Goal: Task Accomplishment & Management: Use online tool/utility

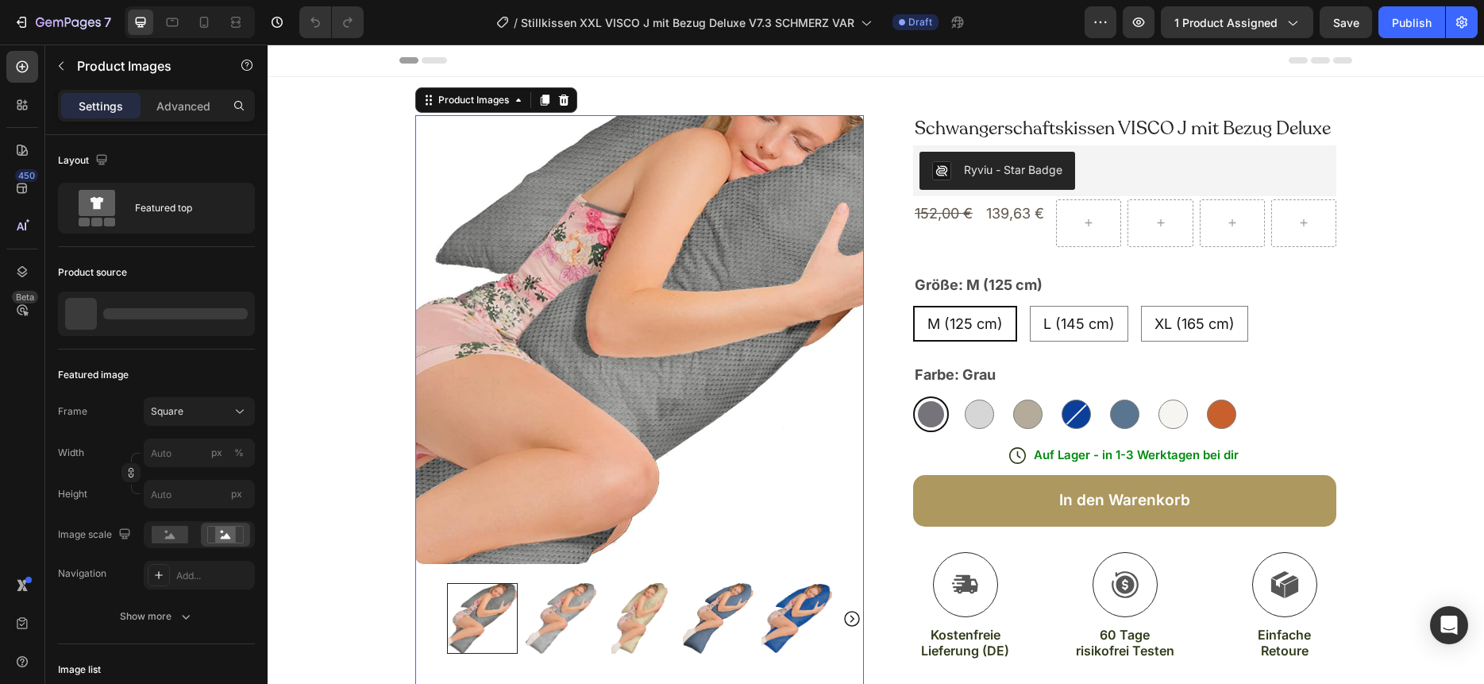
click at [638, 274] on img at bounding box center [639, 339] width 449 height 449
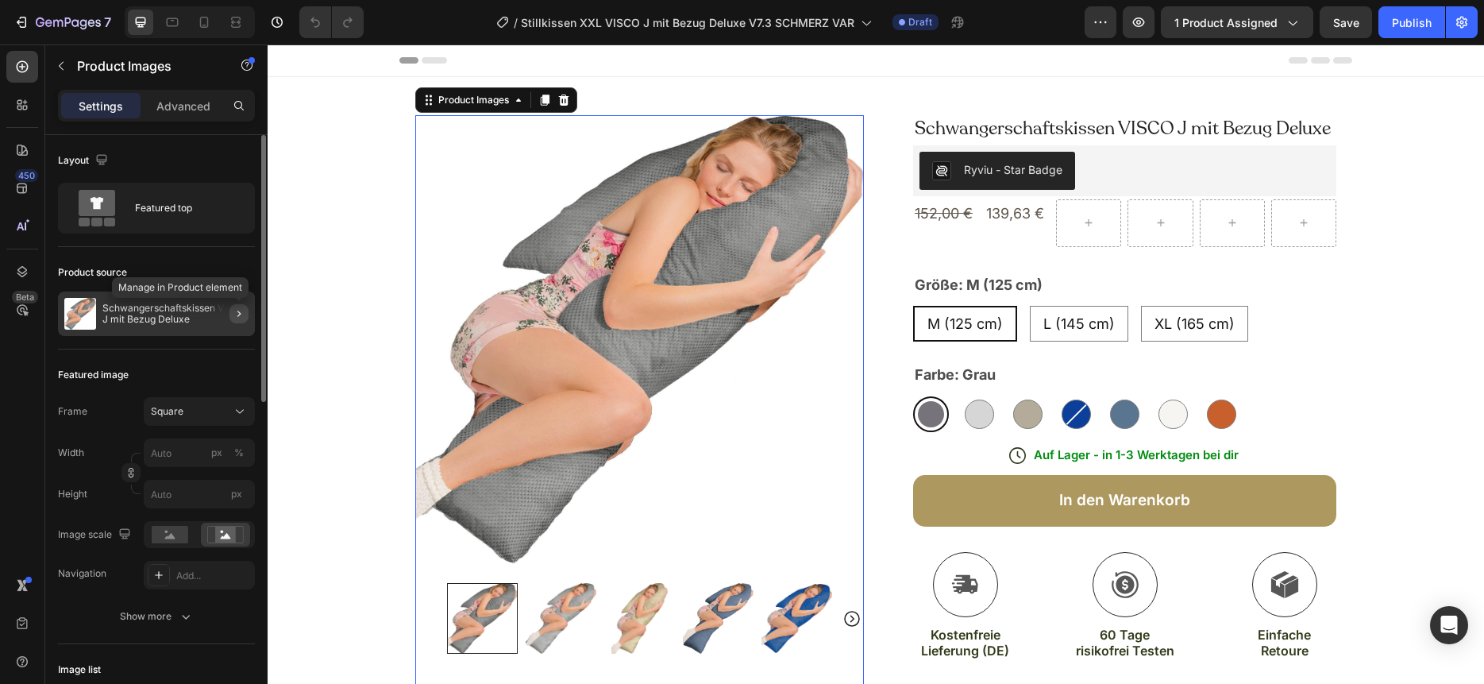
click at [234, 314] on icon "button" at bounding box center [239, 313] width 13 height 13
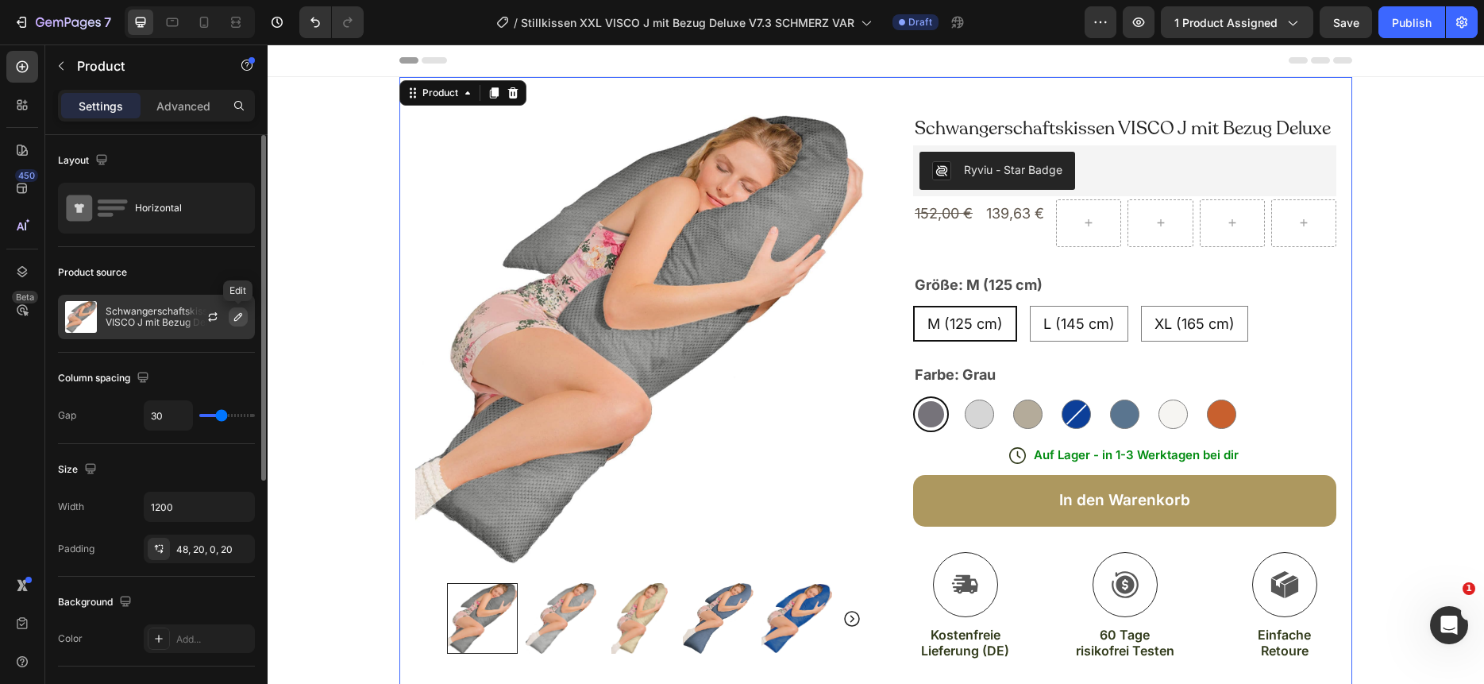
click at [233, 317] on icon "button" at bounding box center [238, 316] width 13 height 13
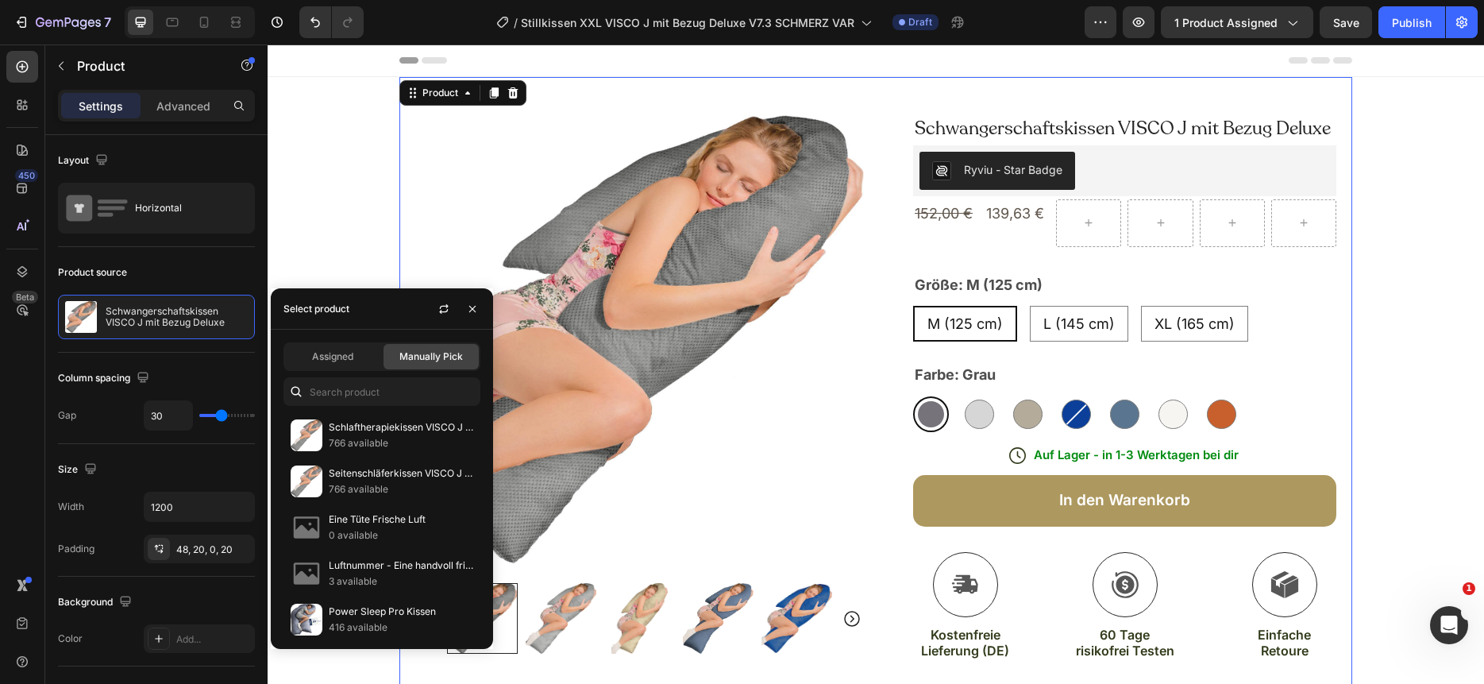
click at [325, 309] on div "Select product" at bounding box center [316, 309] width 66 height 14
click at [317, 387] on input "text" at bounding box center [381, 391] width 197 height 29
paste input "Stillkissen XXL VISCO J mit Bezug Deluxe"
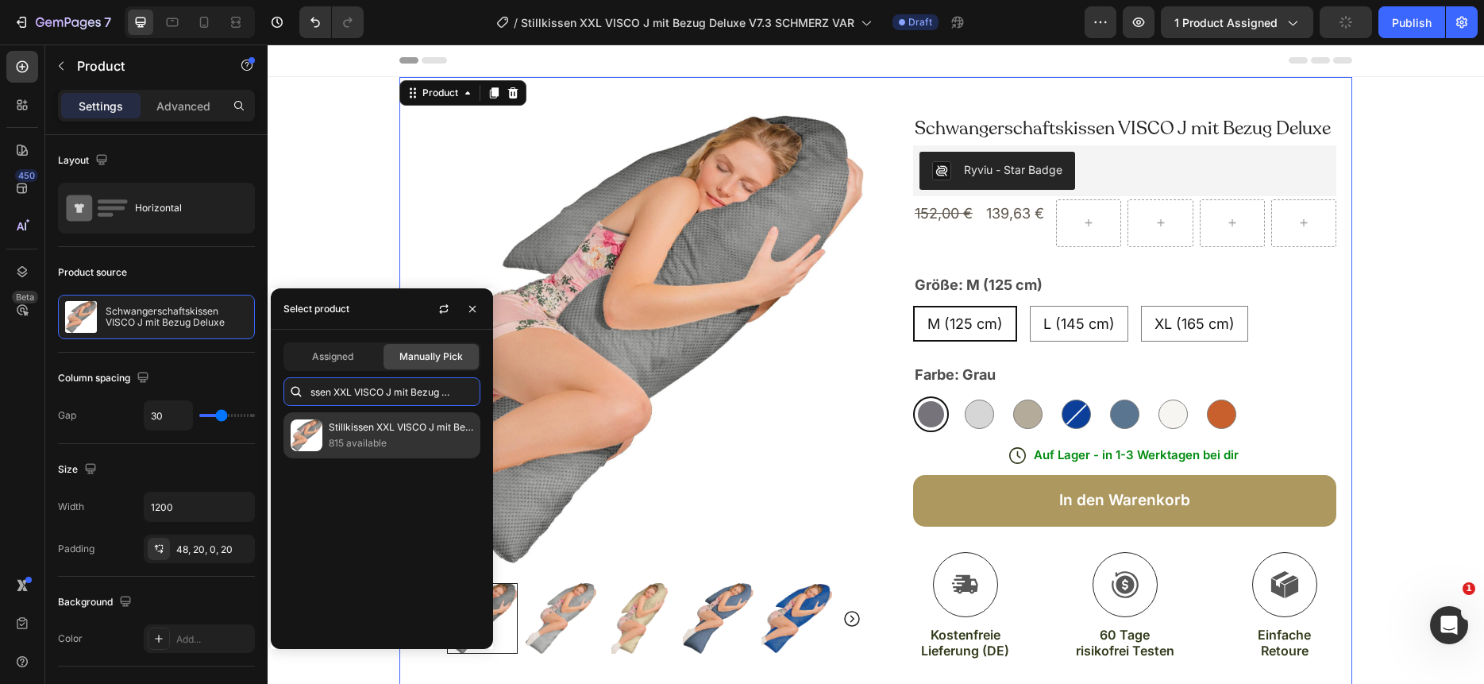
type input "Stillkissen XXL VISCO J mit Bezug Deluxe"
click at [369, 449] on p "815 available" at bounding box center [401, 443] width 145 height 16
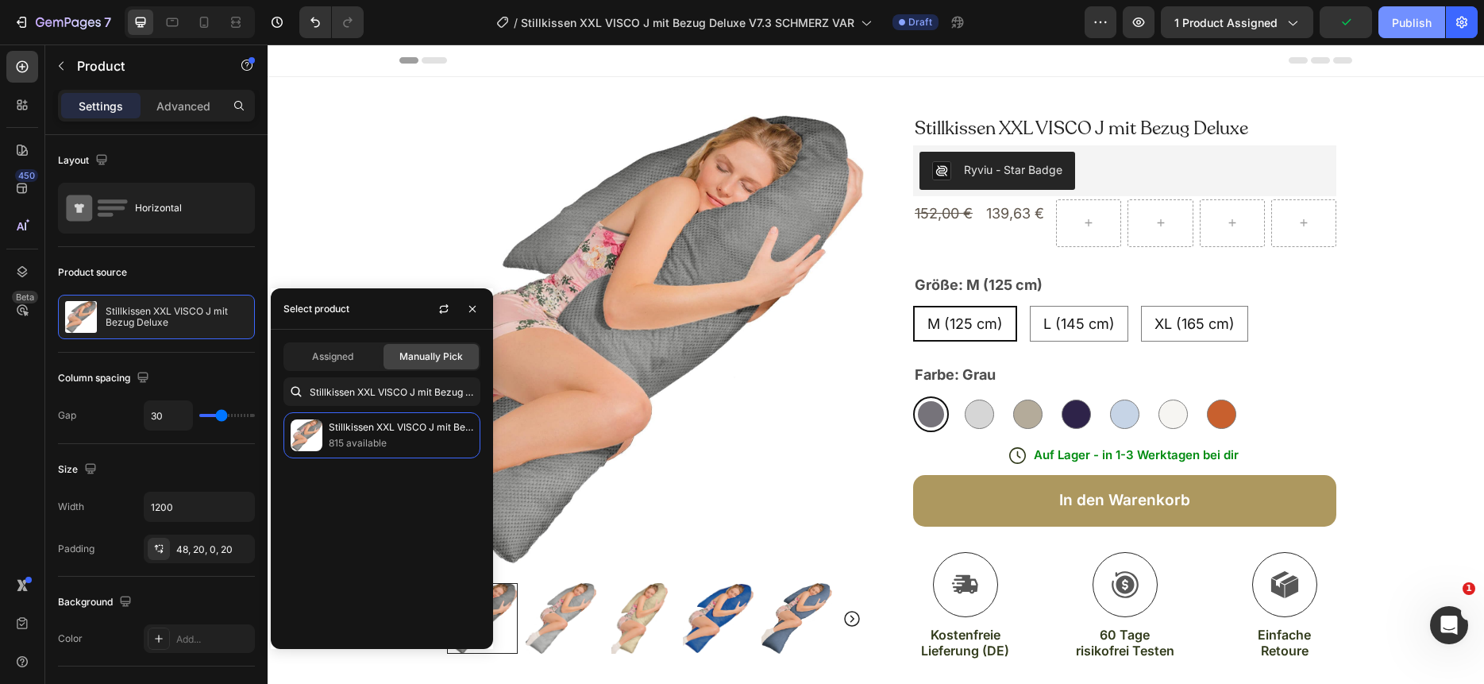
click at [1411, 26] on div "Publish" at bounding box center [1412, 22] width 40 height 17
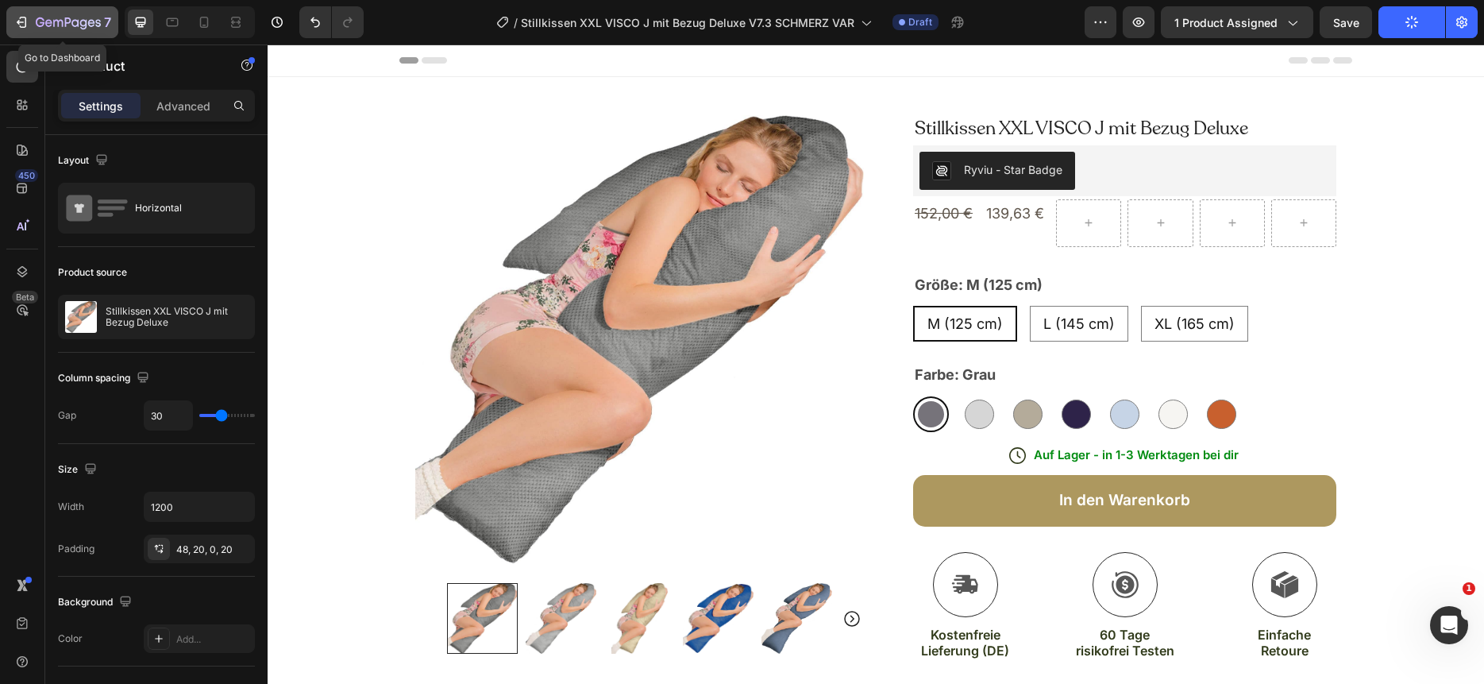
click at [44, 21] on icon "button" at bounding box center [68, 23] width 65 height 13
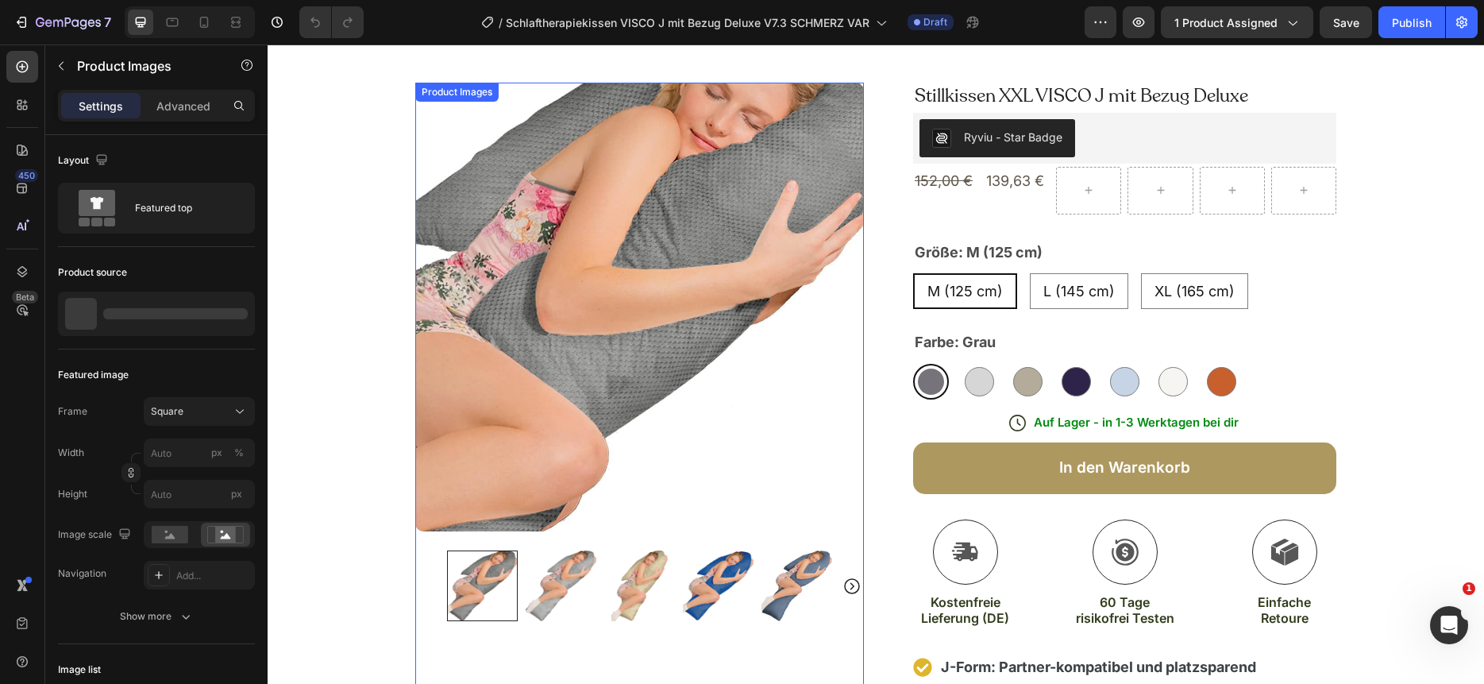
click at [735, 229] on img at bounding box center [639, 307] width 449 height 449
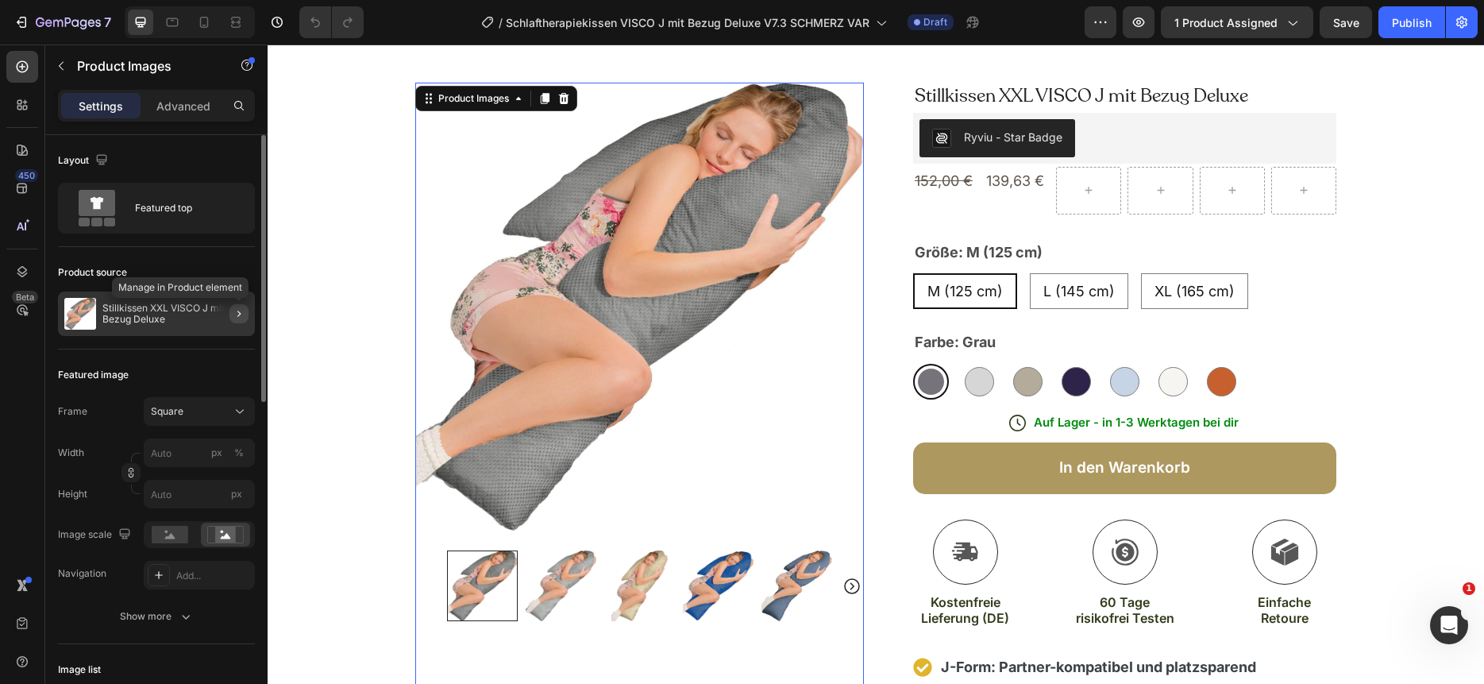
click at [238, 314] on icon "button" at bounding box center [238, 313] width 3 height 6
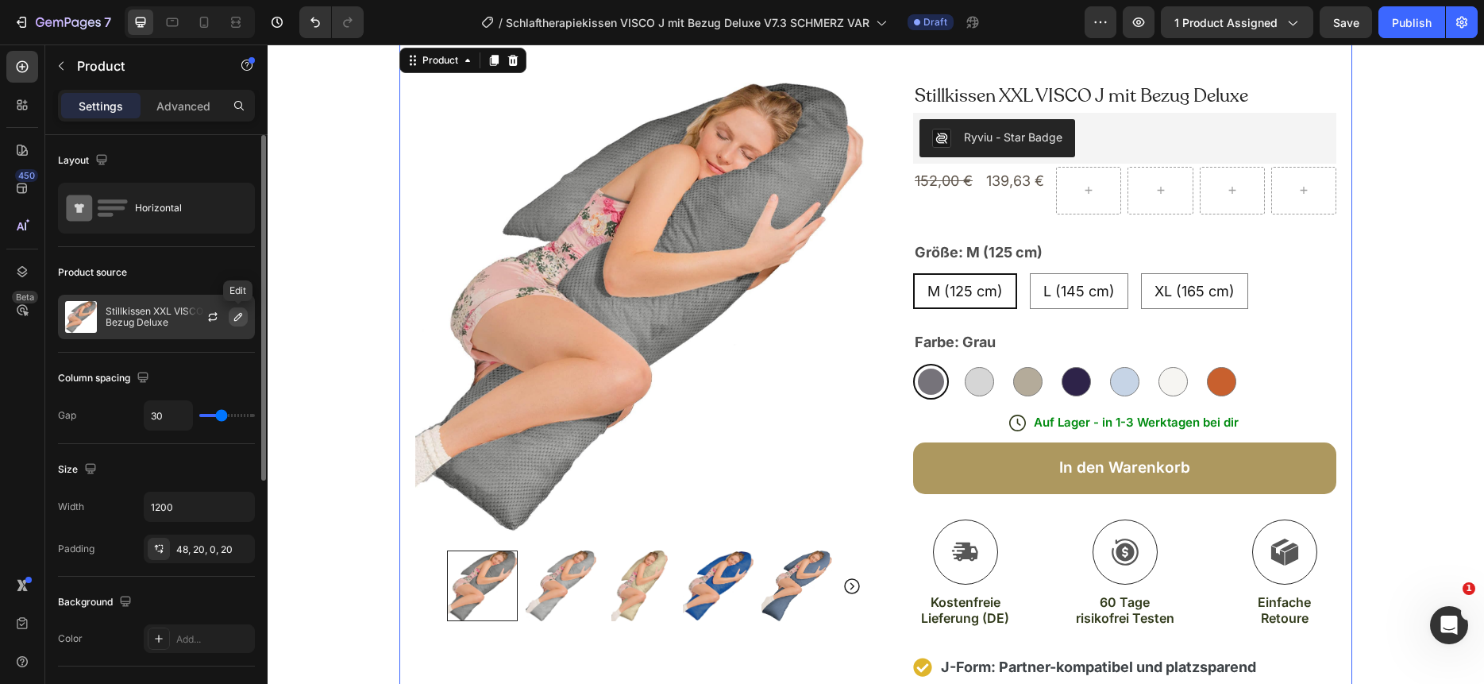
click at [237, 315] on icon "button" at bounding box center [238, 316] width 13 height 13
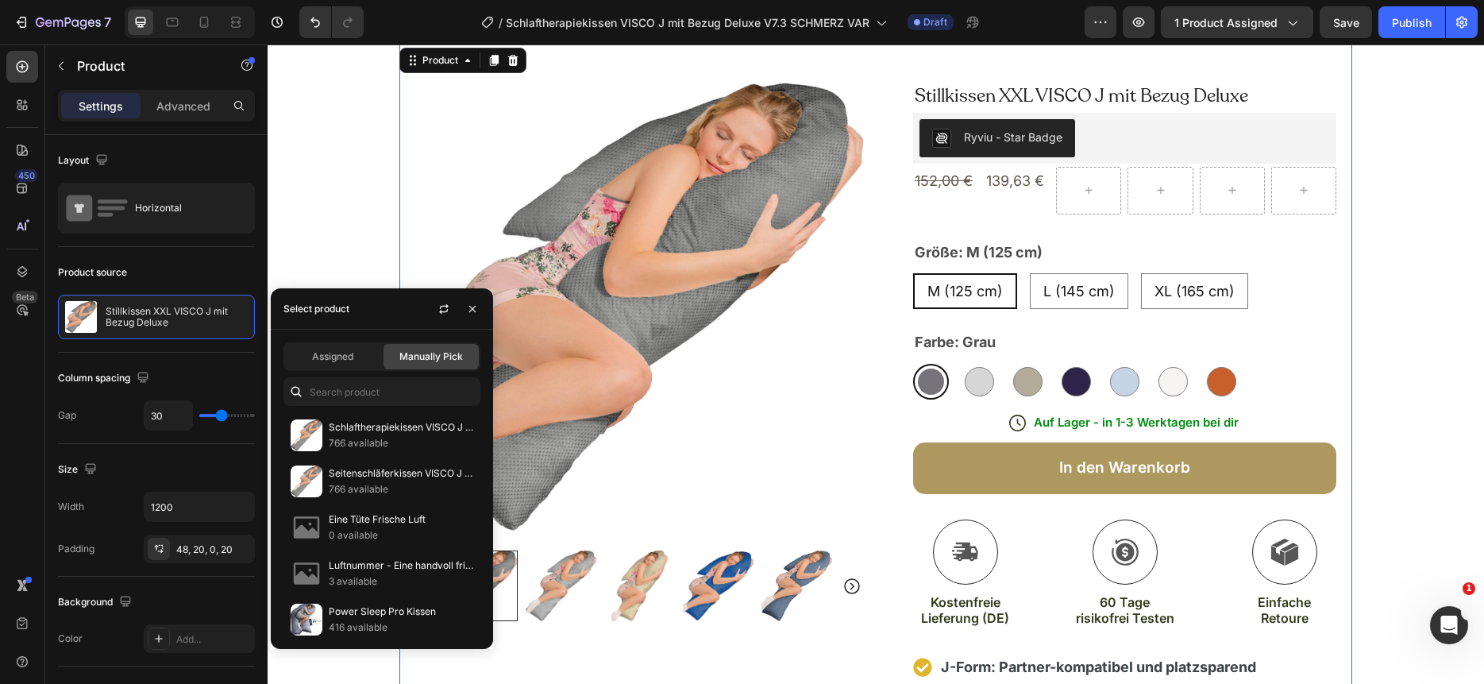
click at [328, 307] on div "Select product" at bounding box center [316, 309] width 66 height 14
click at [333, 382] on input "text" at bounding box center [381, 391] width 197 height 29
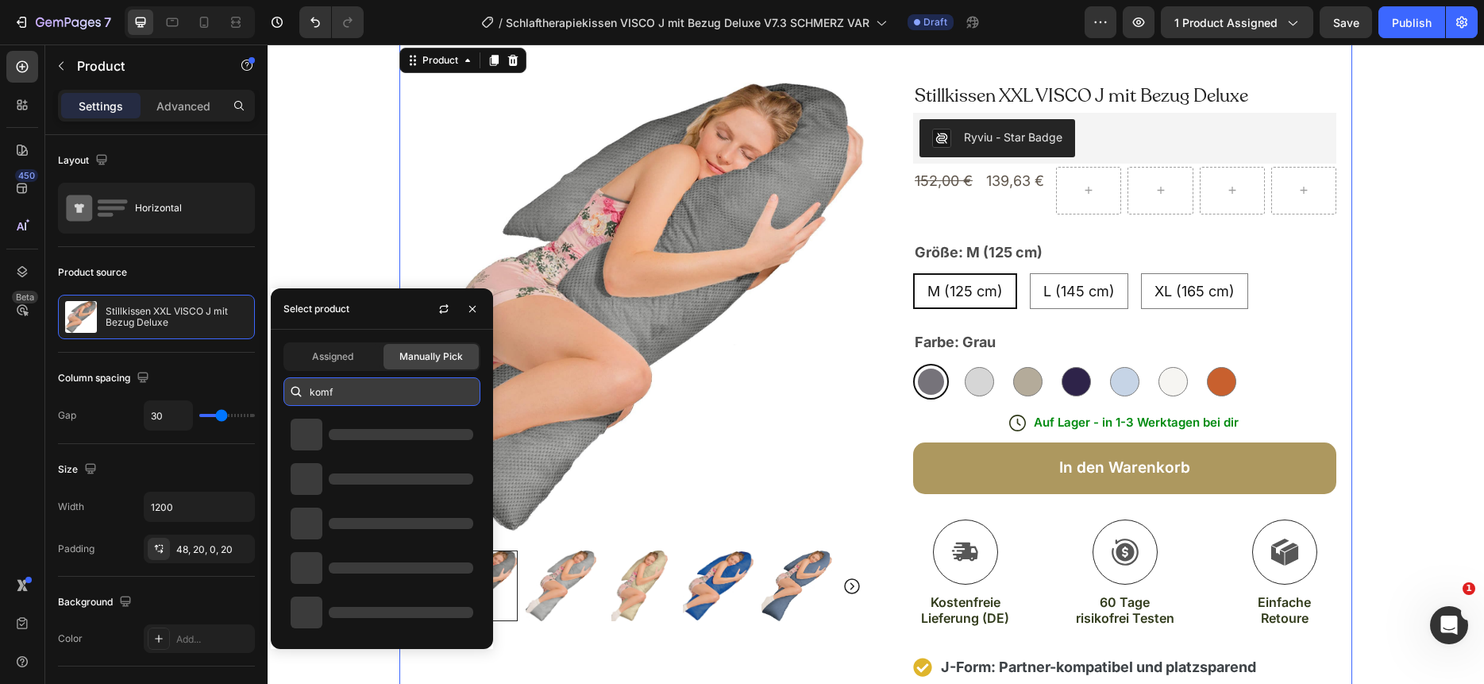
paste input "Schlaftherapiekissen VISCO J mit Bezug Deluxe"
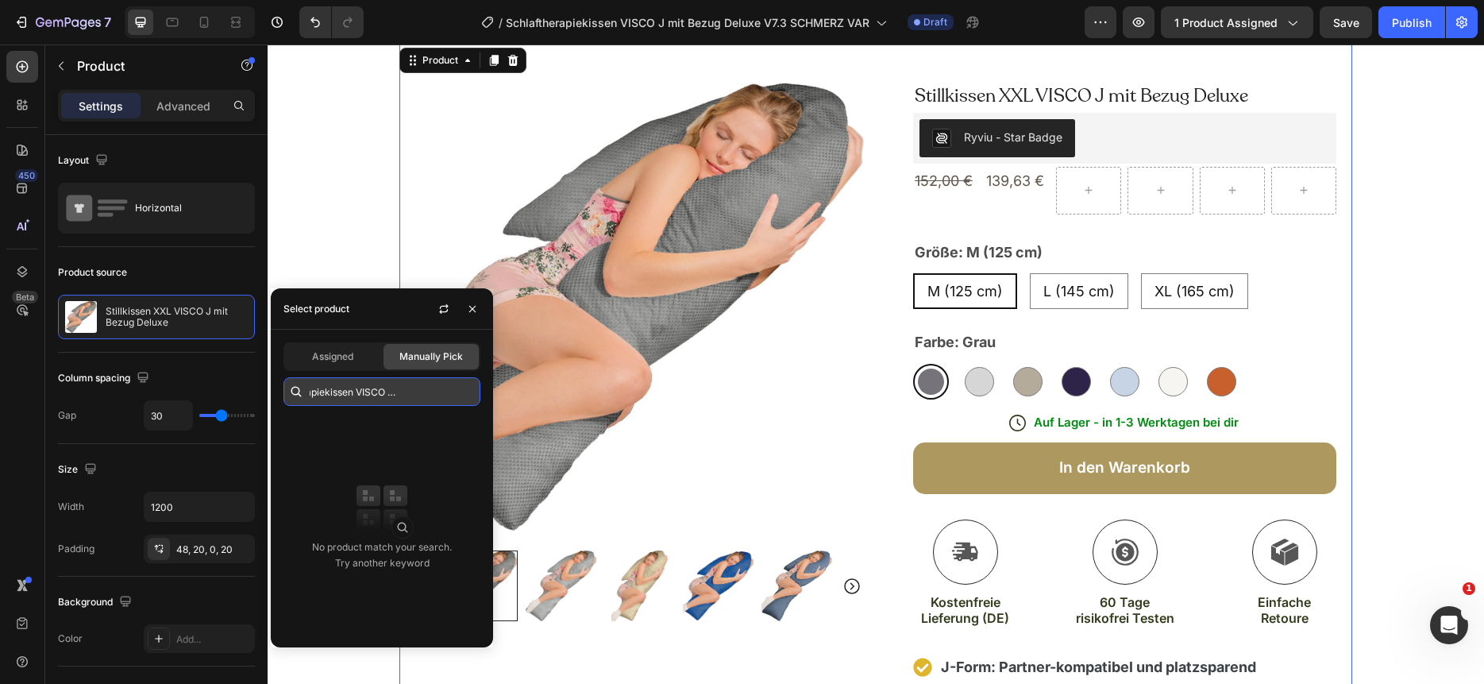
click at [333, 393] on input "komf Schlaftherapiekissen VISCO J mit Bezug Deluxe" at bounding box center [381, 391] width 197 height 29
drag, startPoint x: 322, startPoint y: 393, endPoint x: 331, endPoint y: 395, distance: 8.9
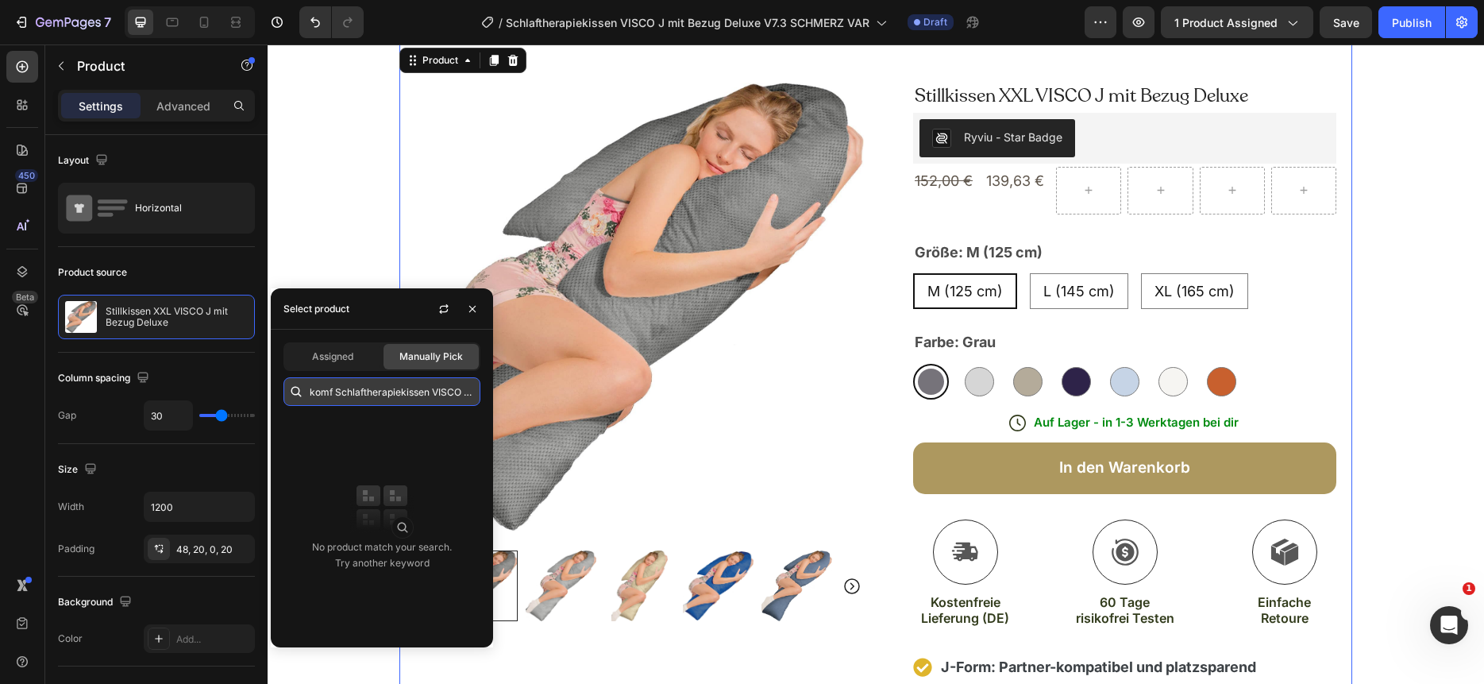
click at [331, 395] on input "komf Schlaftherapiekissen VISCO J mit Bezug Deluxe" at bounding box center [381, 391] width 197 height 29
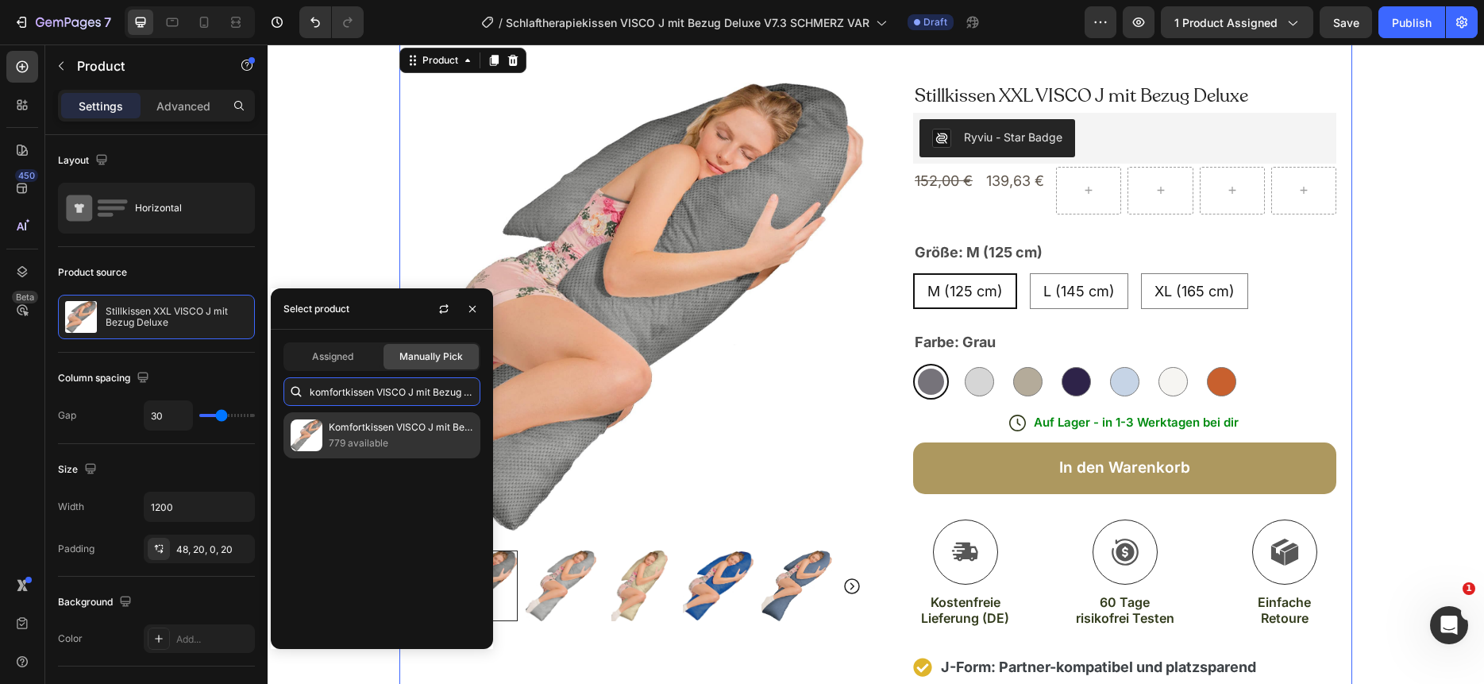
type input "komfortkissen VISCO J mit Bezug Deluxe"
click at [385, 433] on p "Komfortkissen VISCO J mit Bezug Deluxe" at bounding box center [401, 427] width 145 height 16
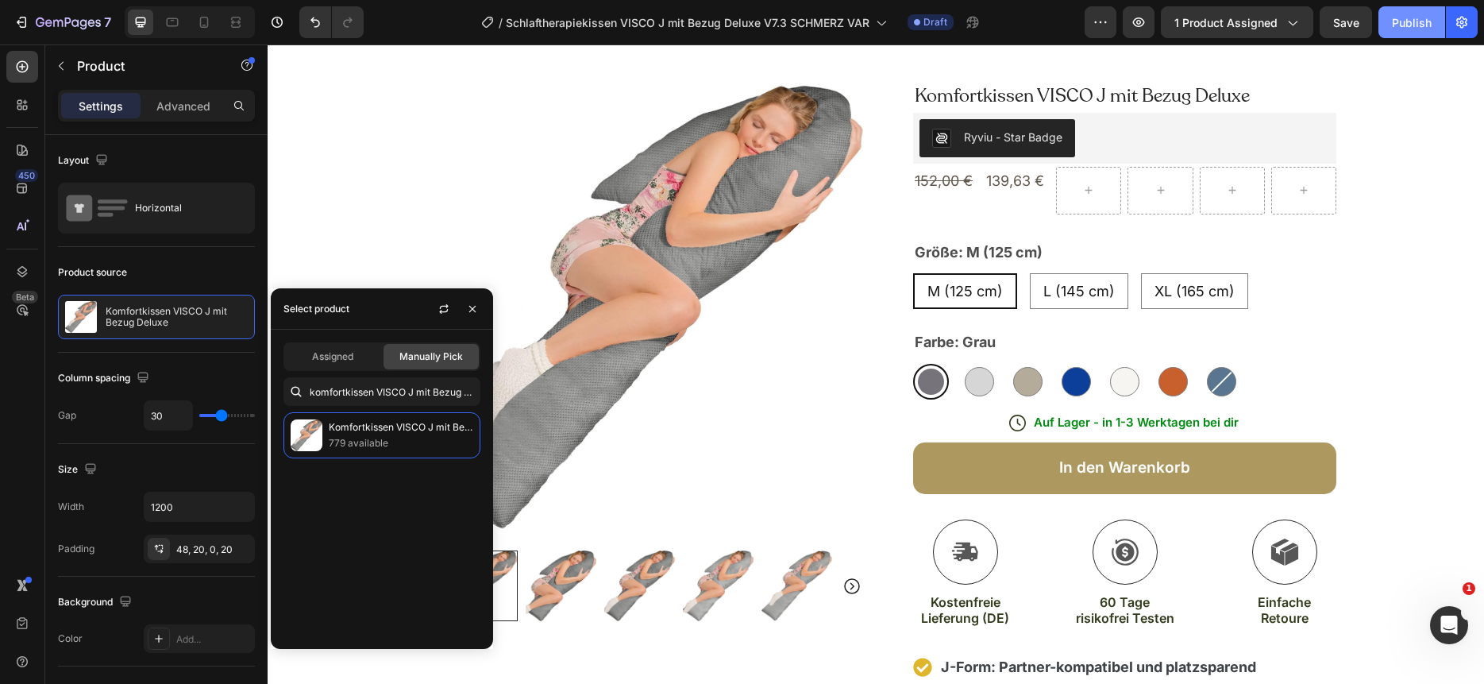
click at [1423, 25] on div "Publish" at bounding box center [1412, 22] width 40 height 17
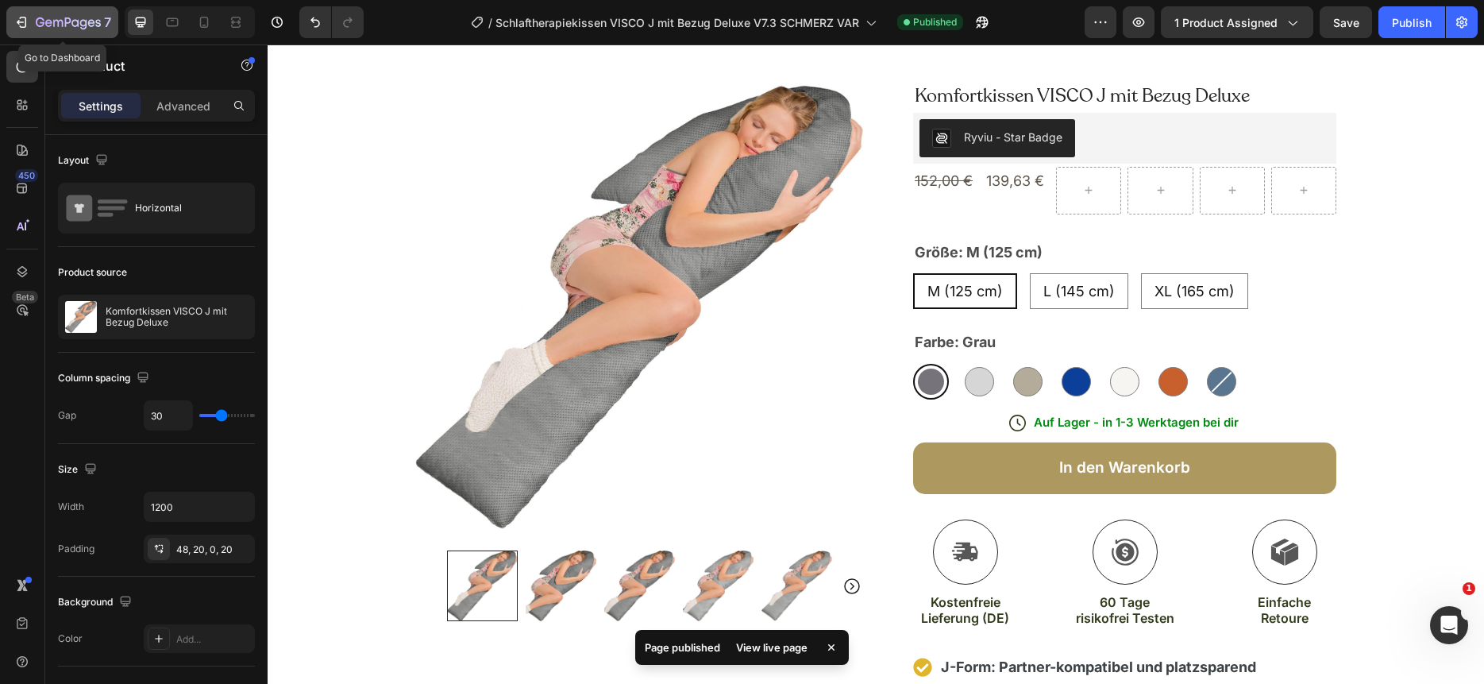
click at [83, 25] on icon "button" at bounding box center [83, 24] width 7 height 10
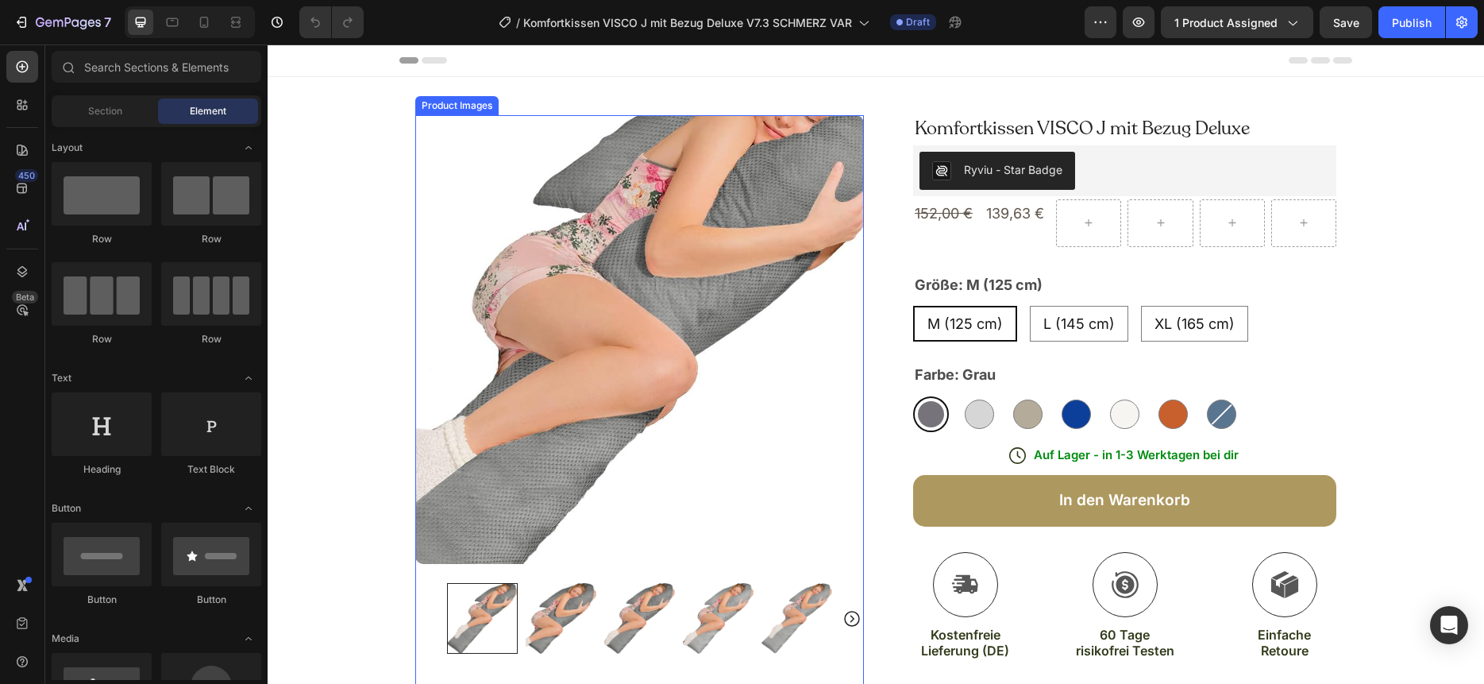
click at [708, 283] on img at bounding box center [639, 339] width 449 height 449
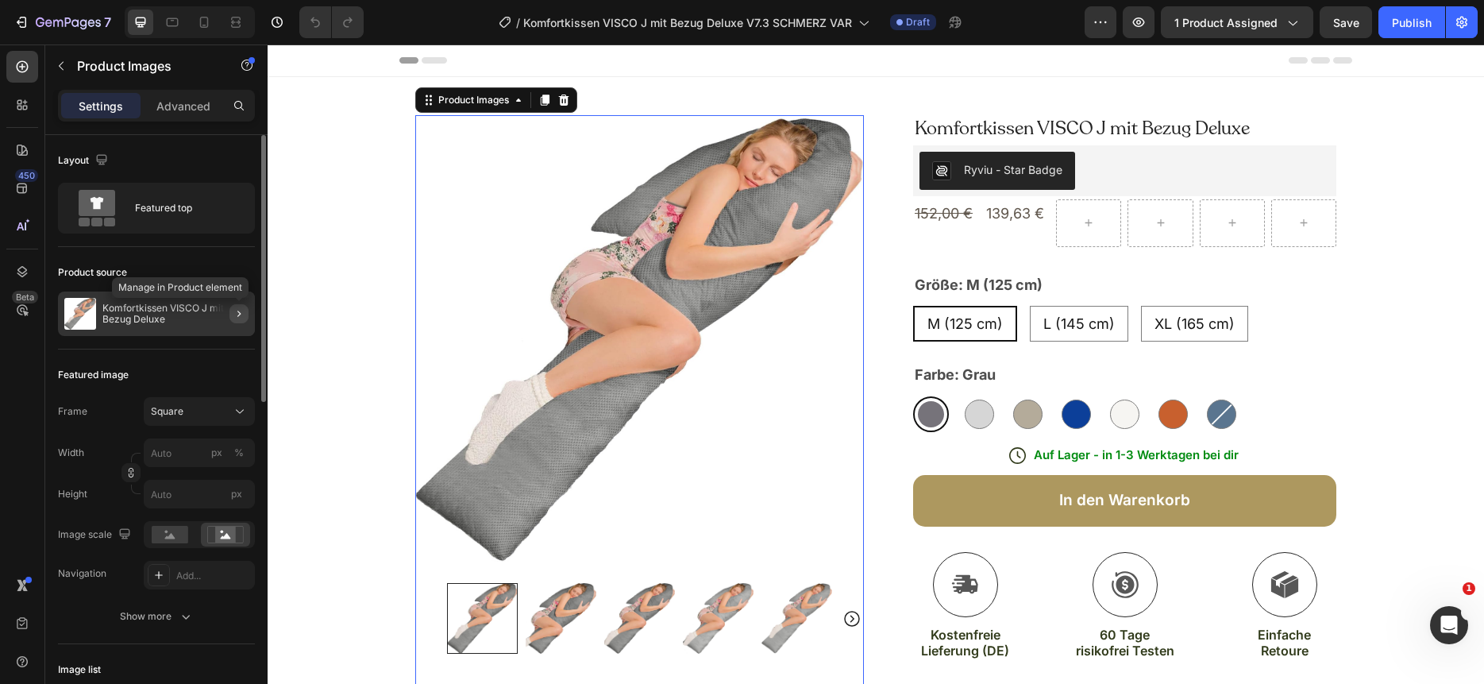
click at [239, 309] on icon "button" at bounding box center [239, 313] width 13 height 13
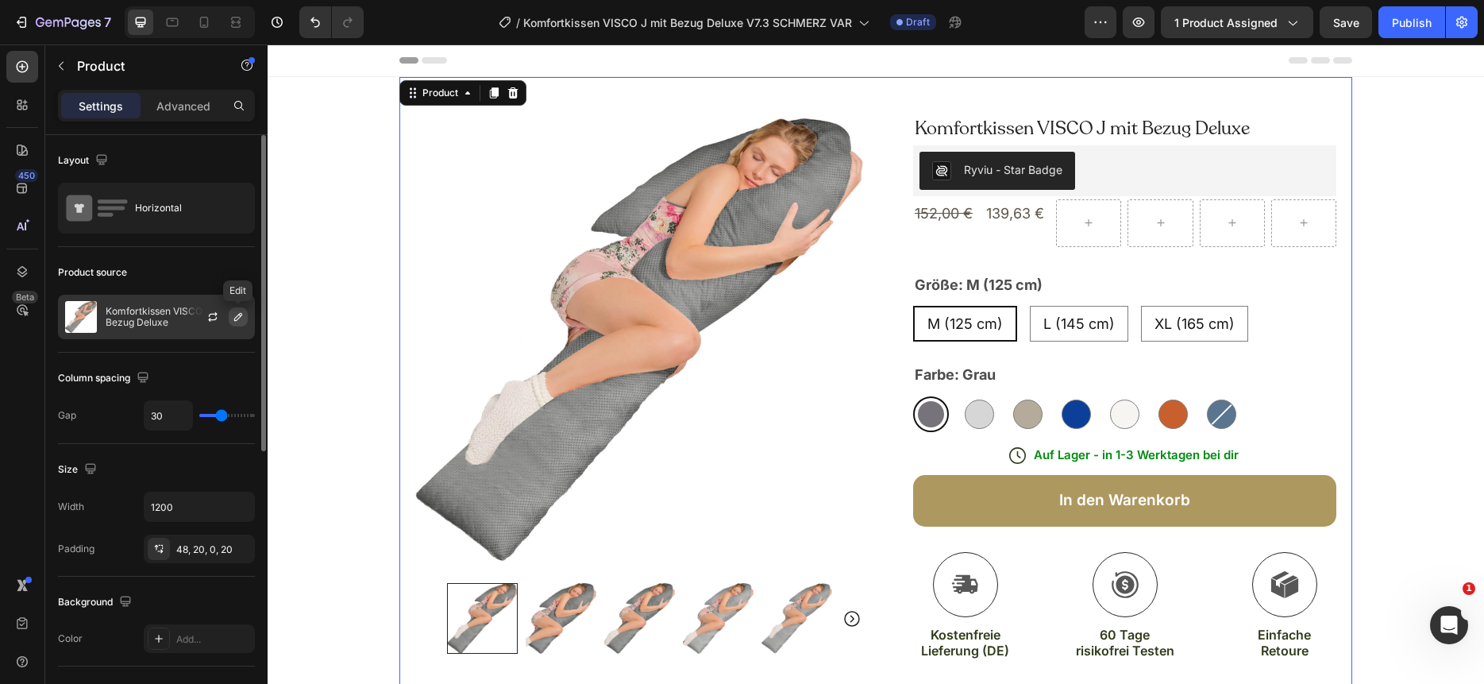
click at [235, 318] on icon "button" at bounding box center [238, 317] width 8 height 8
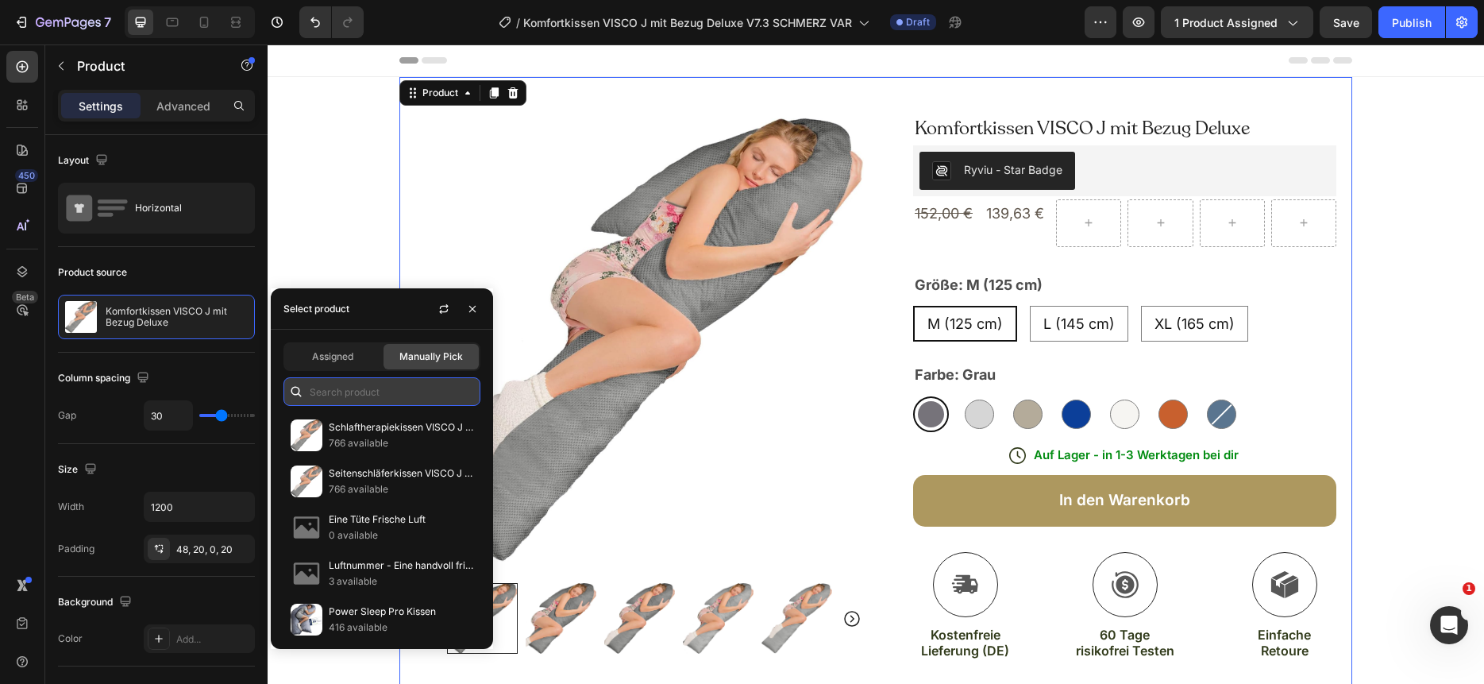
click at [321, 398] on input "text" at bounding box center [381, 391] width 197 height 29
paste input "Komfortkissen VISCO J mit Bezug Deluxe"
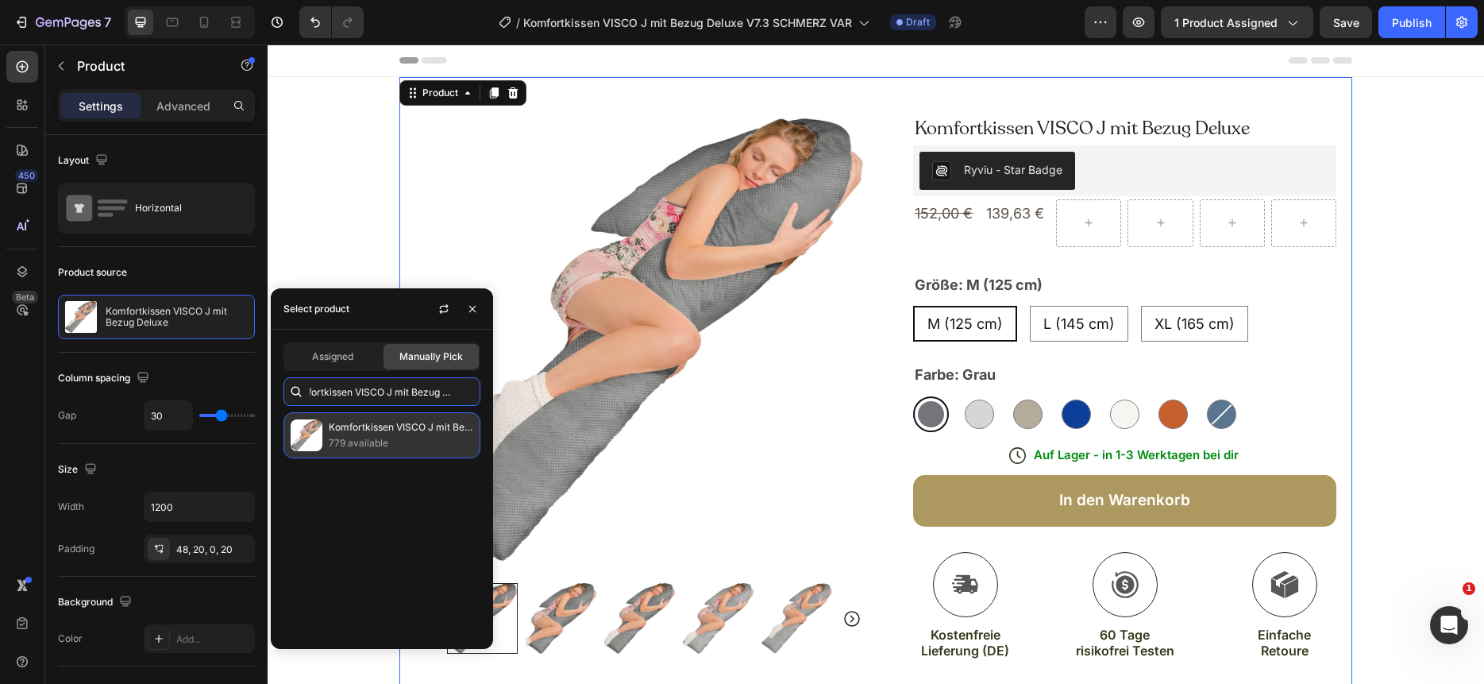
type input "Komfortkissen VISCO J mit Bezug Deluxe"
click at [344, 435] on p "779 available" at bounding box center [401, 443] width 145 height 16
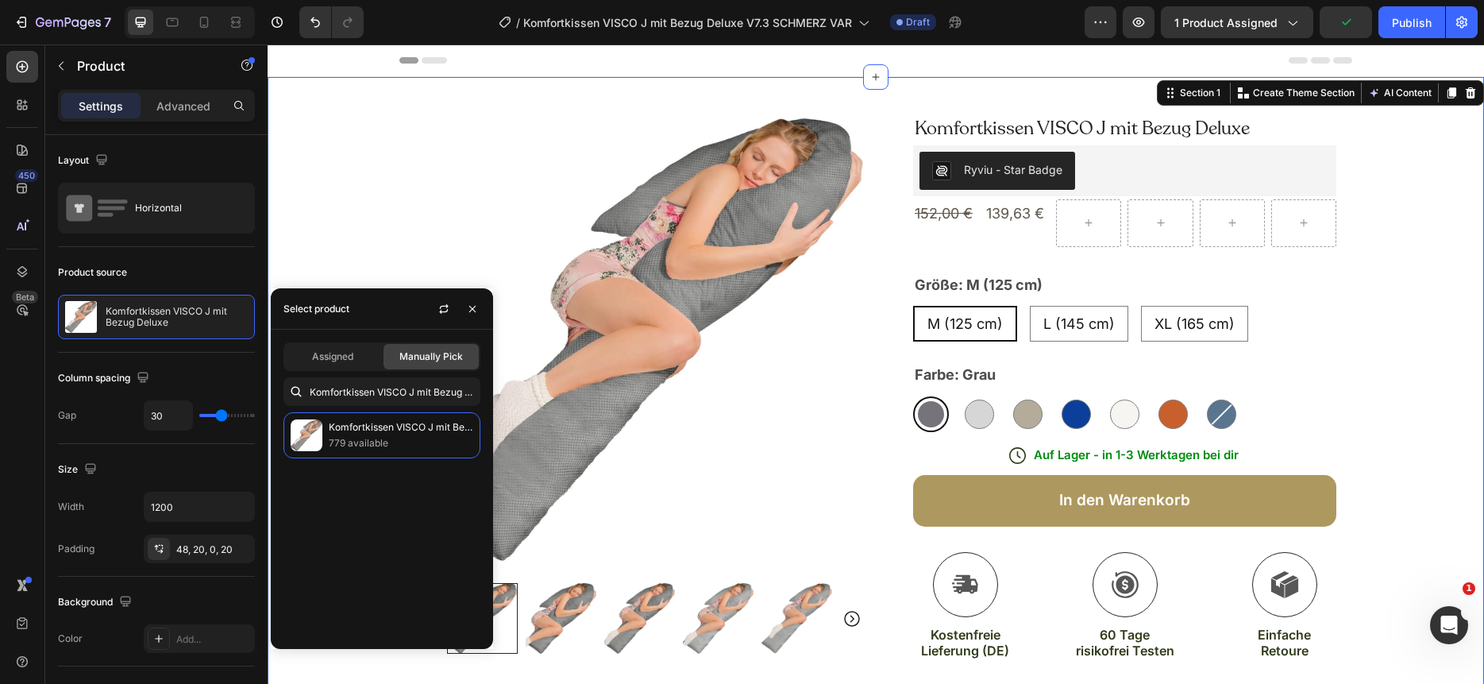
click at [1417, 196] on div "Product Images Image Icon Icon Icon Icon Icon Icon List Wir geben unsere nie wi…" at bounding box center [876, 697] width 1217 height 1240
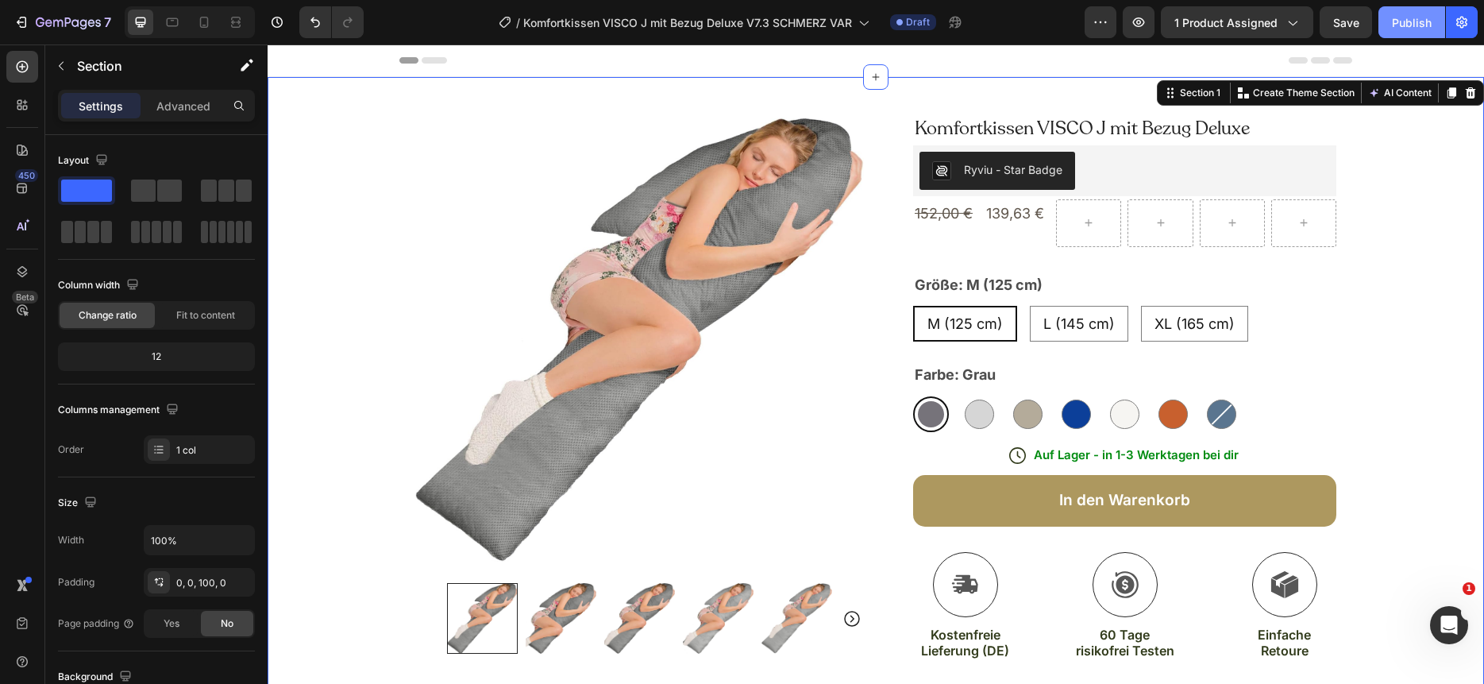
click at [1416, 22] on div "Publish" at bounding box center [1412, 22] width 40 height 17
click at [76, 27] on icon "button" at bounding box center [68, 23] width 65 height 13
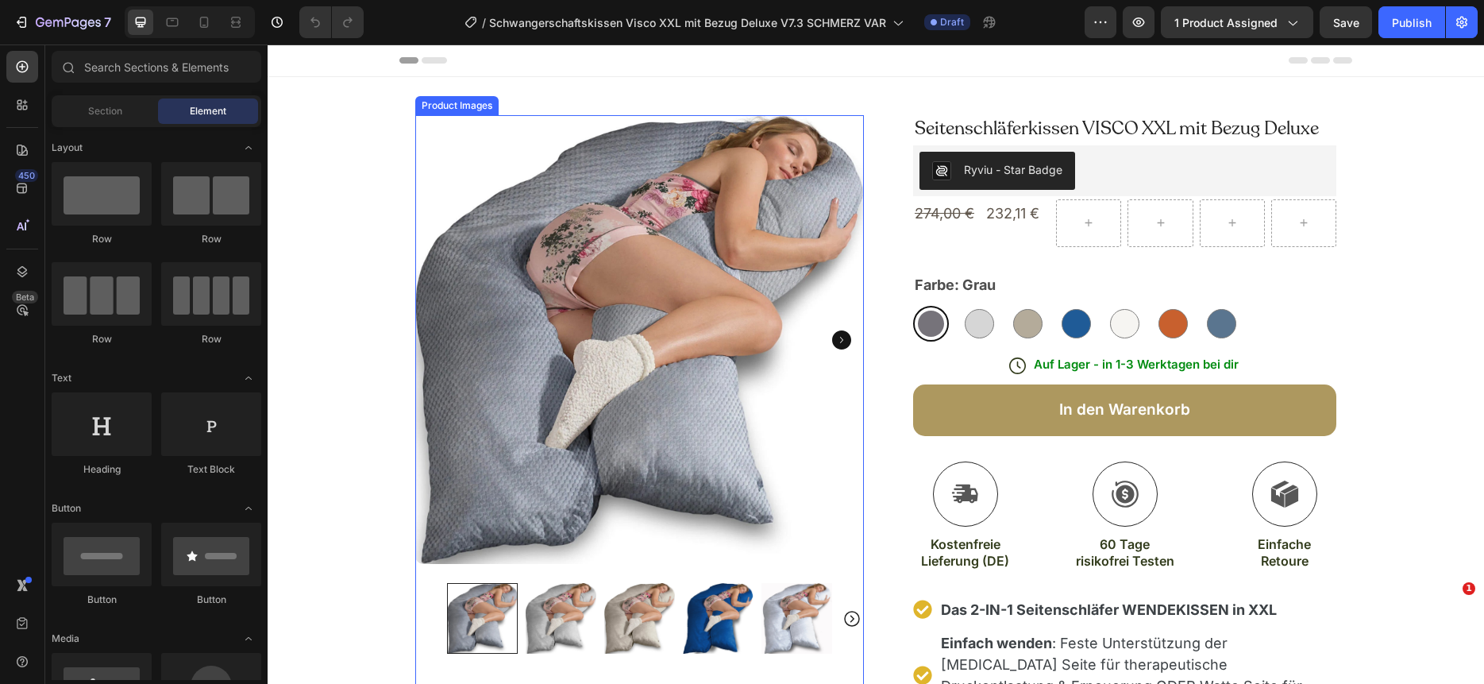
click at [712, 606] on img at bounding box center [718, 618] width 71 height 71
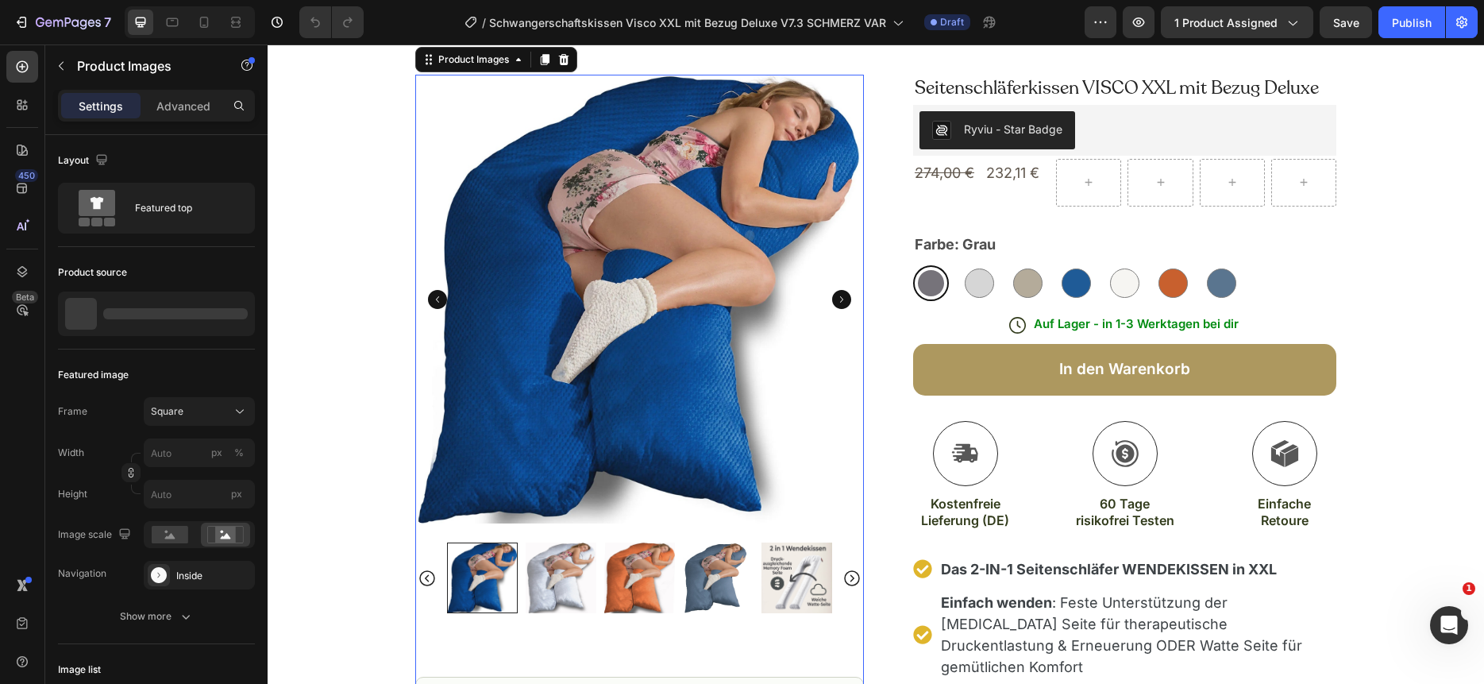
scroll to position [41, 0]
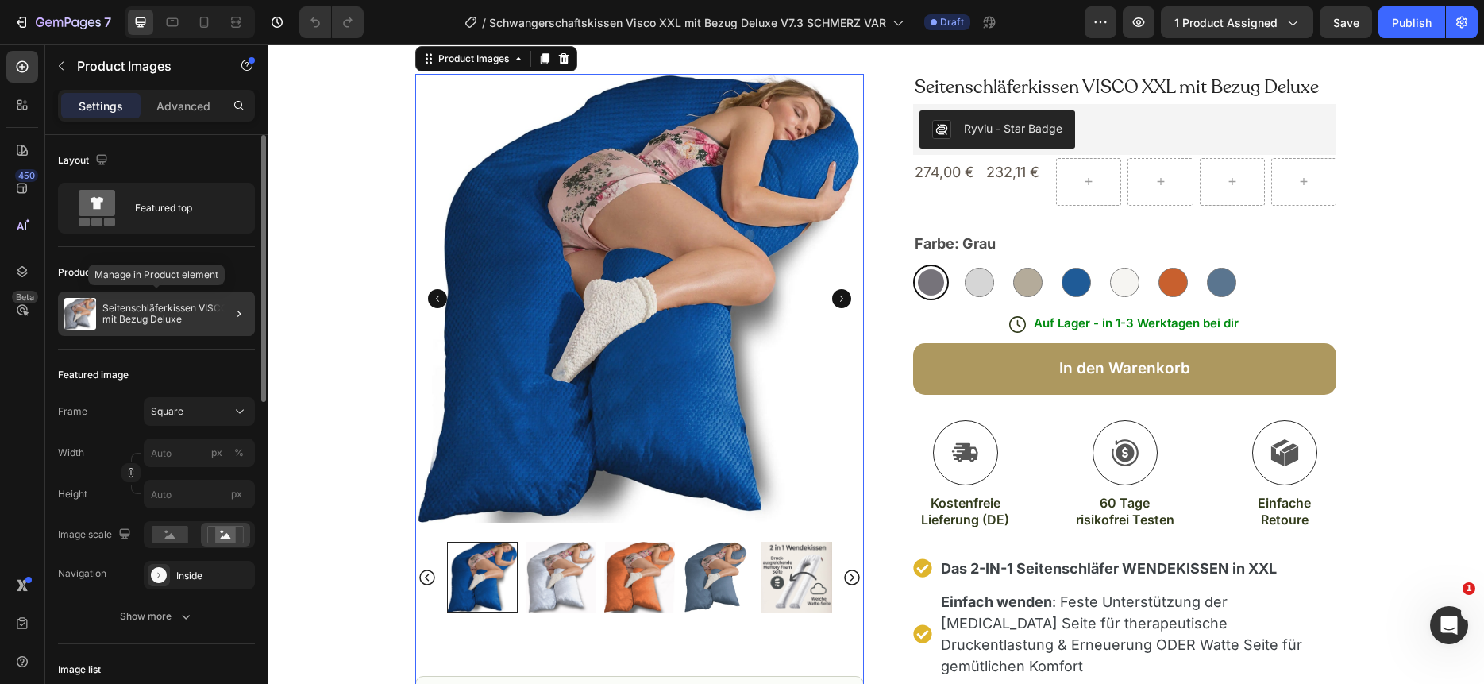
click at [191, 312] on p "Seitenschläferkissen VISCO XXL mit Bezug Deluxe" at bounding box center [175, 314] width 146 height 22
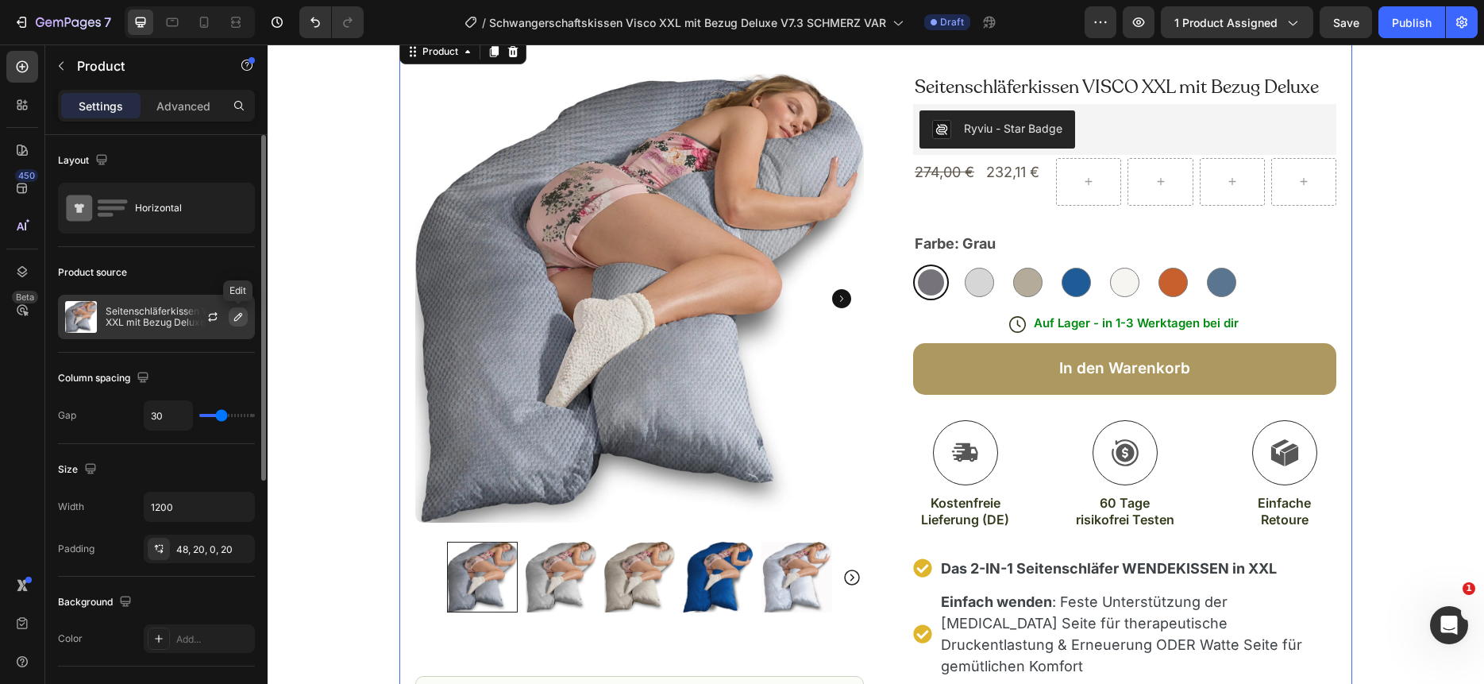
click at [241, 317] on icon "button" at bounding box center [238, 316] width 13 height 13
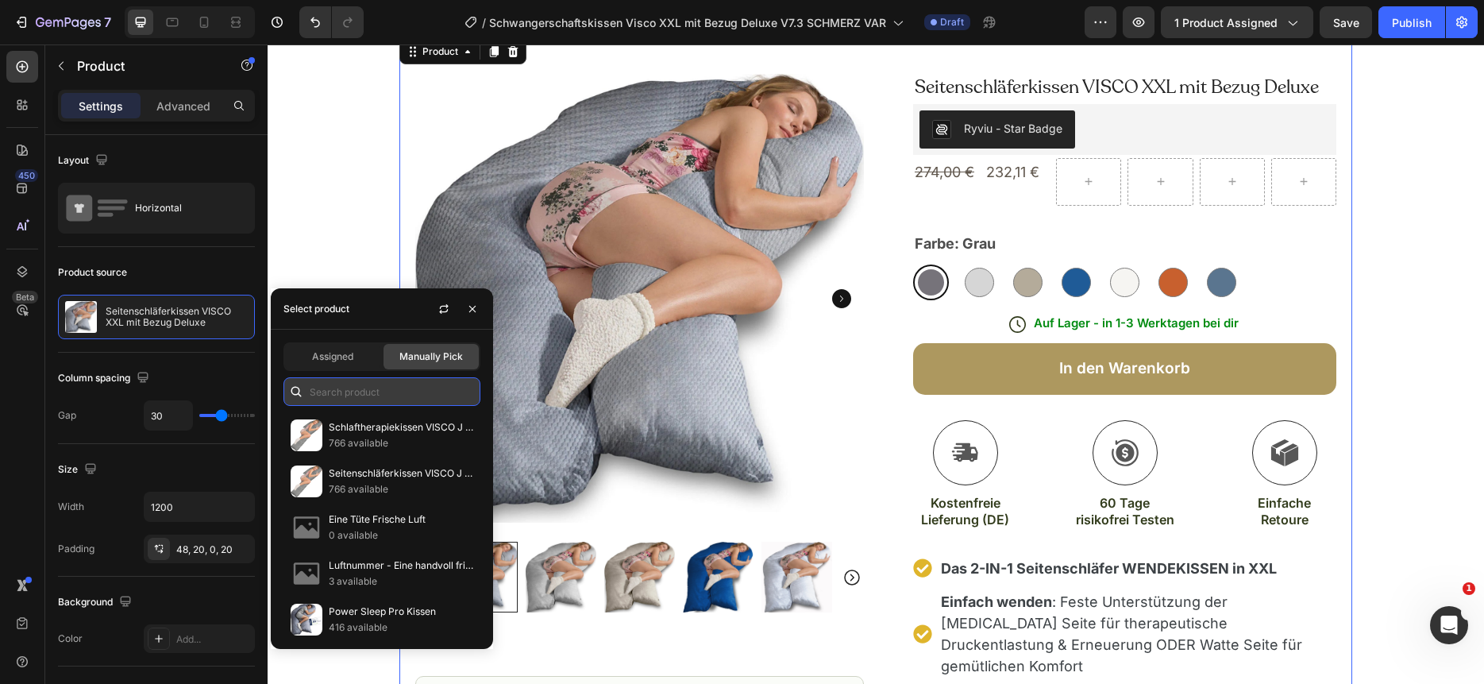
click at [314, 384] on input "text" at bounding box center [381, 391] width 197 height 29
paste input "Schwangerschaftskissen Visco XXL mit Bezug Deluxe"
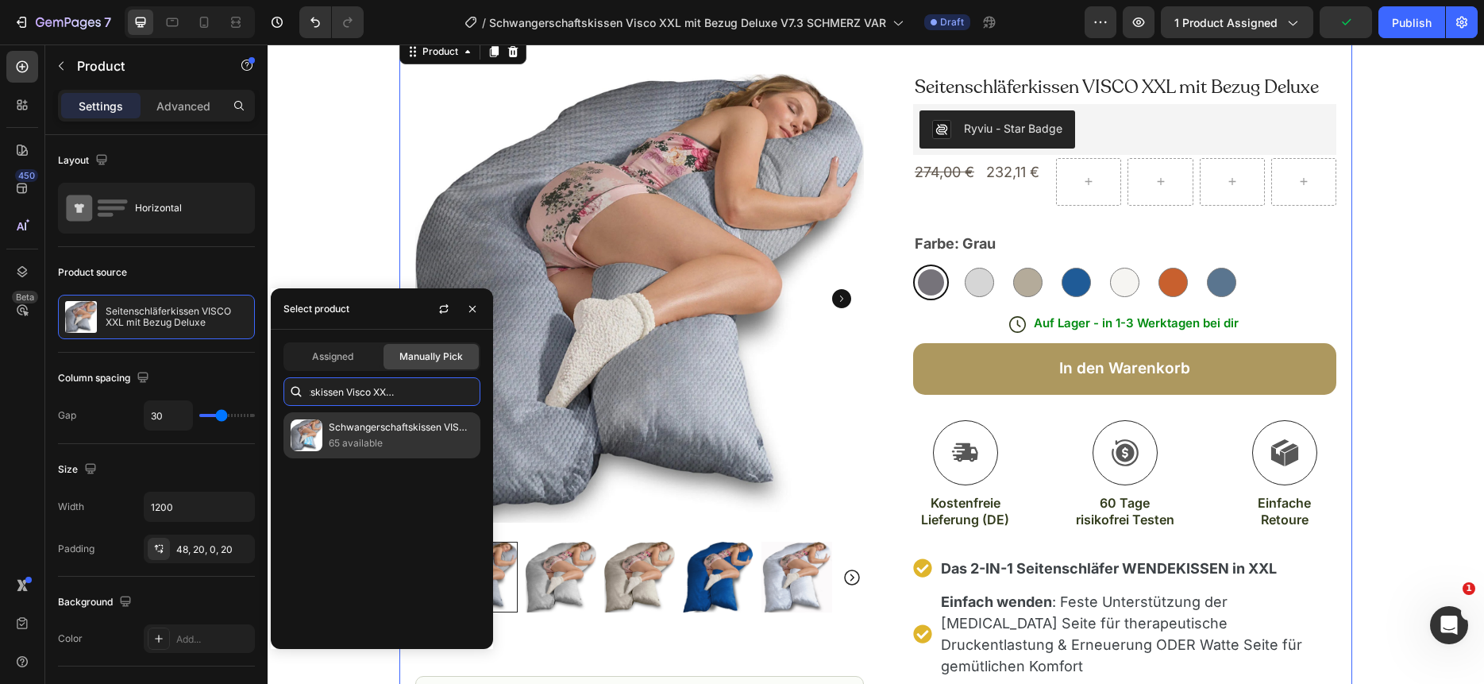
type input "Schwangerschaftskissen Visco XXL mit Bezug Deluxe"
click at [337, 430] on p "Schwangerschaftskissen VISCO XXL mit Bezug Deluxe" at bounding box center [401, 427] width 145 height 16
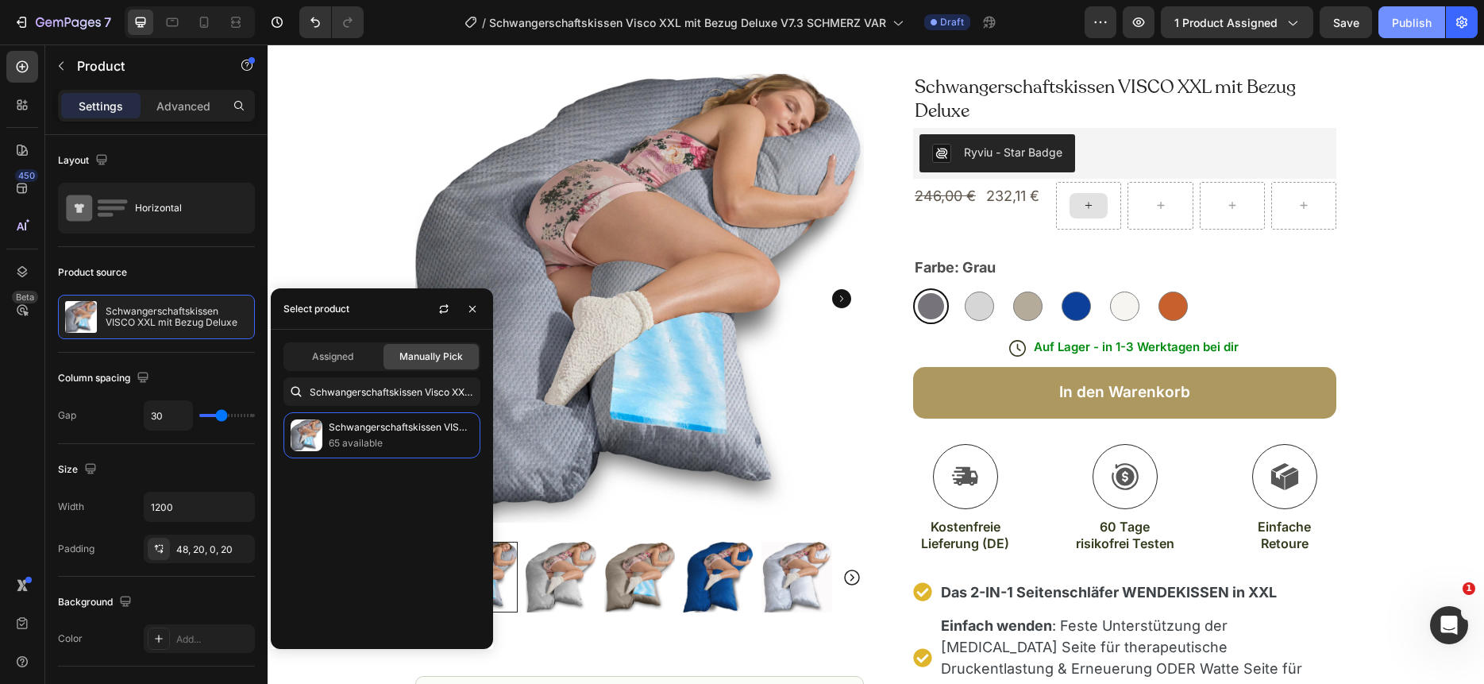
click at [1418, 22] on div "Publish" at bounding box center [1412, 22] width 40 height 17
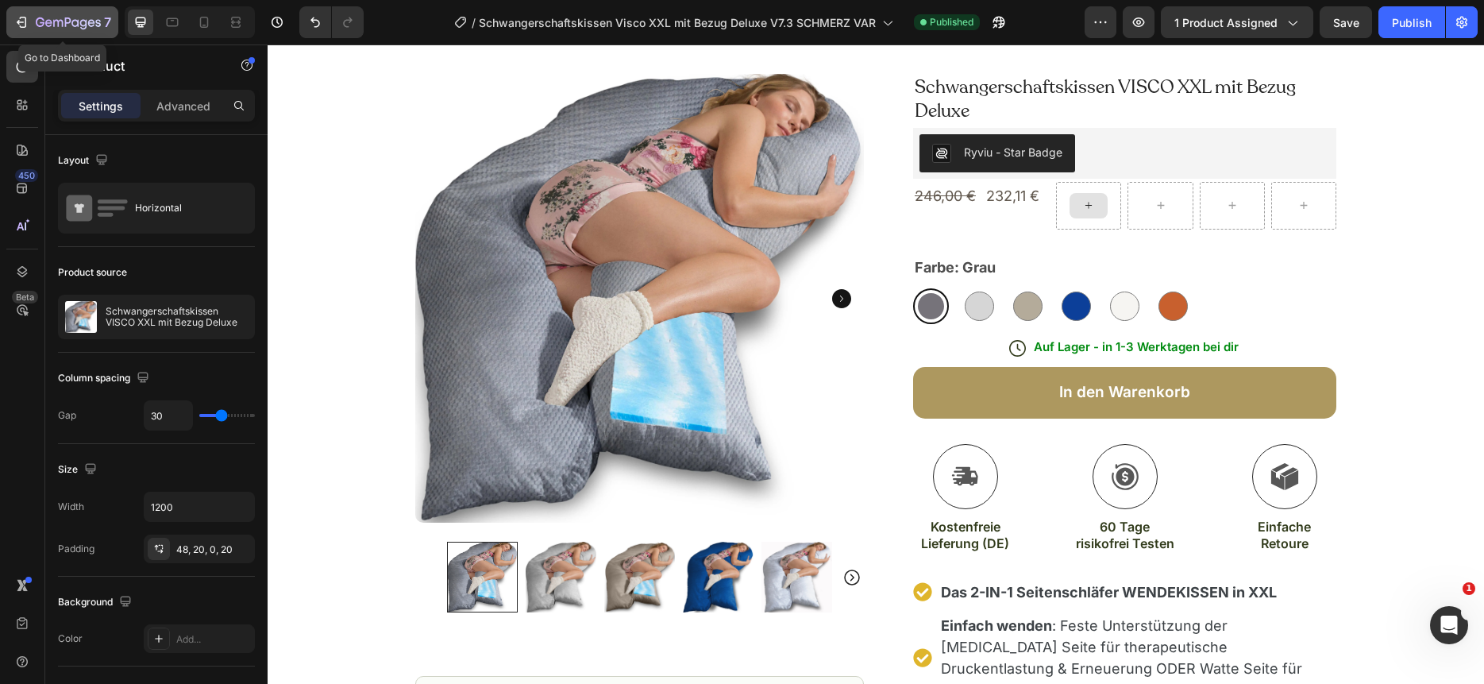
click at [86, 23] on icon "button" at bounding box center [83, 24] width 7 height 10
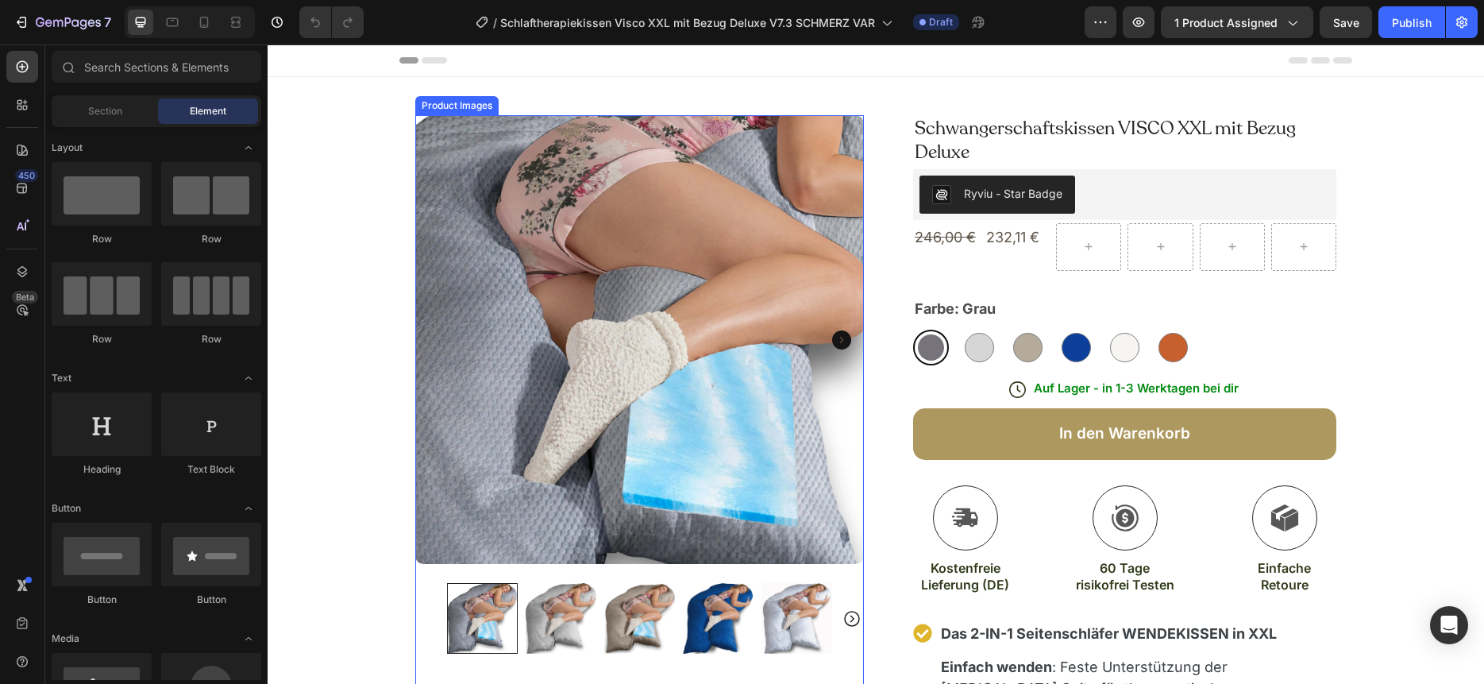
click at [585, 372] on img at bounding box center [639, 339] width 449 height 449
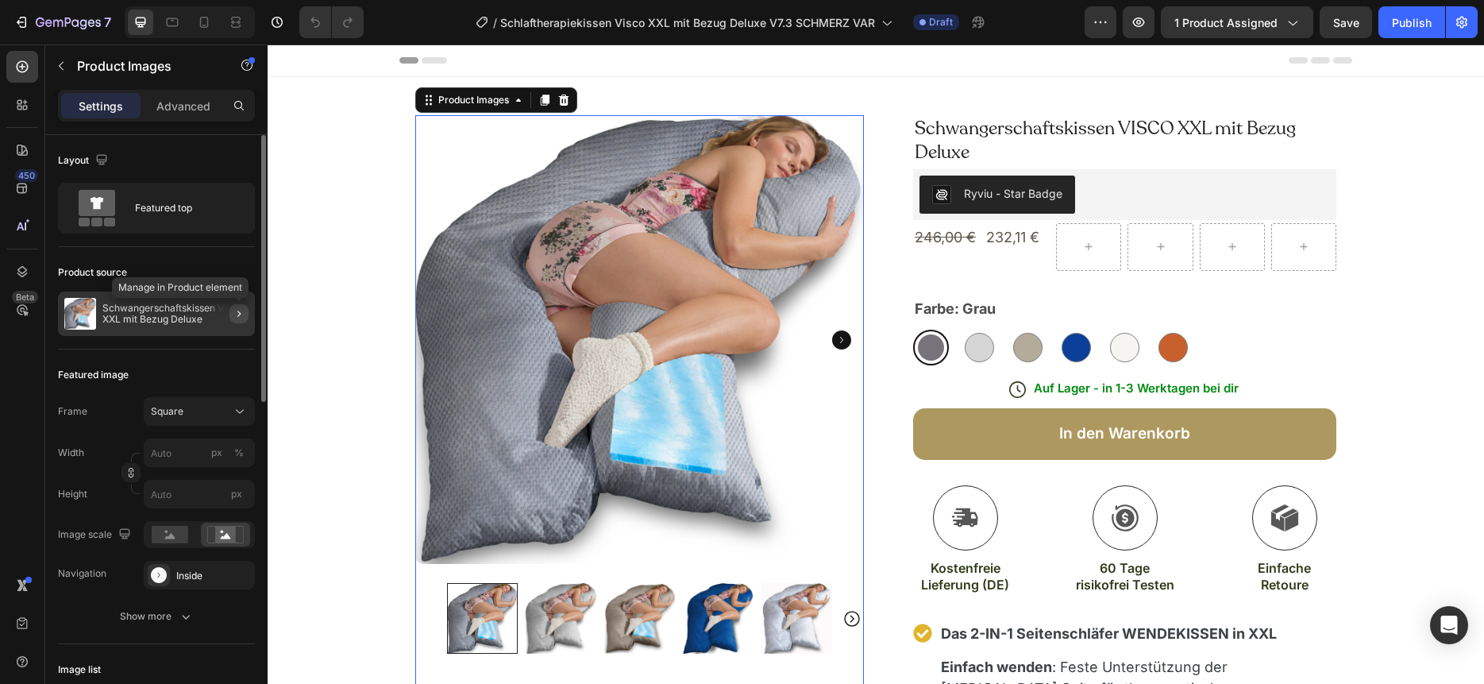
click at [242, 311] on icon "button" at bounding box center [239, 313] width 13 height 13
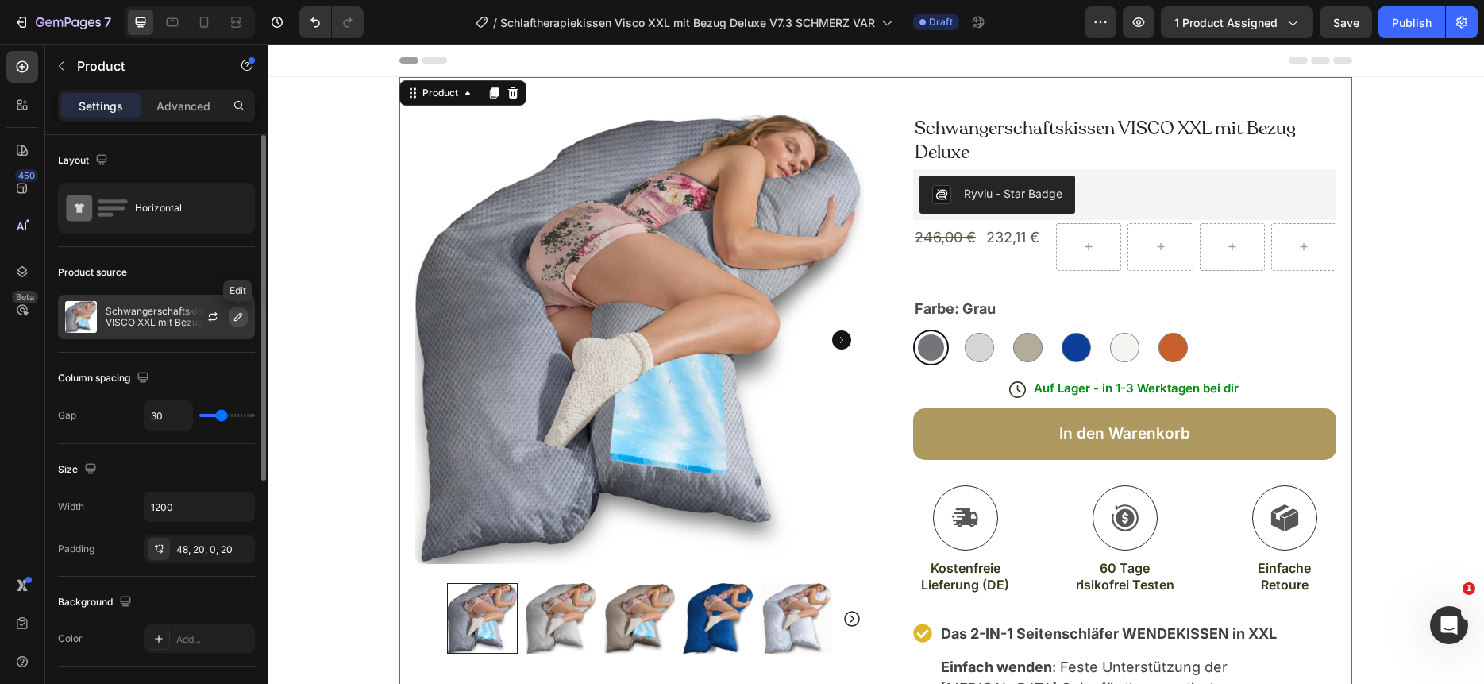
click at [237, 314] on icon "button" at bounding box center [238, 316] width 13 height 13
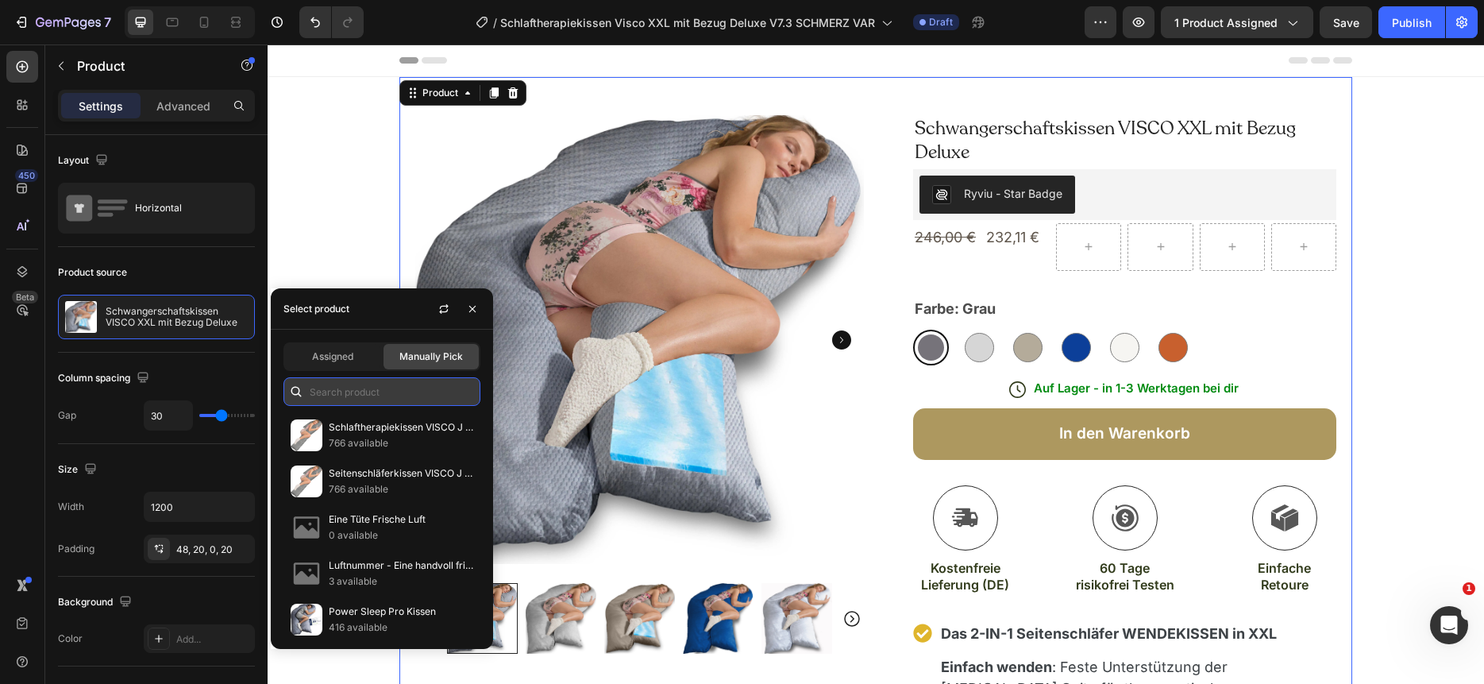
click at [330, 394] on input "text" at bounding box center [381, 391] width 197 height 29
paste input "Schlaftherapiekissen Visco XXL mit Bezug Deluxe"
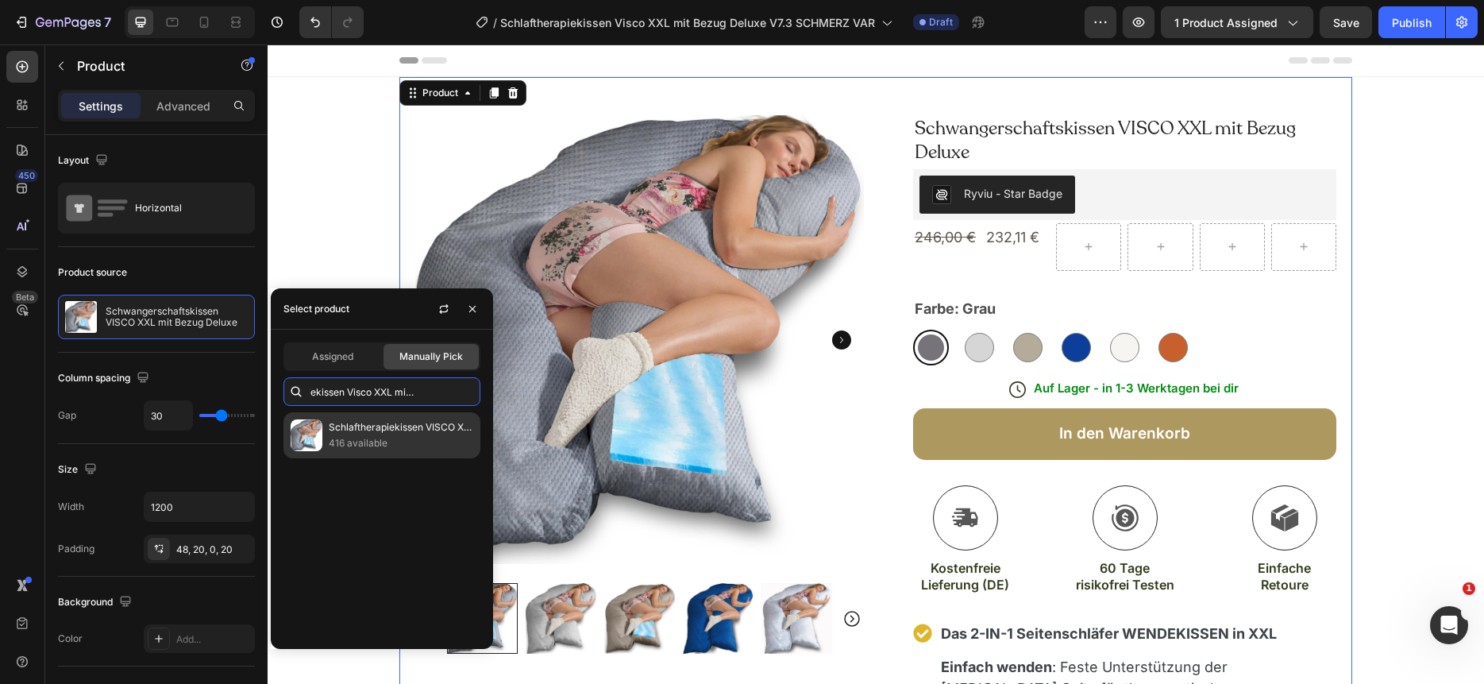
type input "Schlaftherapiekissen Visco XXL mit Bezug Deluxe"
click at [345, 438] on p "416 available" at bounding box center [401, 443] width 145 height 16
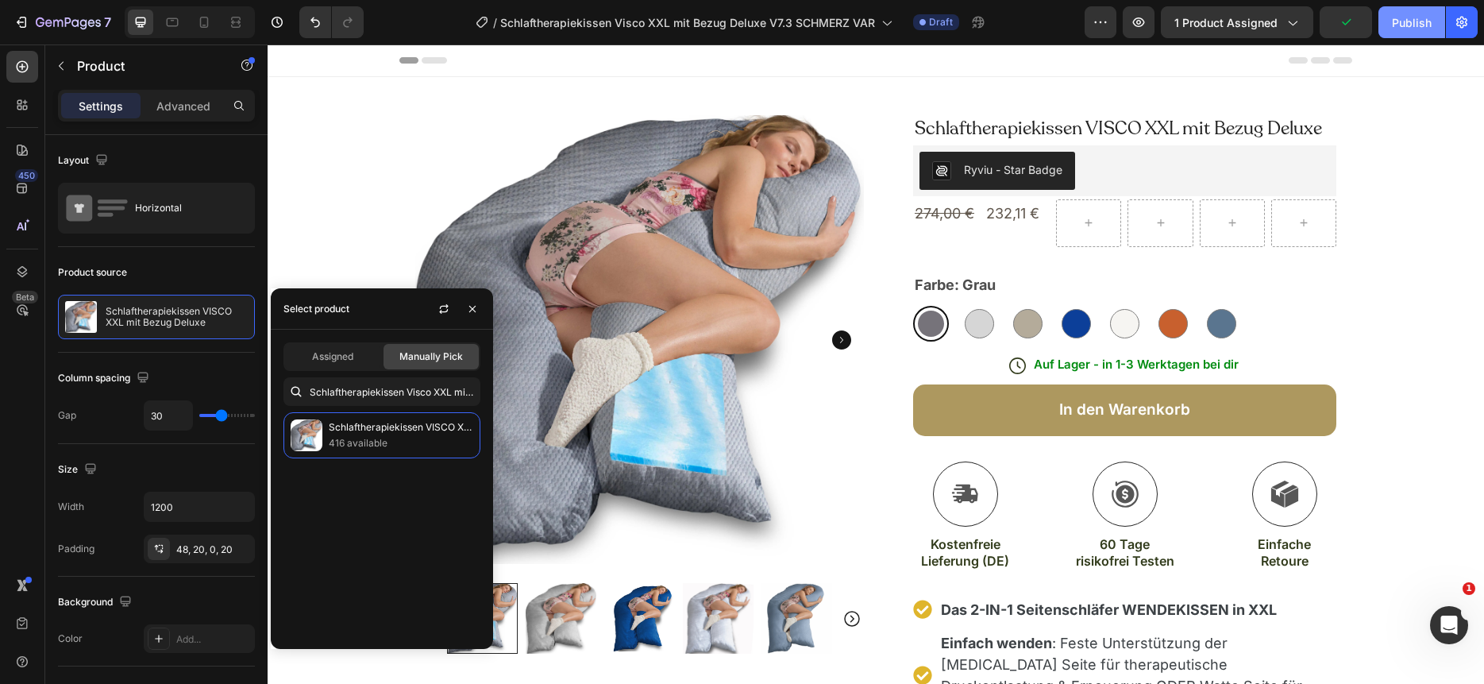
click at [1412, 17] on div "Publish" at bounding box center [1412, 22] width 40 height 17
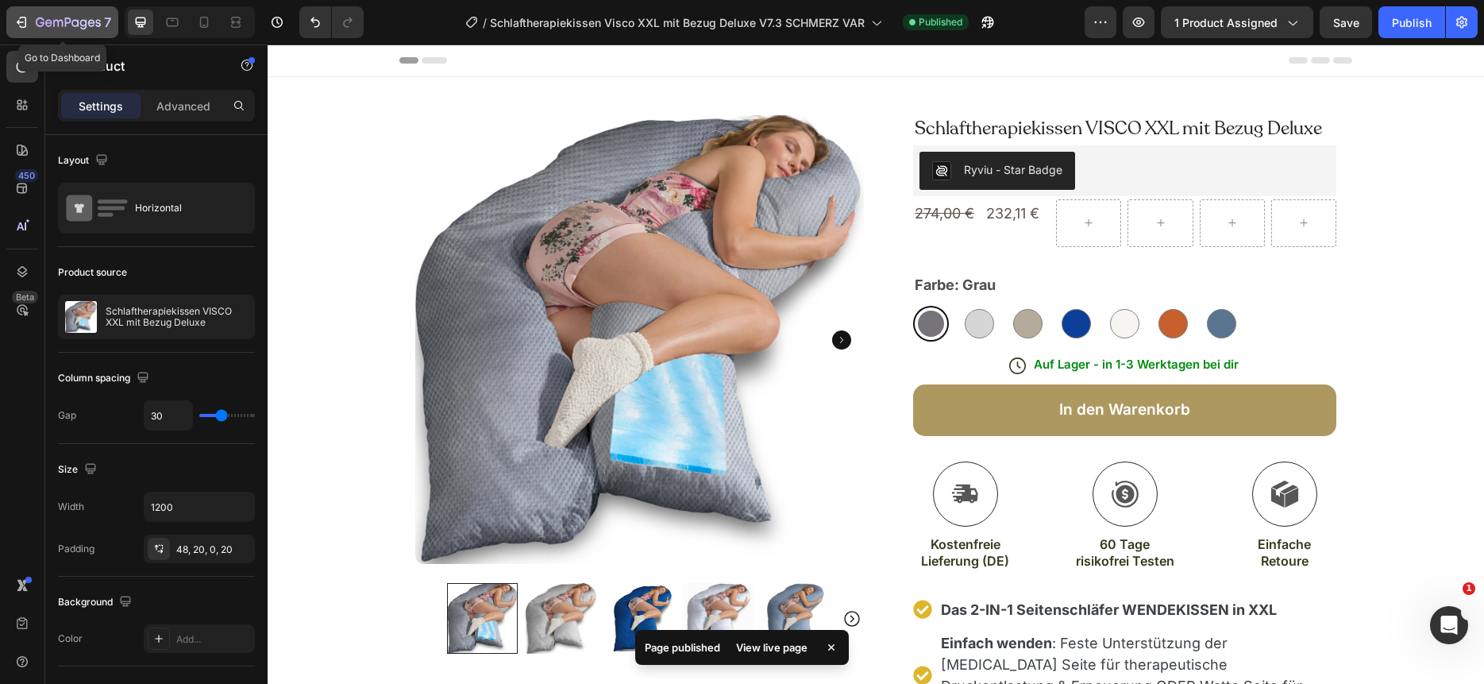
click at [72, 24] on icon "button" at bounding box center [74, 22] width 7 height 7
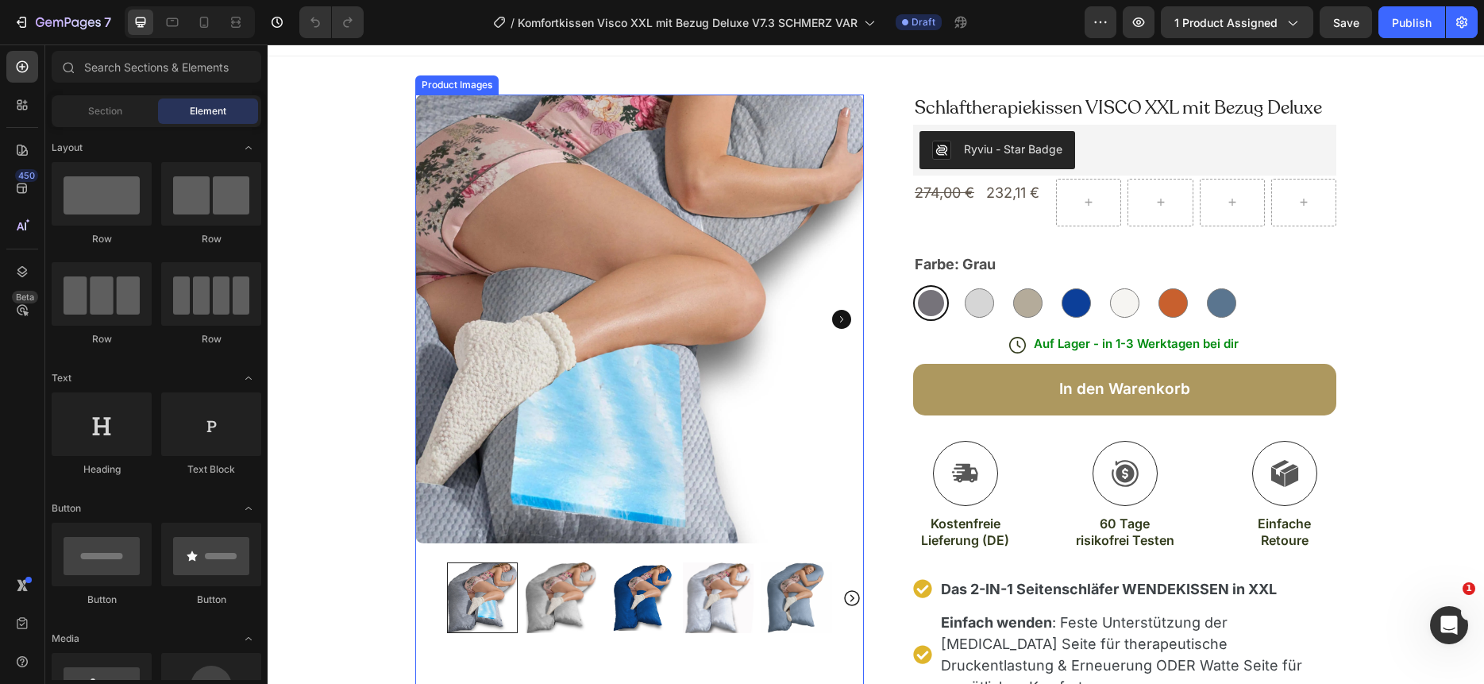
scroll to position [20, 0]
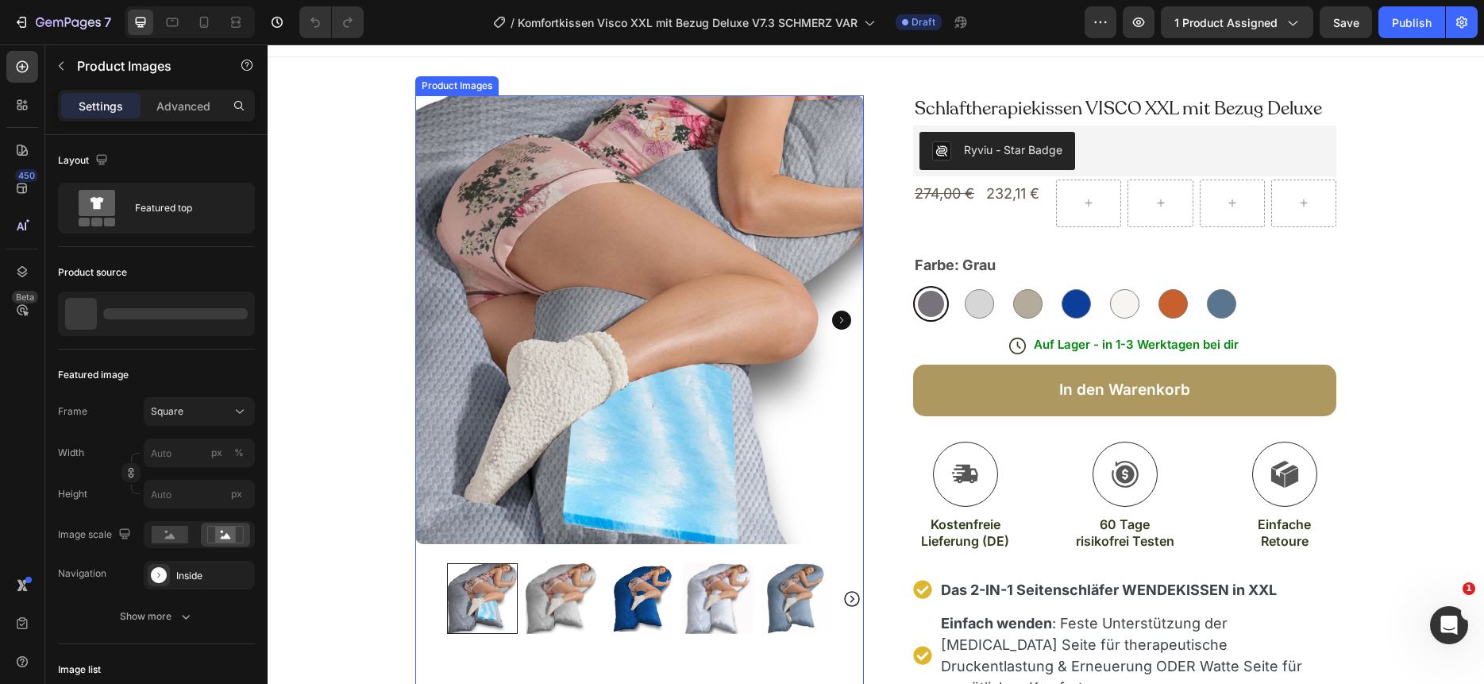
click at [675, 254] on img at bounding box center [639, 319] width 449 height 449
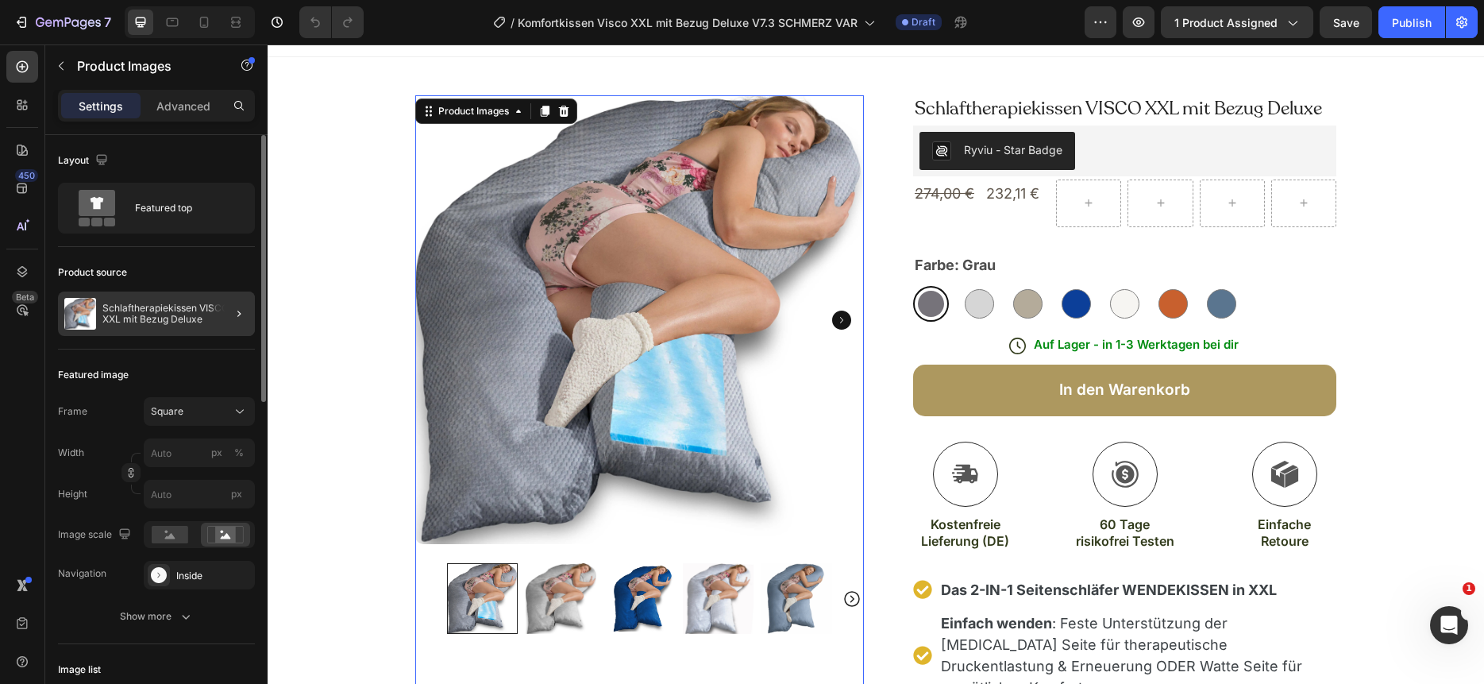
click at [217, 322] on div at bounding box center [232, 313] width 44 height 44
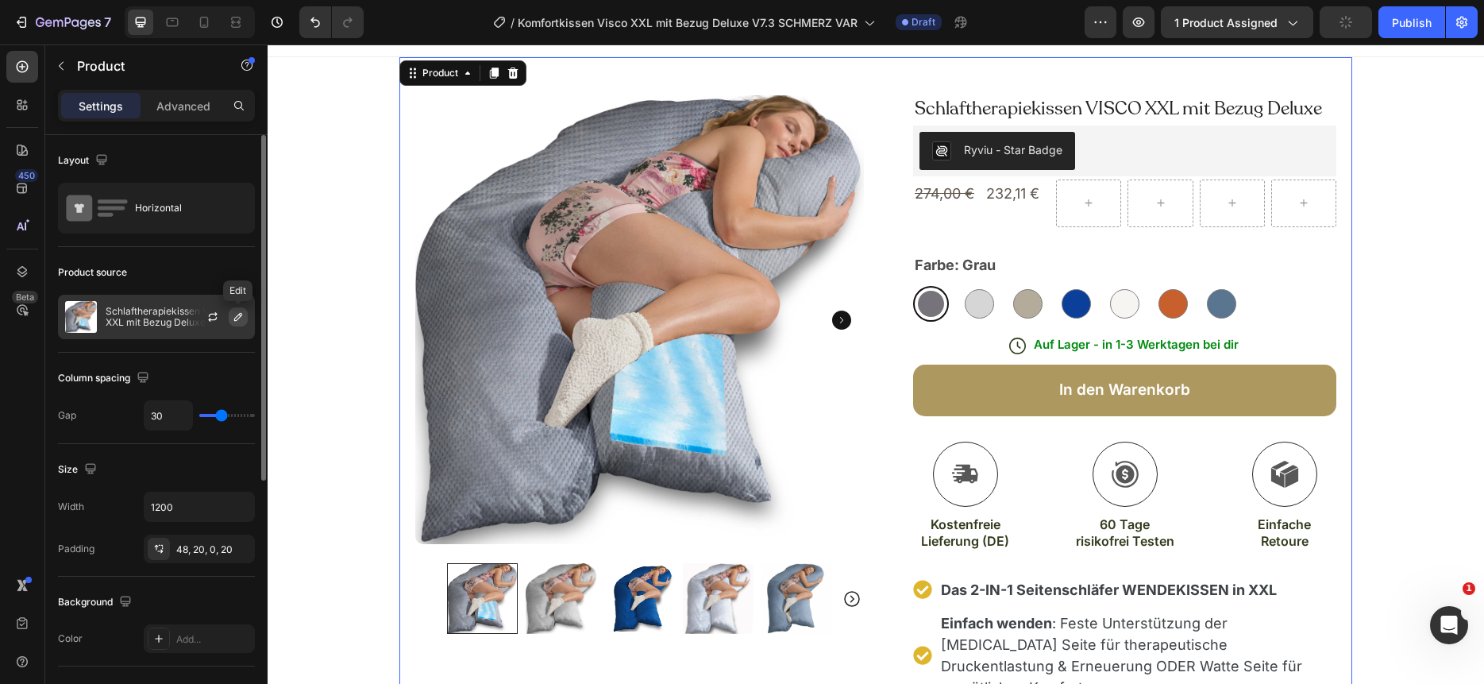
click at [237, 319] on icon "button" at bounding box center [238, 316] width 13 height 13
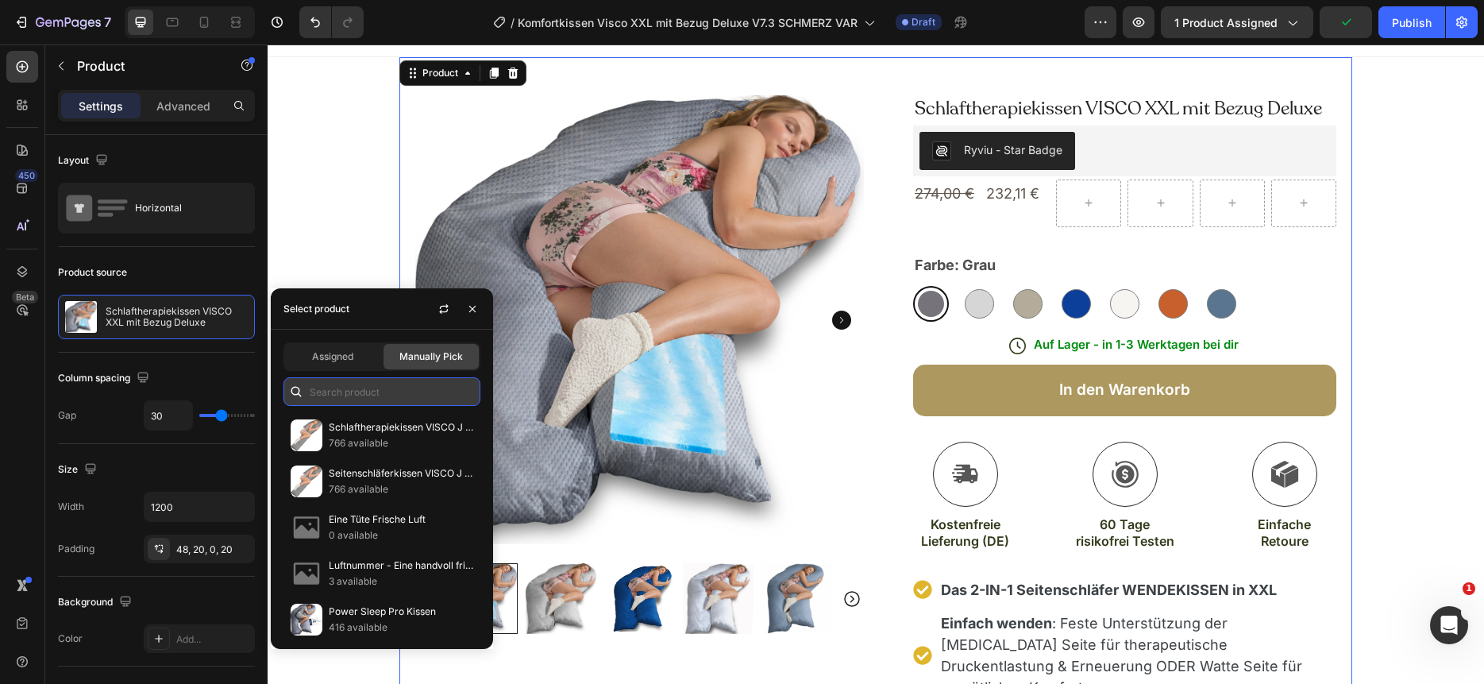
click at [331, 397] on input "text" at bounding box center [381, 391] width 197 height 29
paste input "Komfortkissen Visco XXL mit Bezug Deluxe"
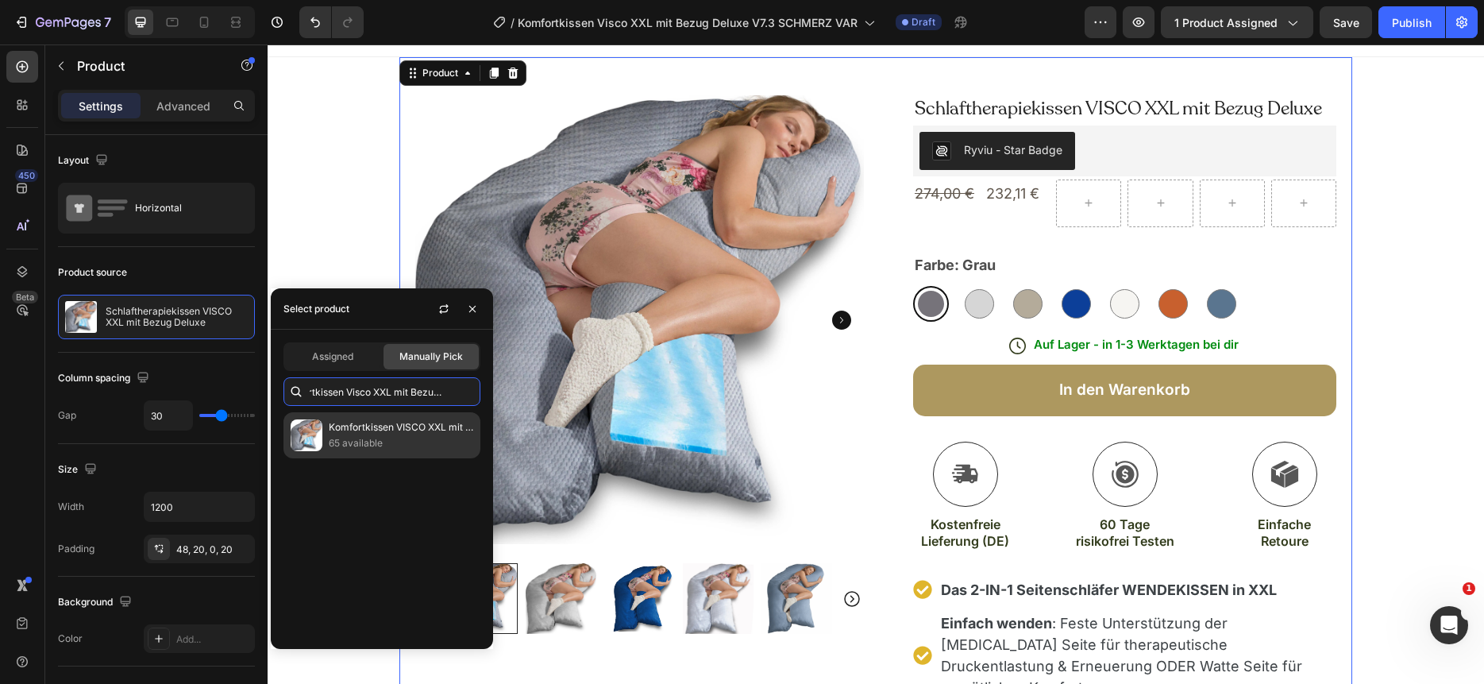
type input "Komfortkissen Visco XXL mit Bezug Deluxe"
click at [362, 431] on p "Komfortkissen VISCO XXL mit Bezug Deluxe" at bounding box center [401, 427] width 145 height 16
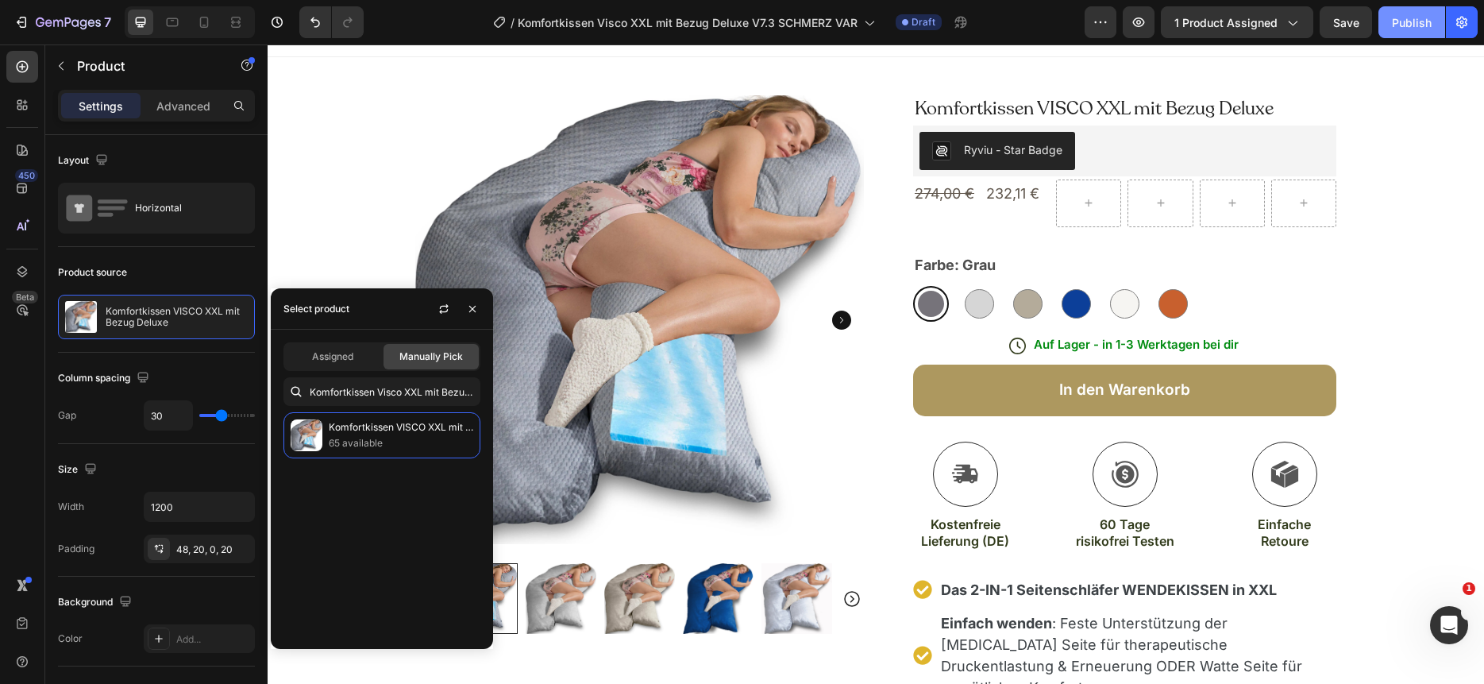
click at [1412, 30] on button "Publish" at bounding box center [1411, 22] width 67 height 32
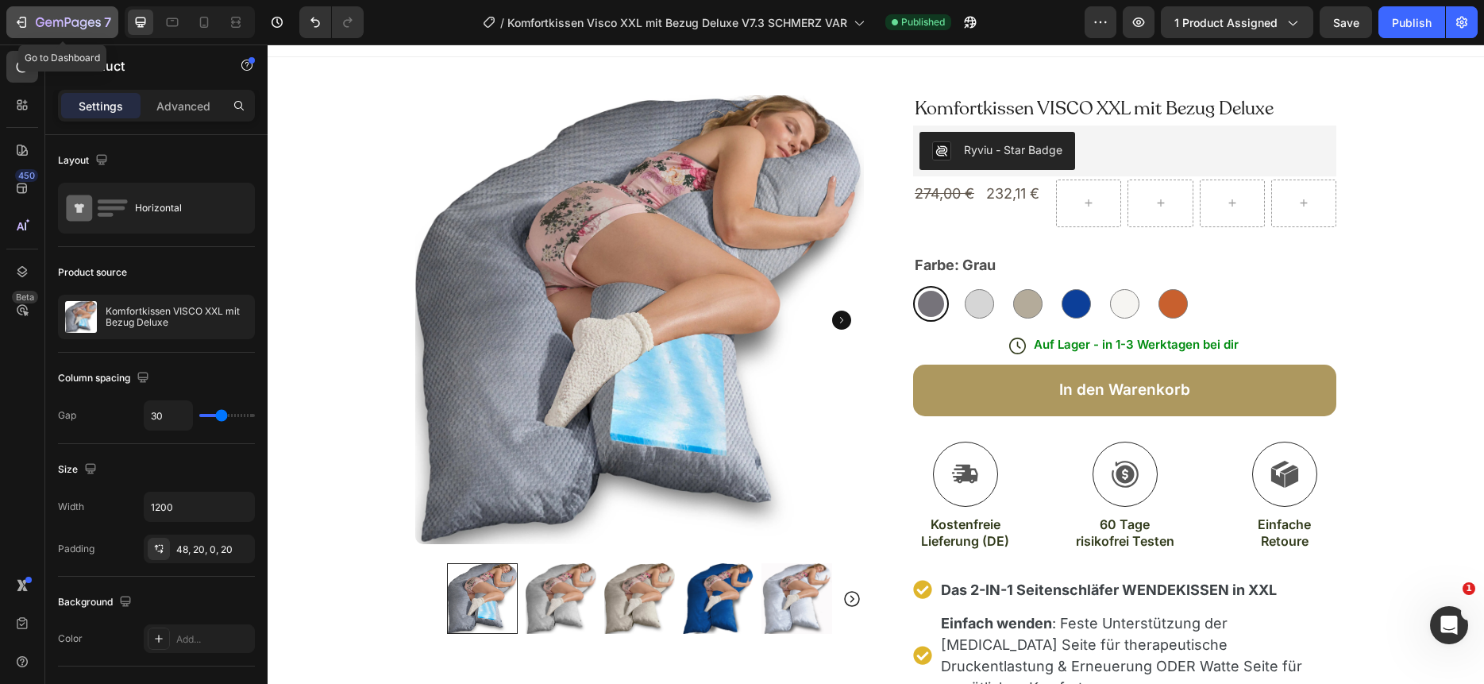
click at [41, 17] on icon "button" at bounding box center [68, 23] width 65 height 13
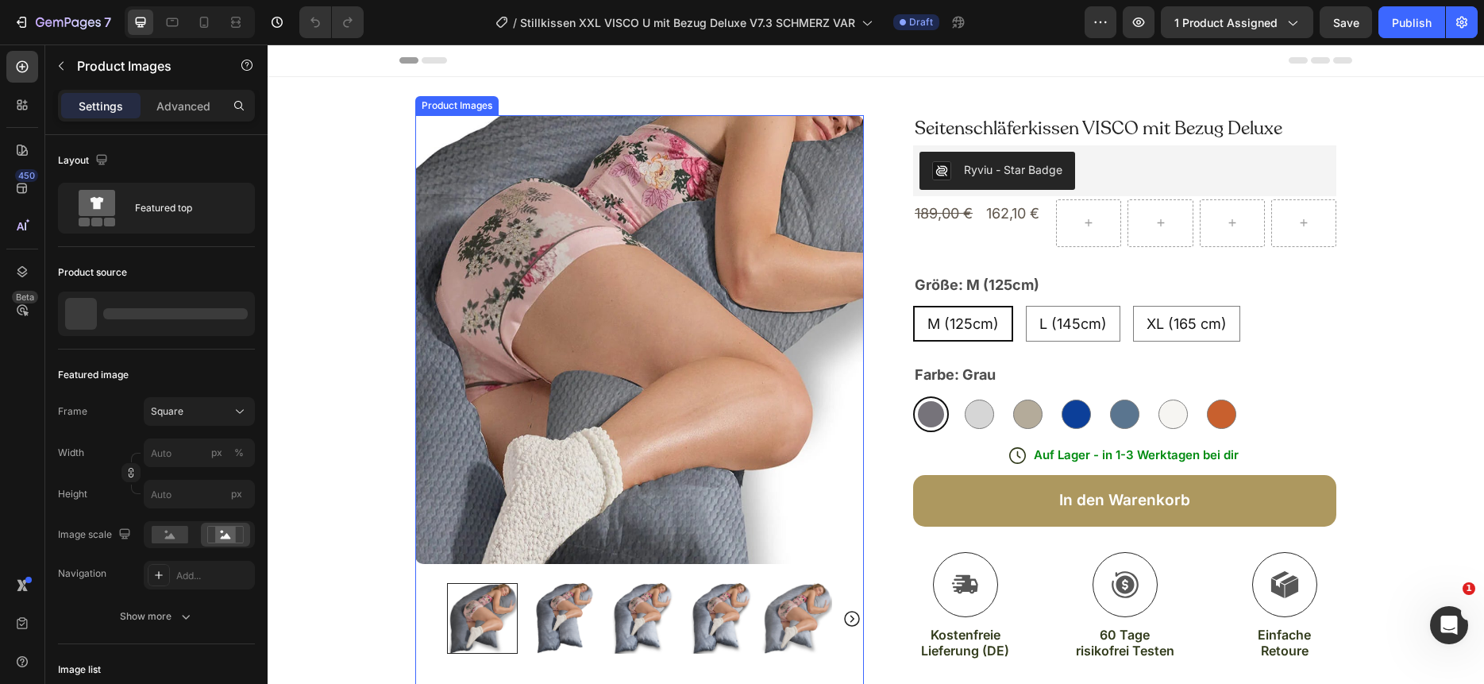
click at [685, 310] on img at bounding box center [639, 339] width 449 height 449
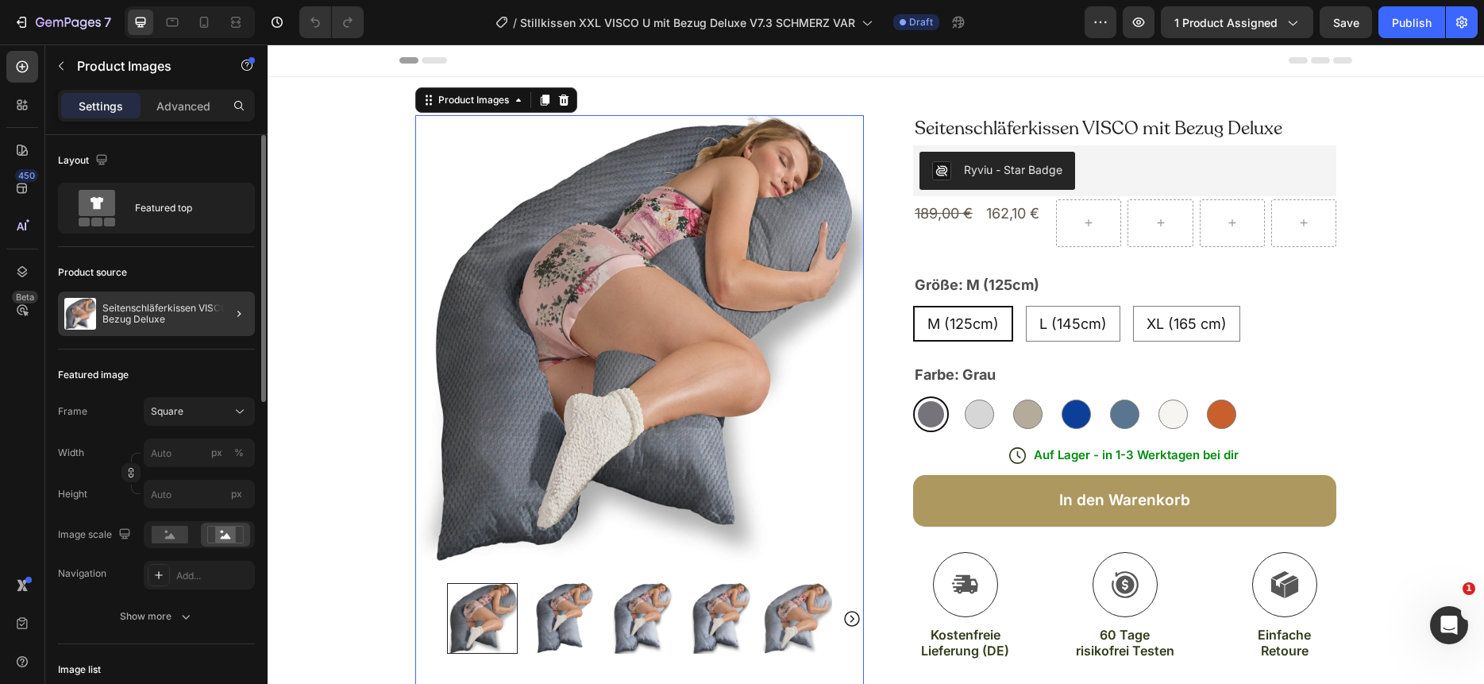
click at [220, 311] on div at bounding box center [232, 313] width 44 height 44
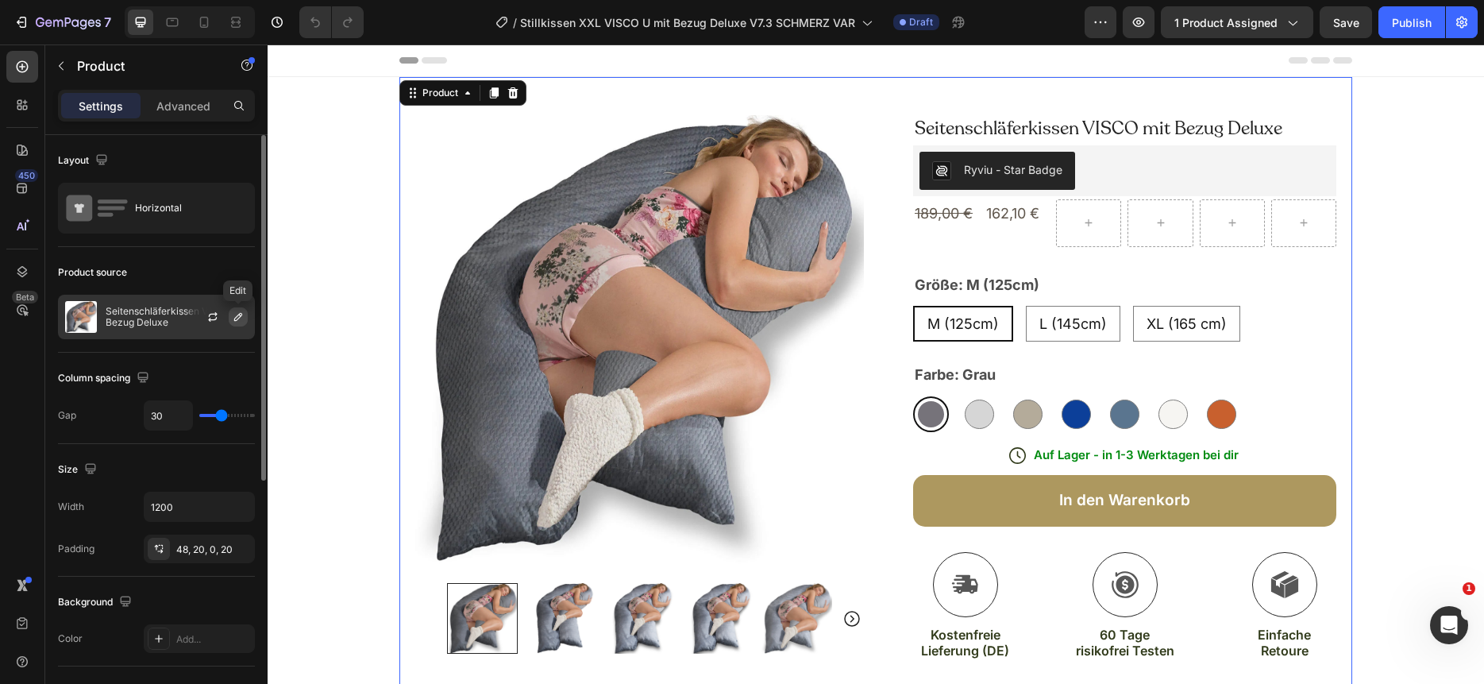
click at [237, 318] on icon "button" at bounding box center [238, 317] width 8 height 8
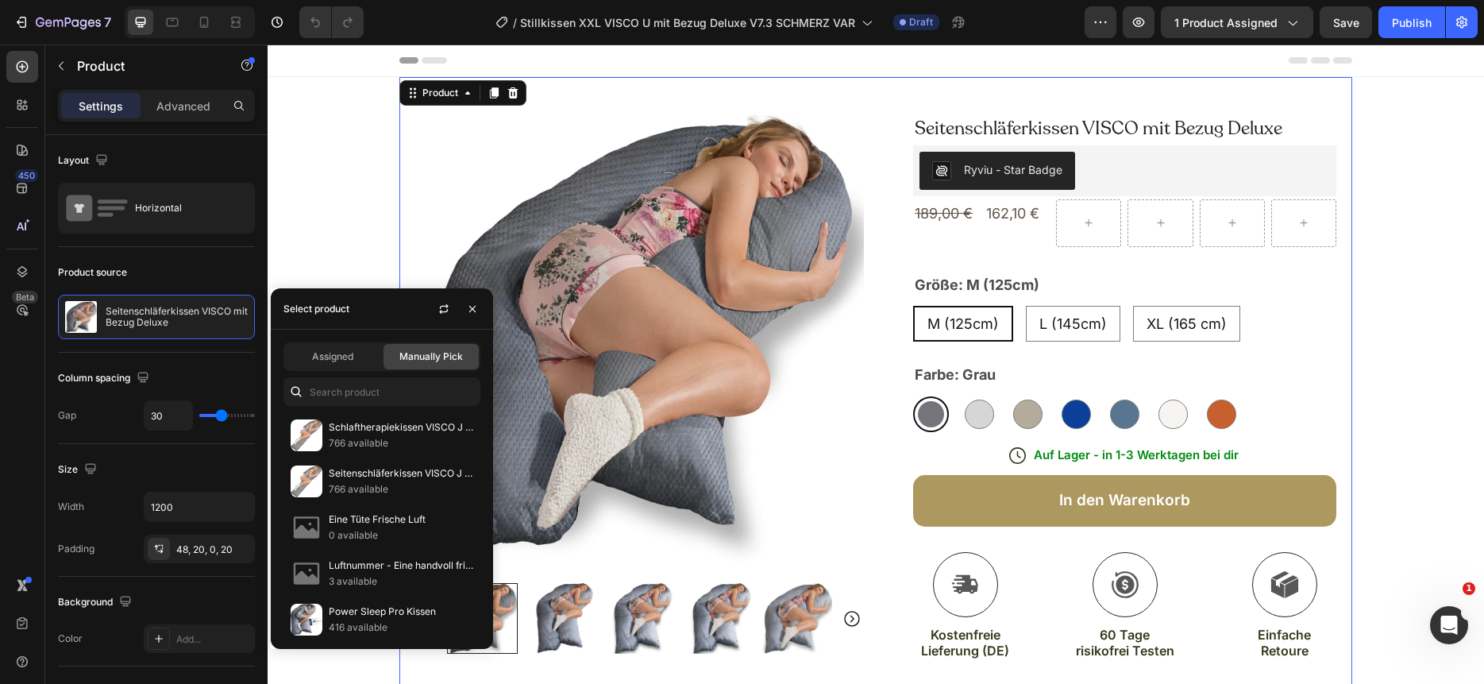
click at [364, 309] on div "Select product" at bounding box center [382, 308] width 222 height 41
click at [352, 395] on input "text" at bounding box center [381, 391] width 197 height 29
paste input "Stillkissen XXL VISCO U mit Bezug Deluxe"
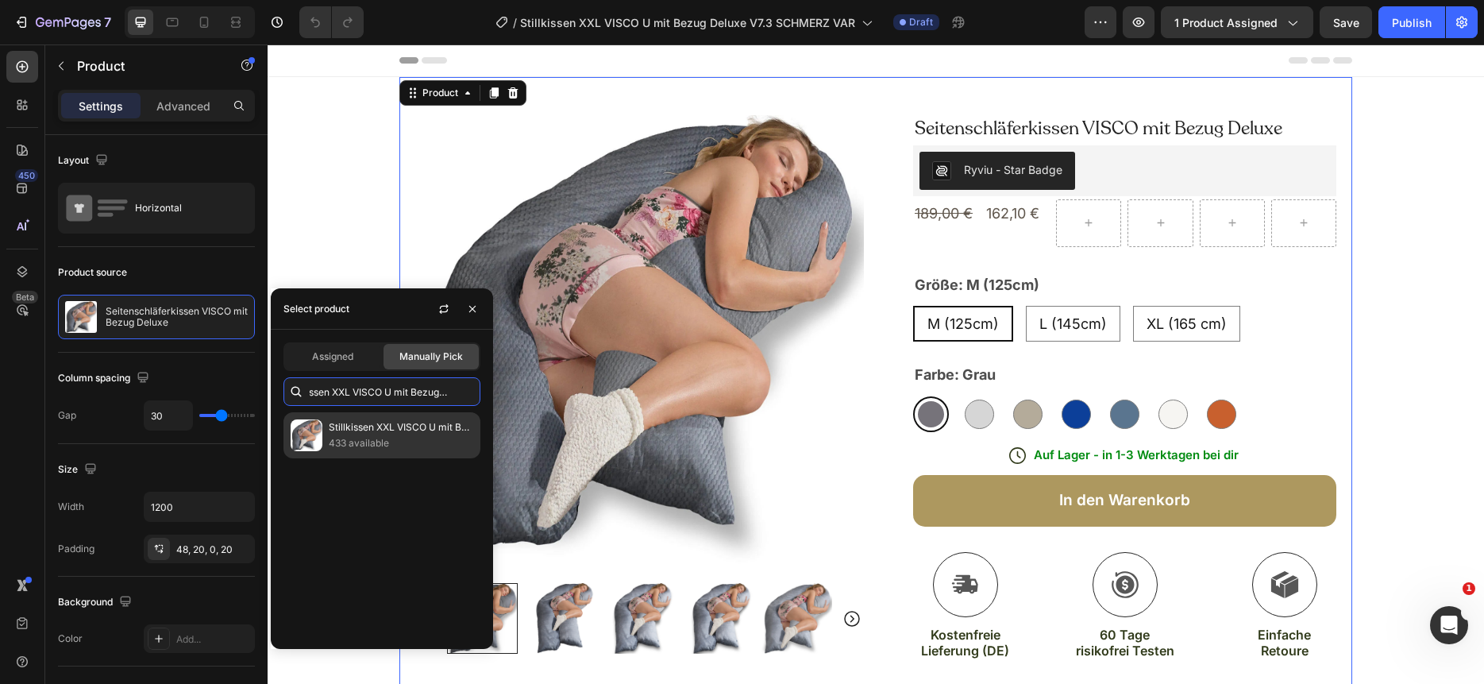
type input "Stillkissen XXL VISCO U mit Bezug Deluxe"
click at [354, 440] on p "433 available" at bounding box center [401, 443] width 145 height 16
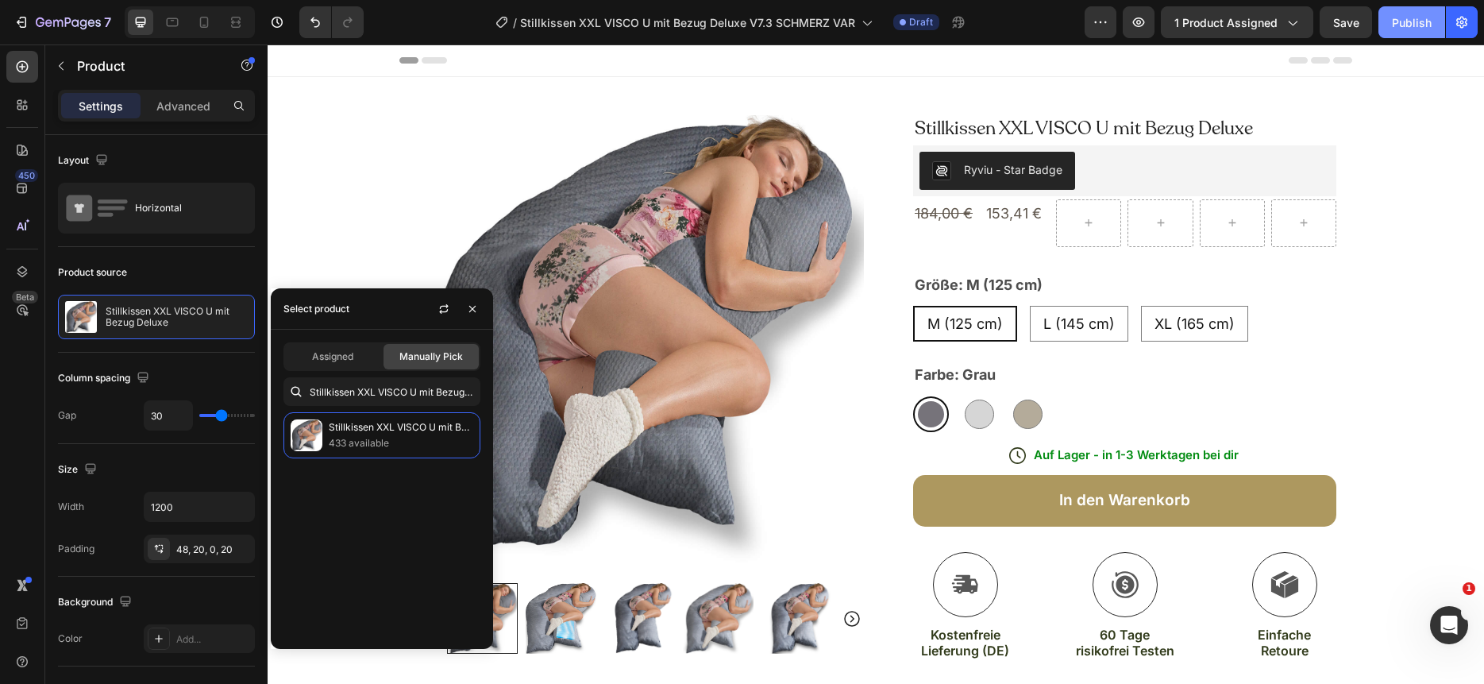
click at [1394, 29] on div "Publish" at bounding box center [1412, 22] width 40 height 17
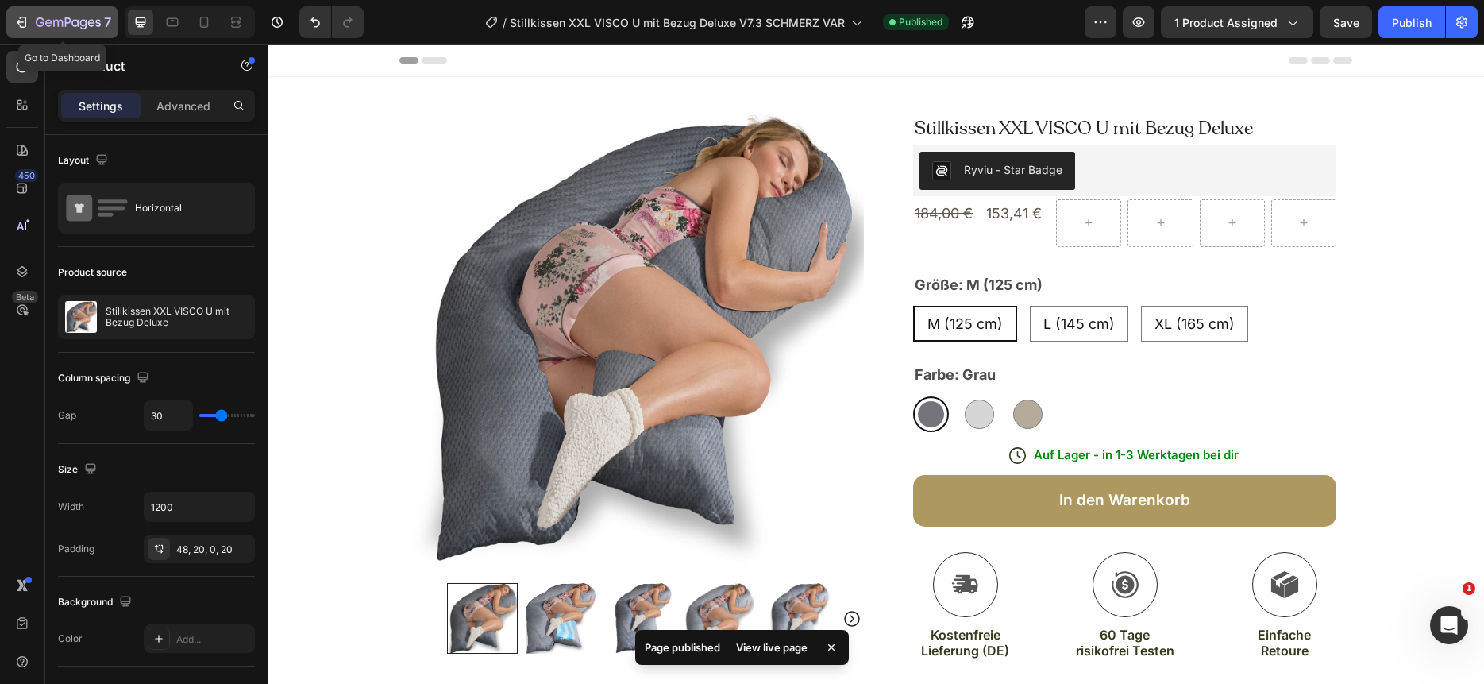
click at [82, 26] on icon "button" at bounding box center [68, 23] width 65 height 13
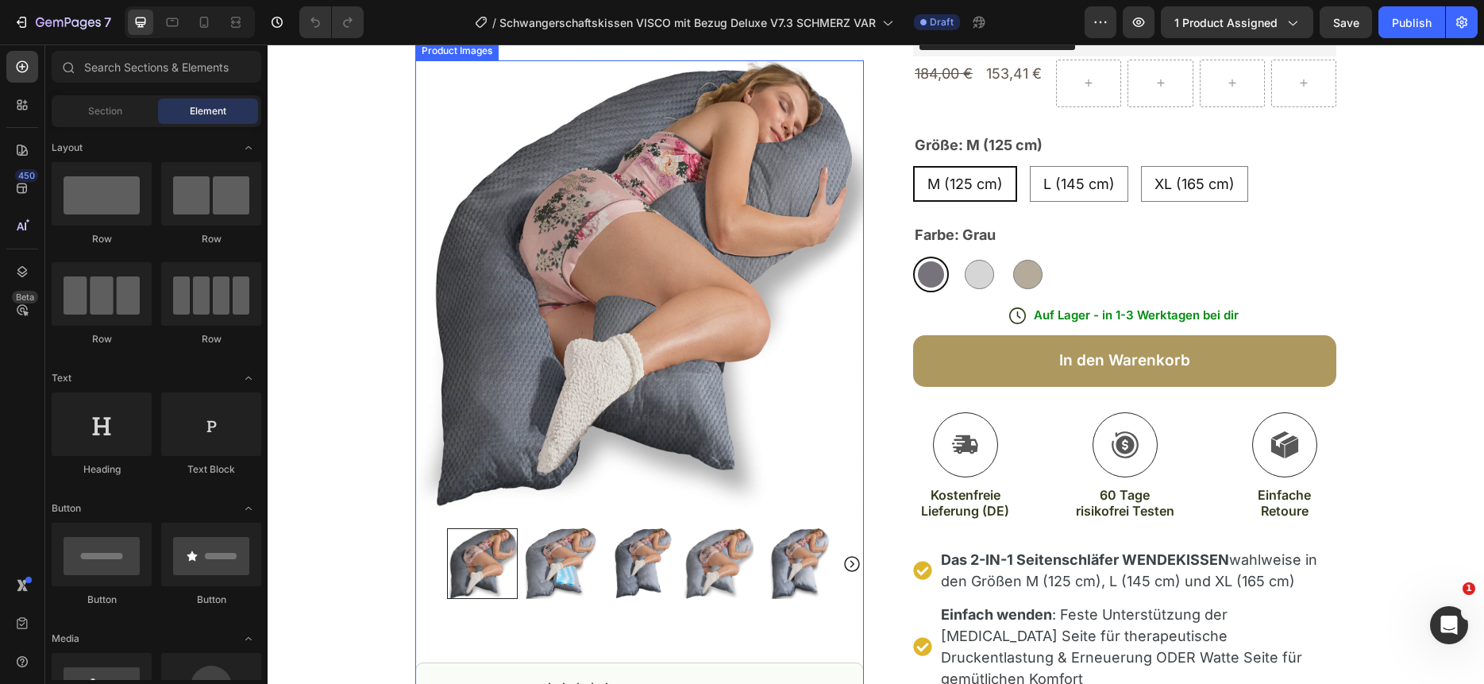
scroll to position [151, 0]
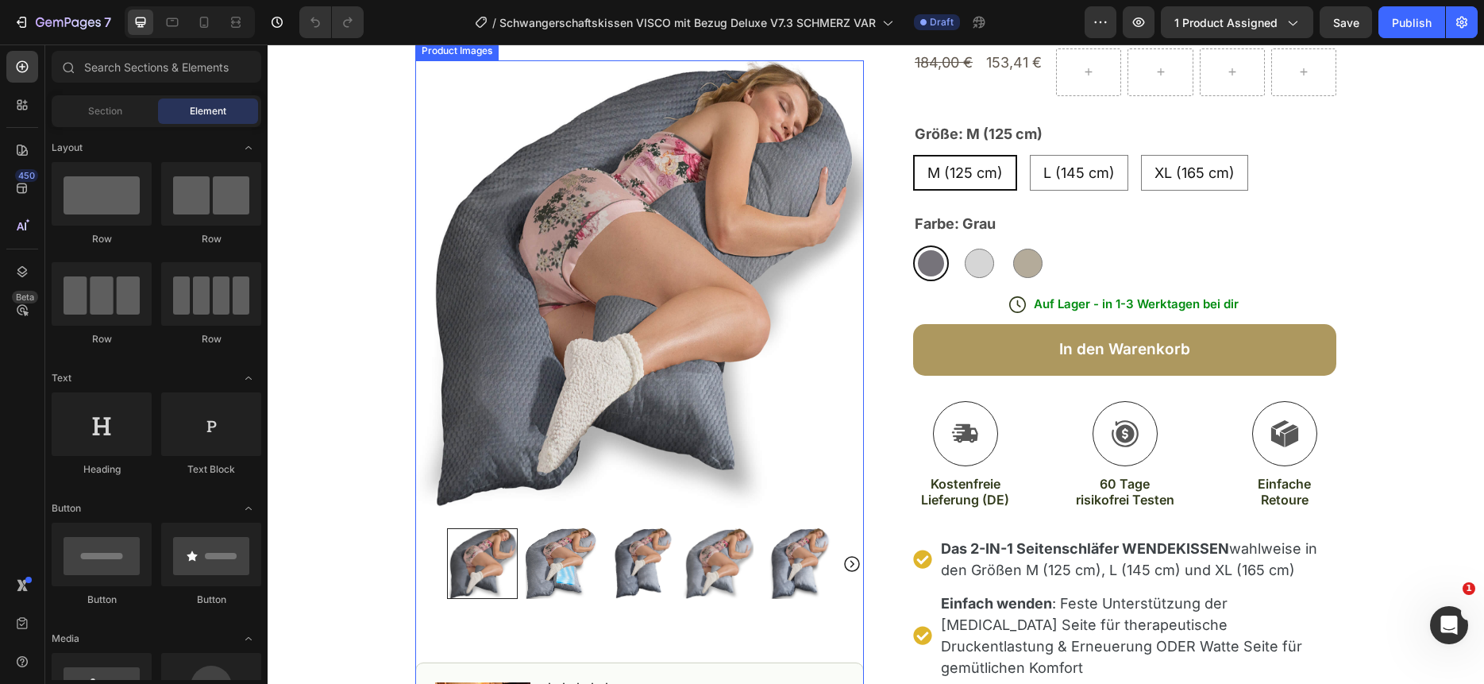
click at [745, 580] on img at bounding box center [718, 563] width 71 height 71
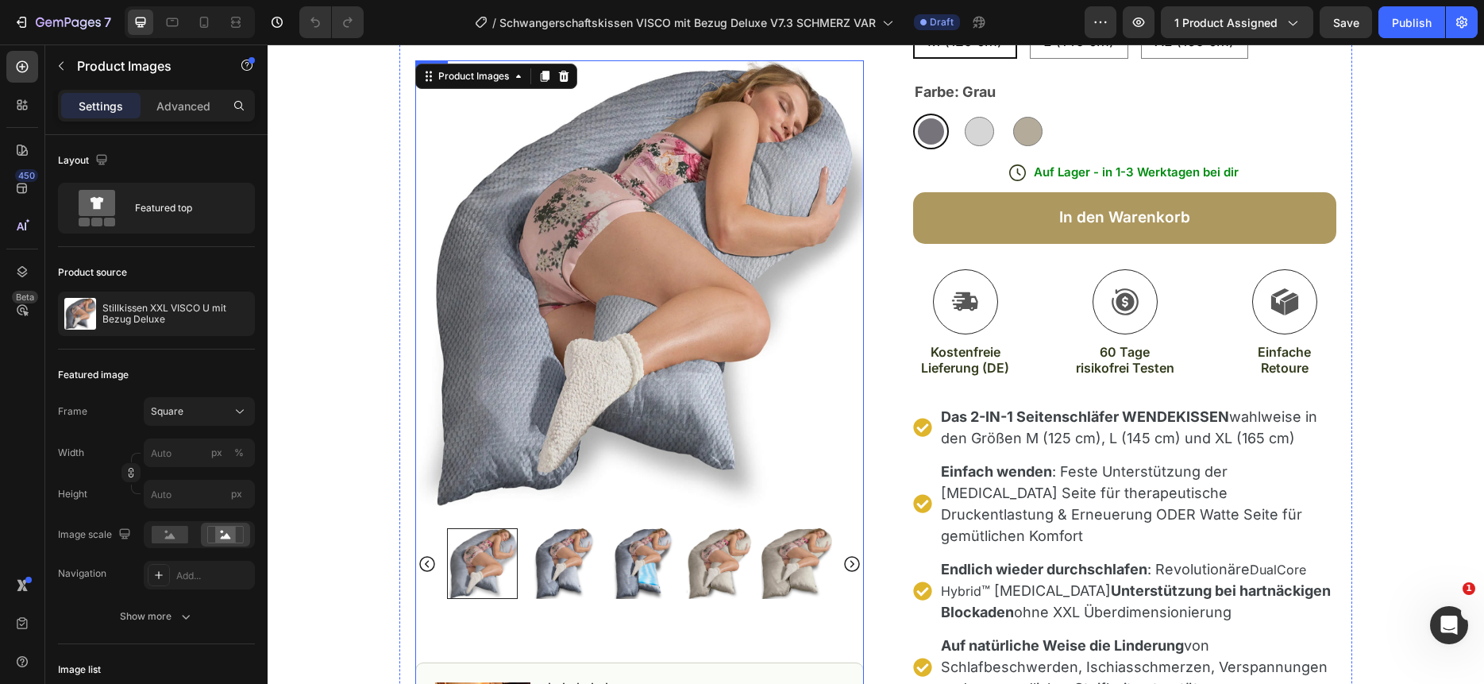
scroll to position [290, 0]
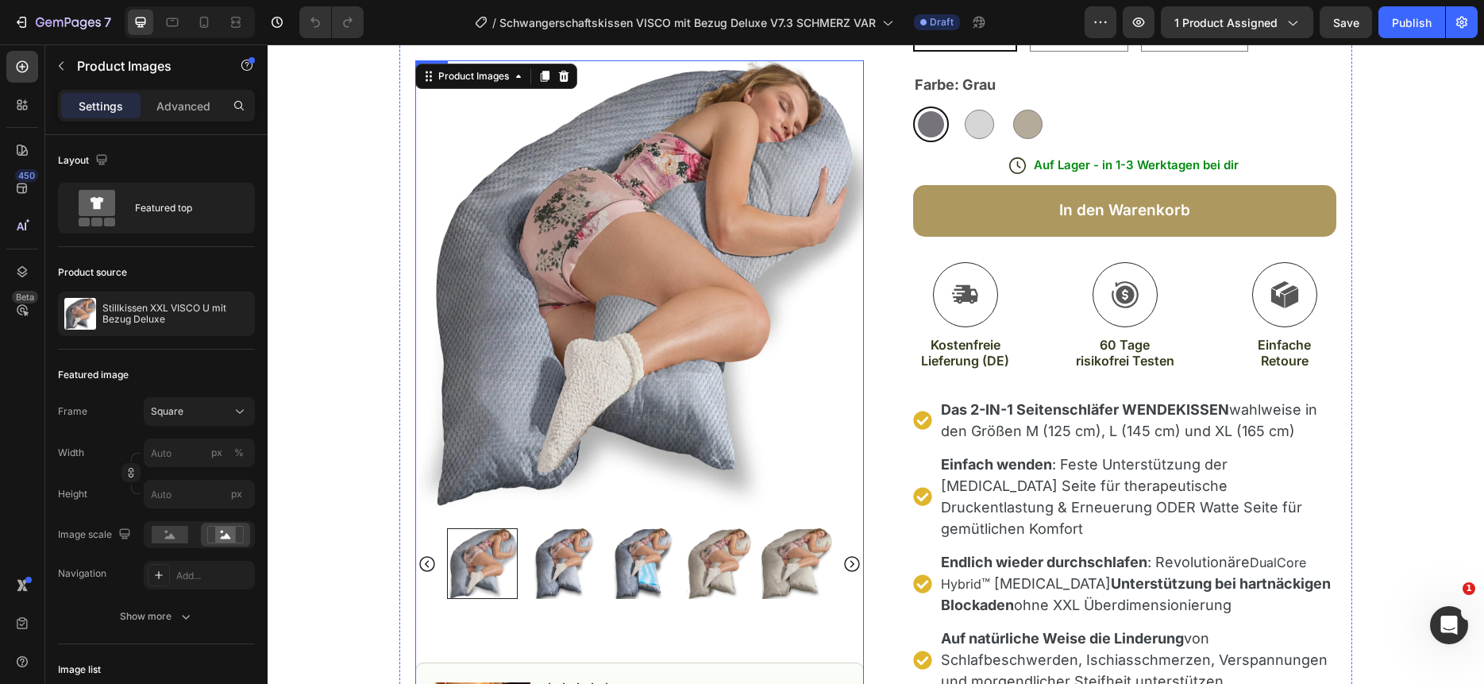
click at [745, 623] on div "Product Images 80 Image Icon Icon Icon Icon Icon Icon List Noch nie so gut gesc…" at bounding box center [639, 548] width 449 height 977
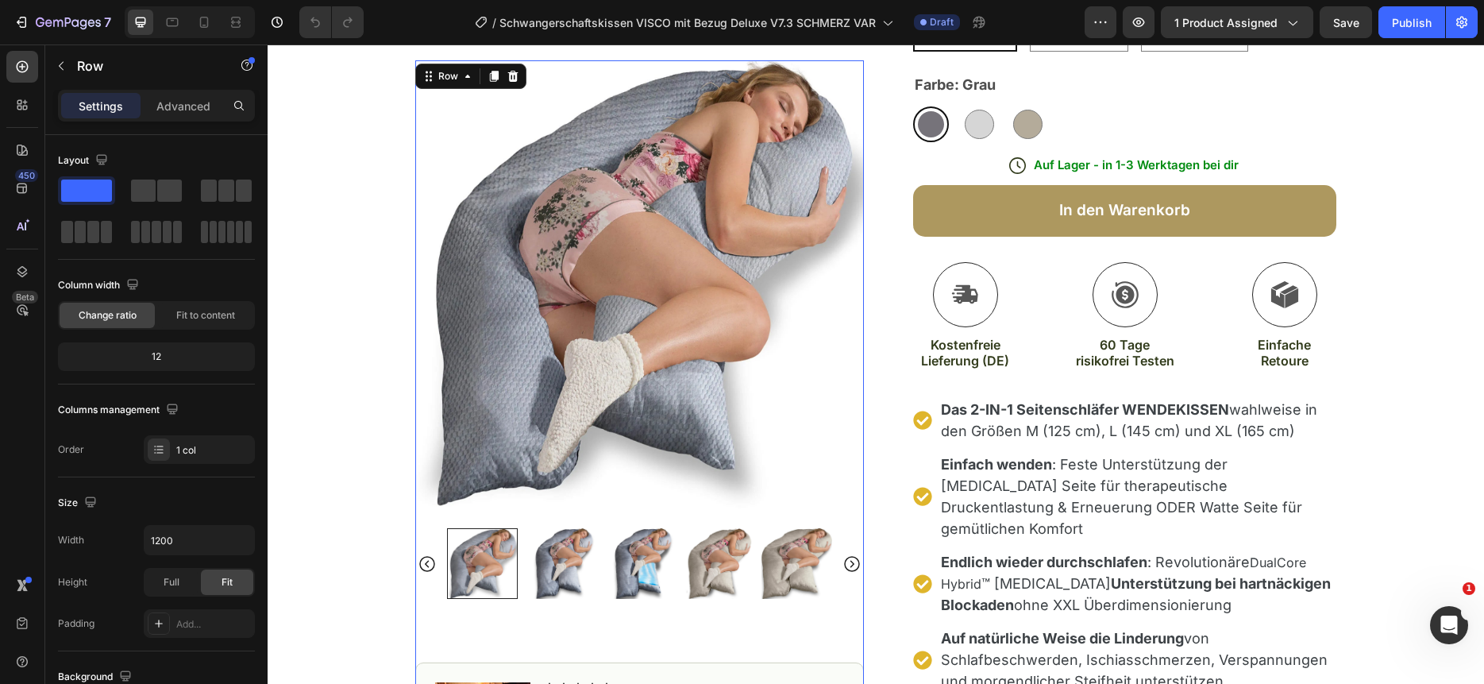
click at [615, 626] on div "Product Images Image Icon Icon Icon Icon Icon Icon List Noch nie so gut geschla…" at bounding box center [639, 548] width 449 height 977
click at [594, 546] on img at bounding box center [561, 563] width 71 height 71
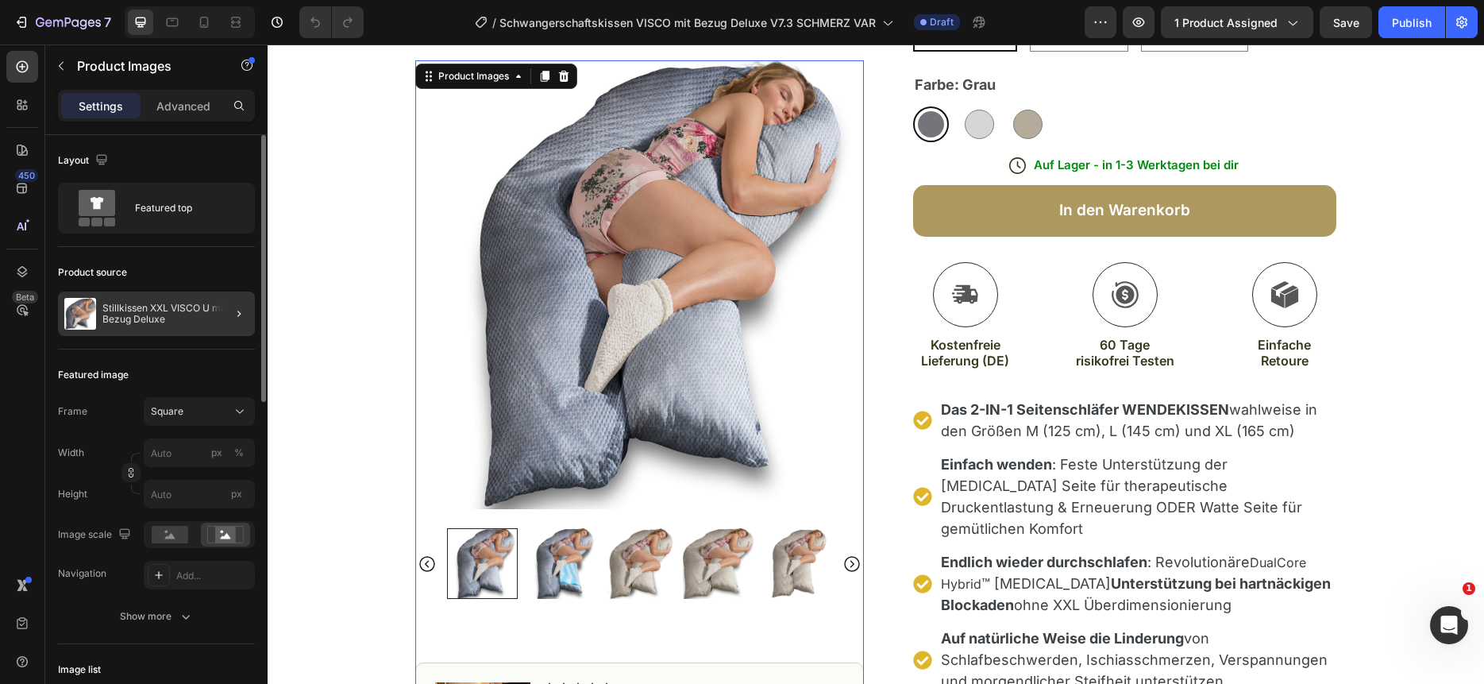
click at [222, 313] on div at bounding box center [232, 313] width 44 height 44
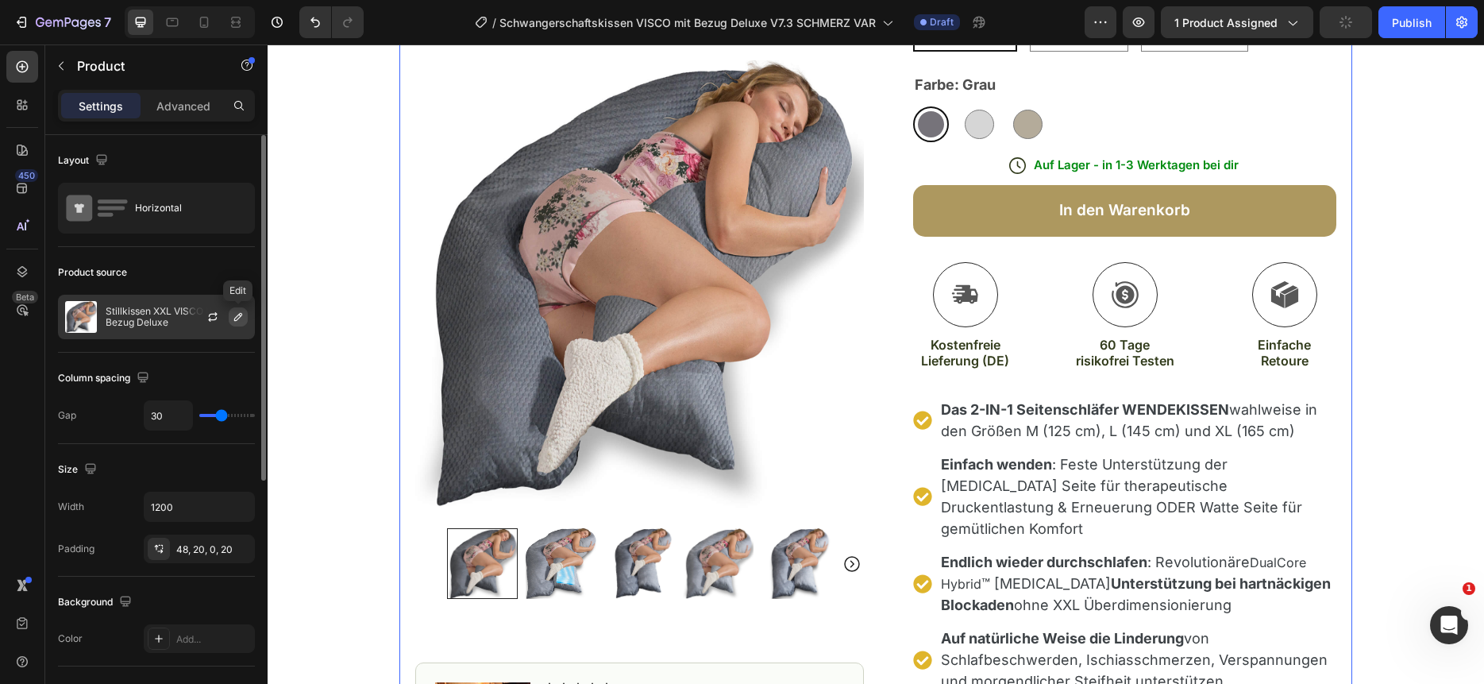
click at [239, 316] on icon "button" at bounding box center [238, 317] width 8 height 8
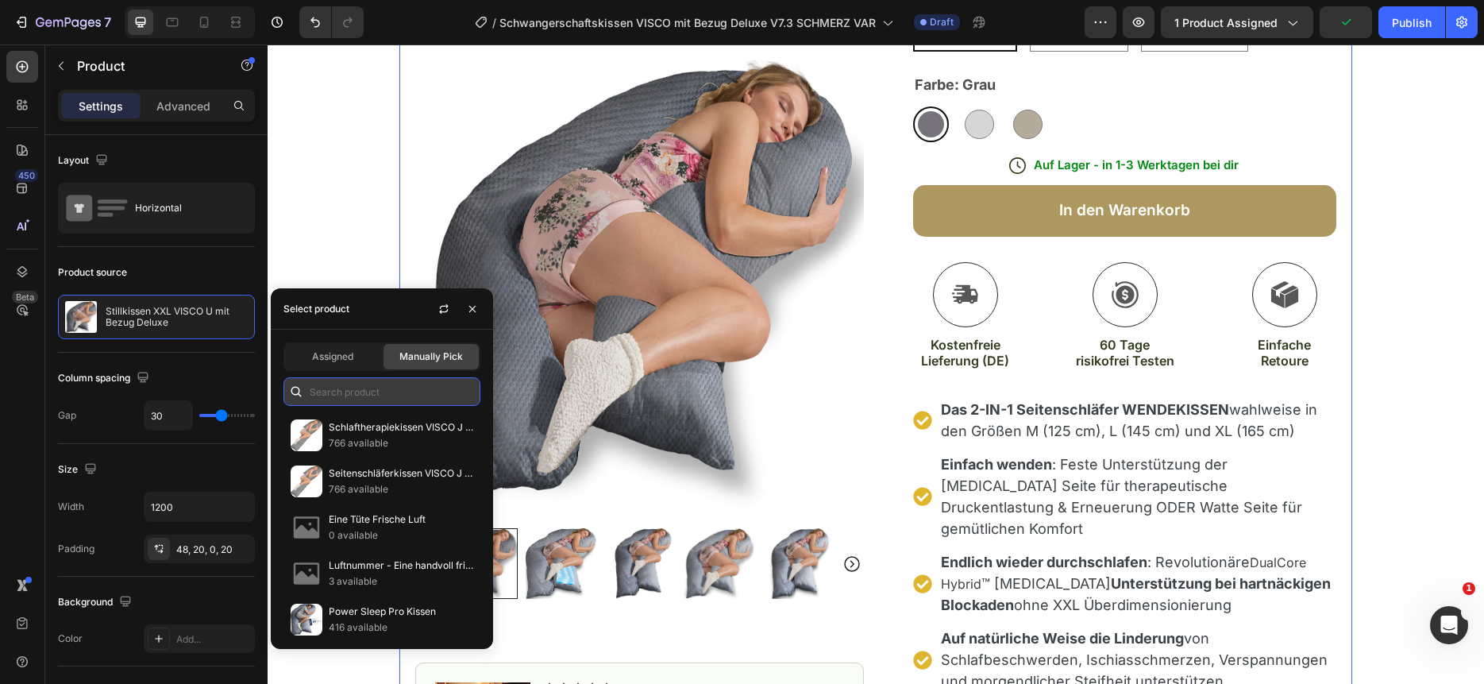
click at [320, 402] on input "text" at bounding box center [381, 391] width 197 height 29
paste input "Schwangerschaftskissen VISCO mit Bezug Deluxe"
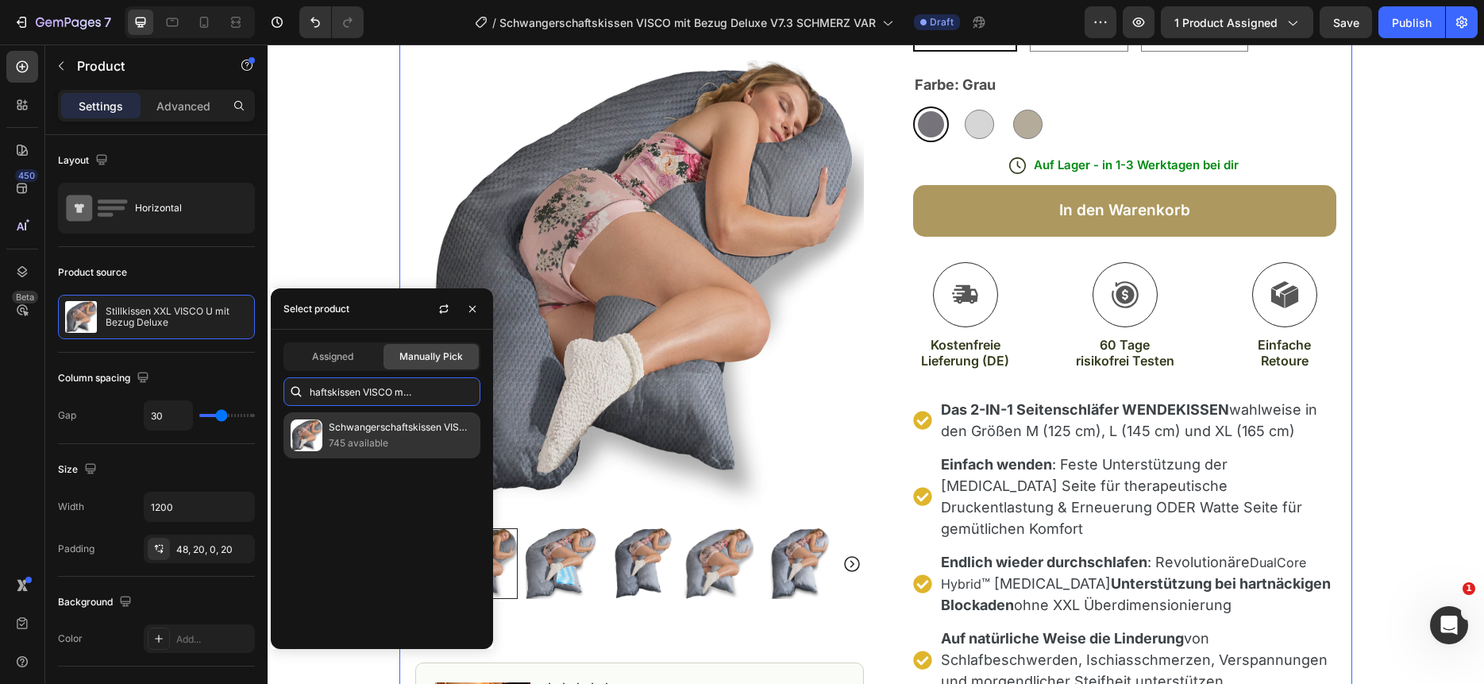
type input "Schwangerschaftskissen VISCO mit Bezug Deluxe"
click at [341, 428] on p "Schwangerschaftskissen VISCO mit Bezug Deluxe" at bounding box center [401, 427] width 145 height 16
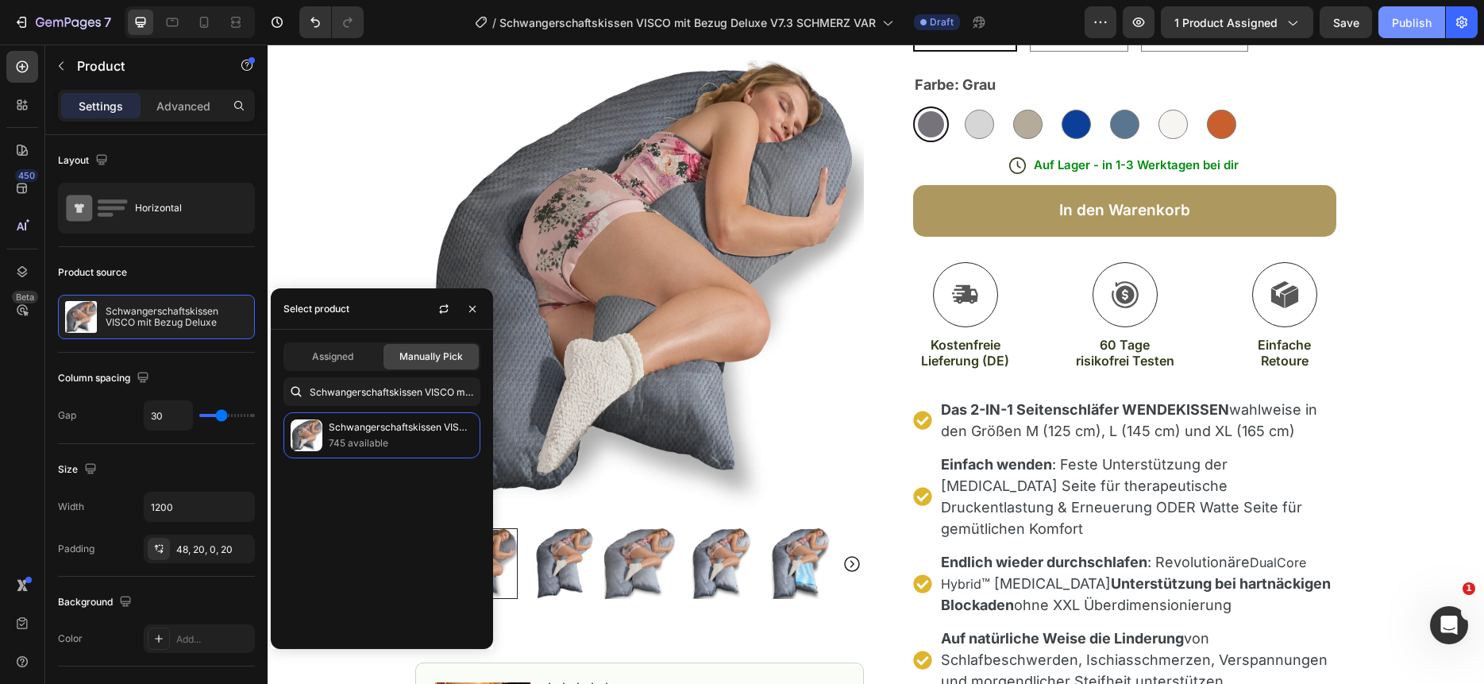
click at [1411, 19] on div "Publish" at bounding box center [1412, 22] width 40 height 17
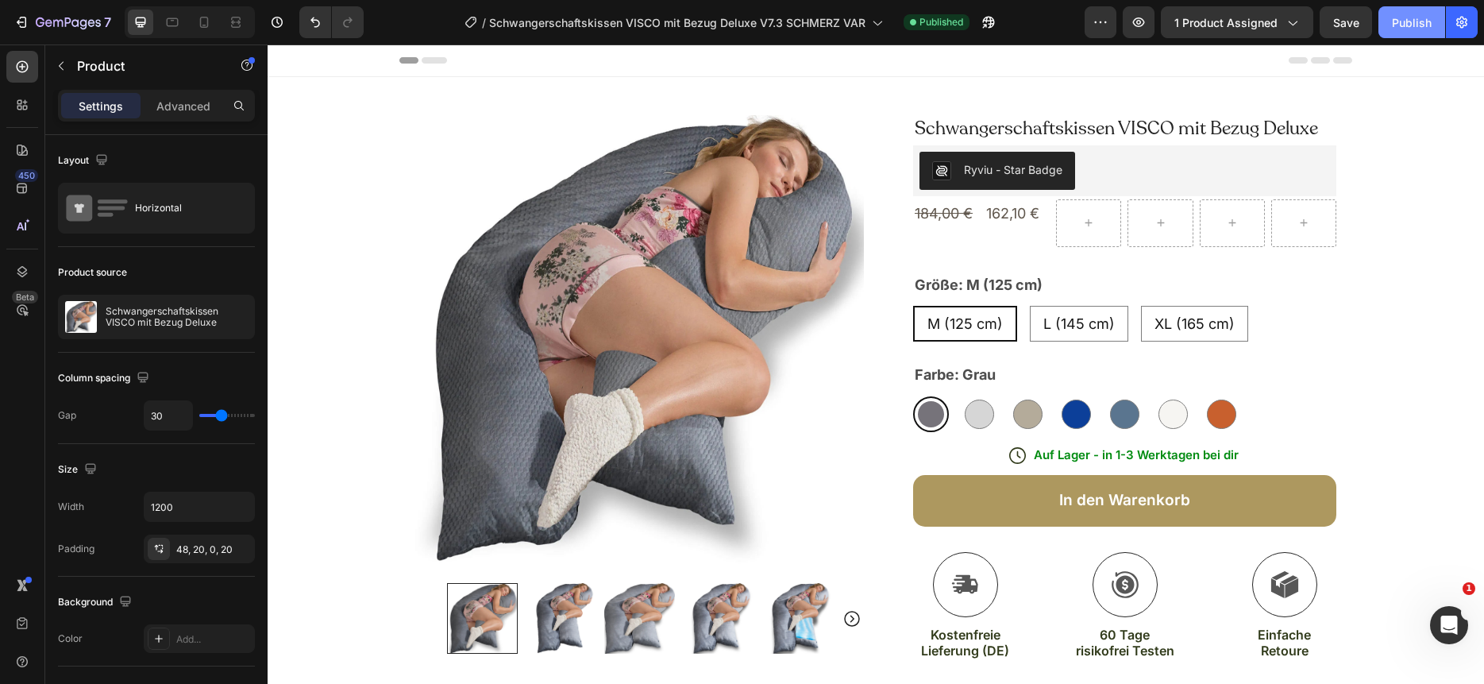
click at [1422, 28] on div "Publish" at bounding box center [1412, 22] width 40 height 17
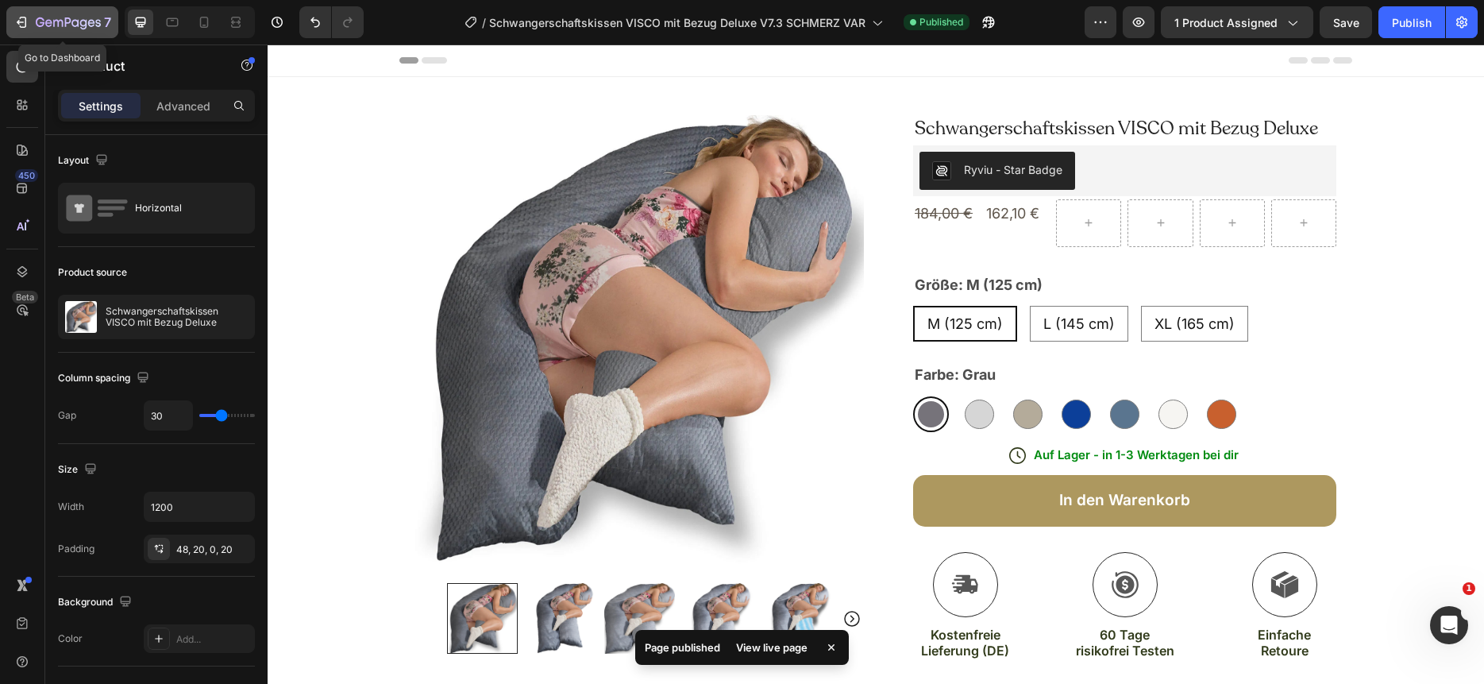
click at [77, 23] on icon "button" at bounding box center [74, 22] width 7 height 7
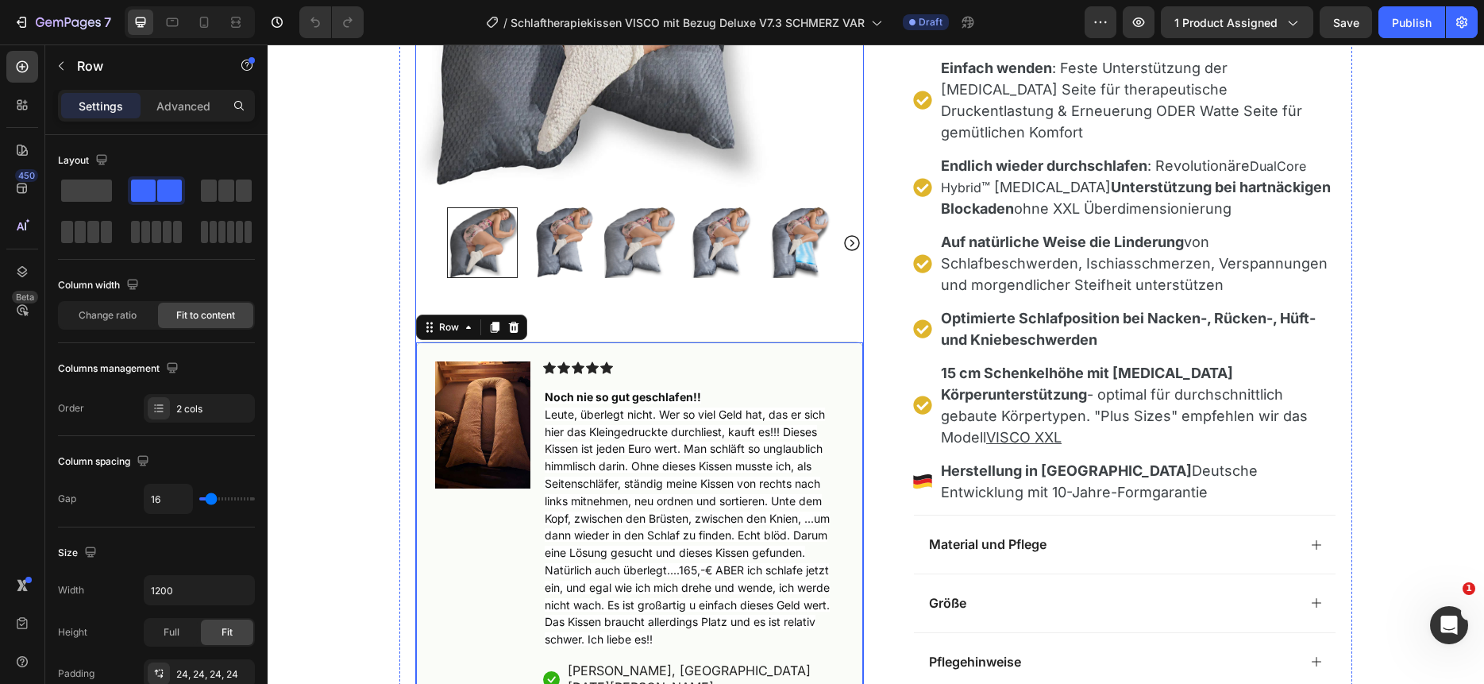
scroll to position [800, 0]
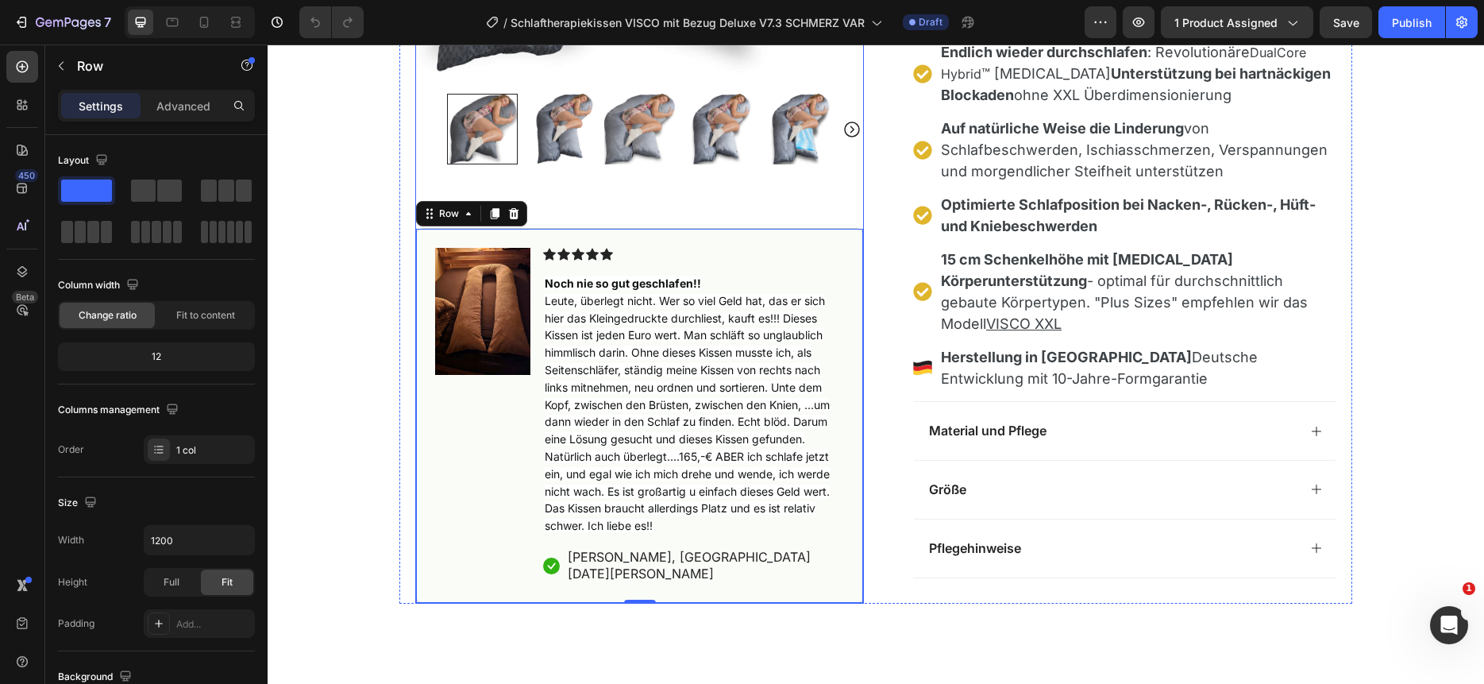
click at [807, 195] on div "Product Images Image Icon Icon Icon Icon Icon Icon List Noch nie so gut geschla…" at bounding box center [639, 114] width 449 height 977
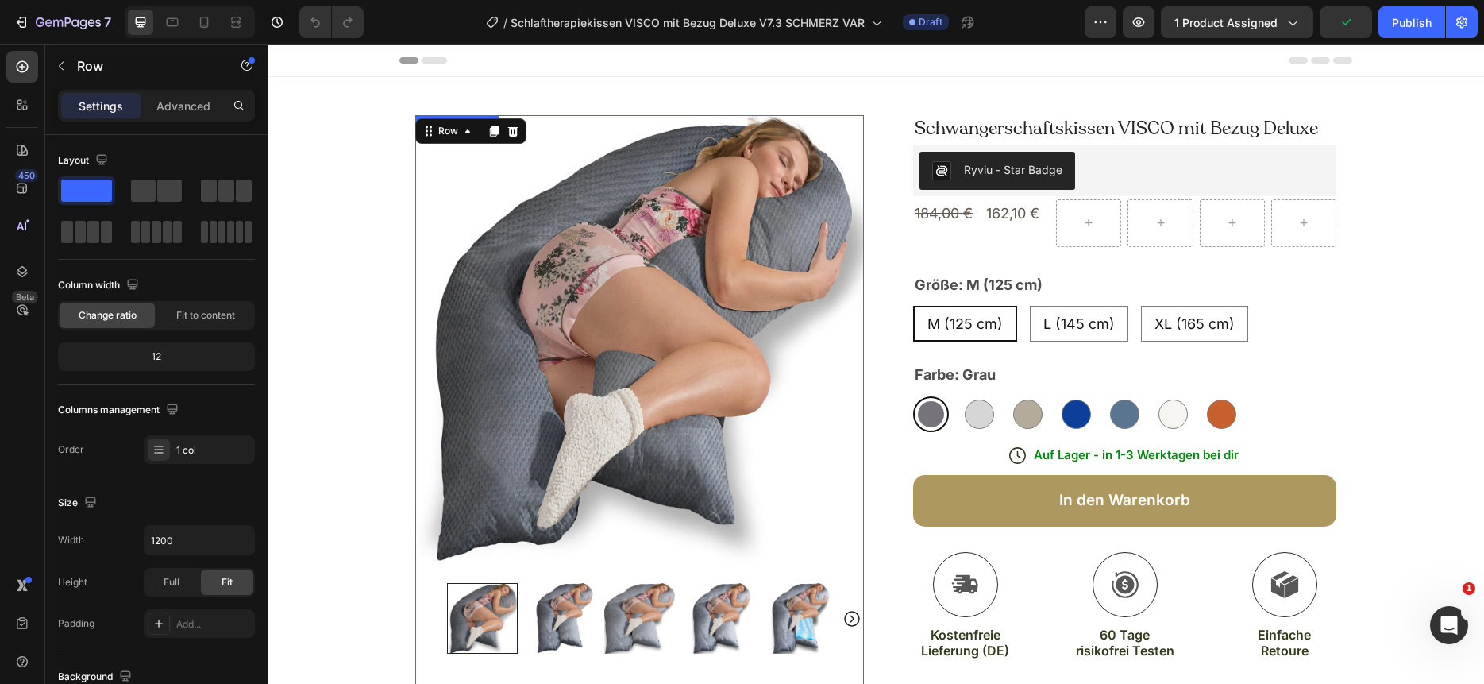
scroll to position [6, 0]
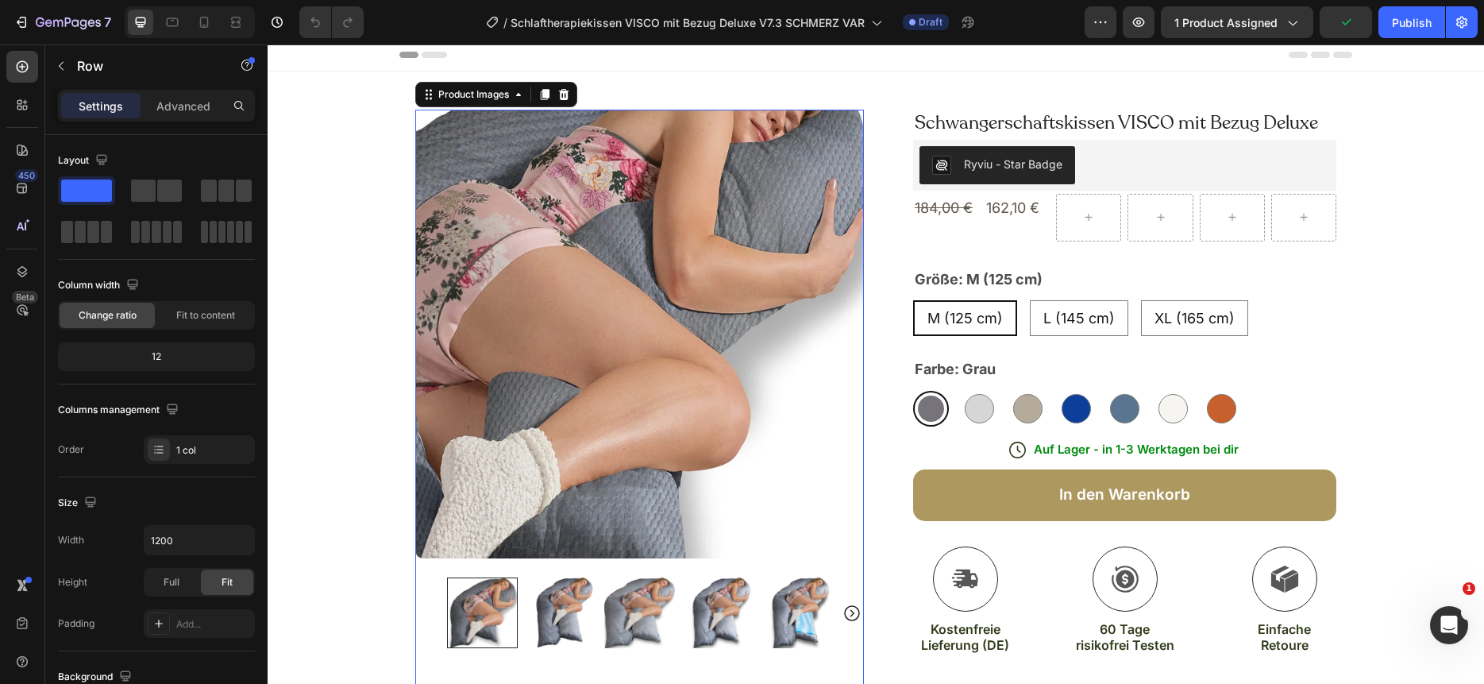
click at [811, 291] on img at bounding box center [639, 334] width 449 height 449
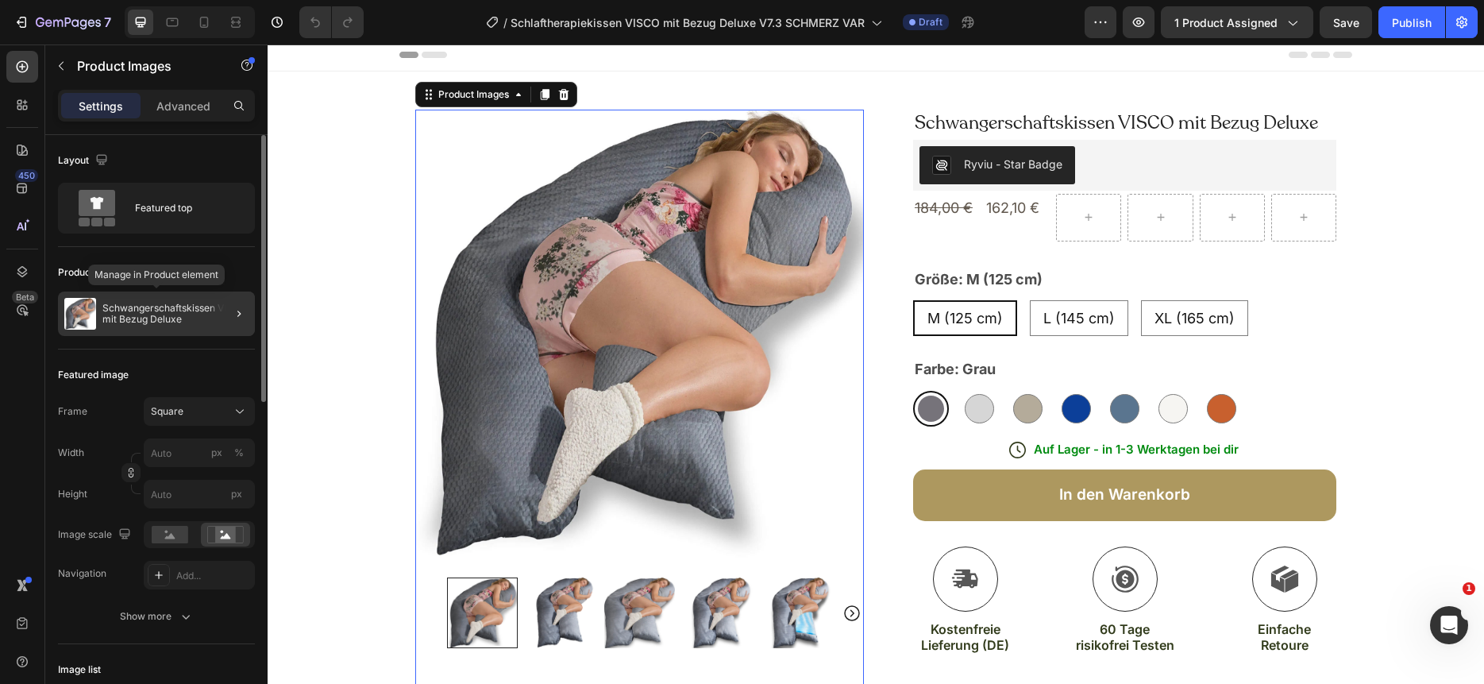
click at [203, 323] on p "Schwangerschaftskissen VISCO mit Bezug Deluxe" at bounding box center [175, 314] width 146 height 22
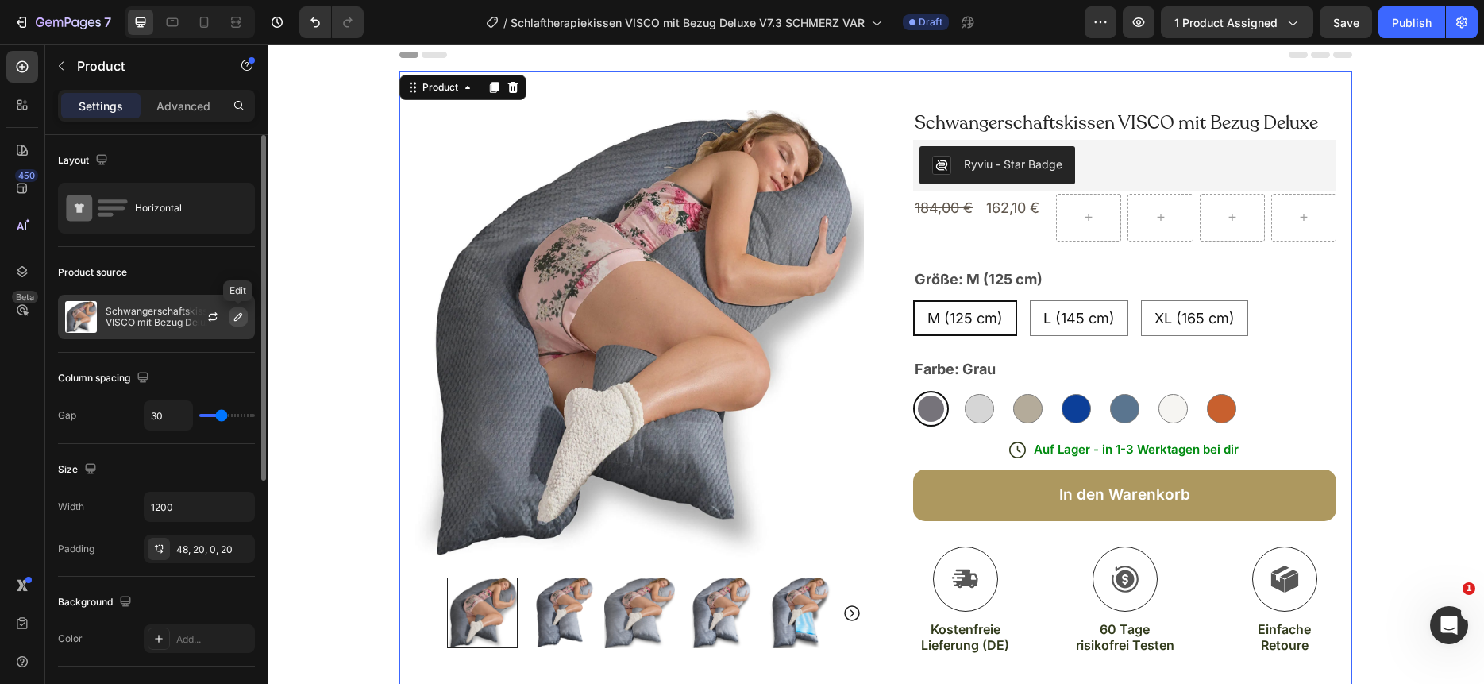
click at [239, 318] on icon "button" at bounding box center [238, 316] width 13 height 13
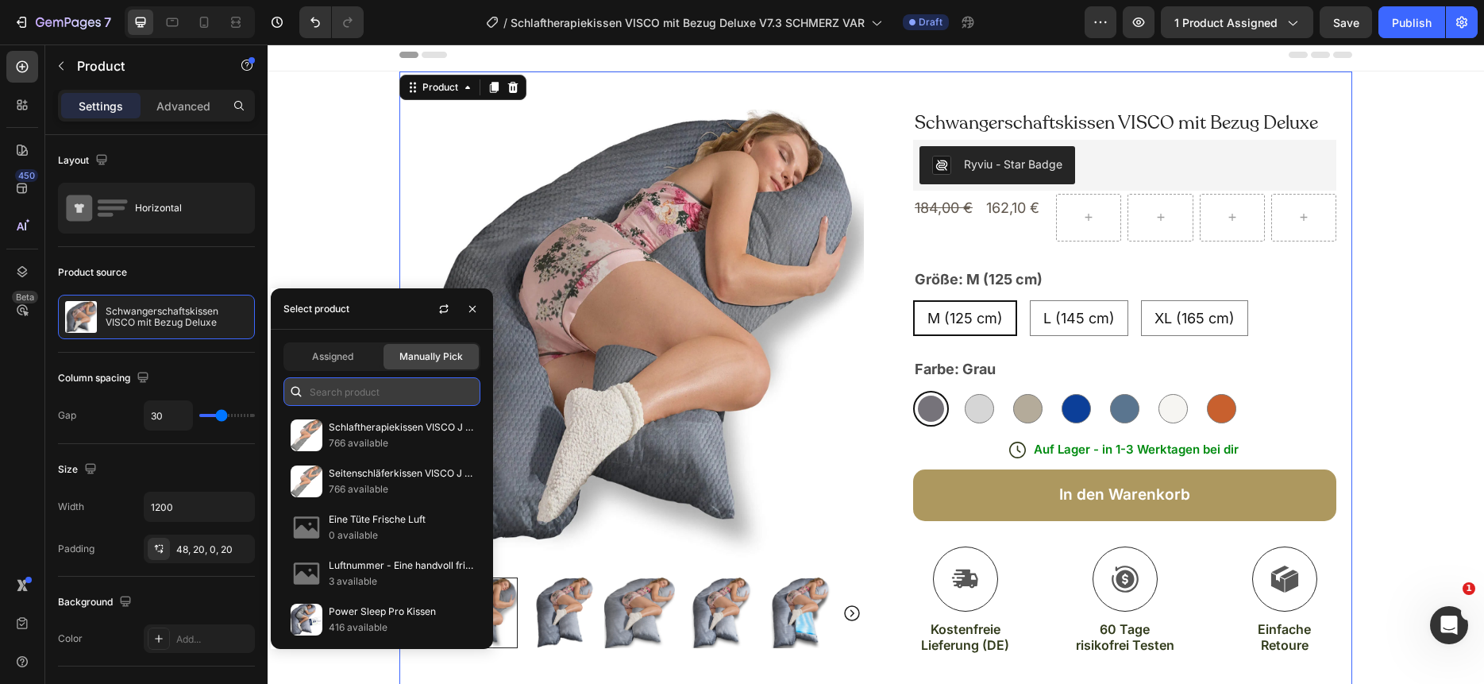
click at [330, 395] on input "text" at bounding box center [381, 391] width 197 height 29
paste input "Schlaftherapiekissen VISCO mit Bezug Deluxe"
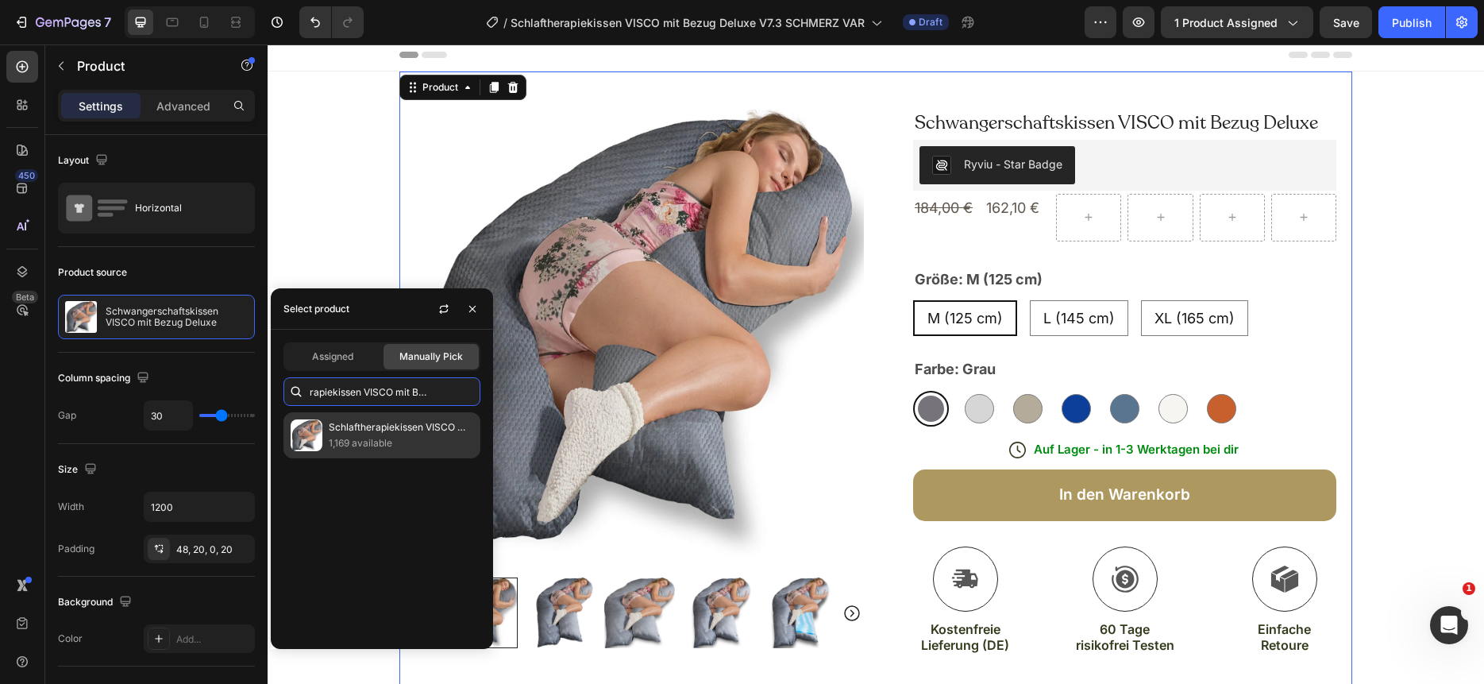
type input "Schlaftherapiekissen VISCO mit Bezug Deluxe"
click at [385, 438] on p "1,169 available" at bounding box center [401, 443] width 145 height 16
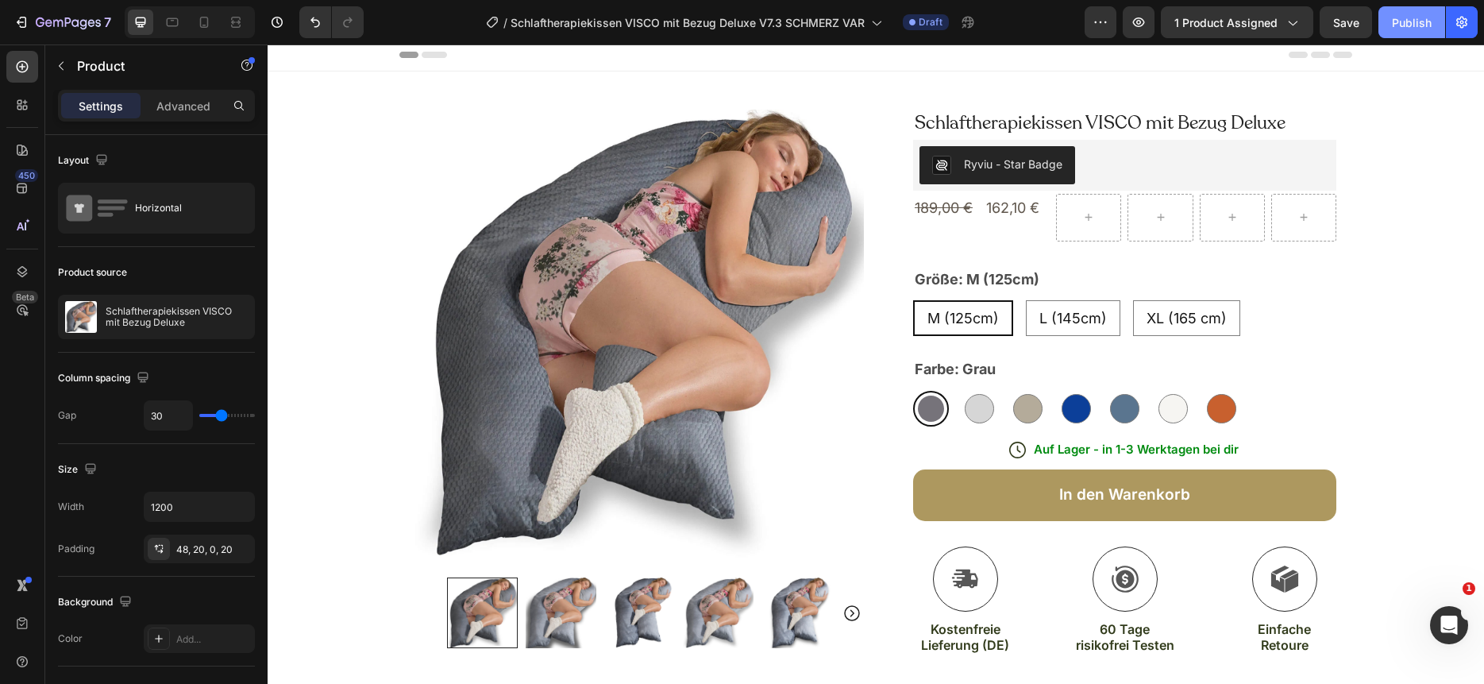
click at [1413, 16] on div "Publish" at bounding box center [1412, 22] width 40 height 17
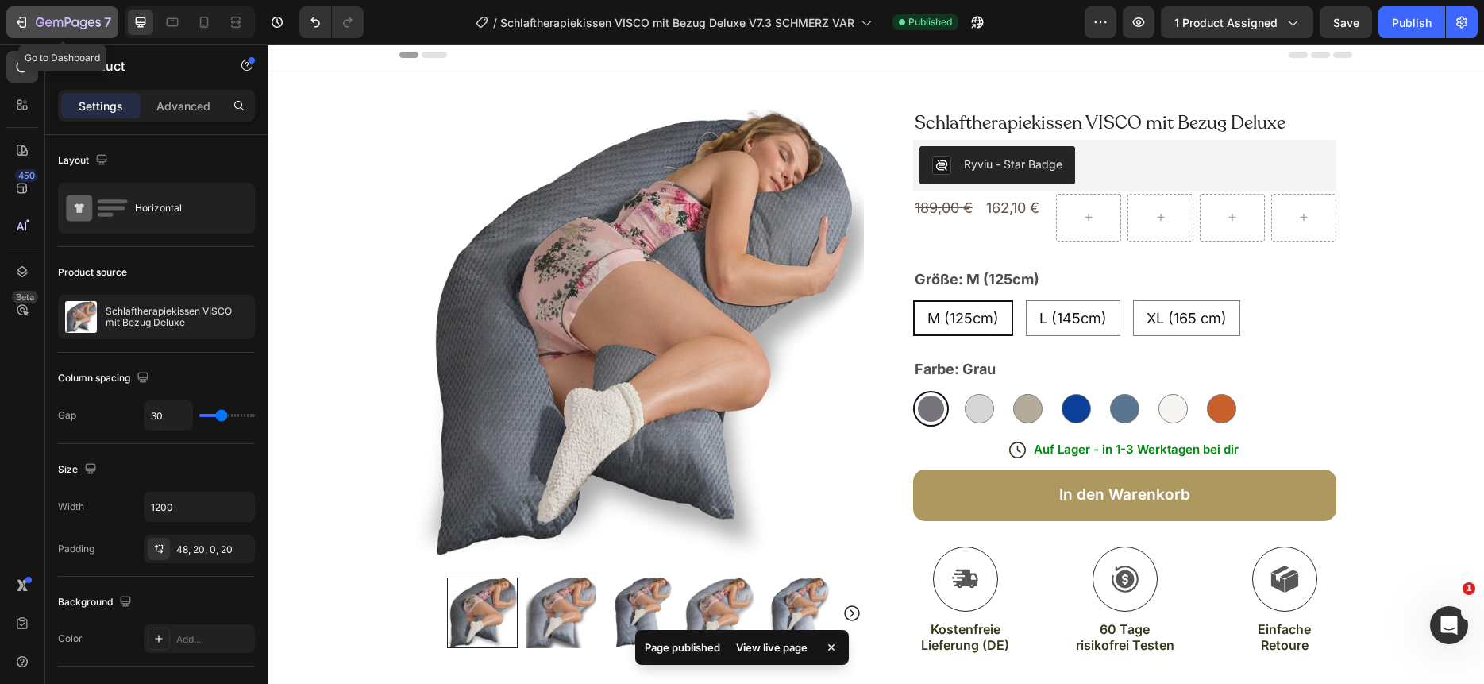
click at [48, 21] on icon "button" at bounding box center [68, 23] width 65 height 13
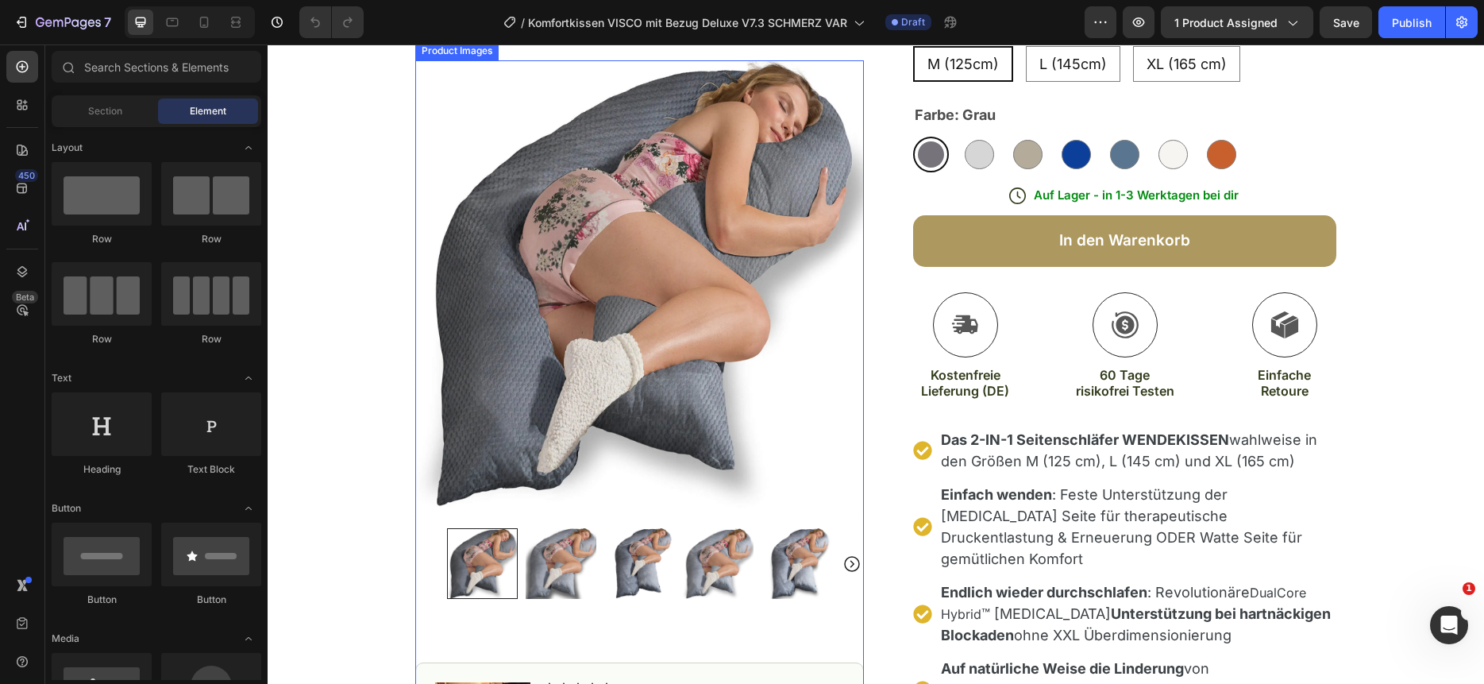
scroll to position [258, 0]
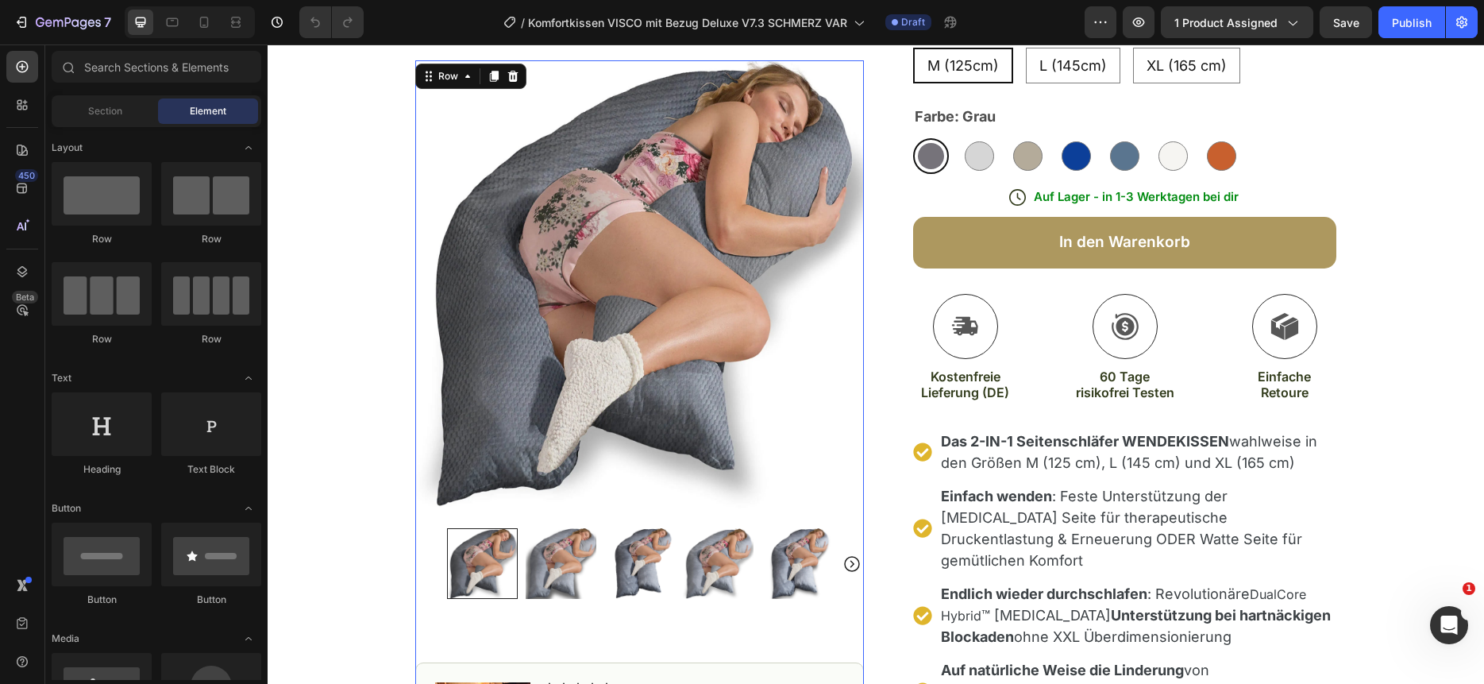
click at [683, 603] on div "Product Images Image Icon Icon Icon Icon Icon Icon List Noch nie so gut geschla…" at bounding box center [639, 548] width 449 height 977
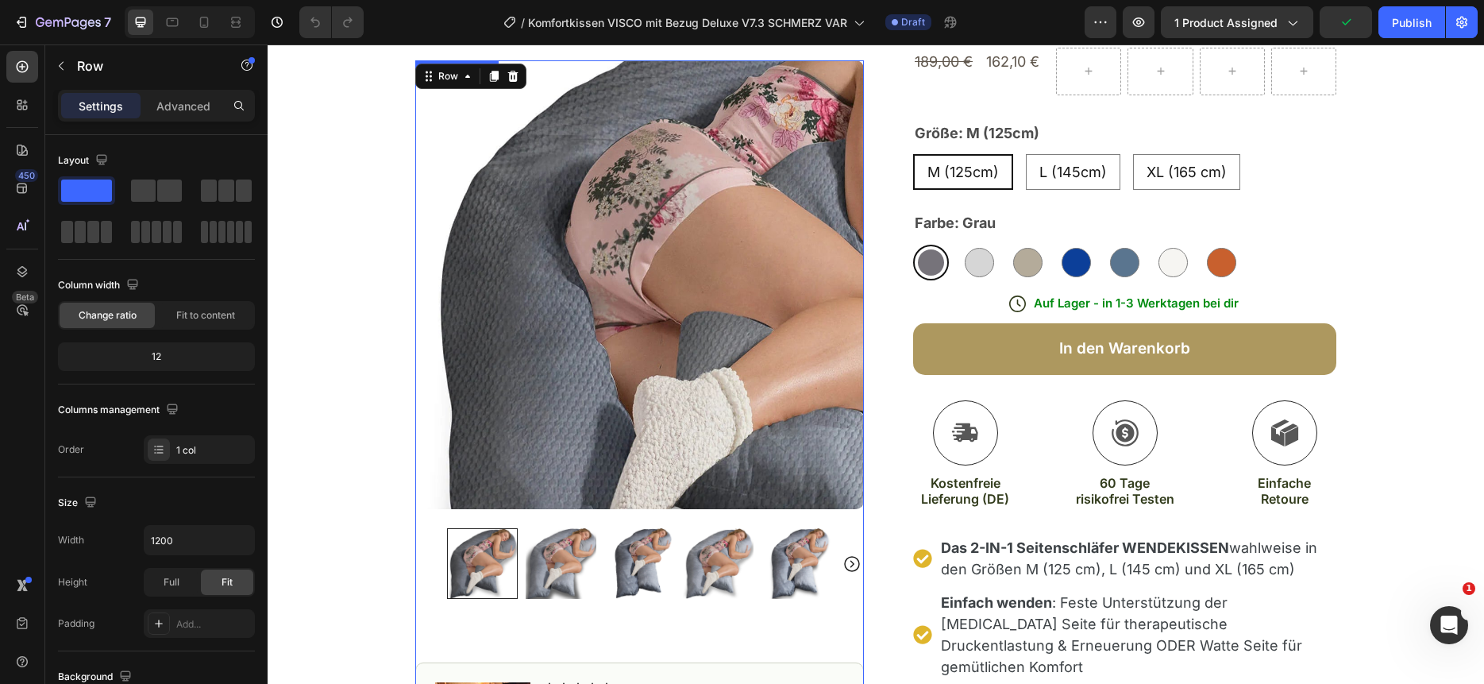
scroll to position [152, 0]
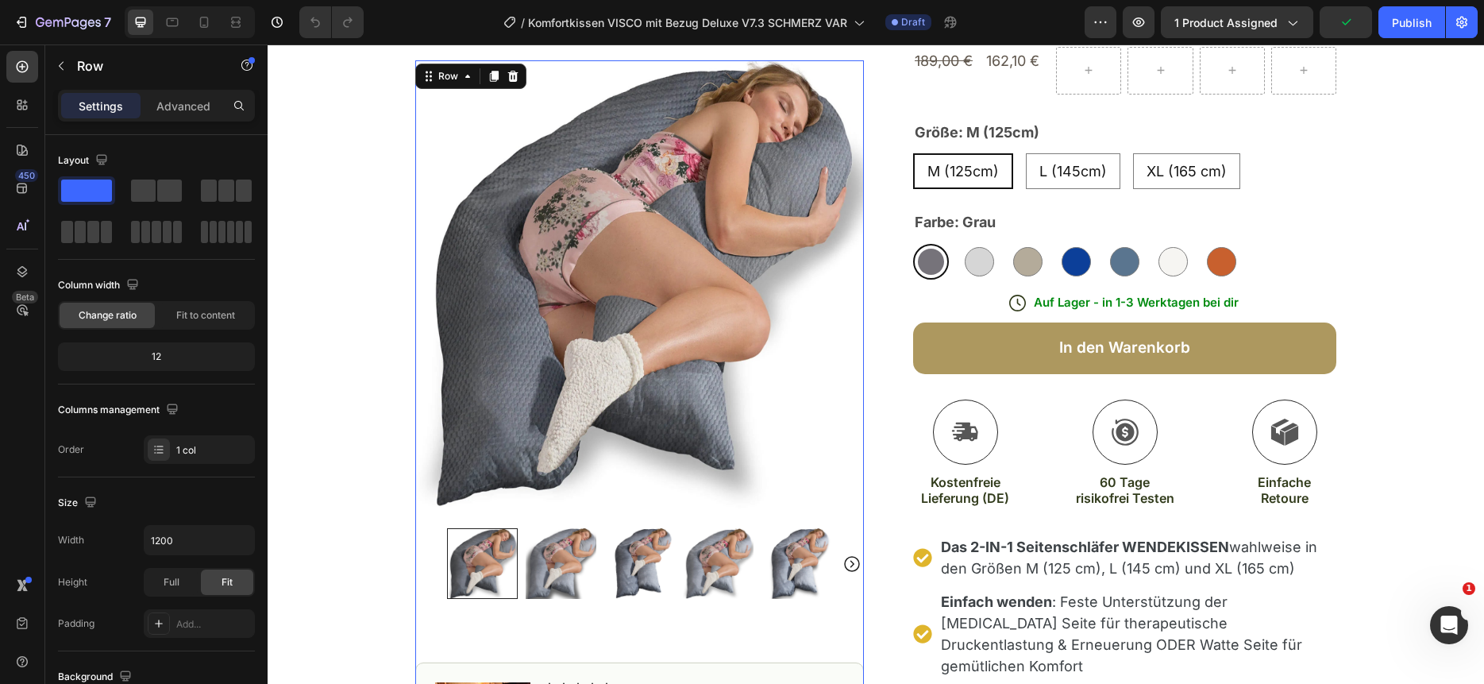
click at [465, 641] on div "Product Images Image Icon Icon Icon Icon Icon Icon List Noch nie so gut geschla…" at bounding box center [639, 548] width 449 height 977
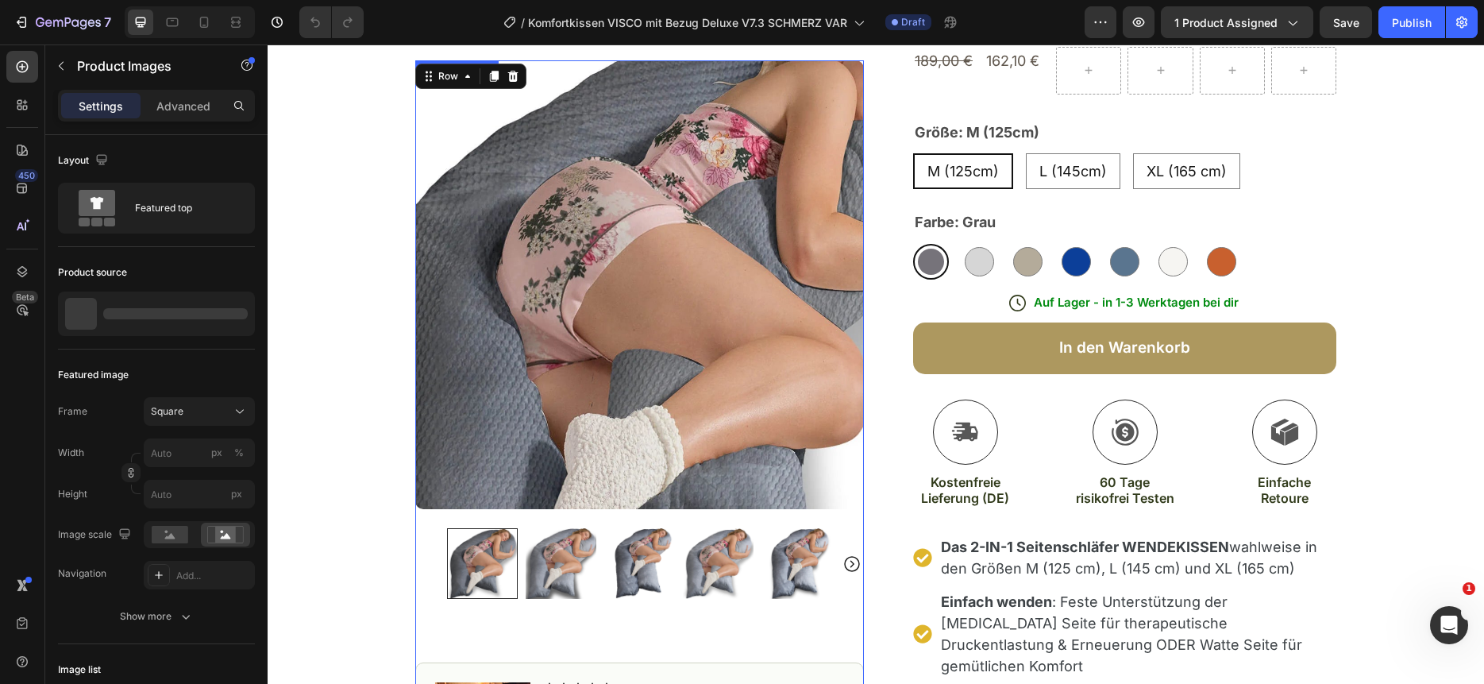
click at [567, 179] on img at bounding box center [639, 284] width 449 height 449
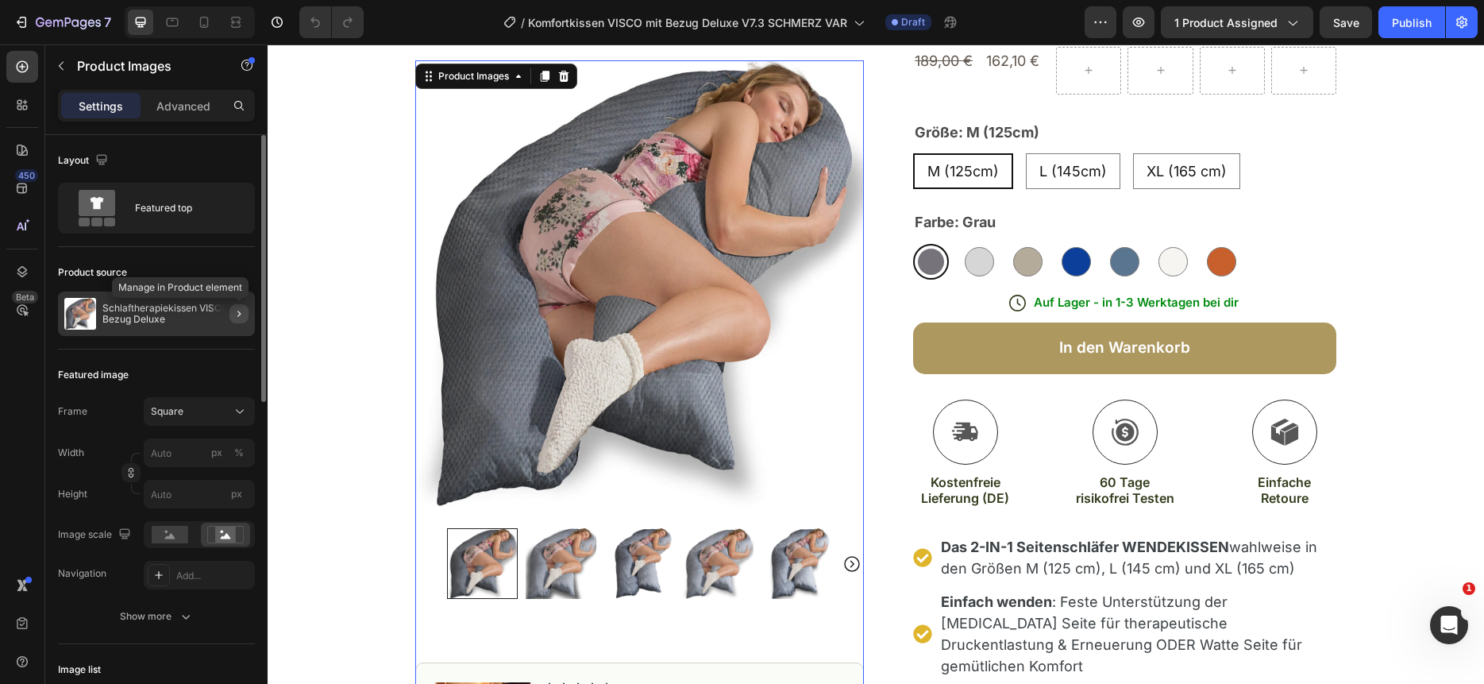
click at [237, 316] on icon "button" at bounding box center [239, 313] width 13 height 13
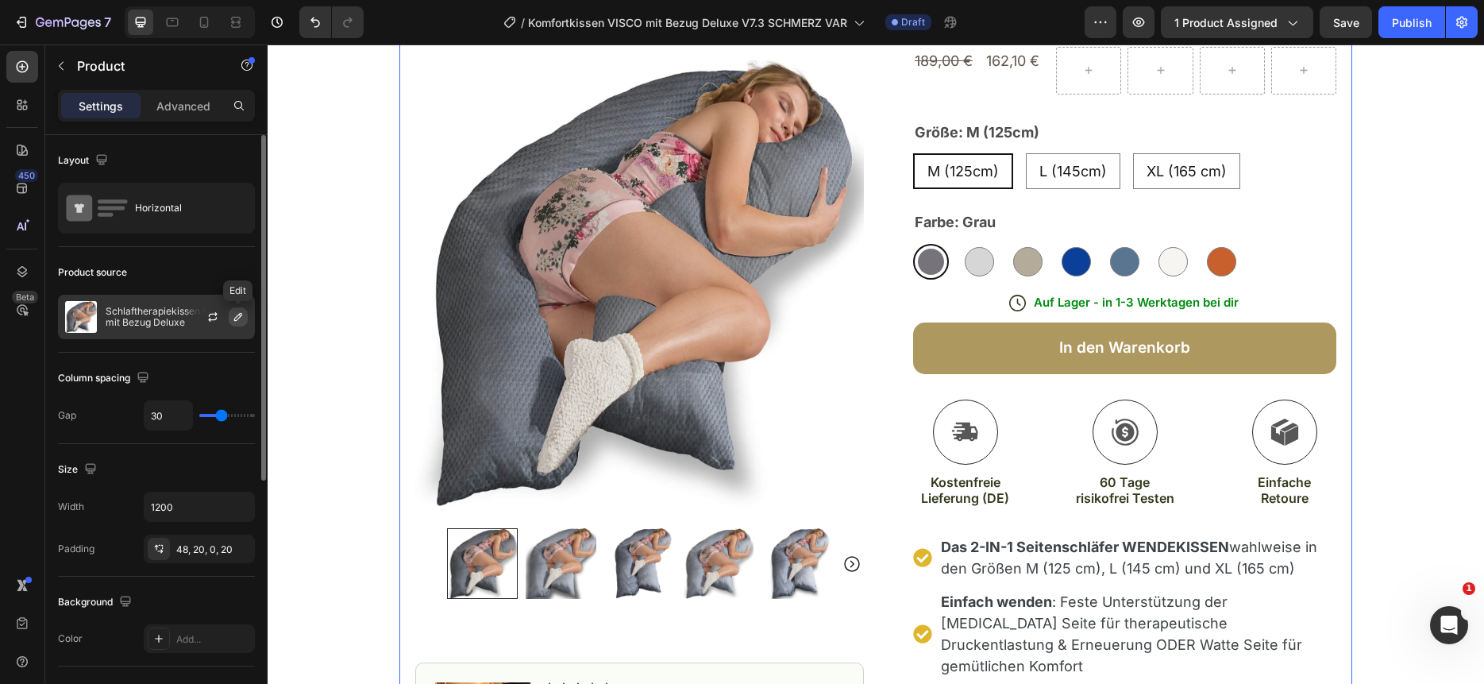
click at [240, 317] on icon "button" at bounding box center [238, 316] width 13 height 13
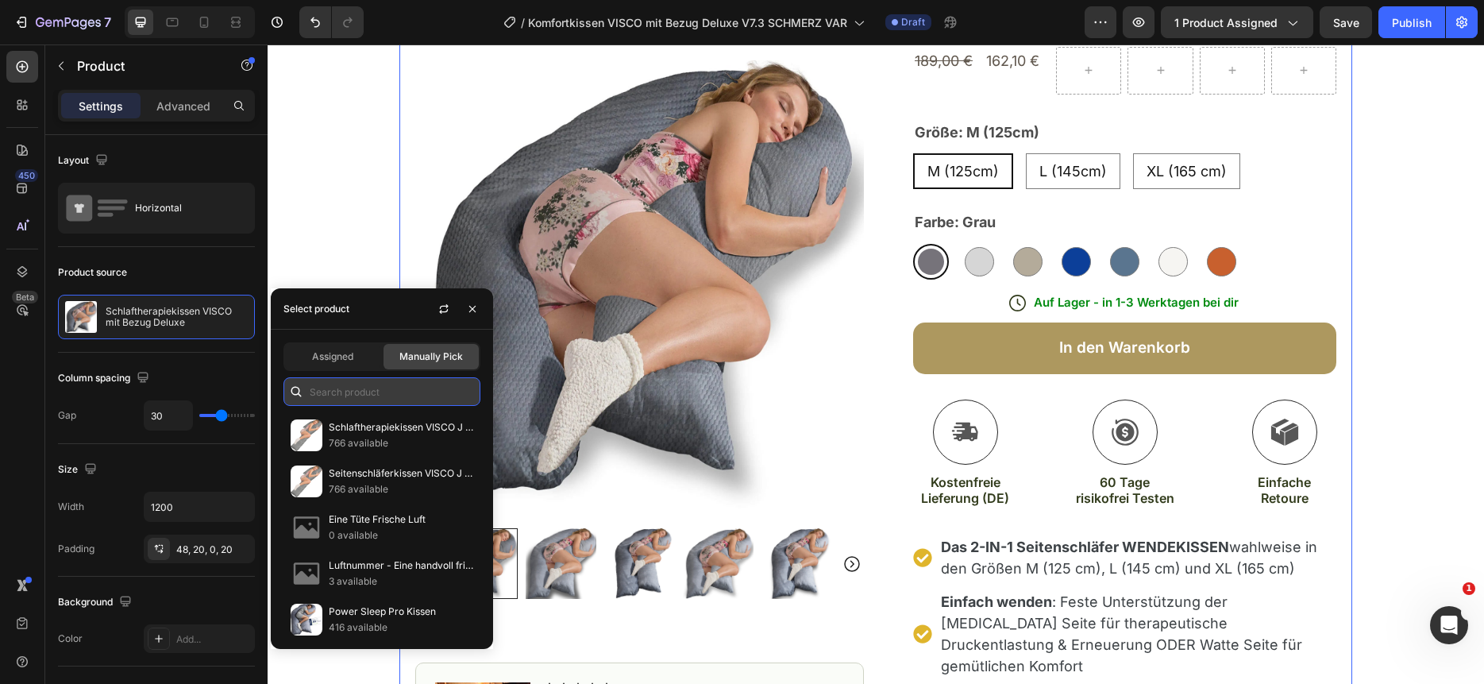
click at [321, 395] on input "text" at bounding box center [381, 391] width 197 height 29
paste input "Komfortkissen VISCO mit Bezug Deluxe"
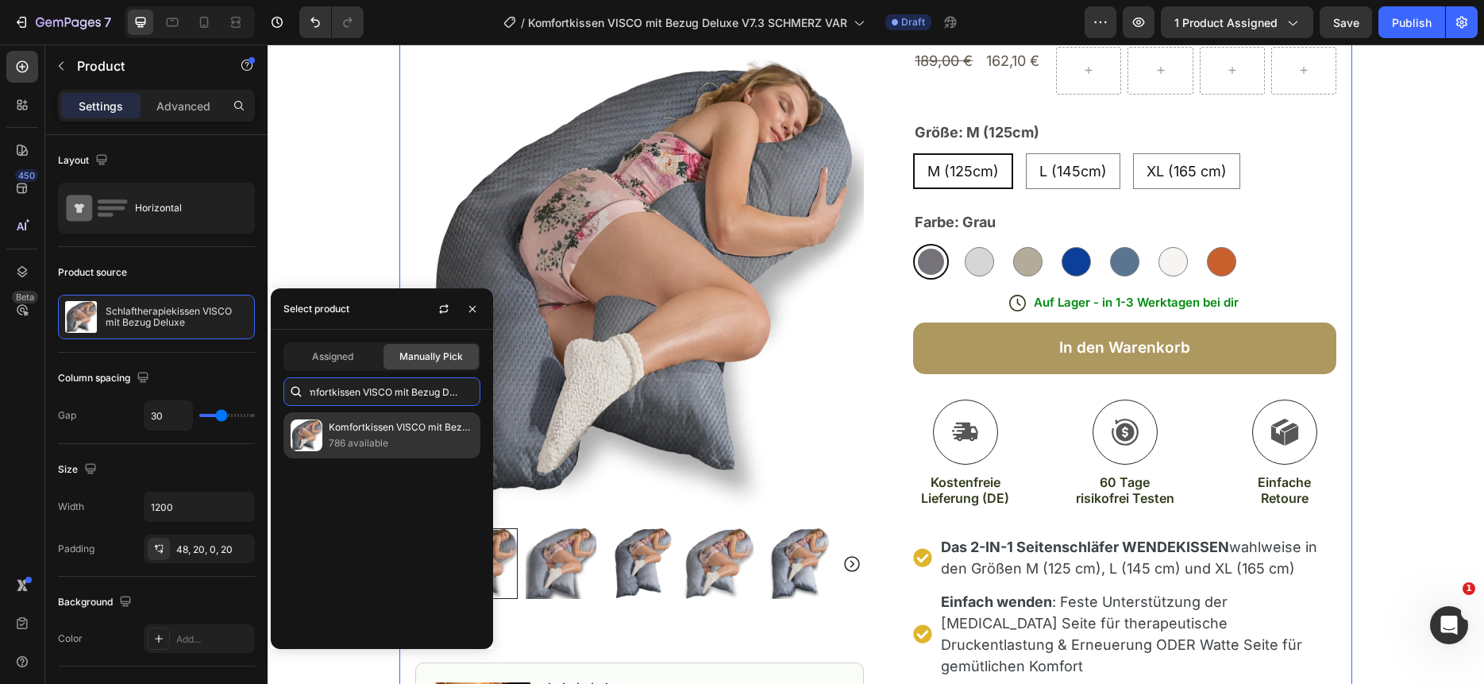
type input "Komfortkissen VISCO mit Bezug Deluxe"
click at [335, 441] on p "786 available" at bounding box center [401, 443] width 145 height 16
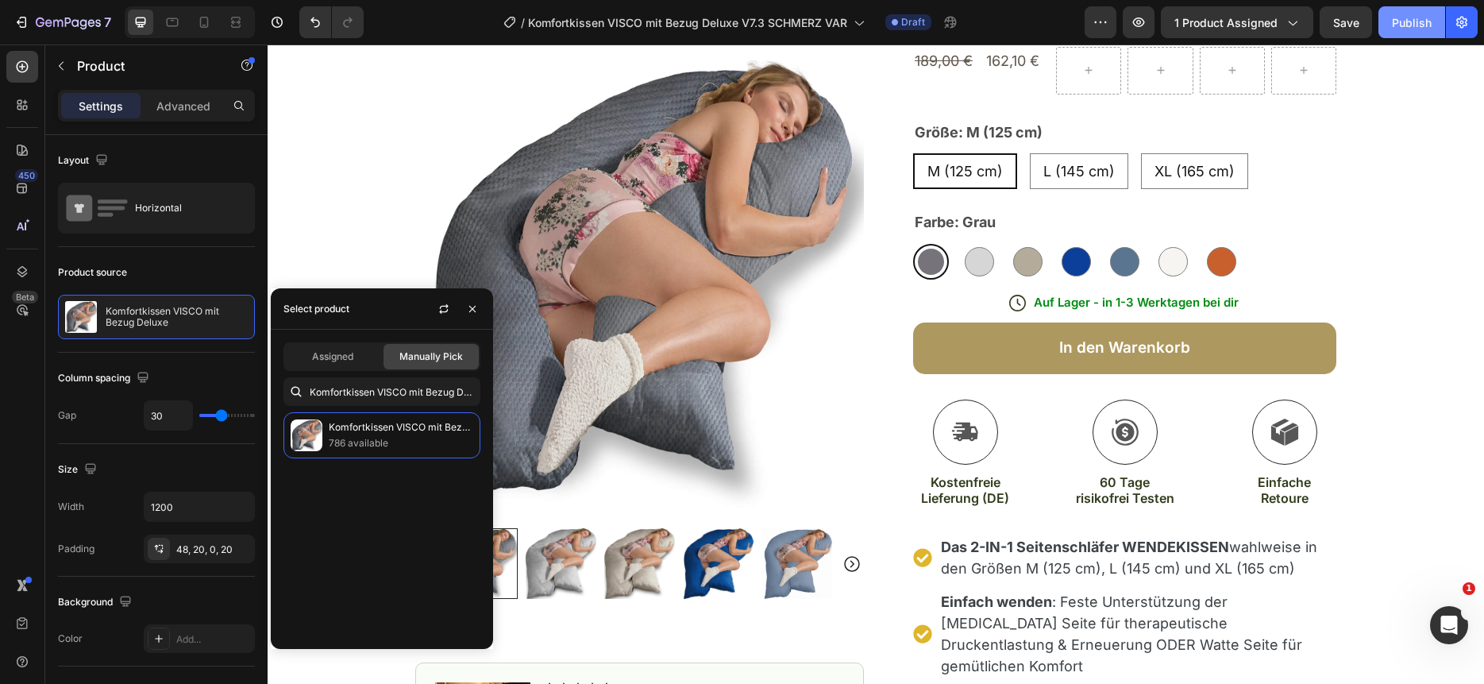
click at [1421, 25] on div "Publish" at bounding box center [1412, 22] width 40 height 17
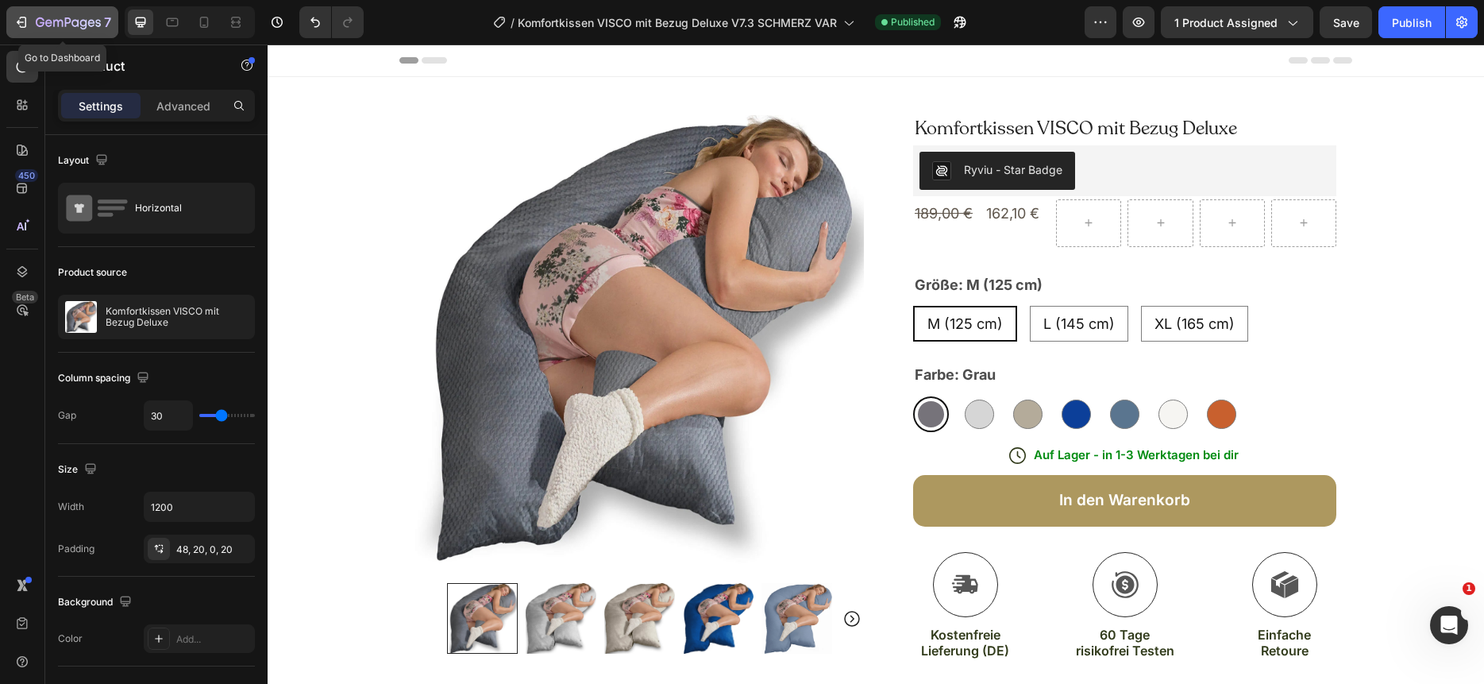
click at [66, 21] on icon "button" at bounding box center [68, 22] width 6 height 10
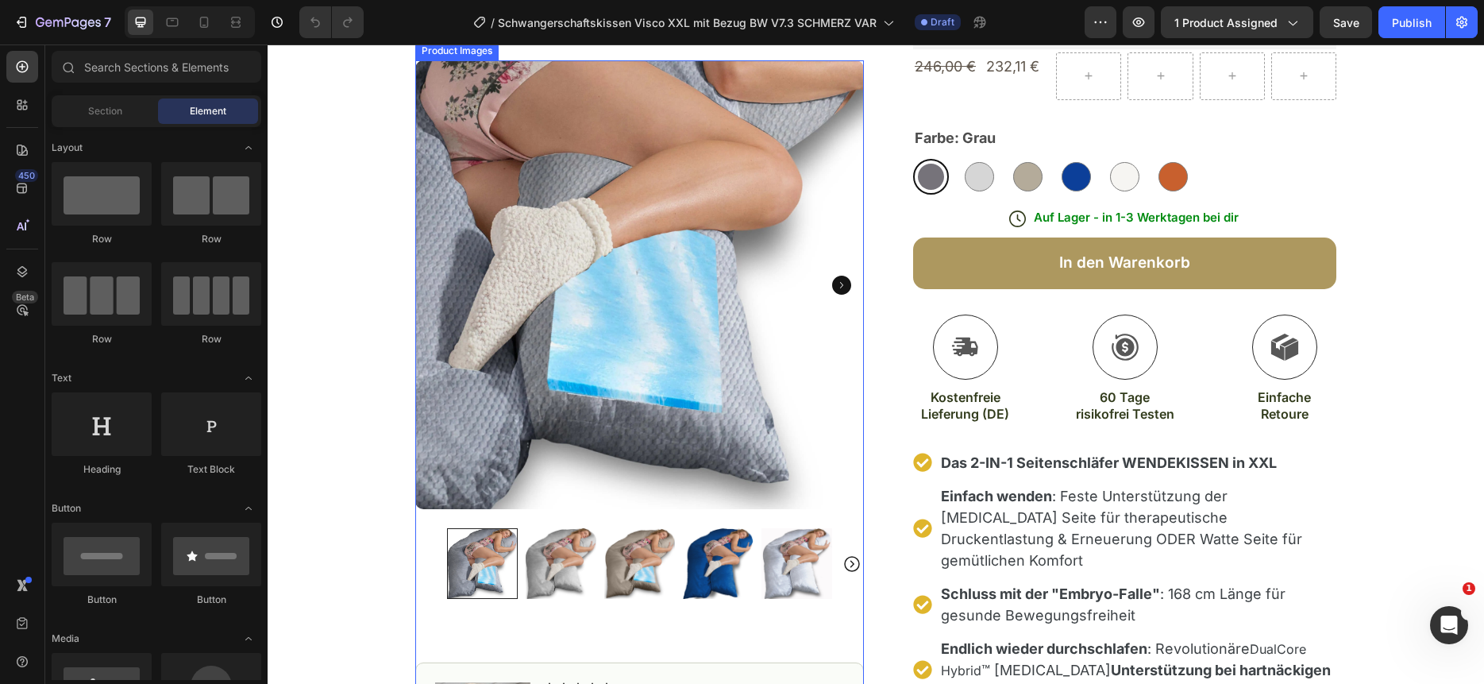
scroll to position [180, 0]
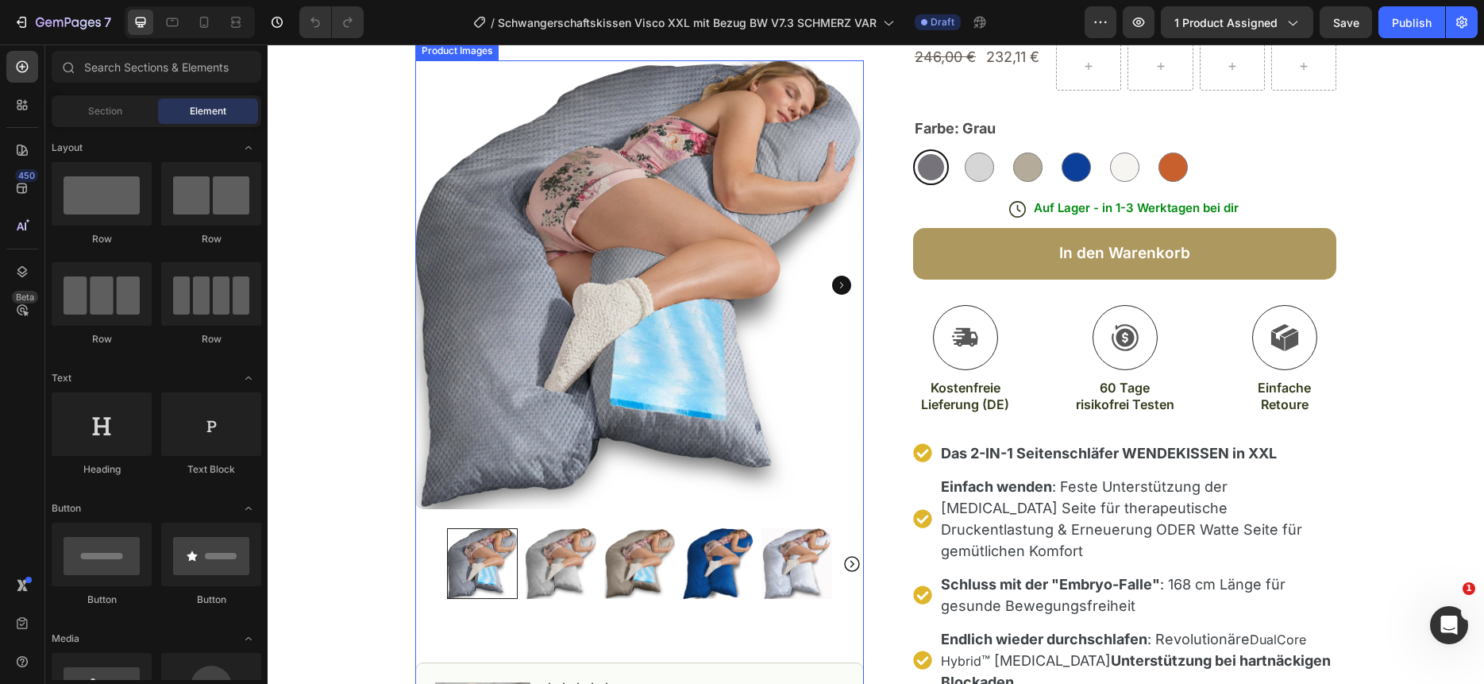
click at [707, 578] on img at bounding box center [718, 563] width 71 height 71
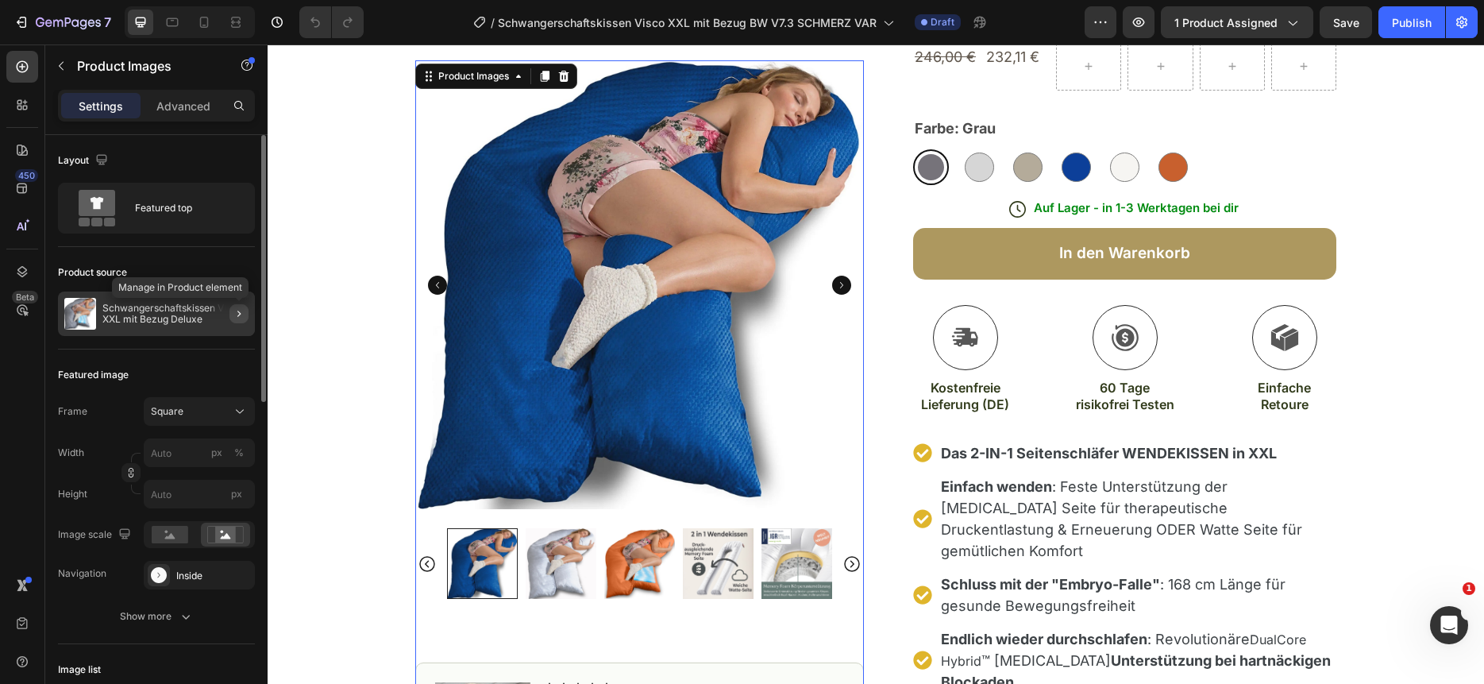
click at [241, 314] on icon "button" at bounding box center [239, 313] width 13 height 13
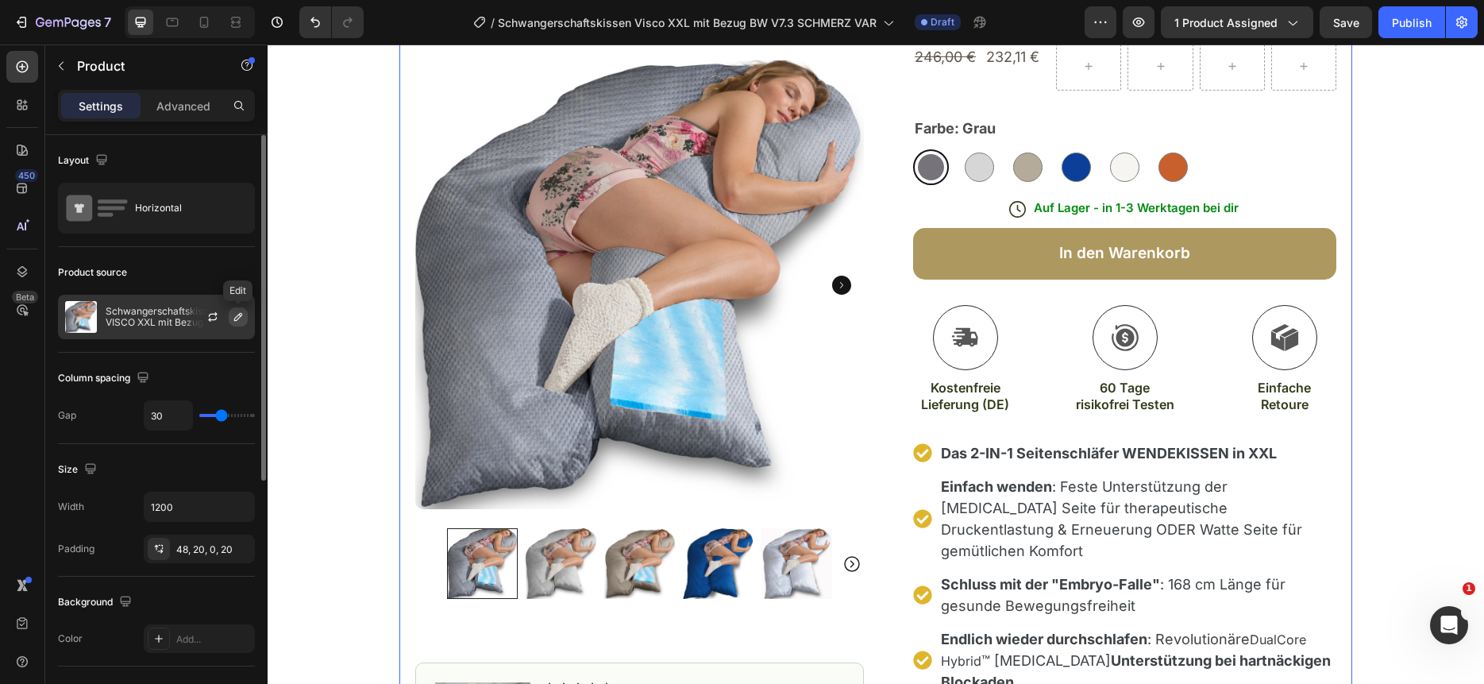
click at [234, 317] on icon "button" at bounding box center [238, 316] width 13 height 13
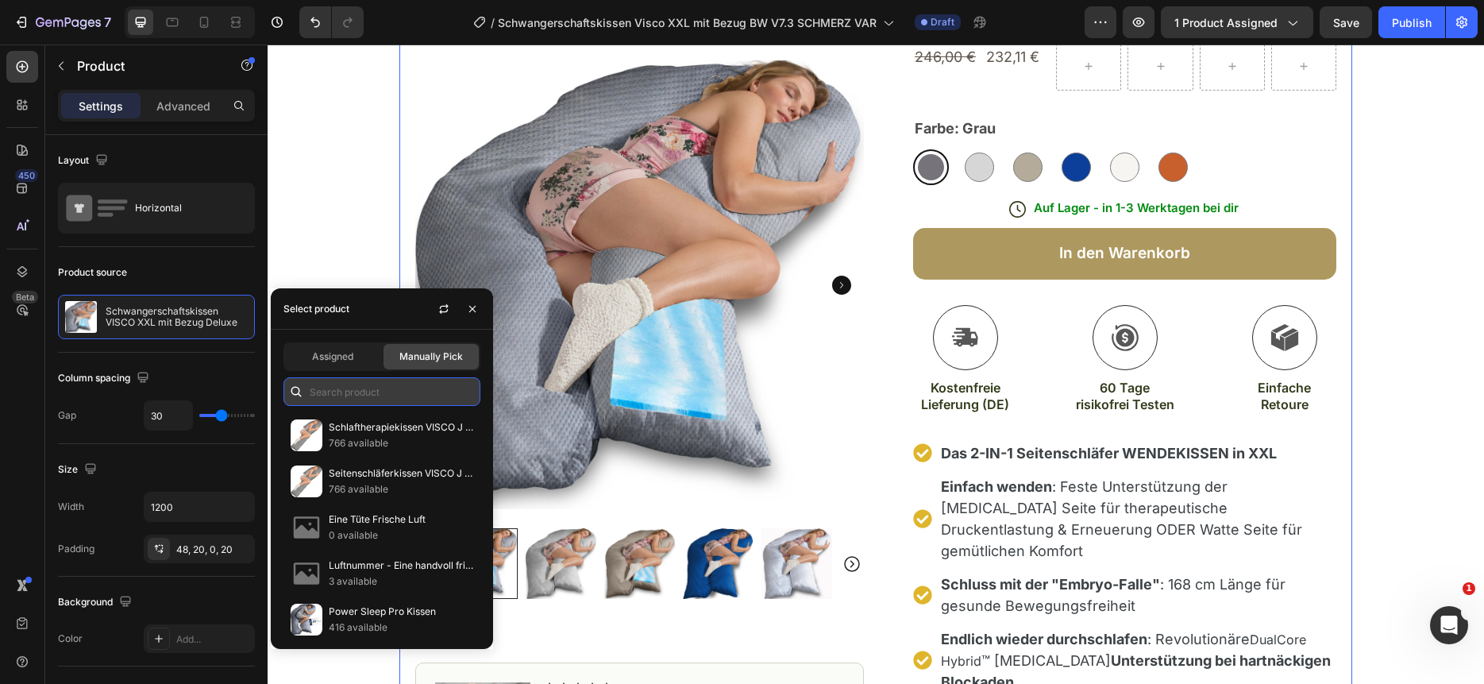
click at [347, 395] on input "text" at bounding box center [381, 391] width 197 height 29
paste input "Schwangerschaftskissen Visco XXL mit Bezug B"
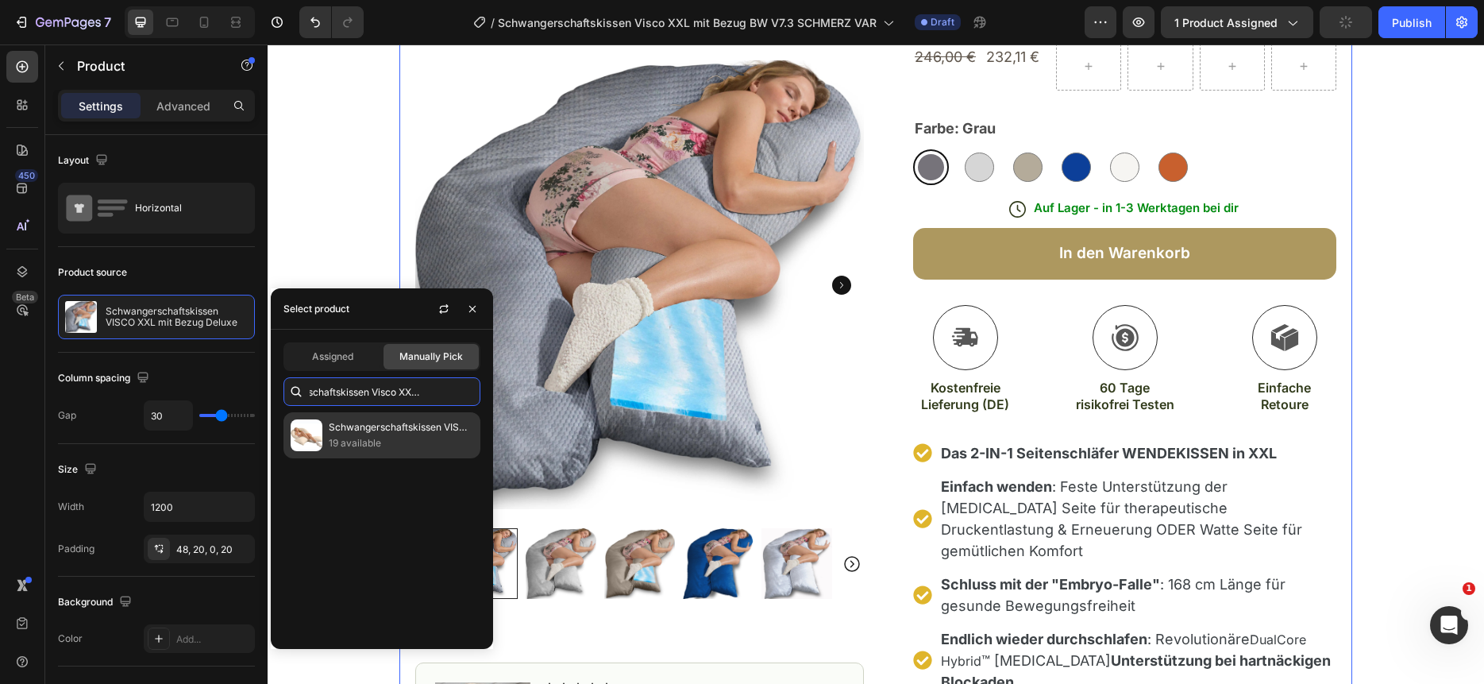
type input "Schwangerschaftskissen Visco XXL mit Bezug B"
click at [349, 435] on p "19 available" at bounding box center [401, 443] width 145 height 16
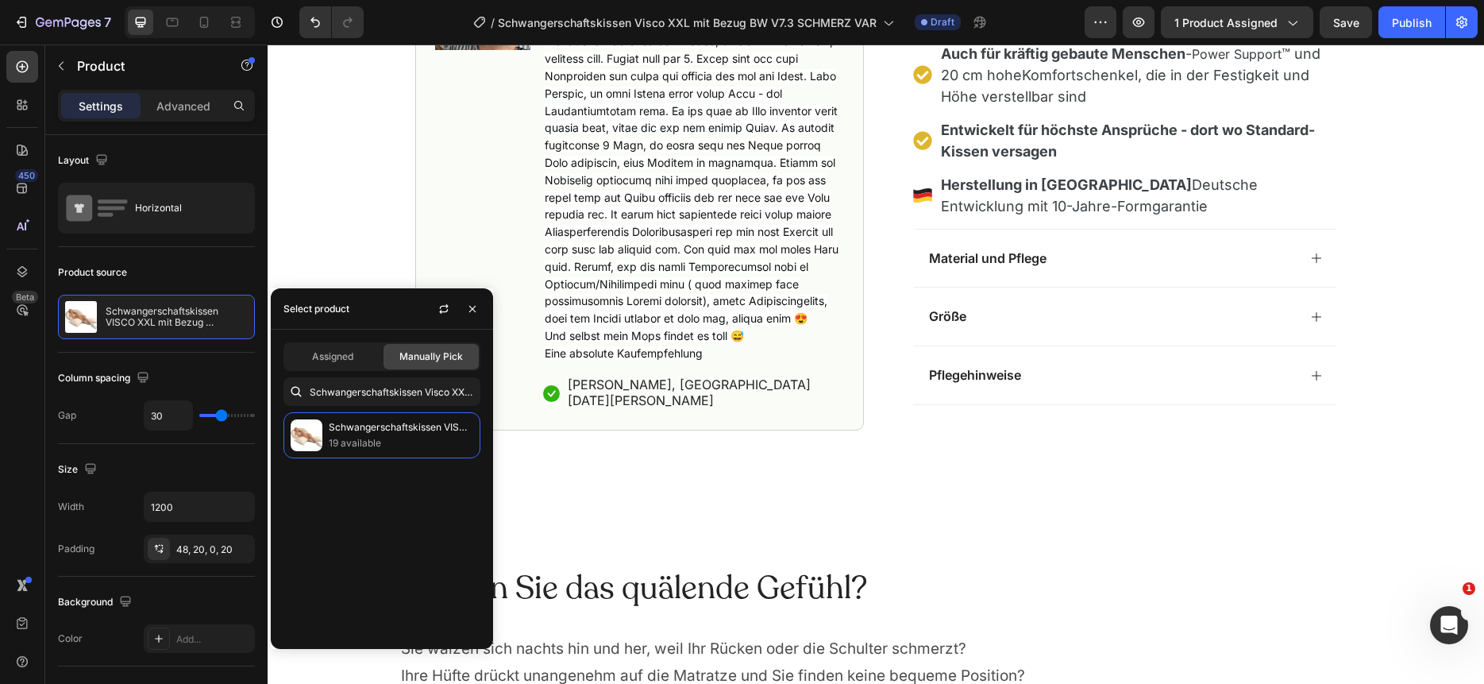
scroll to position [1105, 0]
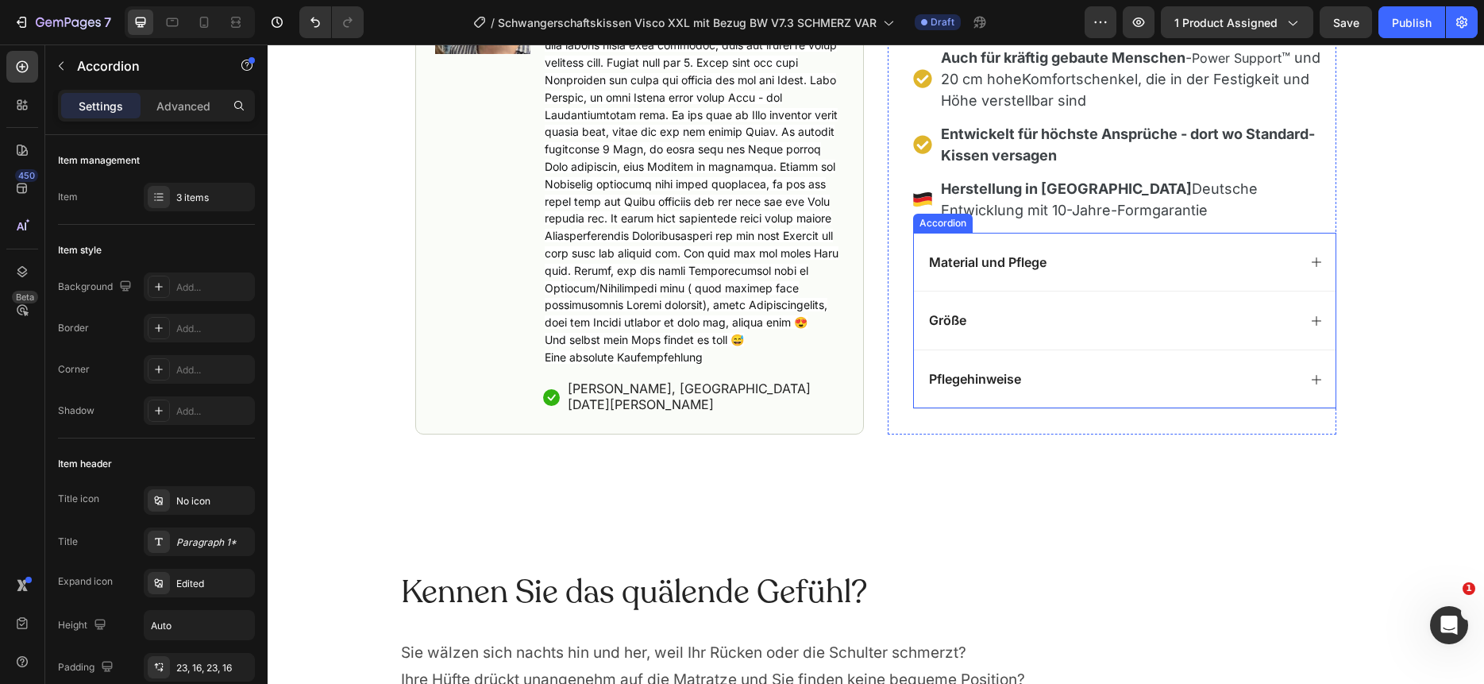
click at [1117, 252] on div "Material und Pflege" at bounding box center [1112, 262] width 371 height 21
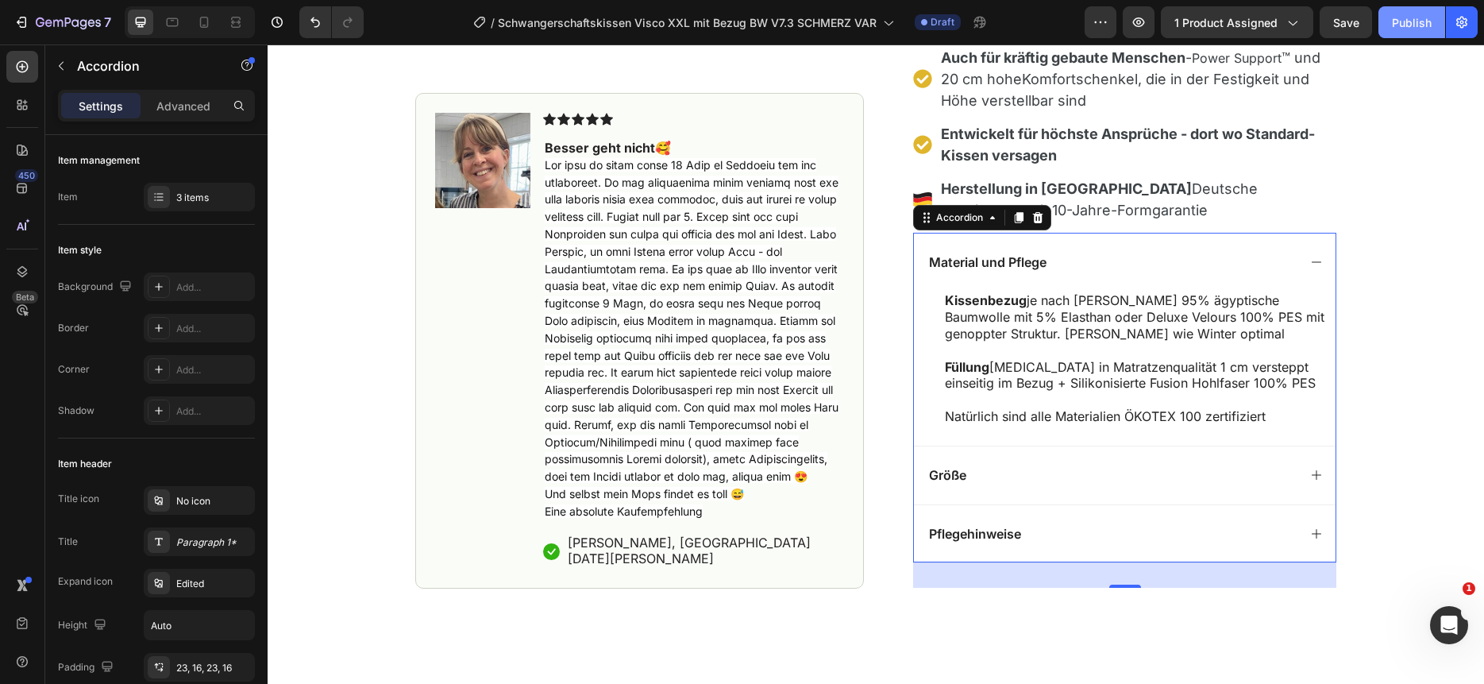
click at [1427, 25] on div "Publish" at bounding box center [1412, 22] width 40 height 17
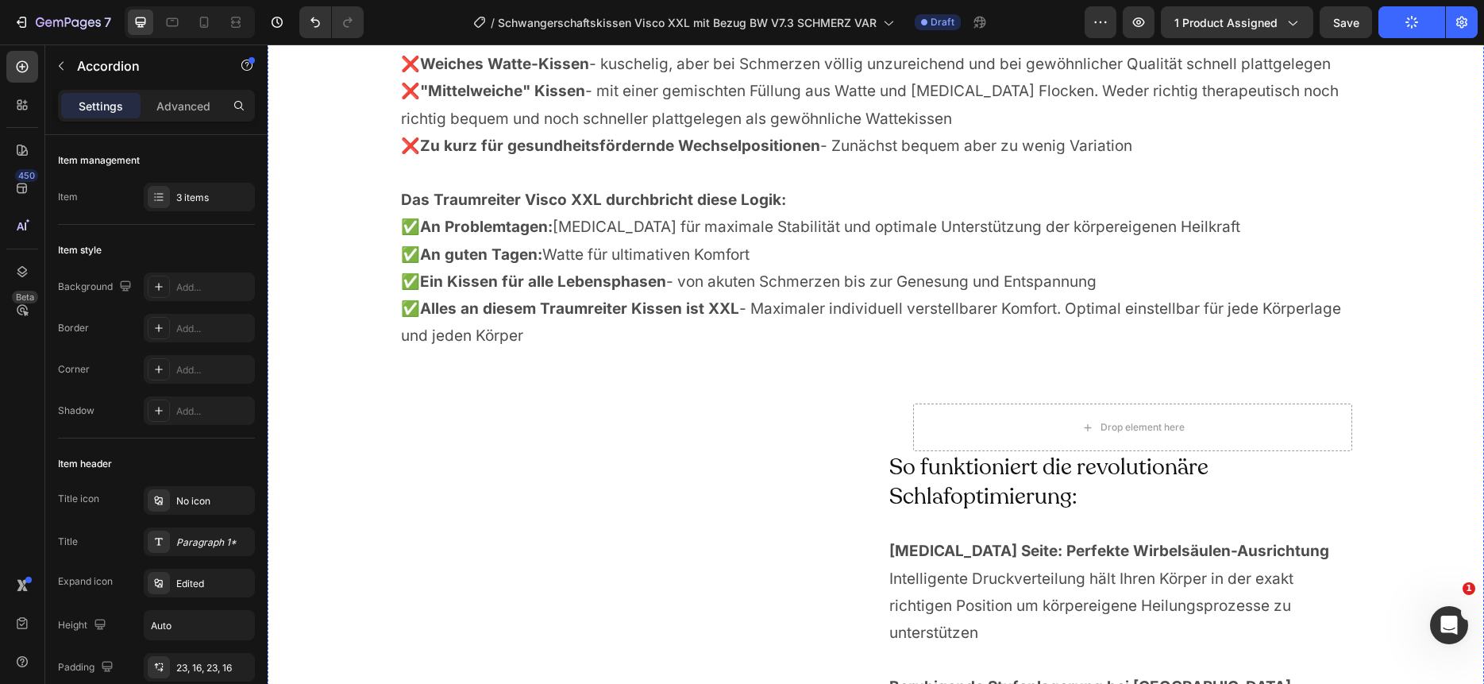
scroll to position [3848, 0]
click at [1150, 434] on div "Drop element here" at bounding box center [1133, 425] width 129 height 25
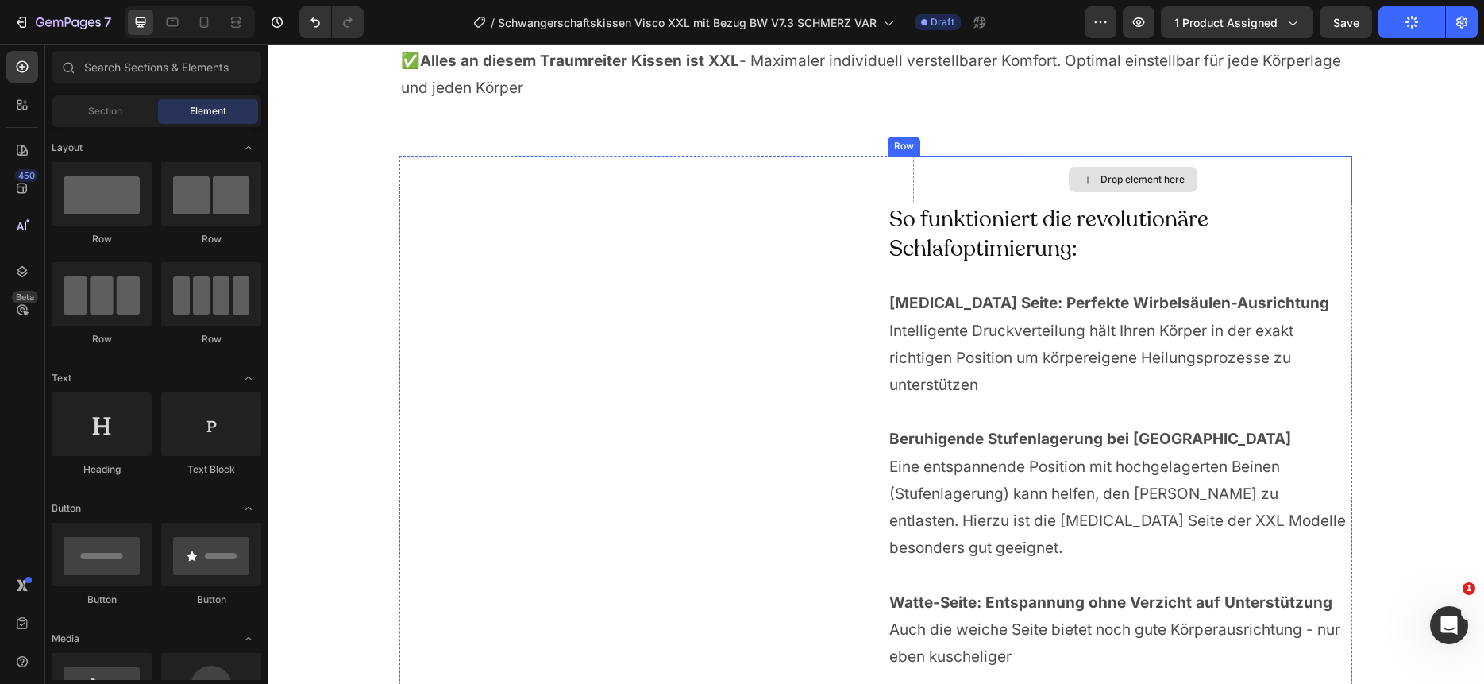
scroll to position [4098, 0]
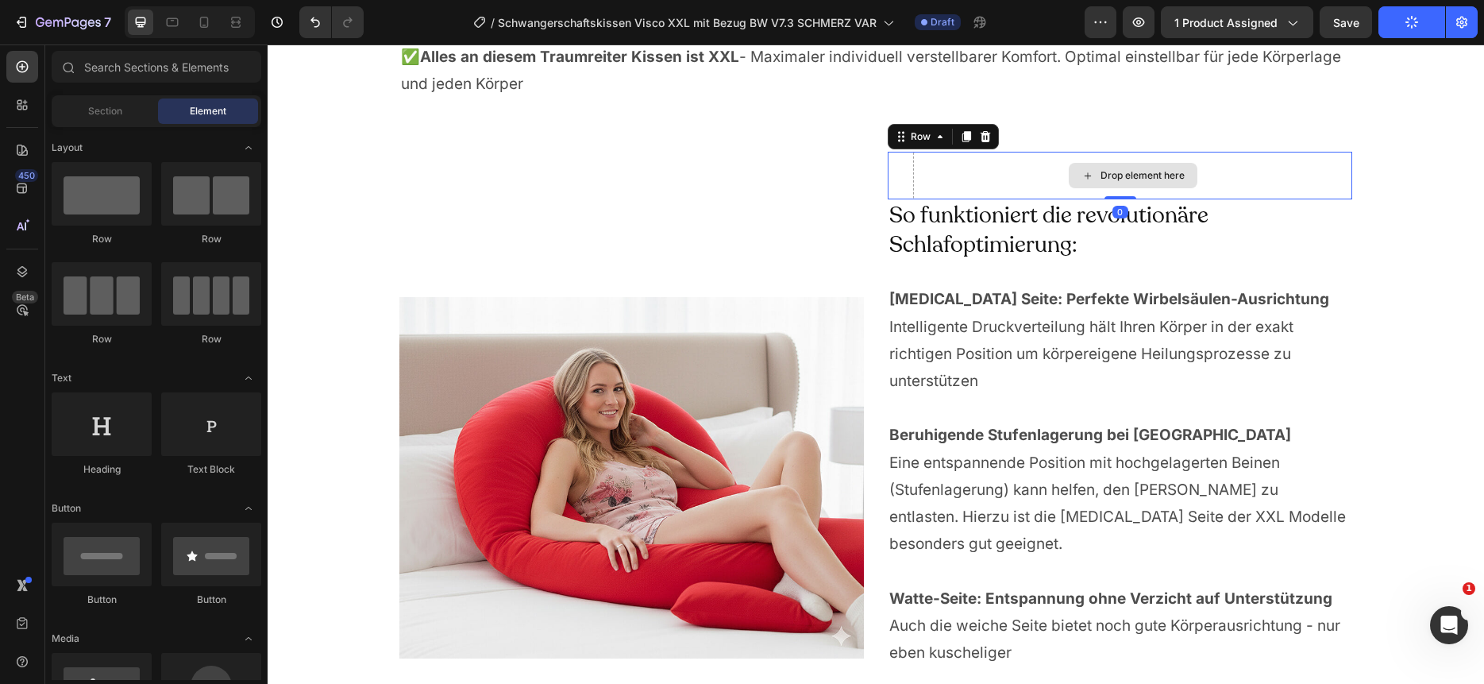
click at [922, 172] on div "Drop element here" at bounding box center [1132, 176] width 439 height 48
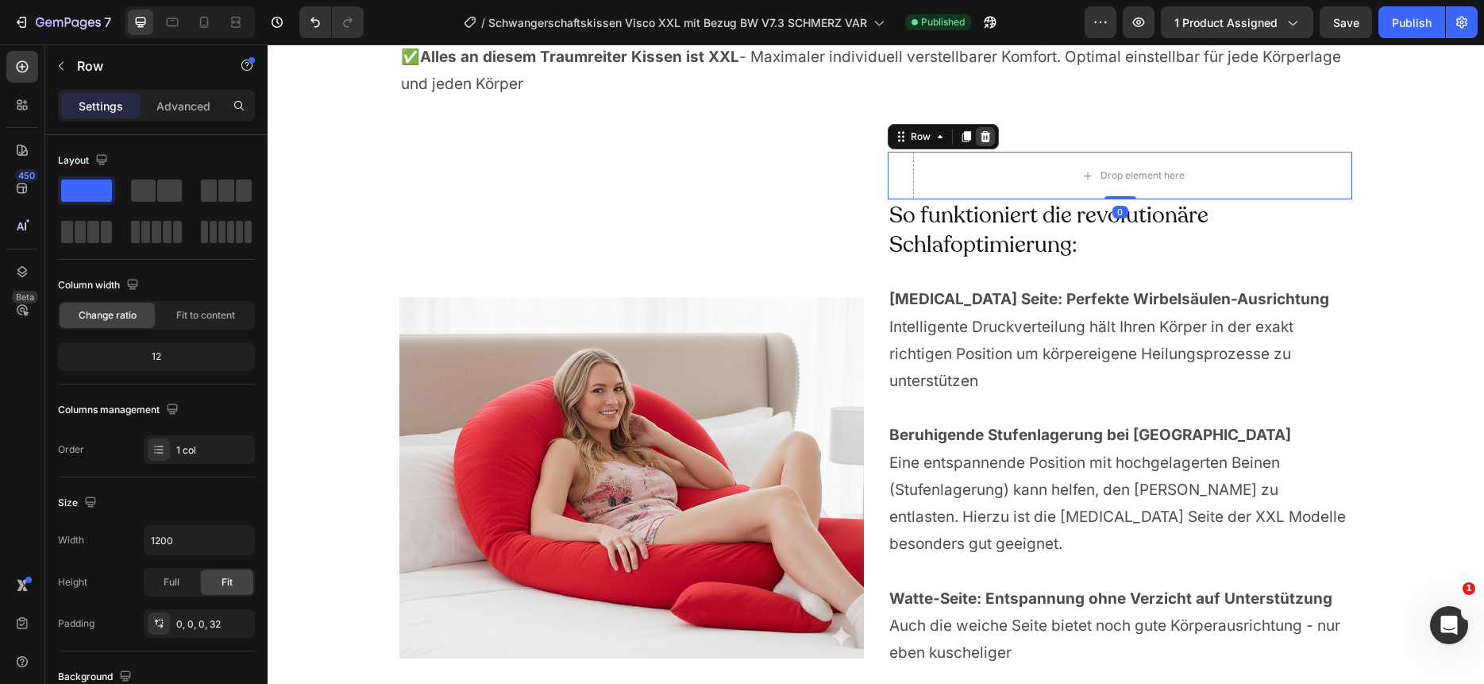
click at [986, 136] on icon at bounding box center [985, 136] width 13 height 13
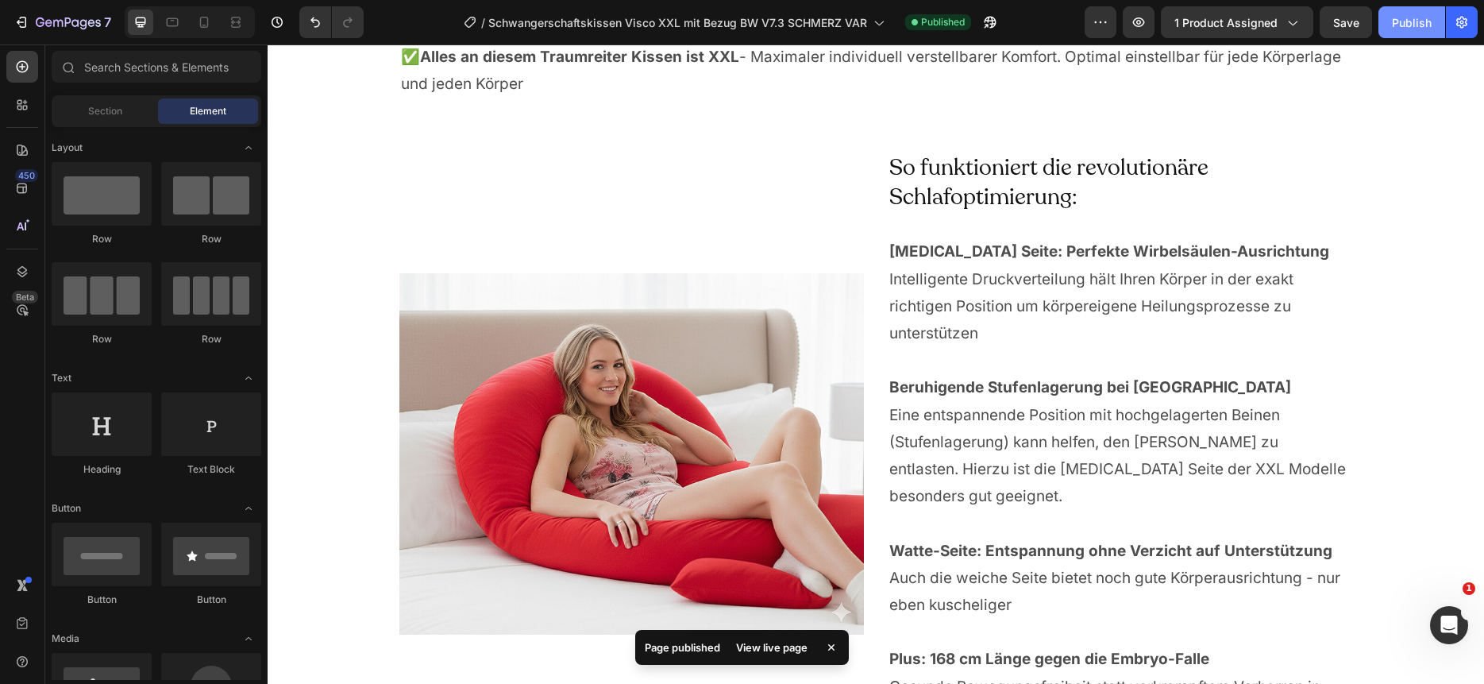
click at [1402, 23] on div "Publish" at bounding box center [1412, 22] width 40 height 17
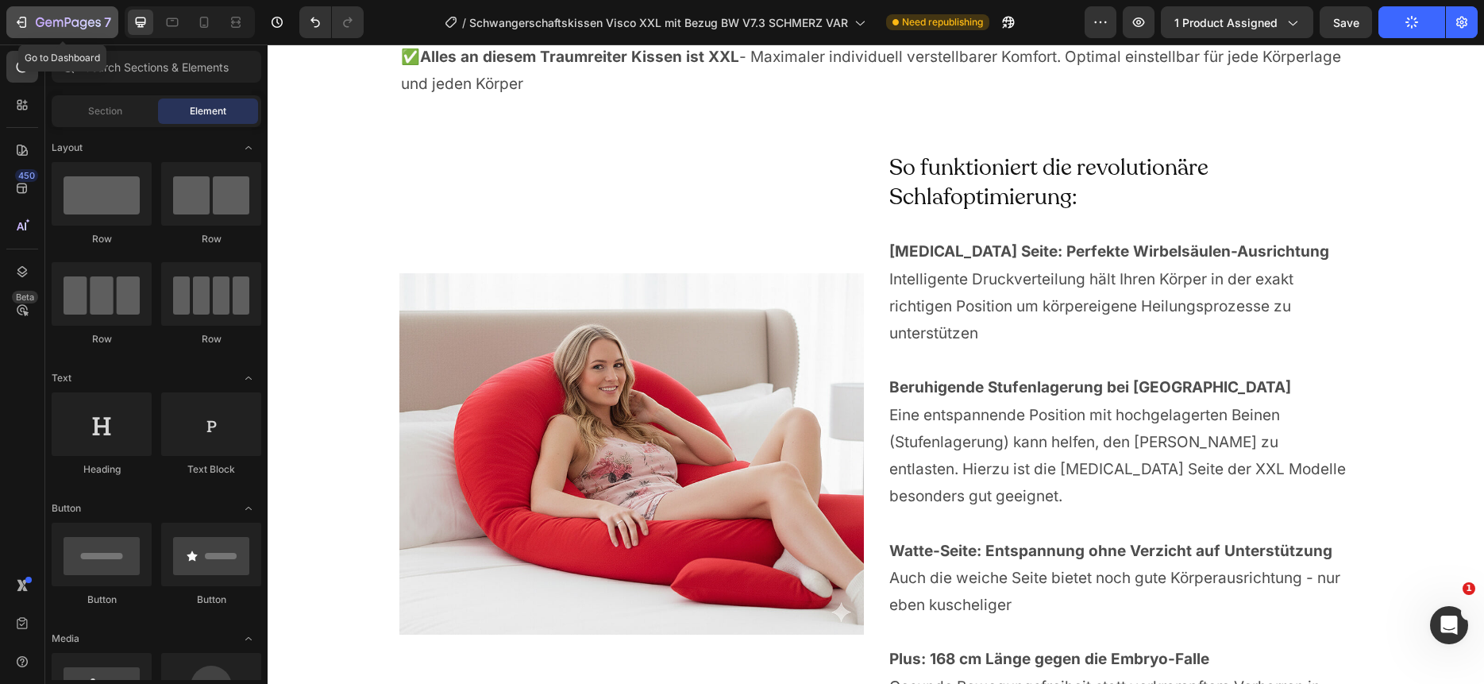
click at [59, 24] on icon "button" at bounding box center [68, 23] width 65 height 13
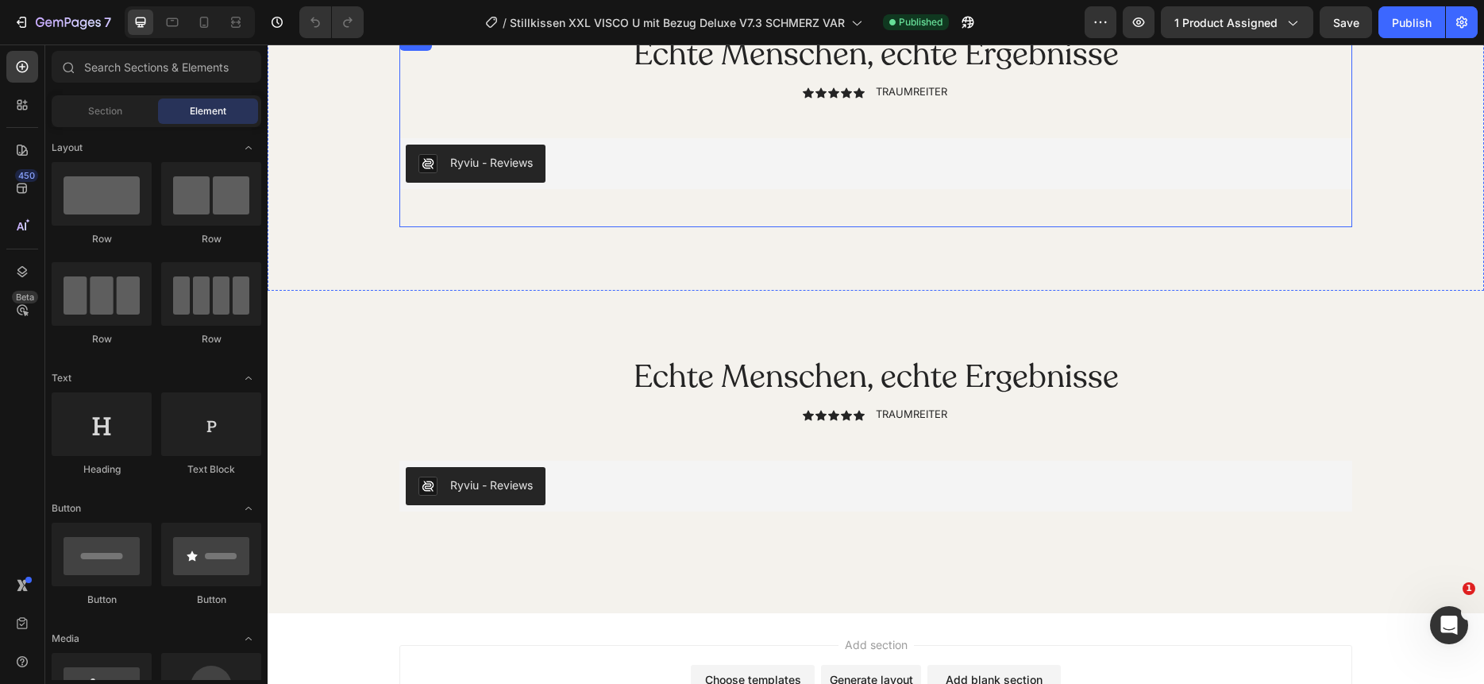
scroll to position [12022, 0]
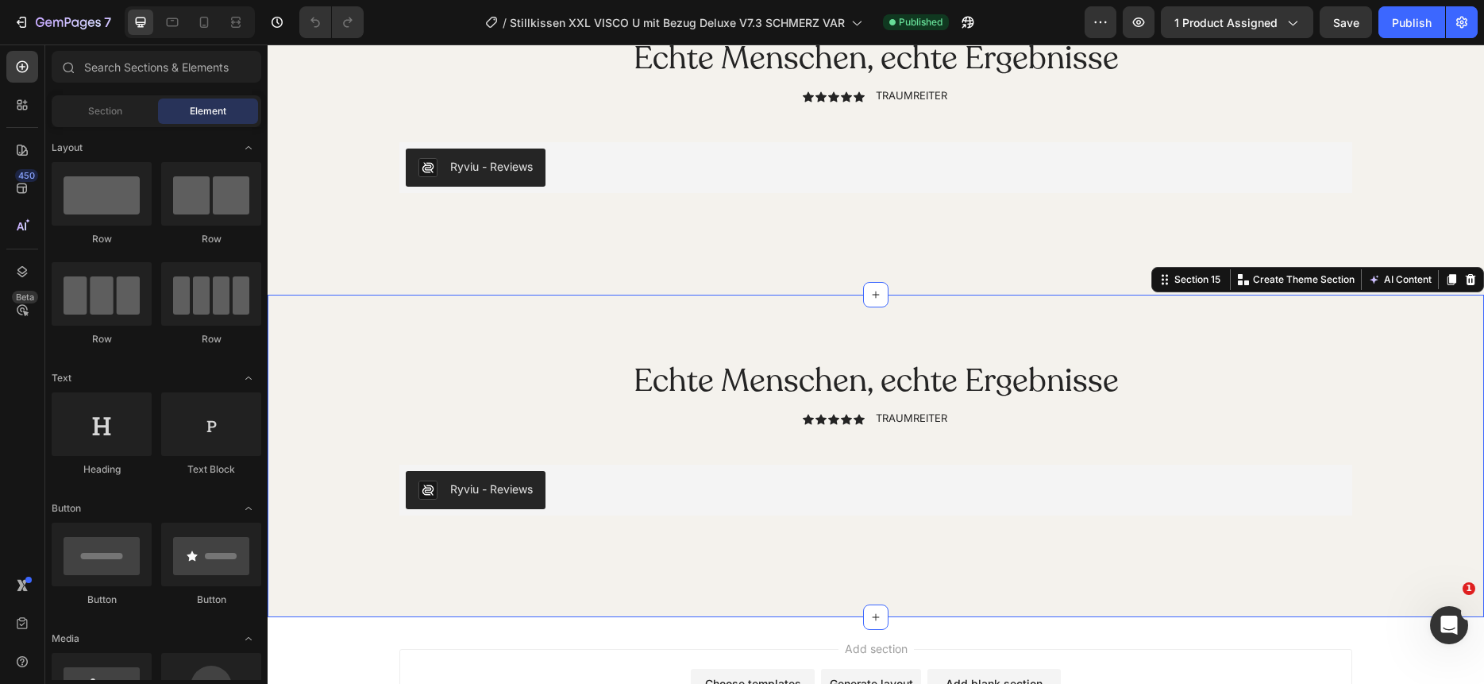
click at [908, 299] on div "Echte Menschen, echte Ergebnisse Heading Icon Icon Icon Icon Icon Icon List TRA…" at bounding box center [876, 456] width 1217 height 322
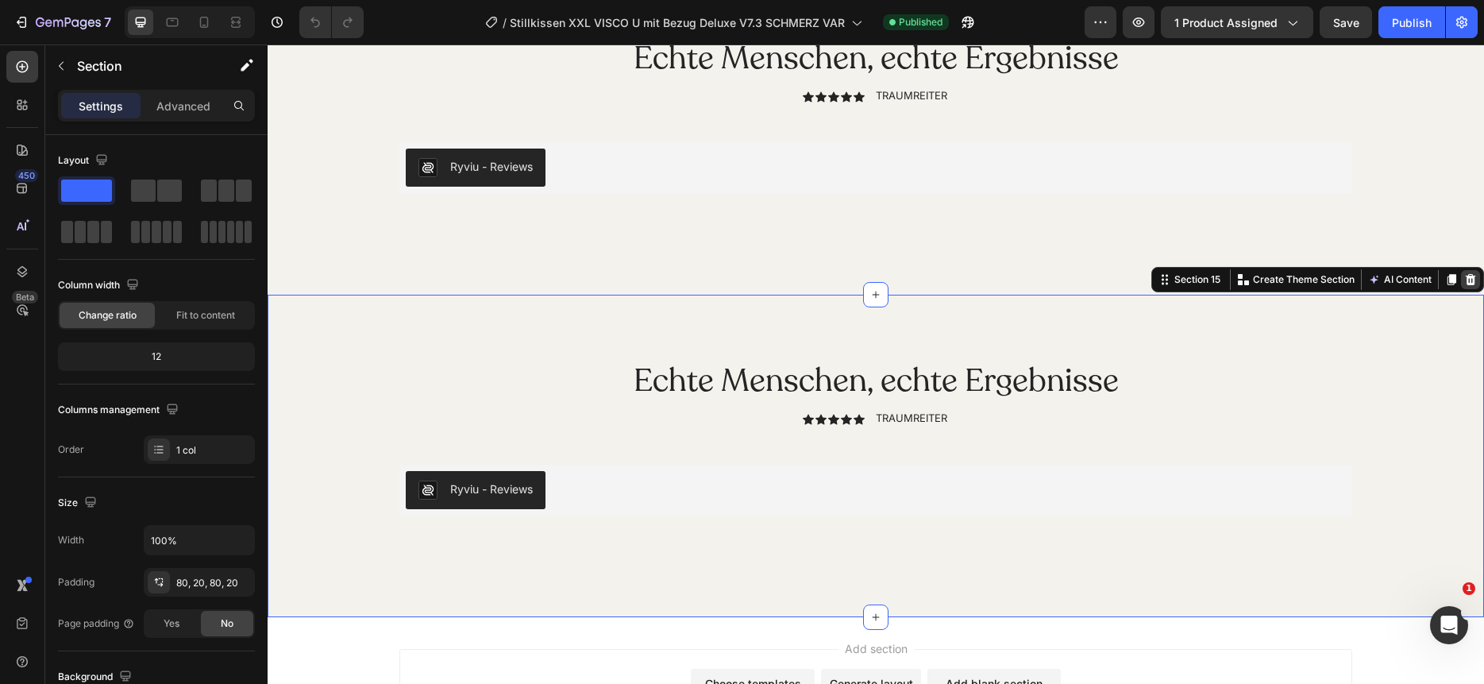
click at [1471, 281] on icon at bounding box center [1470, 279] width 13 height 13
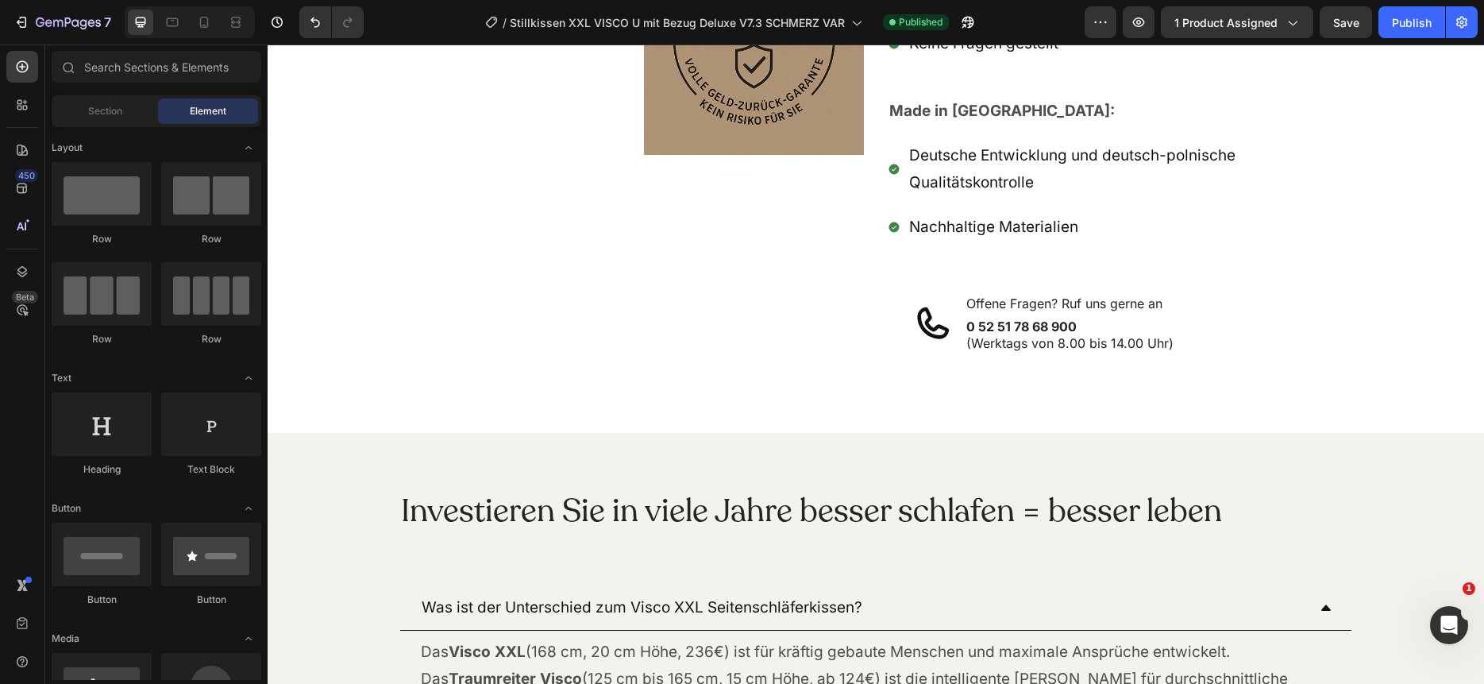
scroll to position [10377, 0]
click at [206, 28] on icon at bounding box center [204, 22] width 16 height 16
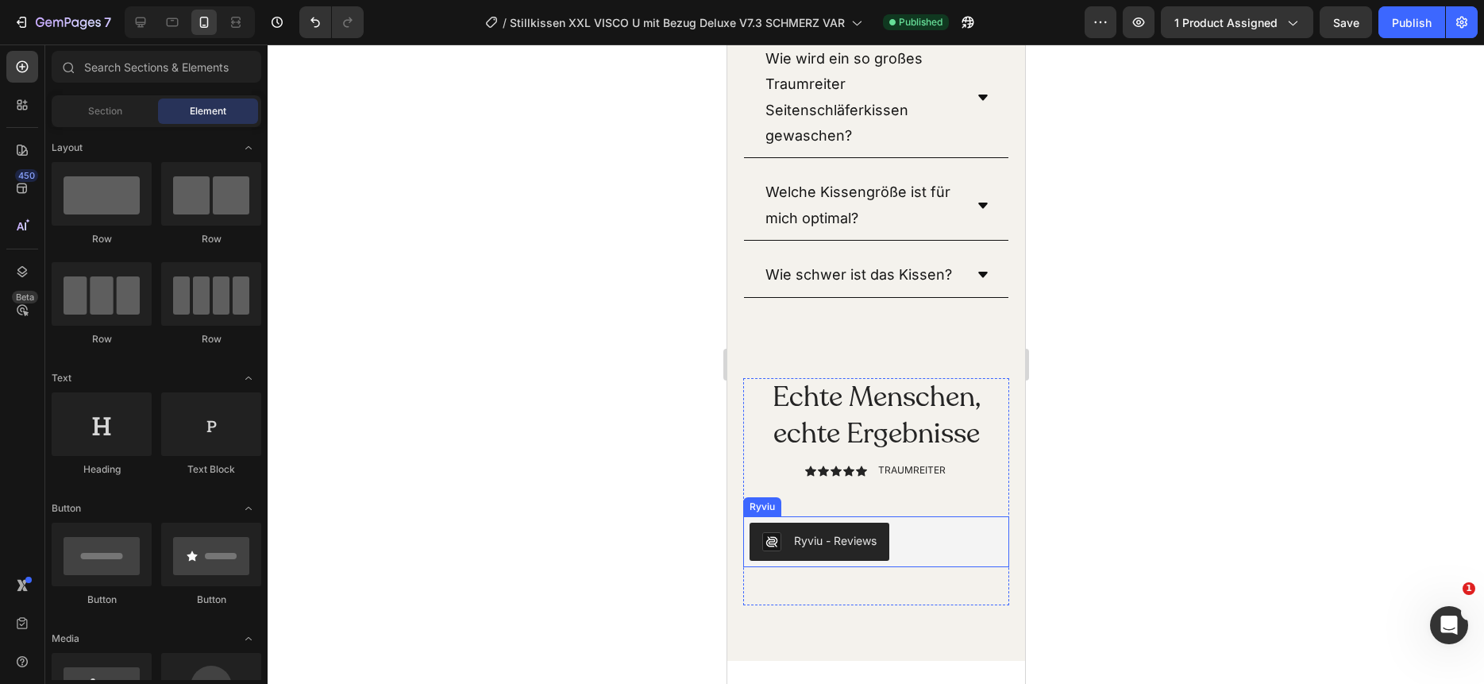
scroll to position [12171, 0]
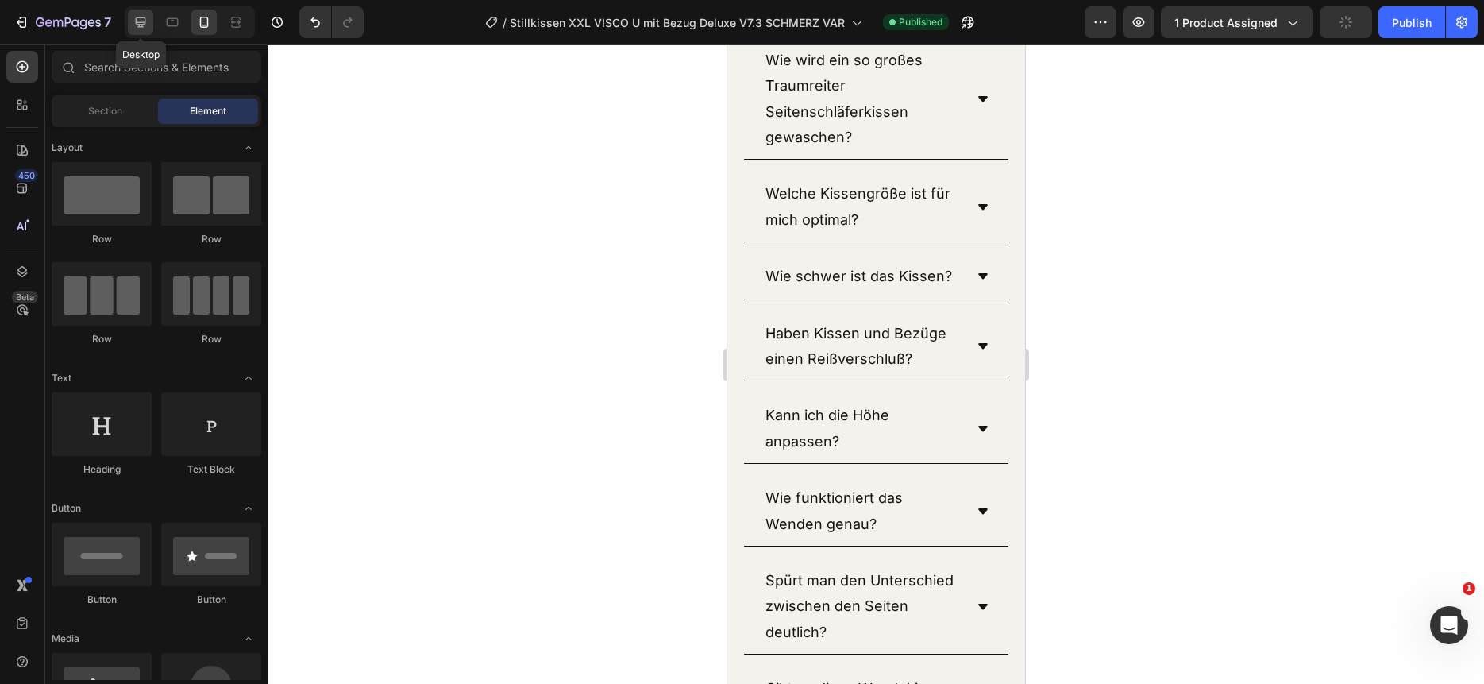
click at [143, 24] on icon at bounding box center [141, 22] width 10 height 10
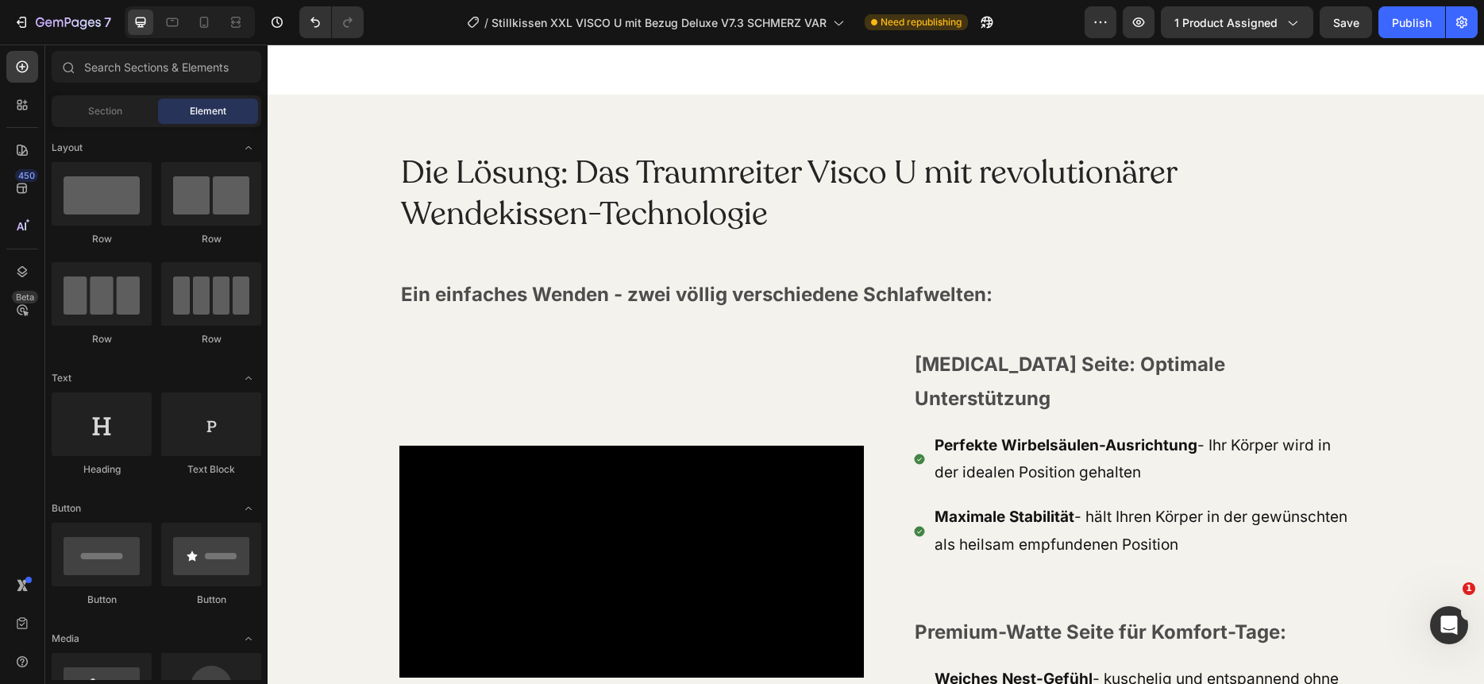
scroll to position [2219, 0]
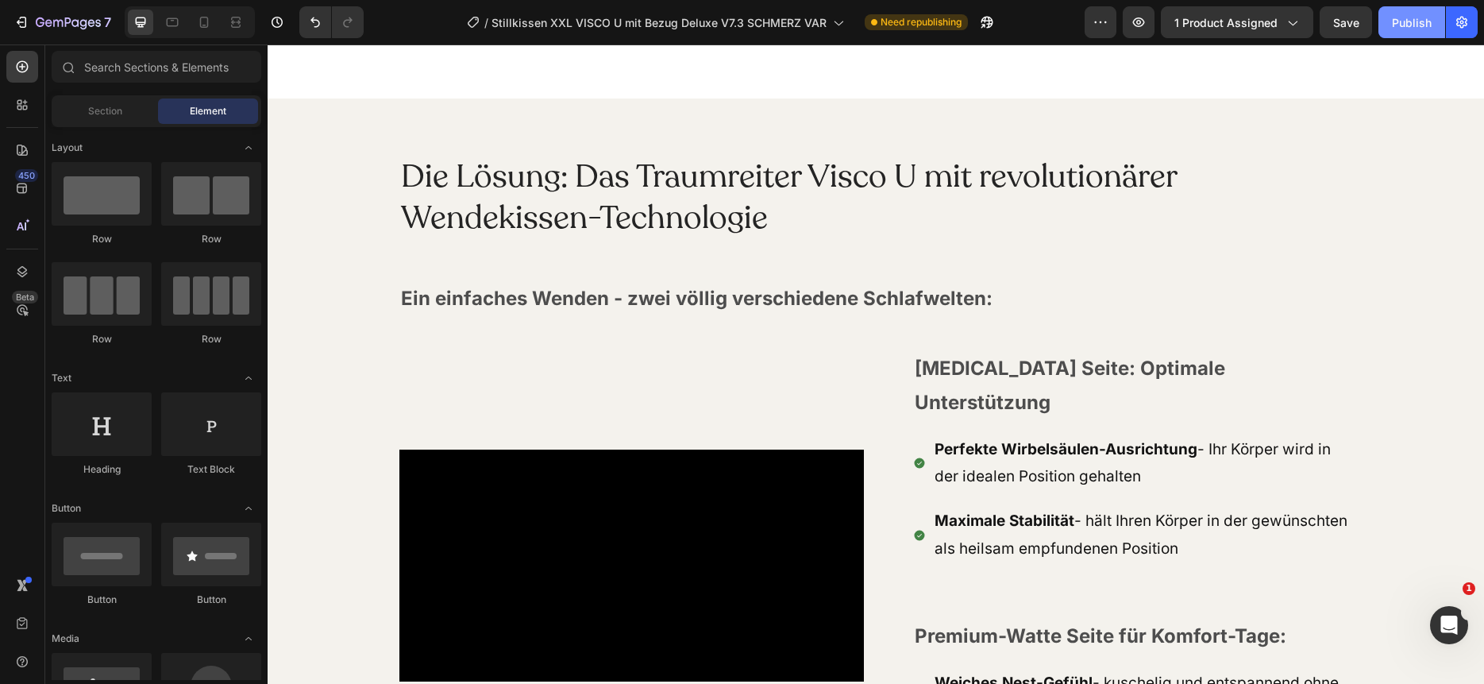
click at [1410, 28] on div "Publish" at bounding box center [1412, 22] width 40 height 17
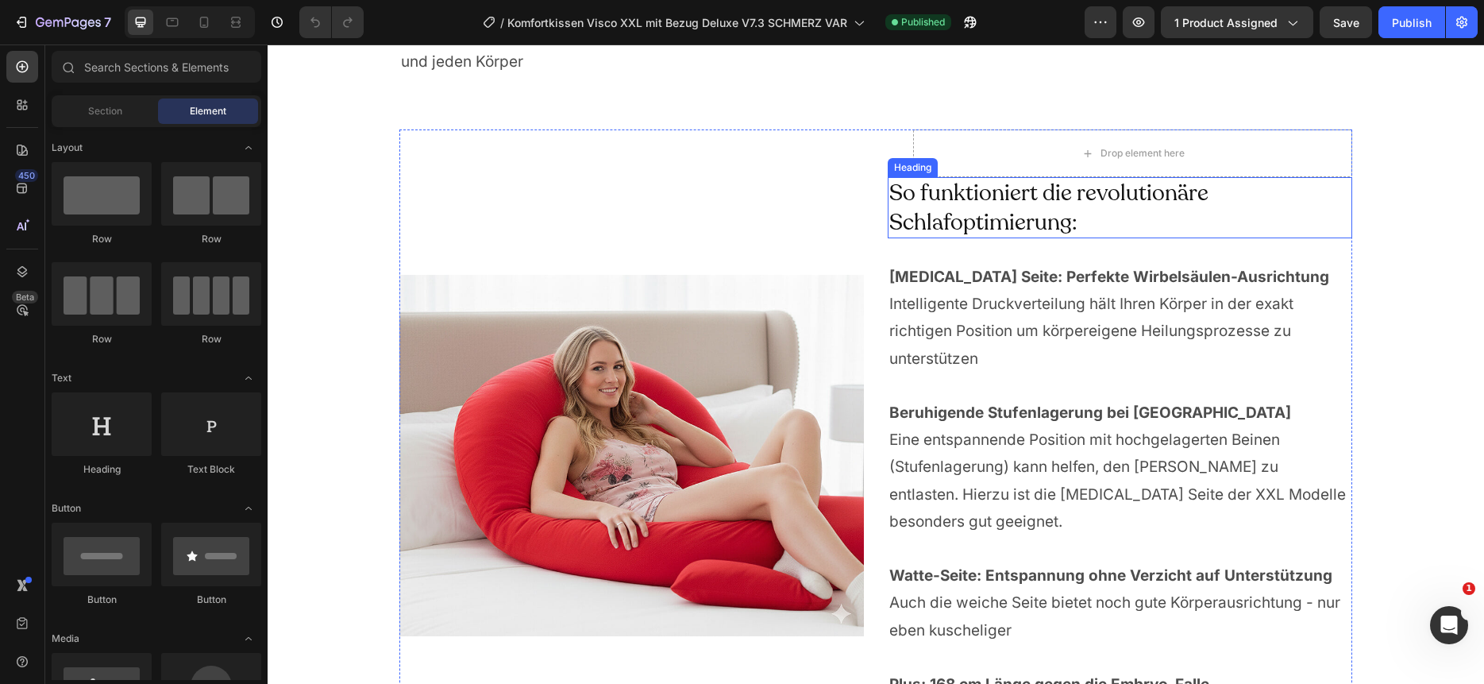
scroll to position [3804, 0]
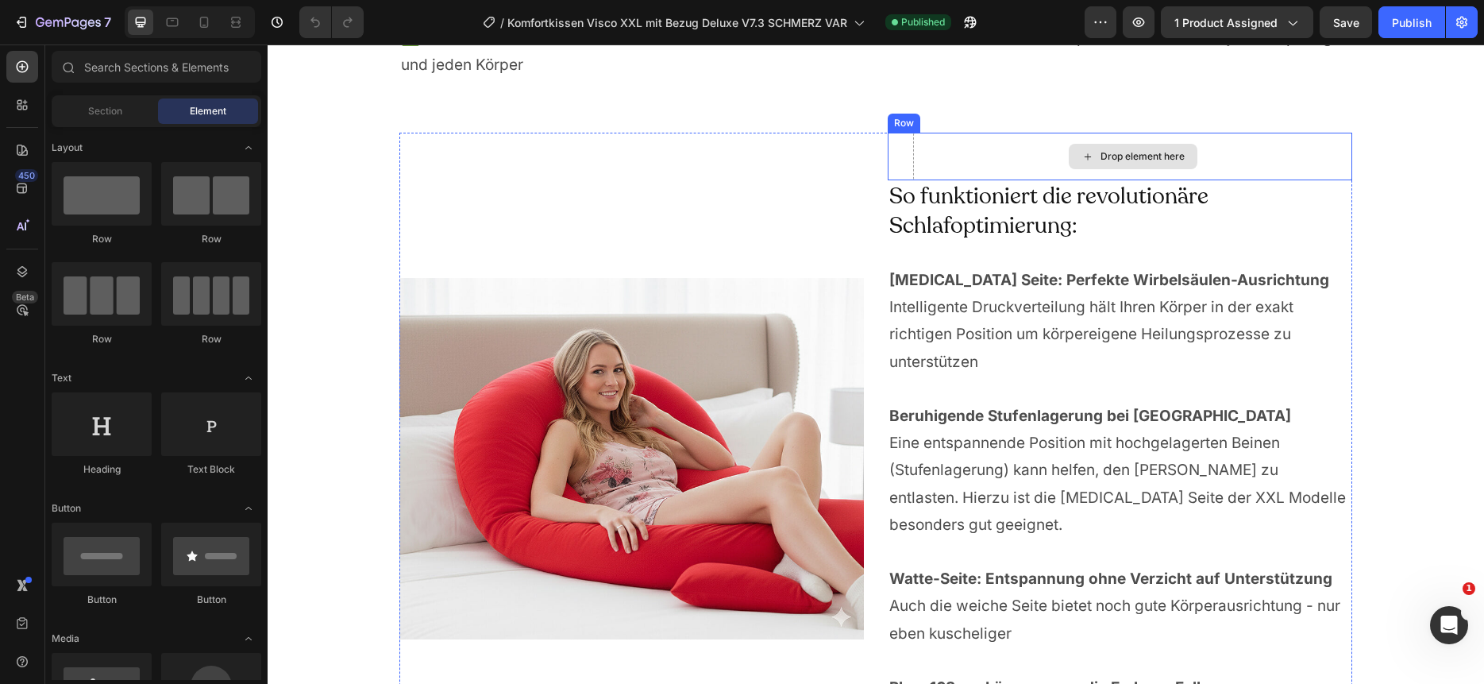
click at [1162, 162] on div "Drop element here" at bounding box center [1143, 156] width 84 height 13
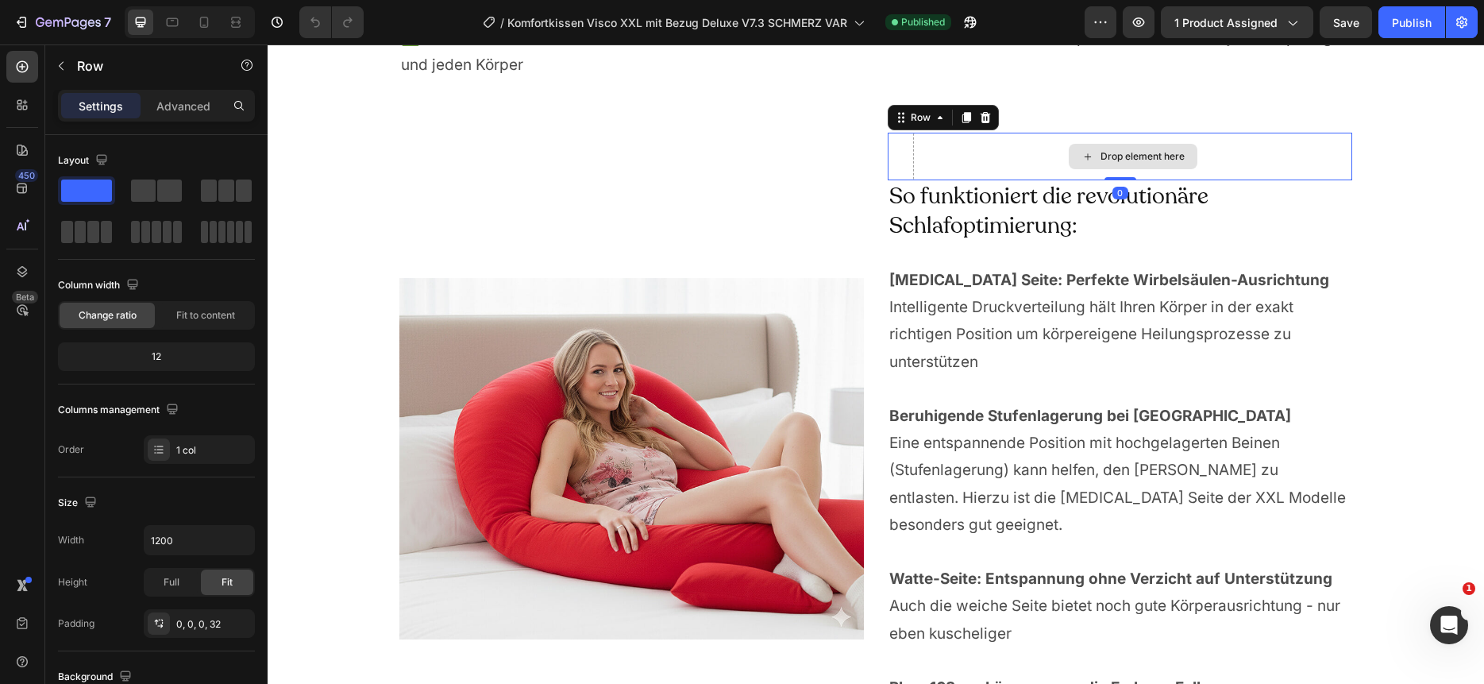
click at [986, 142] on div "Drop element here" at bounding box center [1132, 157] width 439 height 48
click at [985, 118] on icon at bounding box center [986, 117] width 10 height 11
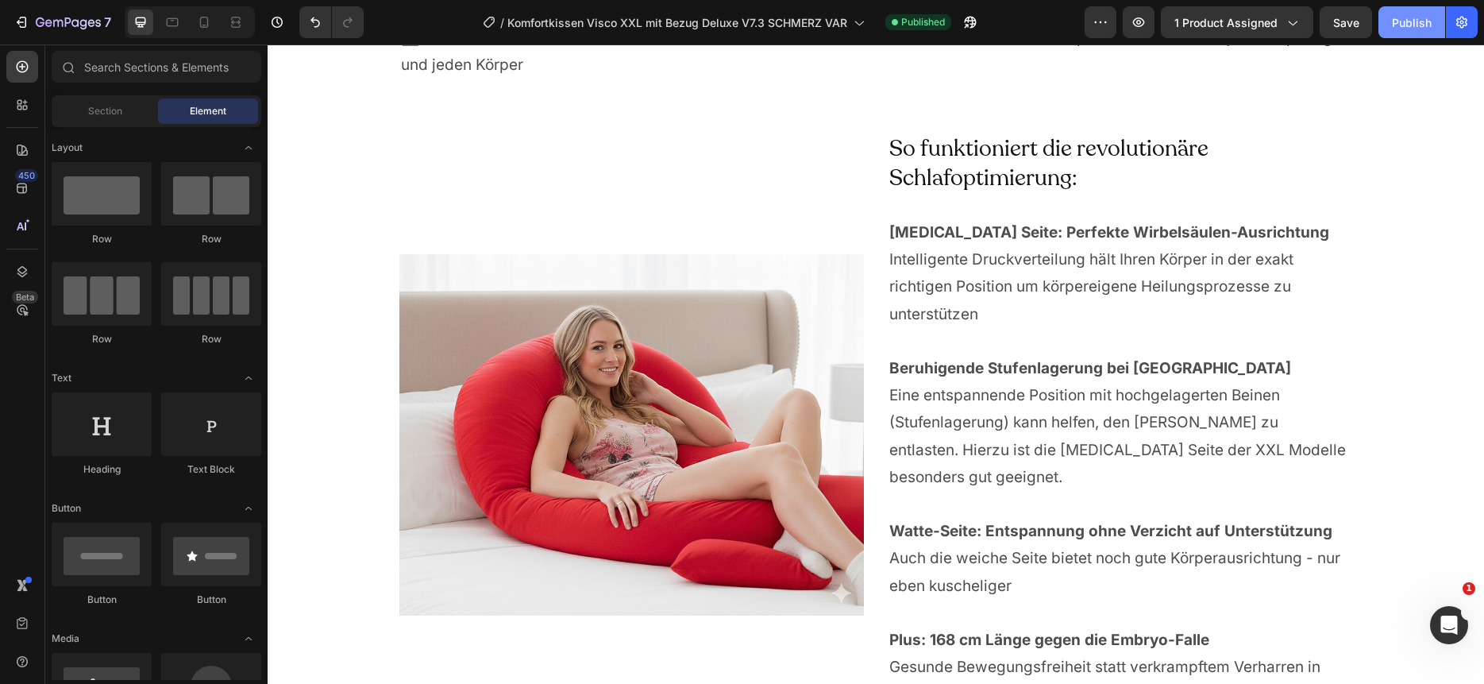
click at [1402, 23] on div "Publish" at bounding box center [1412, 22] width 40 height 17
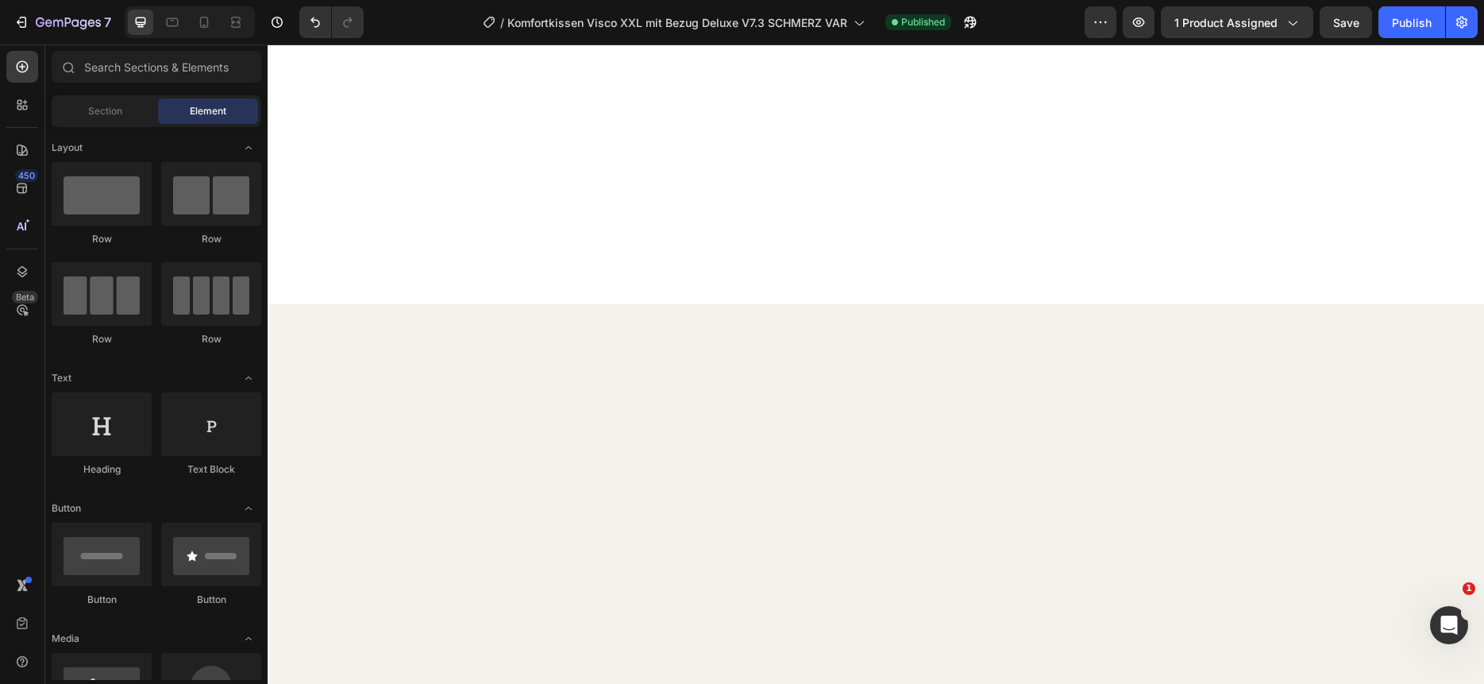
scroll to position [0, 0]
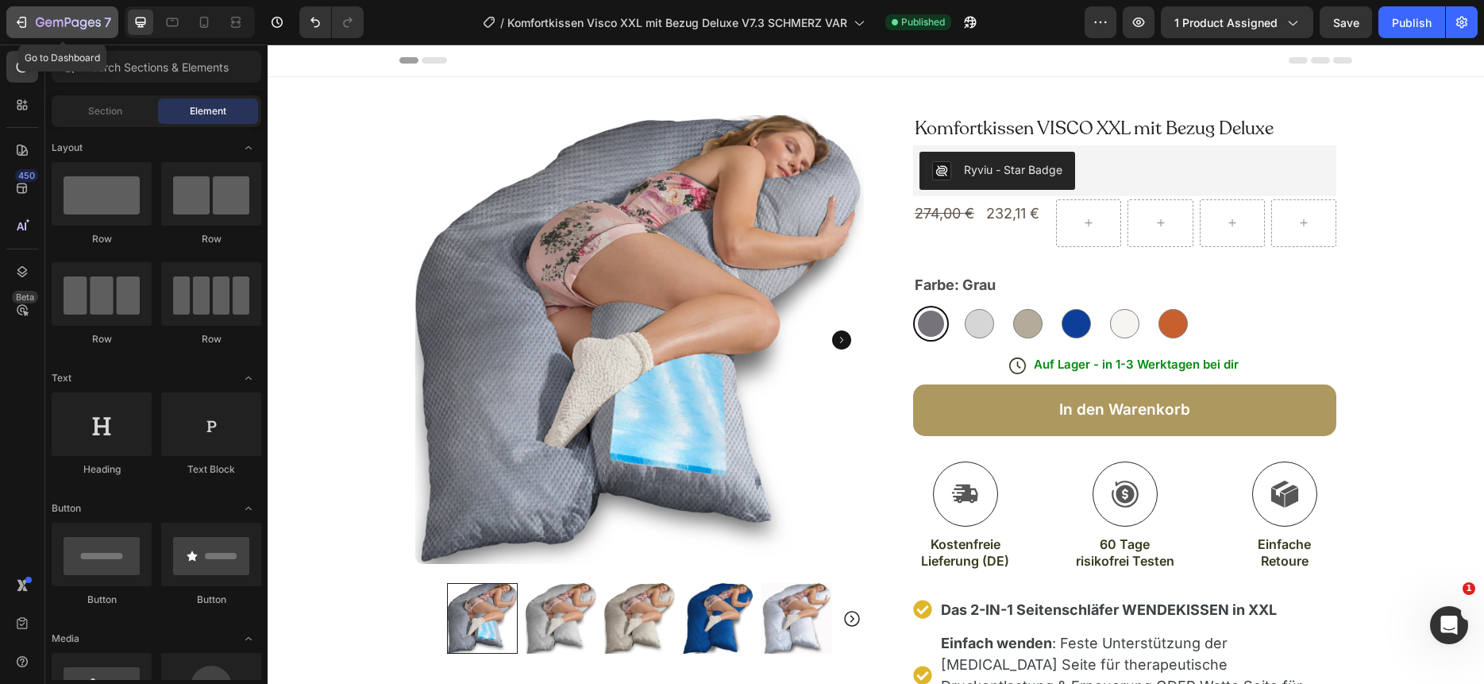
click at [60, 25] on icon "button" at bounding box center [68, 23] width 65 height 13
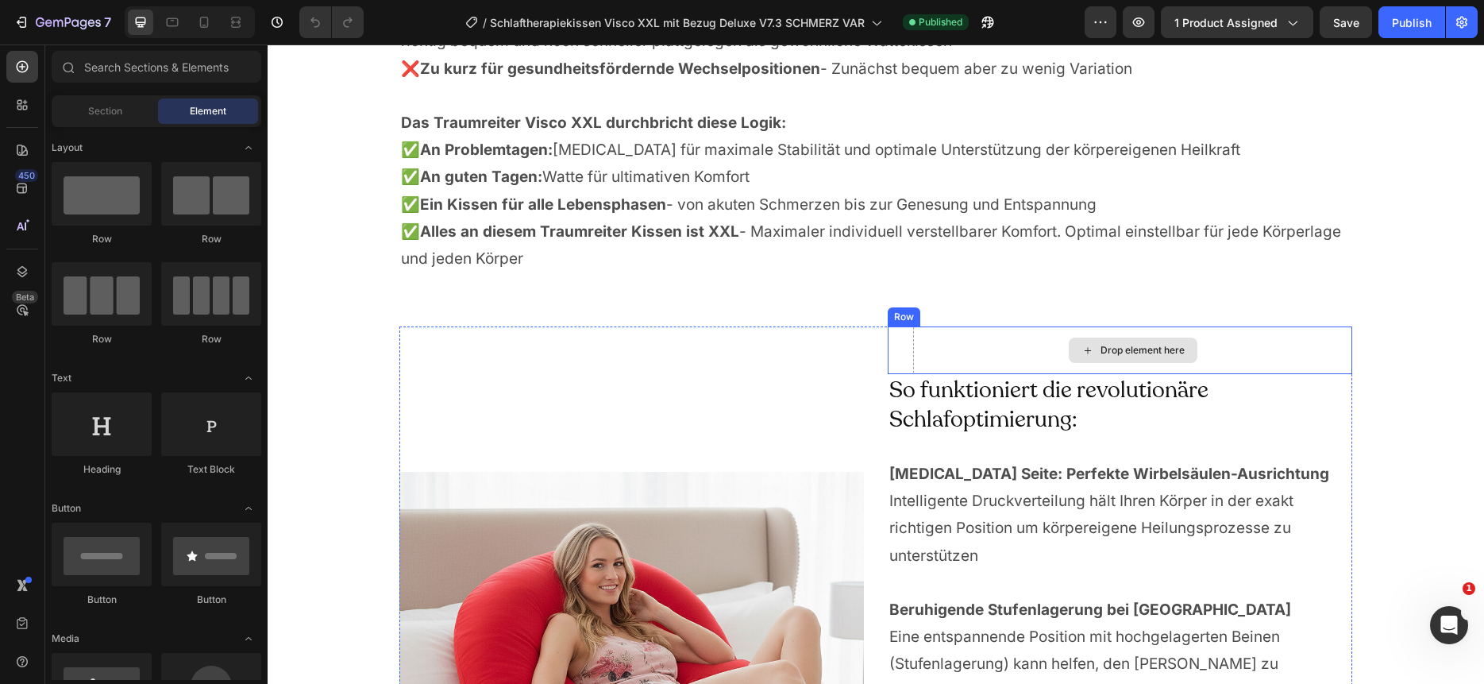
scroll to position [3609, 0]
click at [1002, 325] on div "Warum diese Wendekissen-Innovation alles verändert: Heading Bisher mussten Schm…" at bounding box center [875, 688] width 1185 height 1731
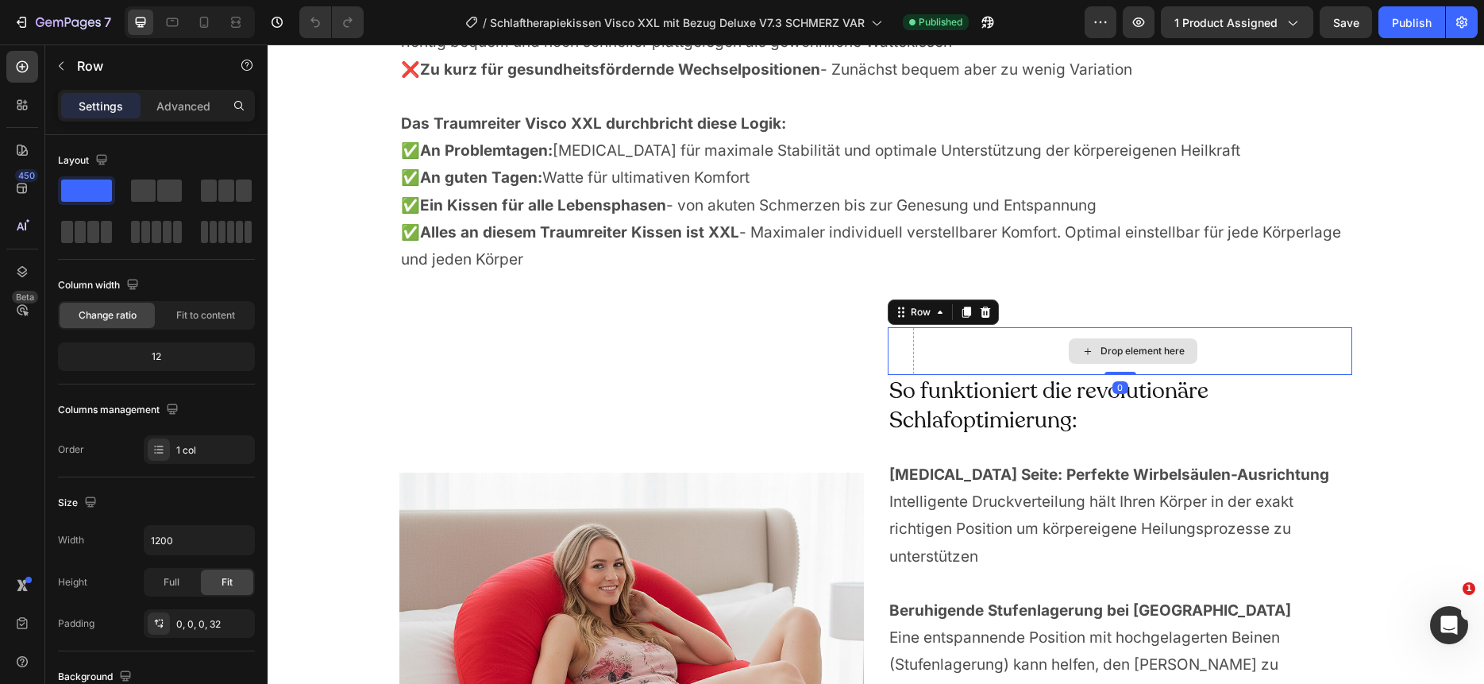
click at [1001, 338] on div "Drop element here" at bounding box center [1132, 351] width 439 height 48
click at [989, 318] on div at bounding box center [985, 312] width 19 height 19
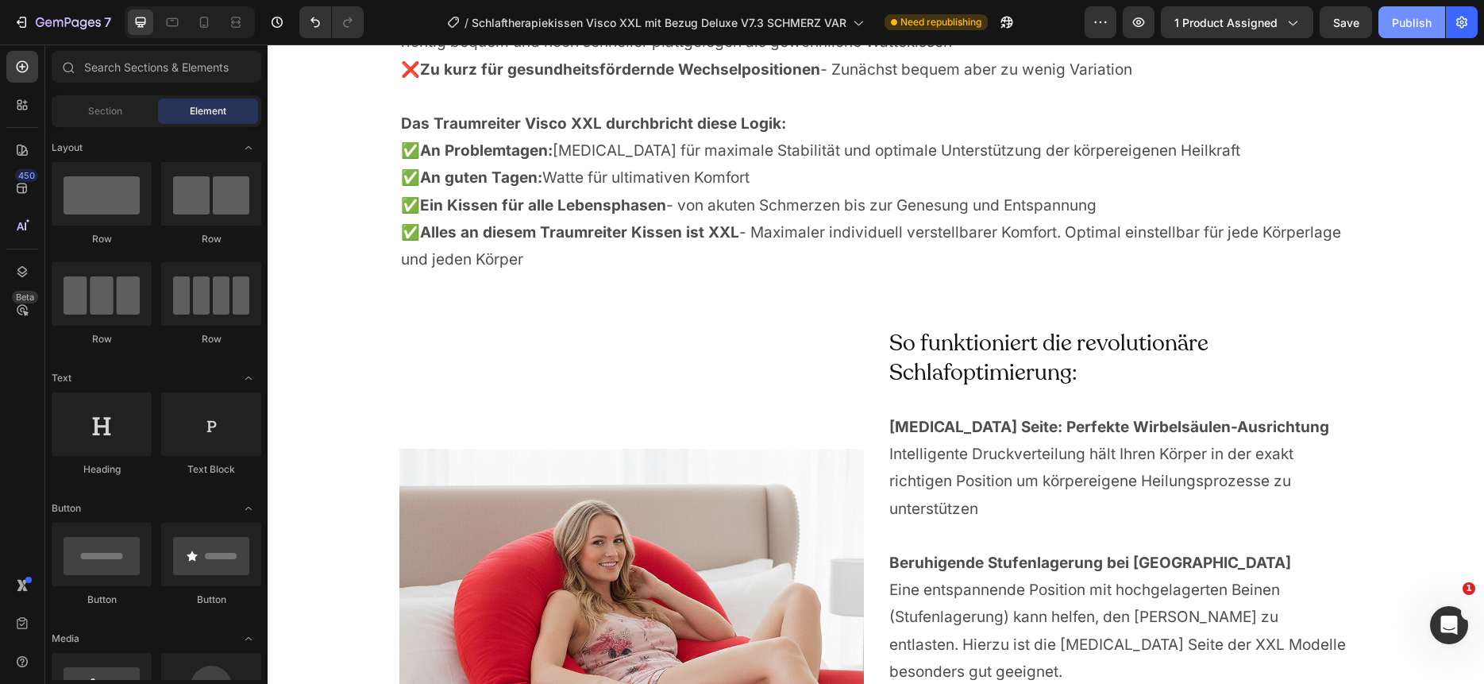
click at [1419, 23] on div "Publish" at bounding box center [1412, 22] width 40 height 17
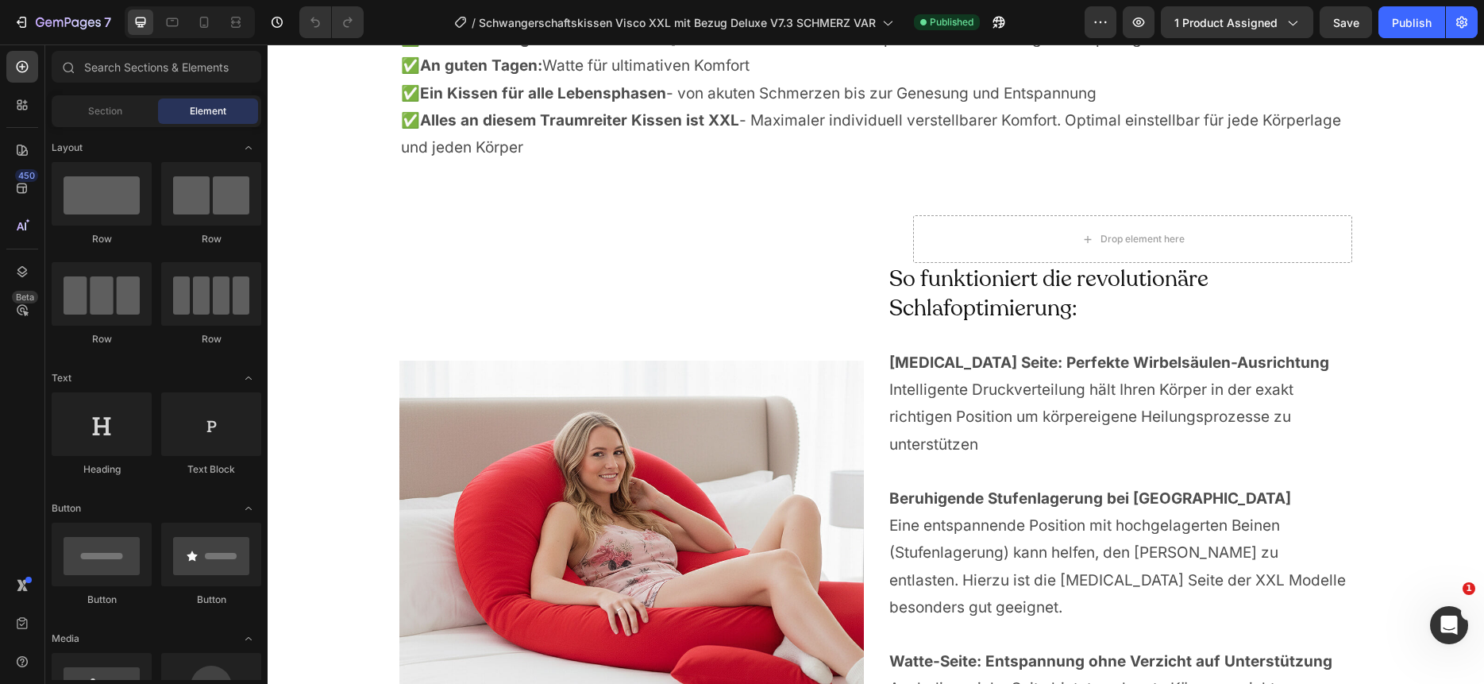
scroll to position [3750, 0]
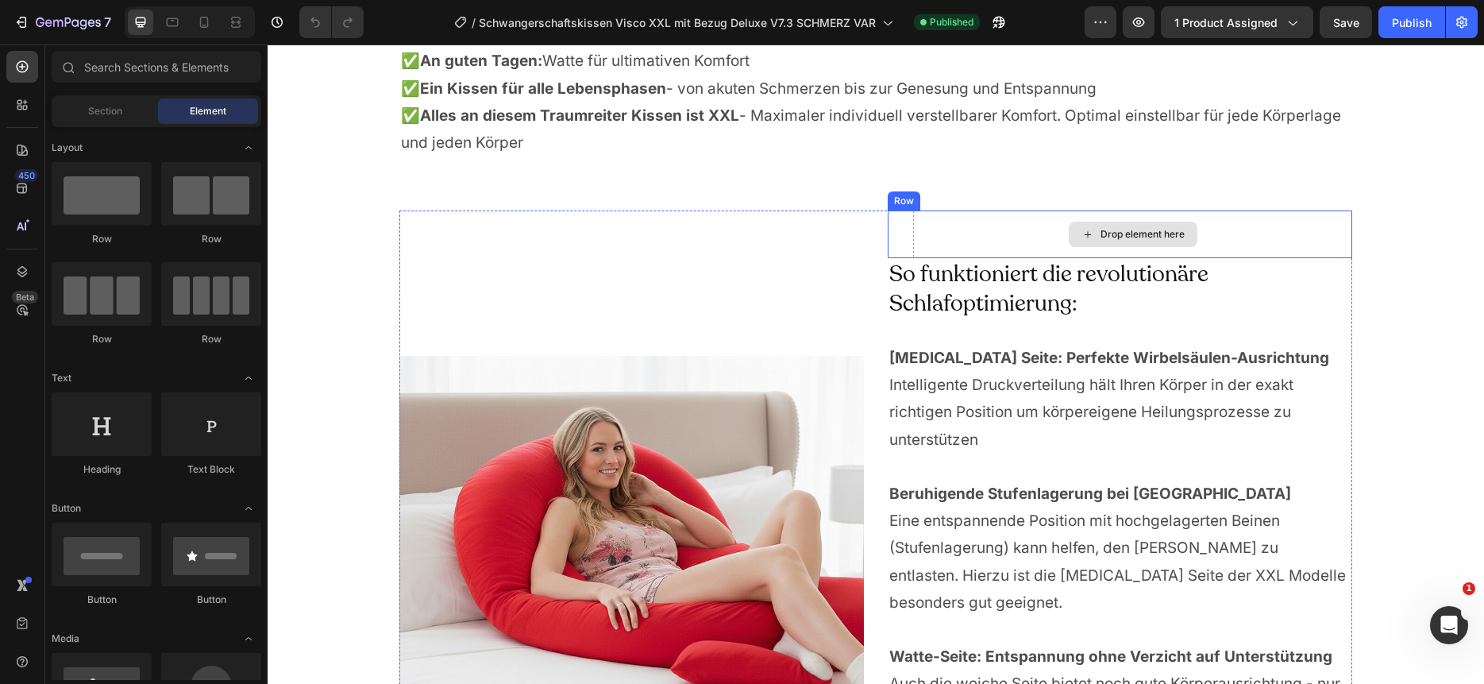
click at [1150, 234] on div "Drop element here" at bounding box center [1143, 234] width 84 height 13
click at [941, 229] on div "Drop element here" at bounding box center [1132, 234] width 439 height 48
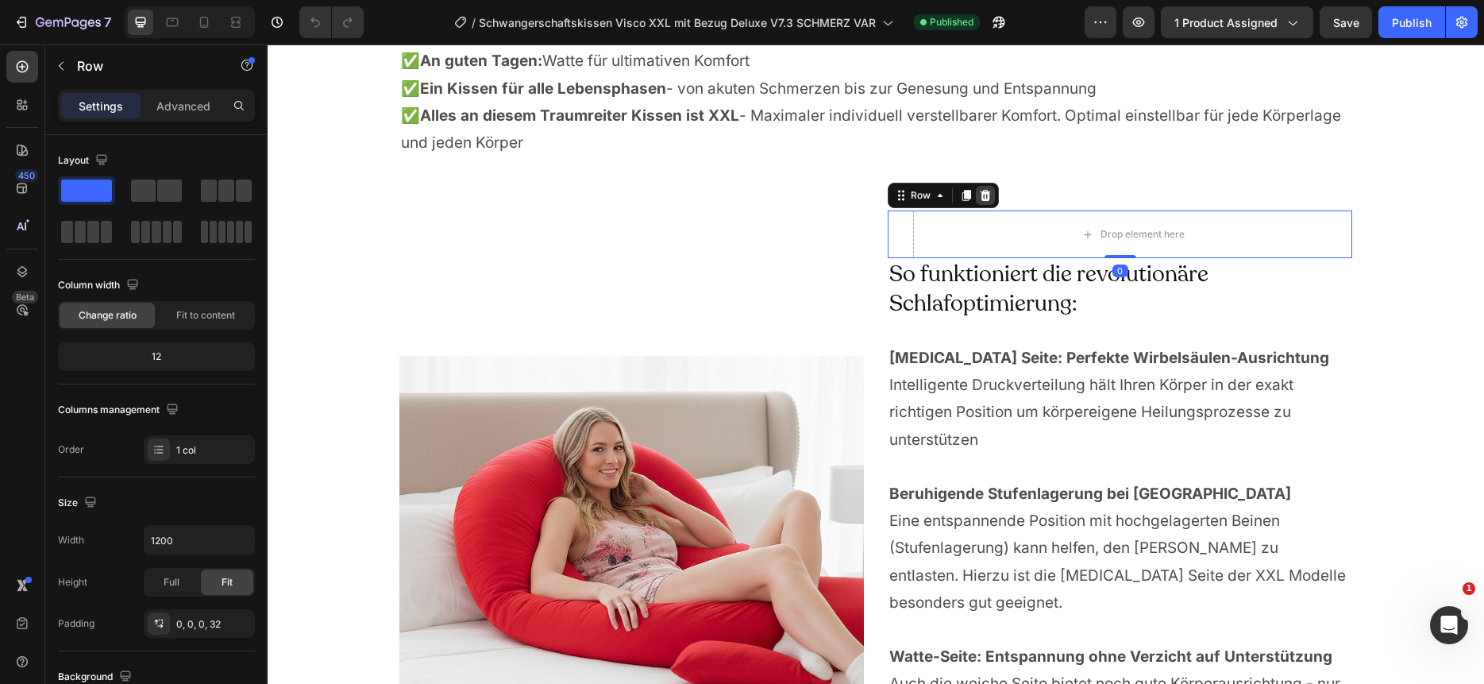
click at [985, 195] on icon at bounding box center [986, 195] width 10 height 11
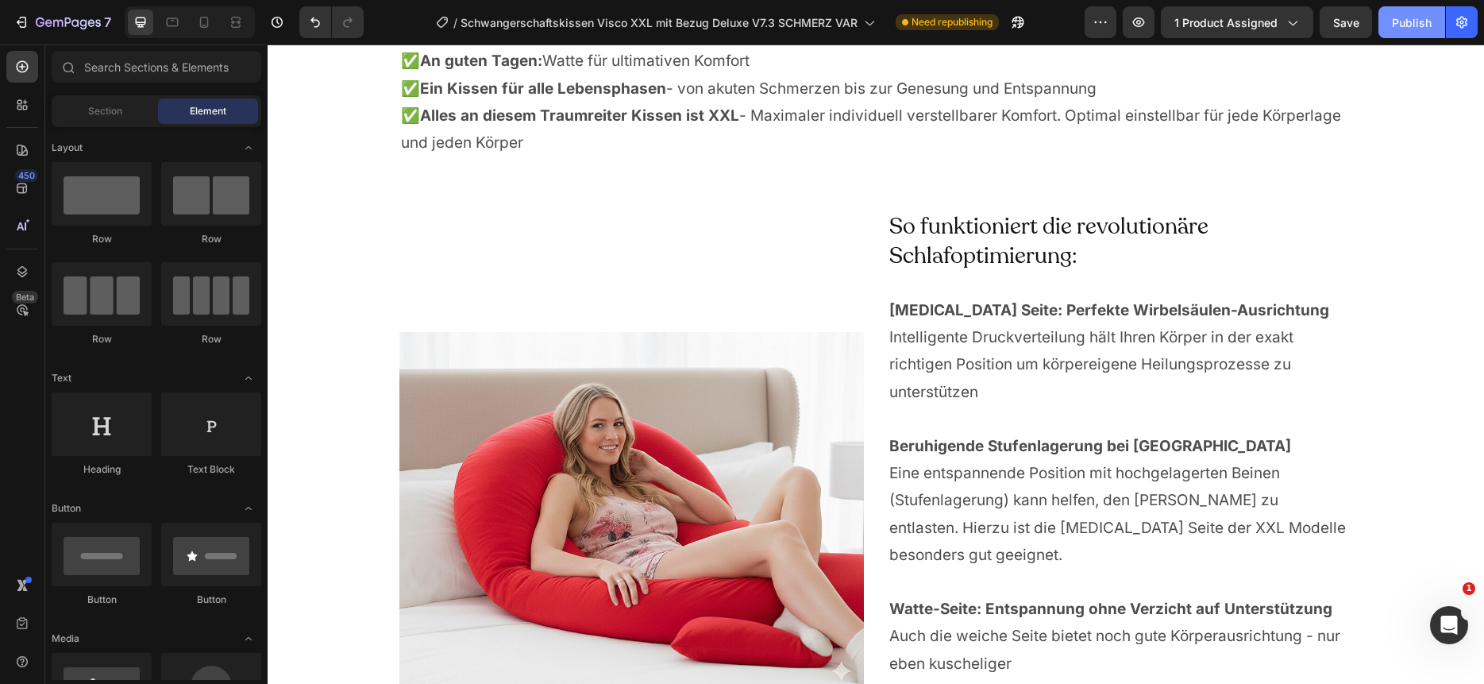
click at [1405, 25] on div "Publish" at bounding box center [1412, 22] width 40 height 17
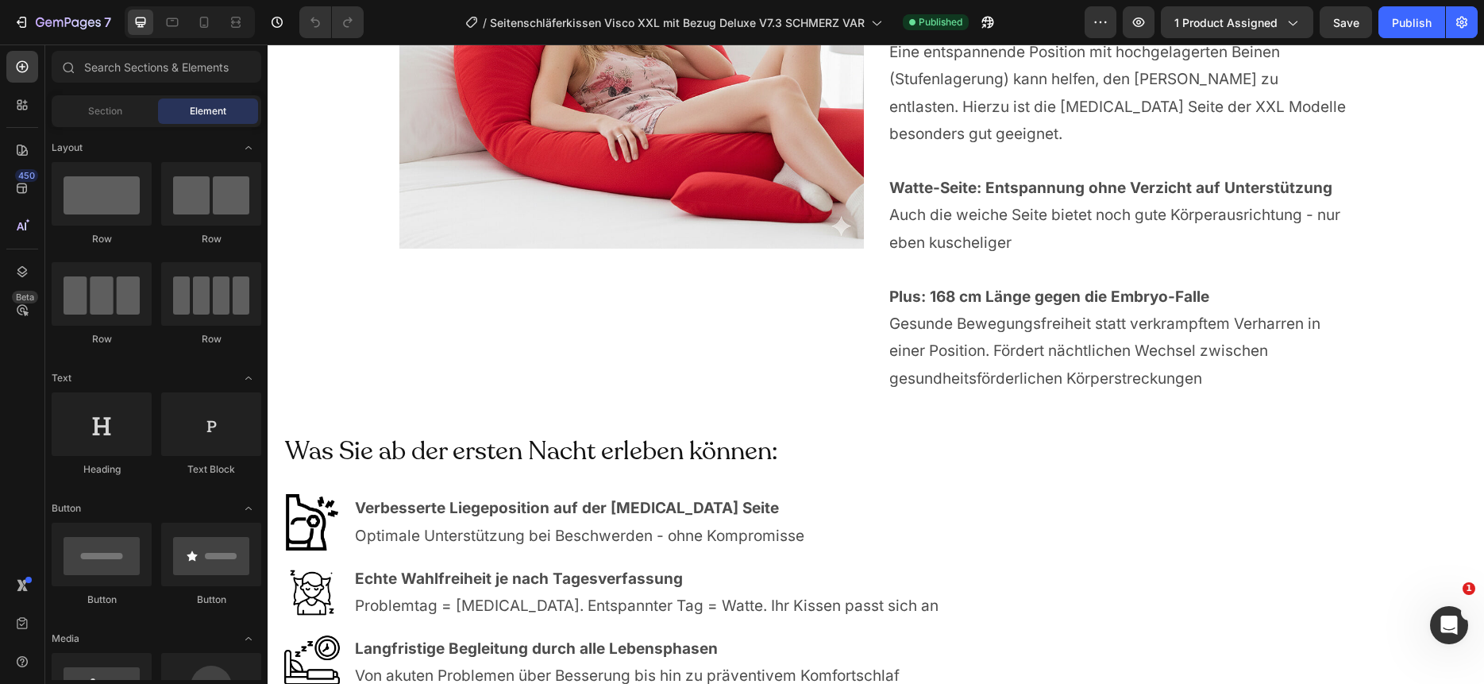
scroll to position [3684, 0]
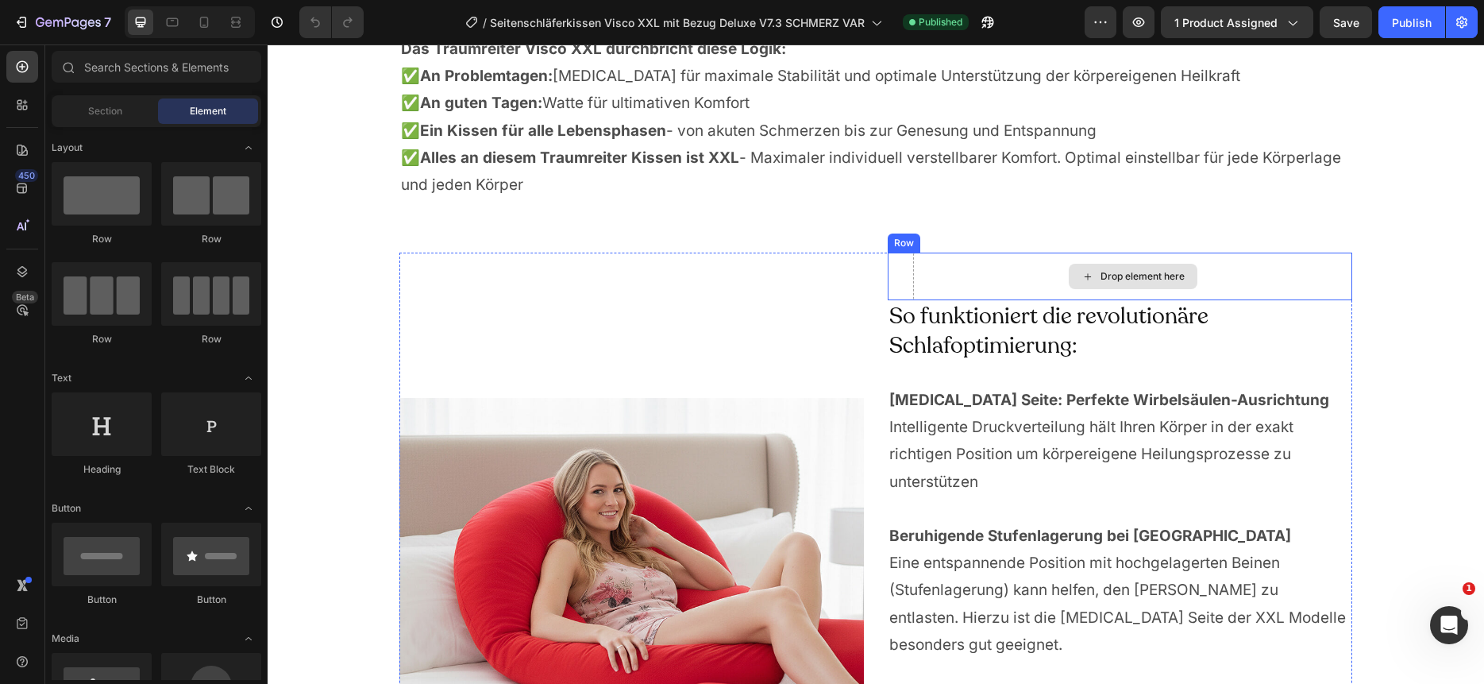
click at [1157, 288] on div "Drop element here" at bounding box center [1133, 276] width 129 height 25
click at [1148, 279] on div "Drop element here" at bounding box center [1143, 276] width 84 height 13
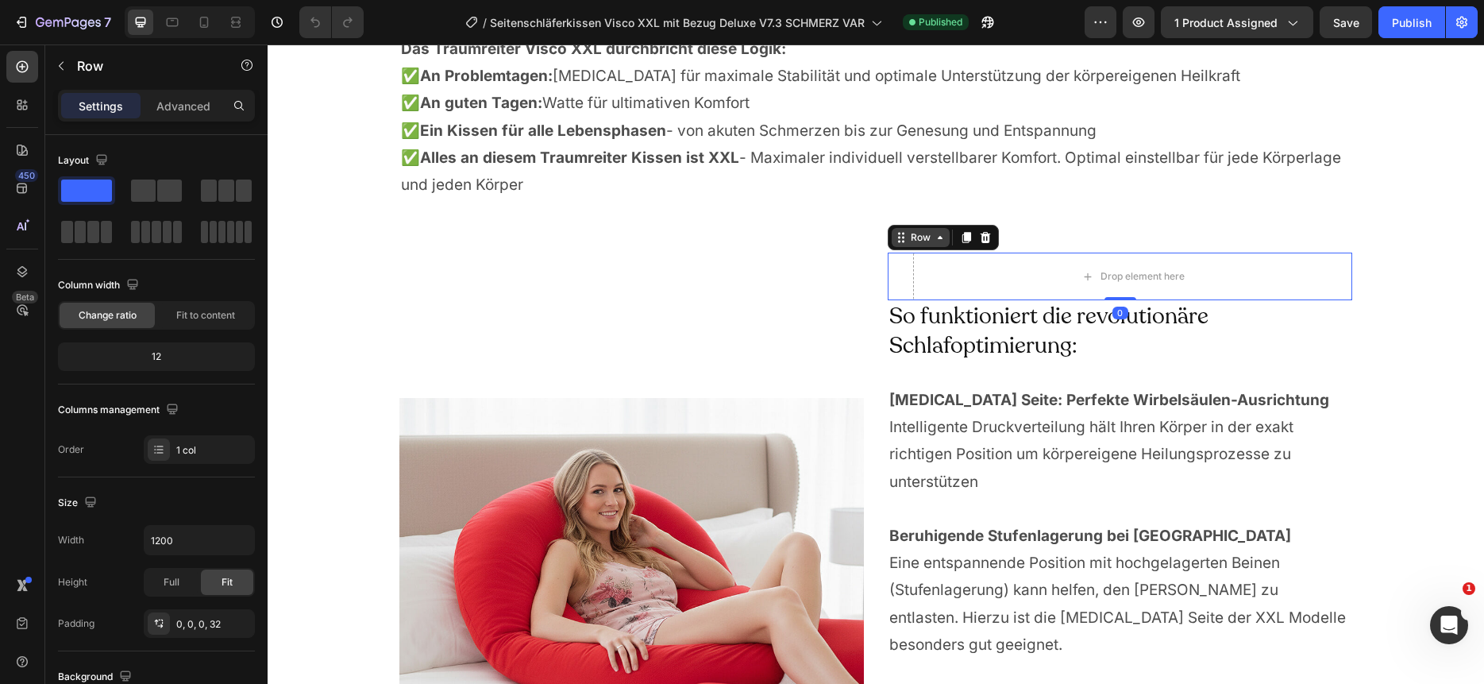
click at [908, 246] on div "Row" at bounding box center [921, 237] width 58 height 19
click at [984, 241] on icon at bounding box center [985, 237] width 13 height 13
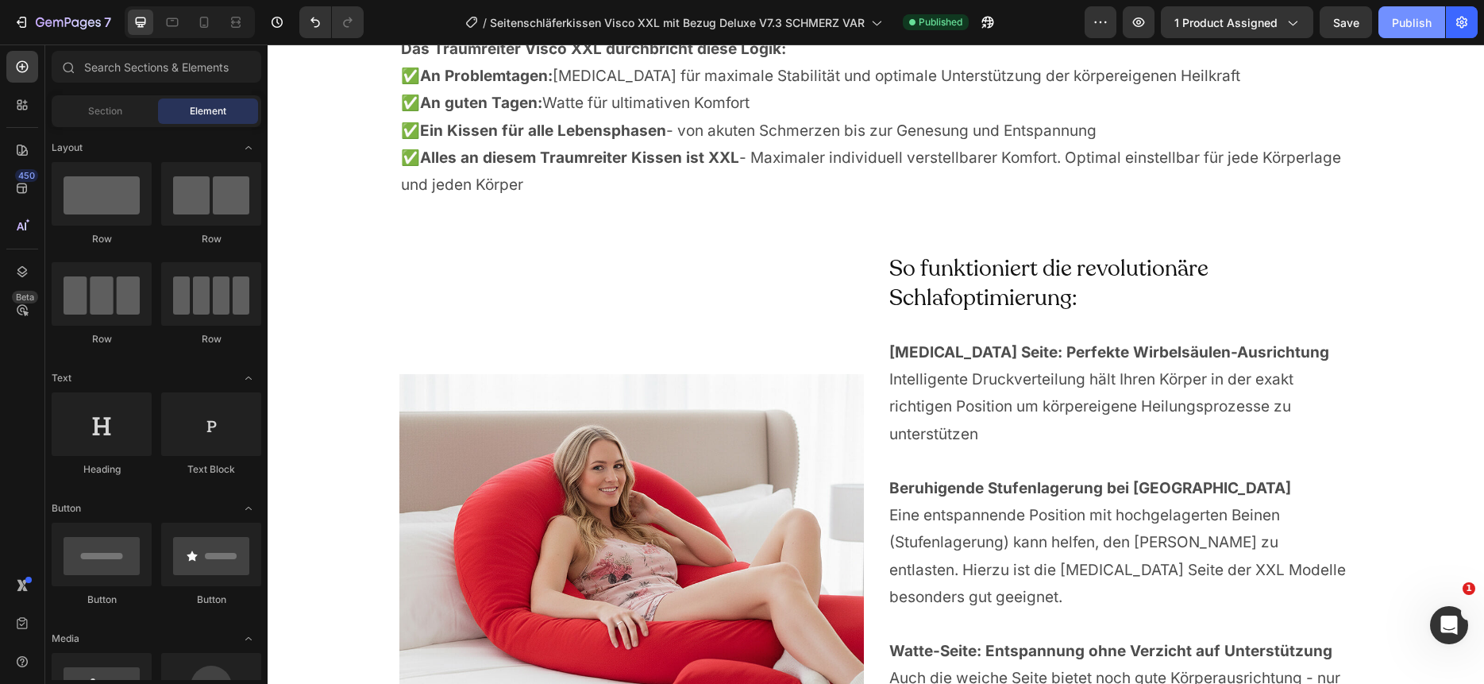
click at [1409, 24] on div "Publish" at bounding box center [1412, 22] width 40 height 17
click at [1412, 23] on div "Publish" at bounding box center [1412, 22] width 40 height 17
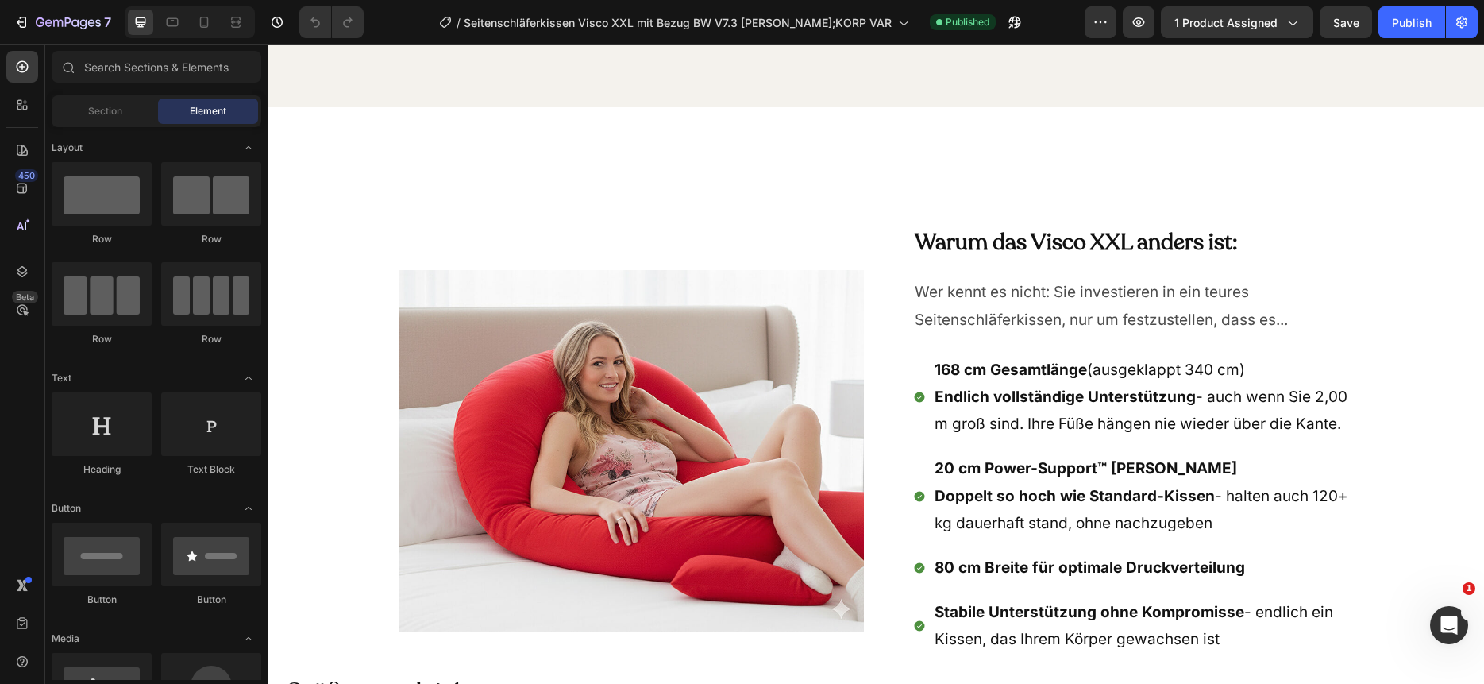
scroll to position [6538, 0]
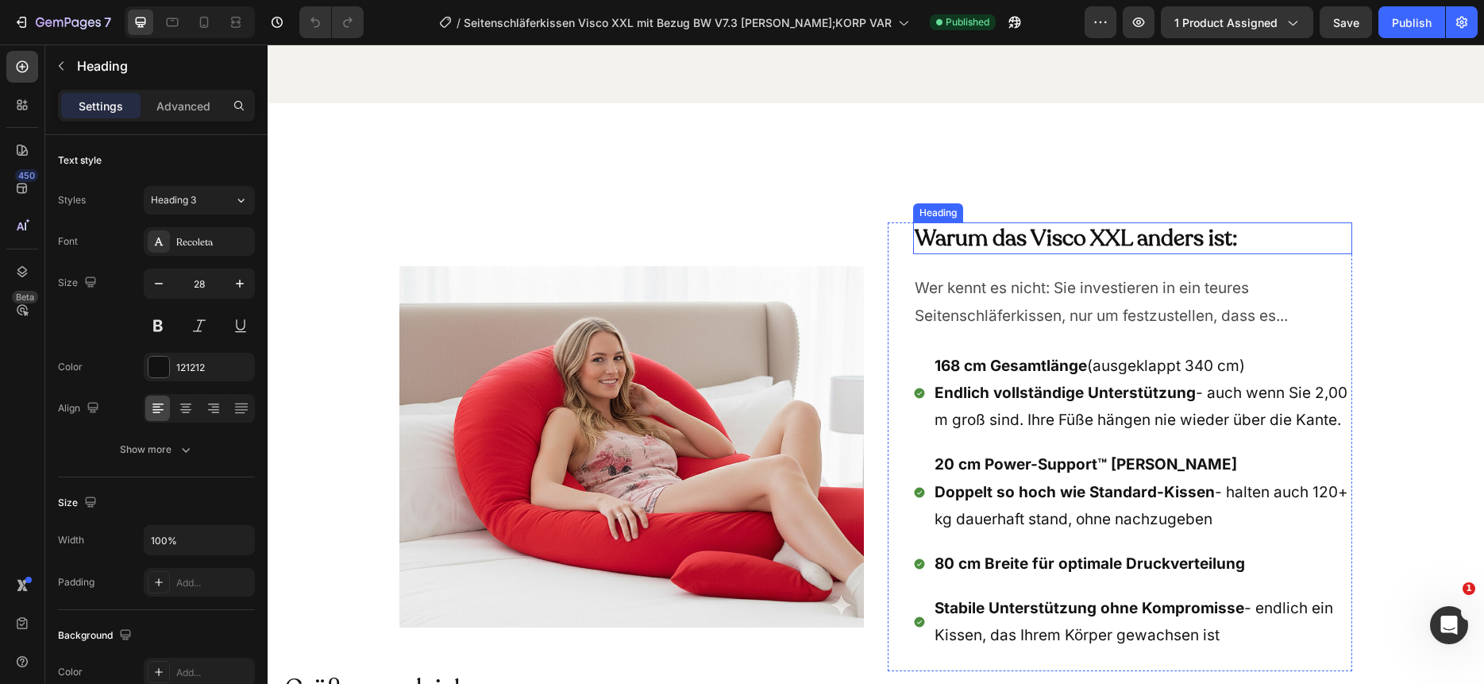
click at [1051, 222] on h2 "Warum das Visco XXL anders ist:" at bounding box center [1132, 238] width 439 height 32
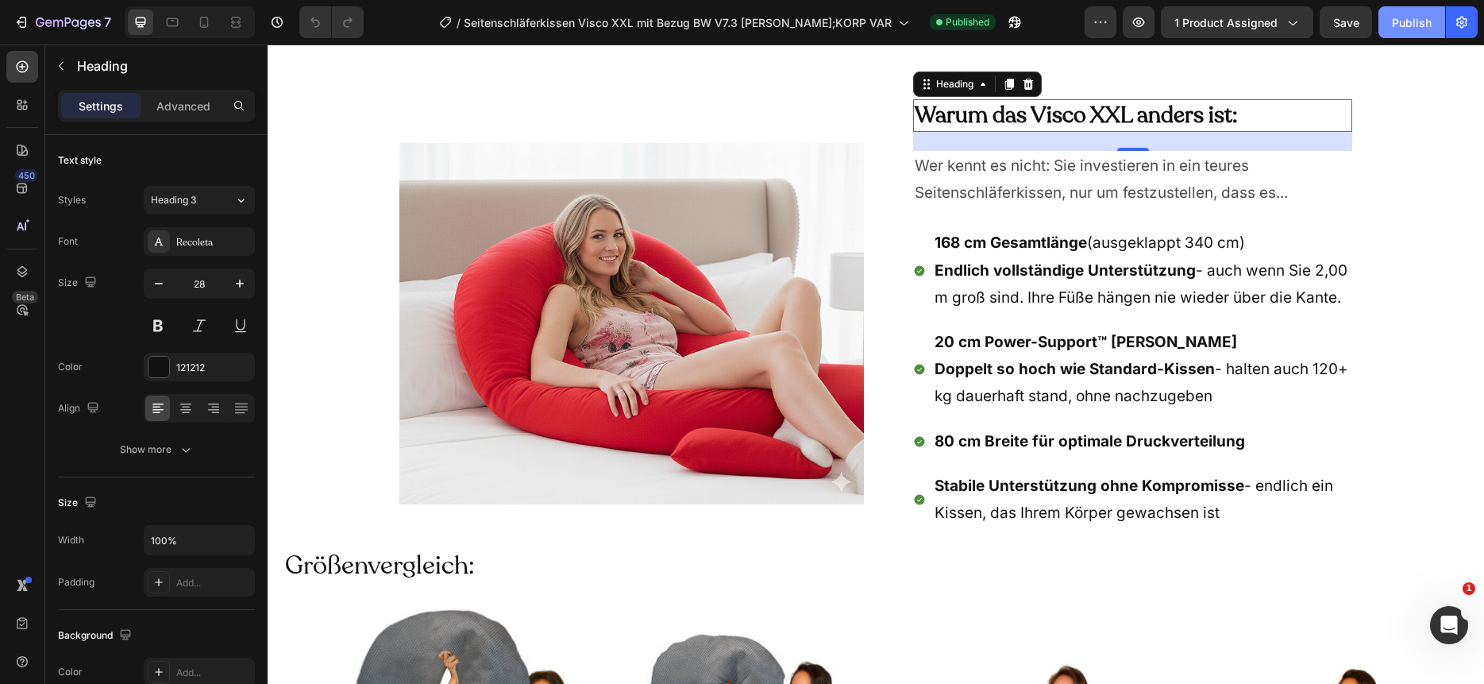
click at [1411, 17] on div "Publish" at bounding box center [1412, 22] width 40 height 17
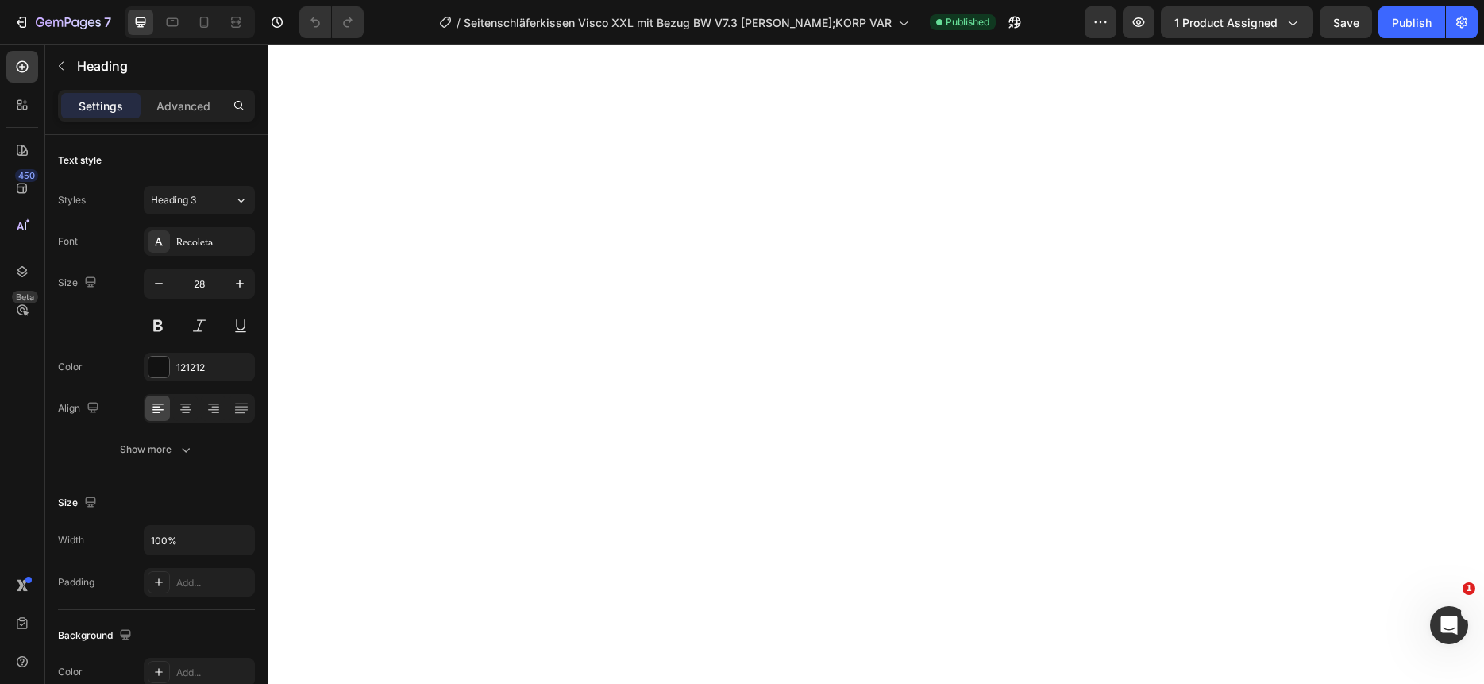
scroll to position [0, 0]
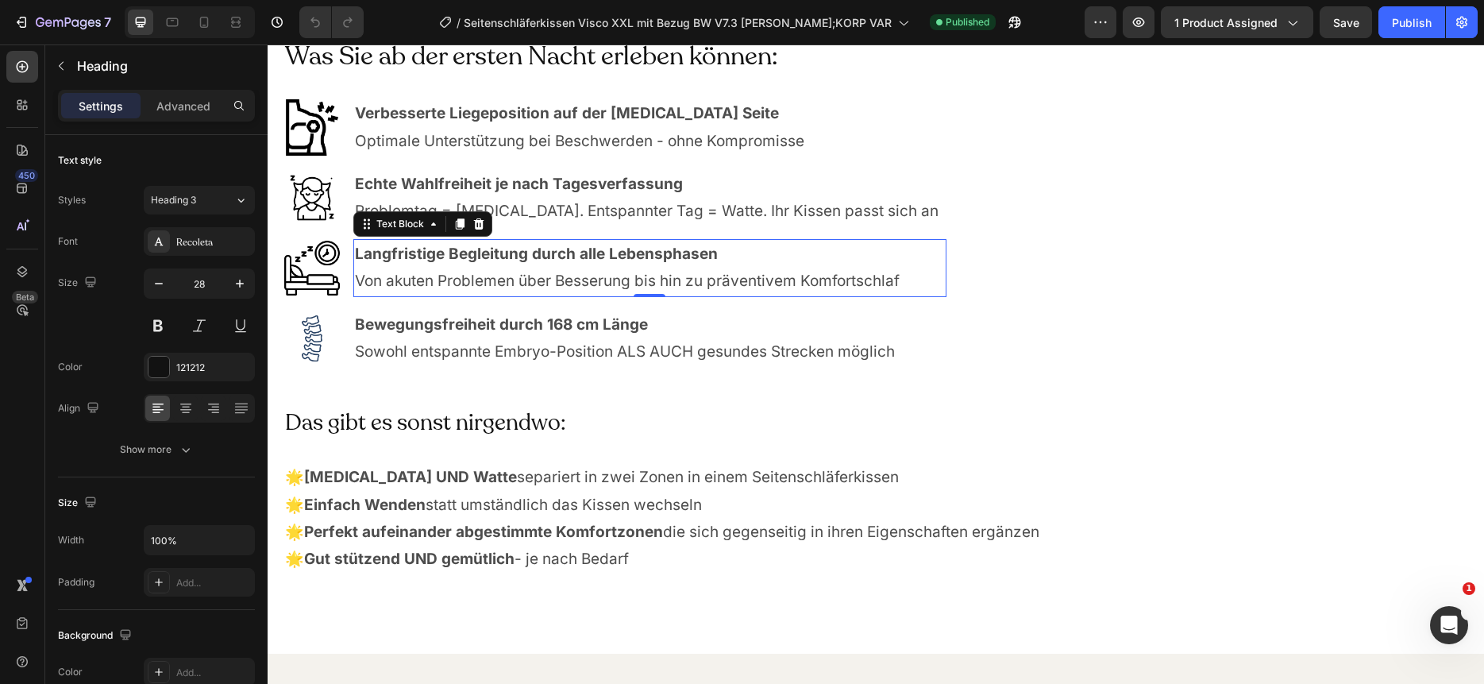
click at [714, 272] on p "Von akuten Problemen über Besserung bis hin zu präventivem Komfortschlaf" at bounding box center [650, 281] width 590 height 27
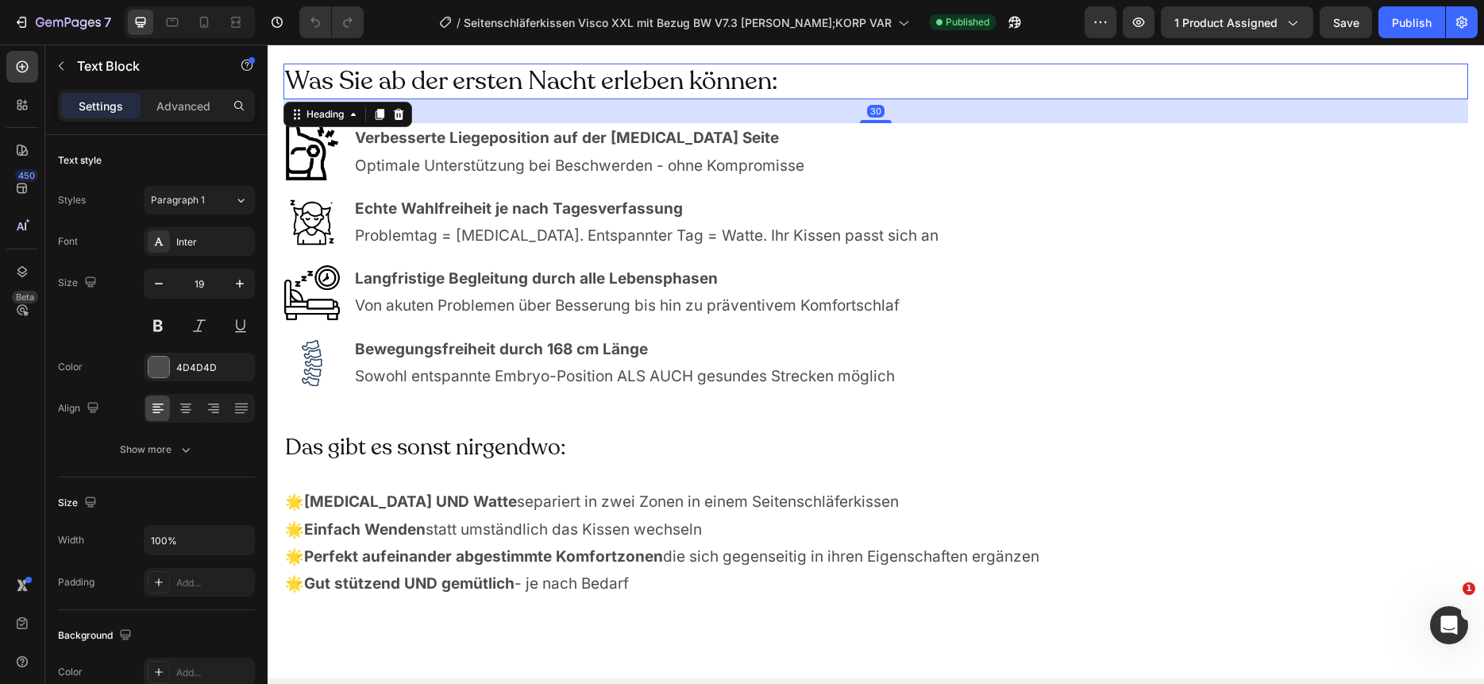
click at [681, 98] on h2 "Was Sie ab der ersten Nacht erleben können:" at bounding box center [875, 82] width 1185 height 37
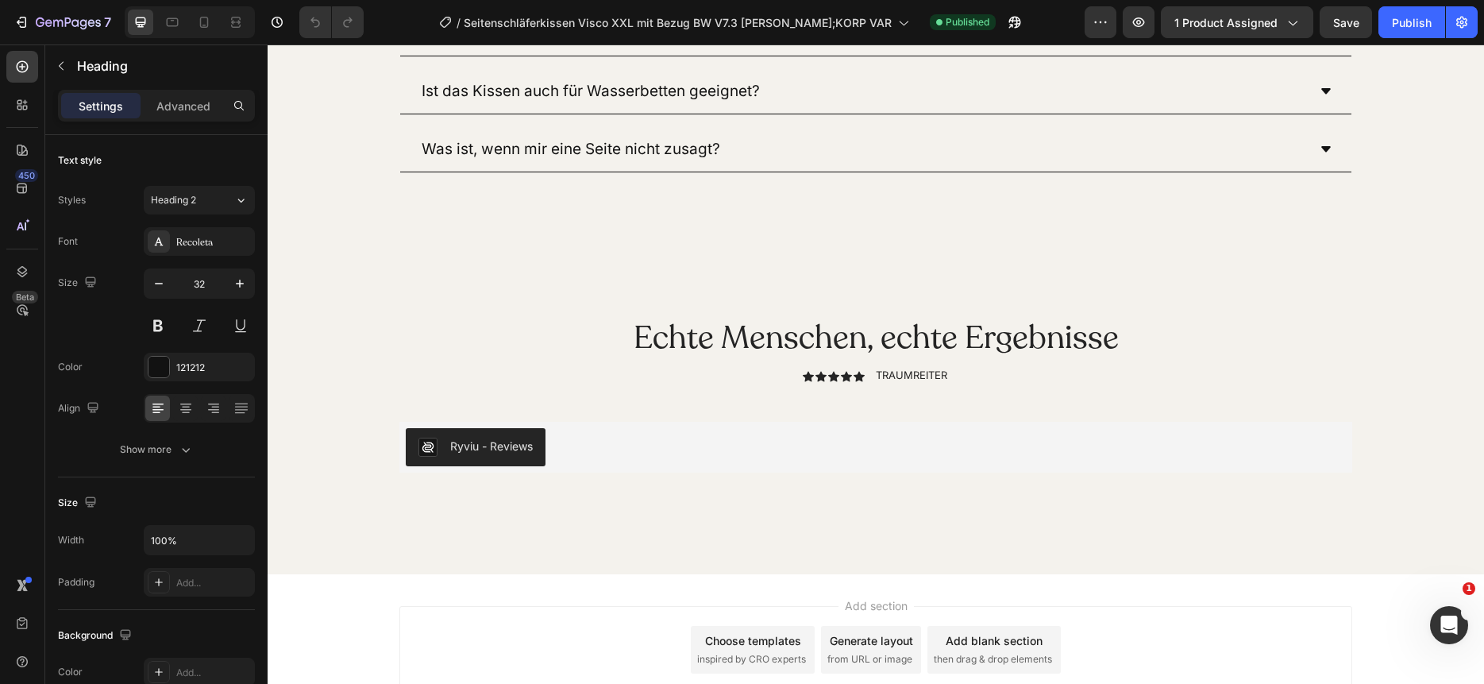
scroll to position [12310, 0]
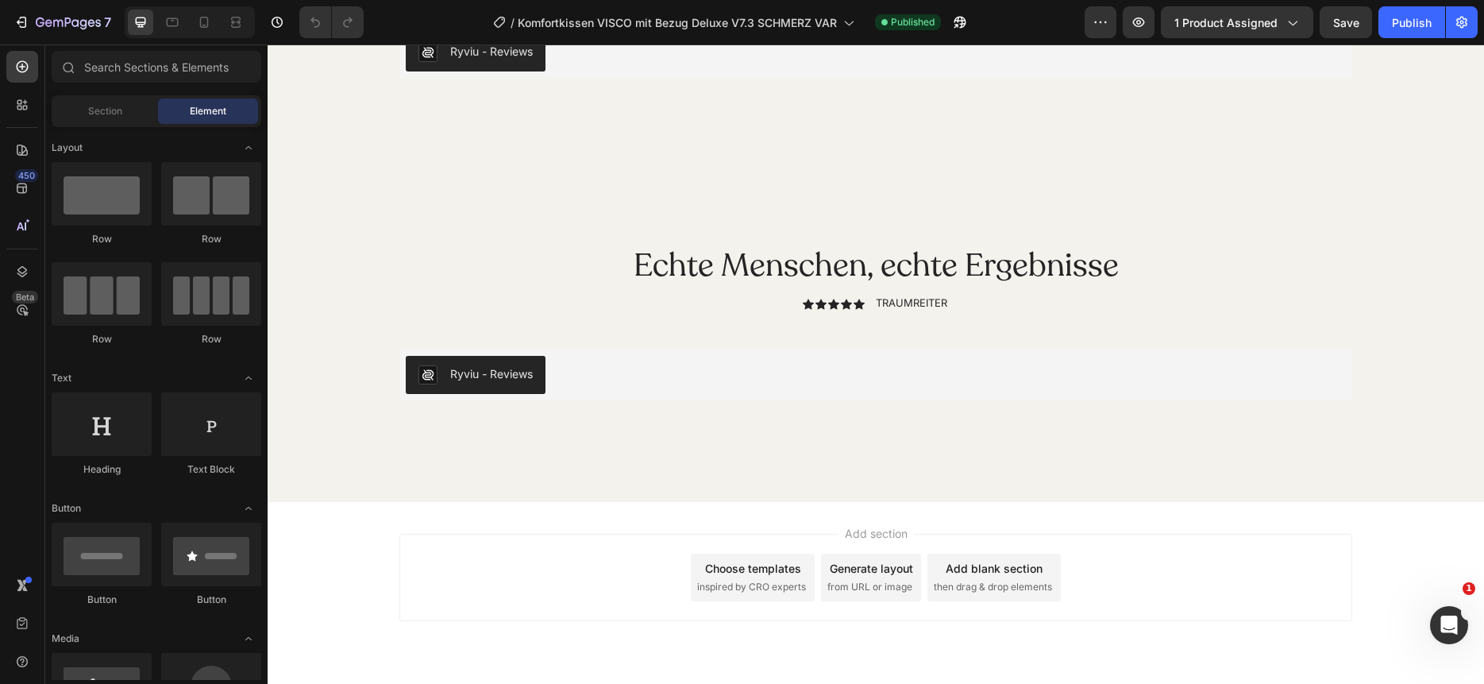
scroll to position [12128, 0]
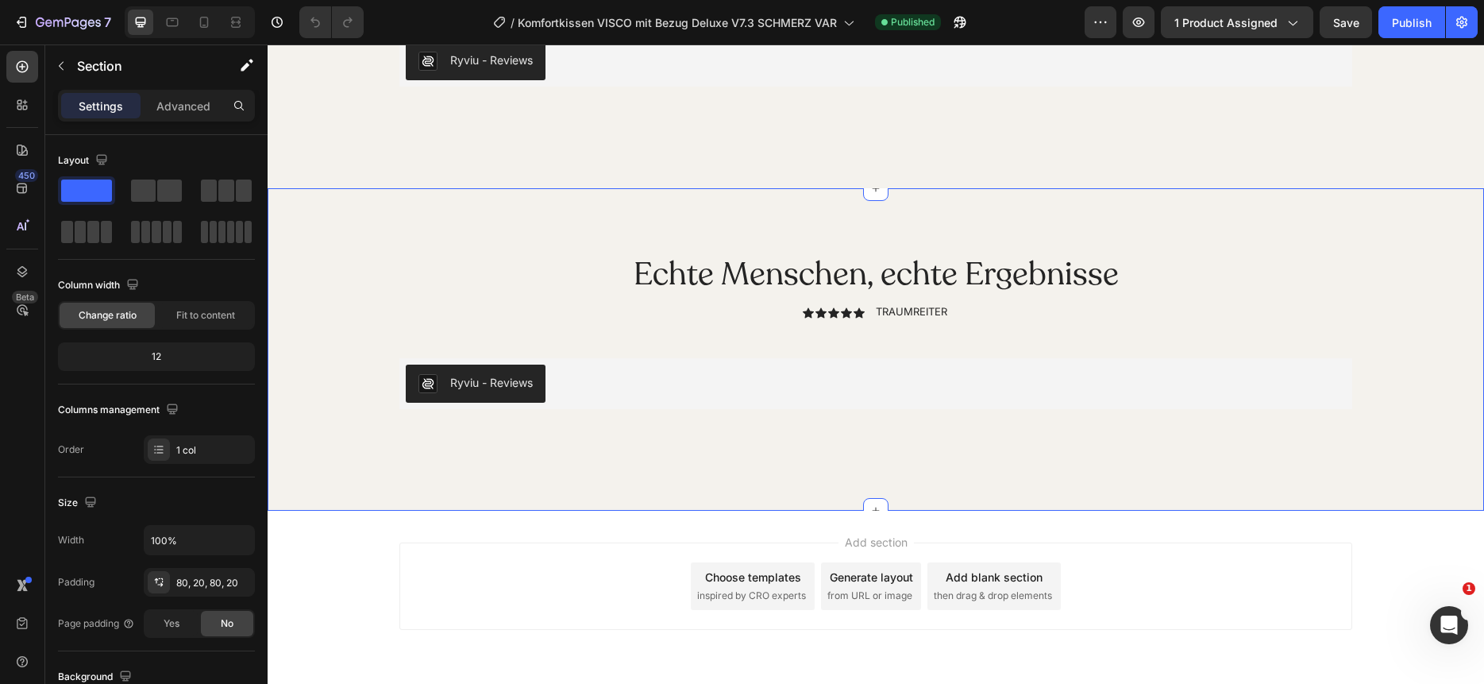
click at [1367, 277] on div "Echte Menschen, echte Ergebnisse Heading Icon Icon Icon Icon Icon Icon List TRA…" at bounding box center [875, 349] width 1185 height 195
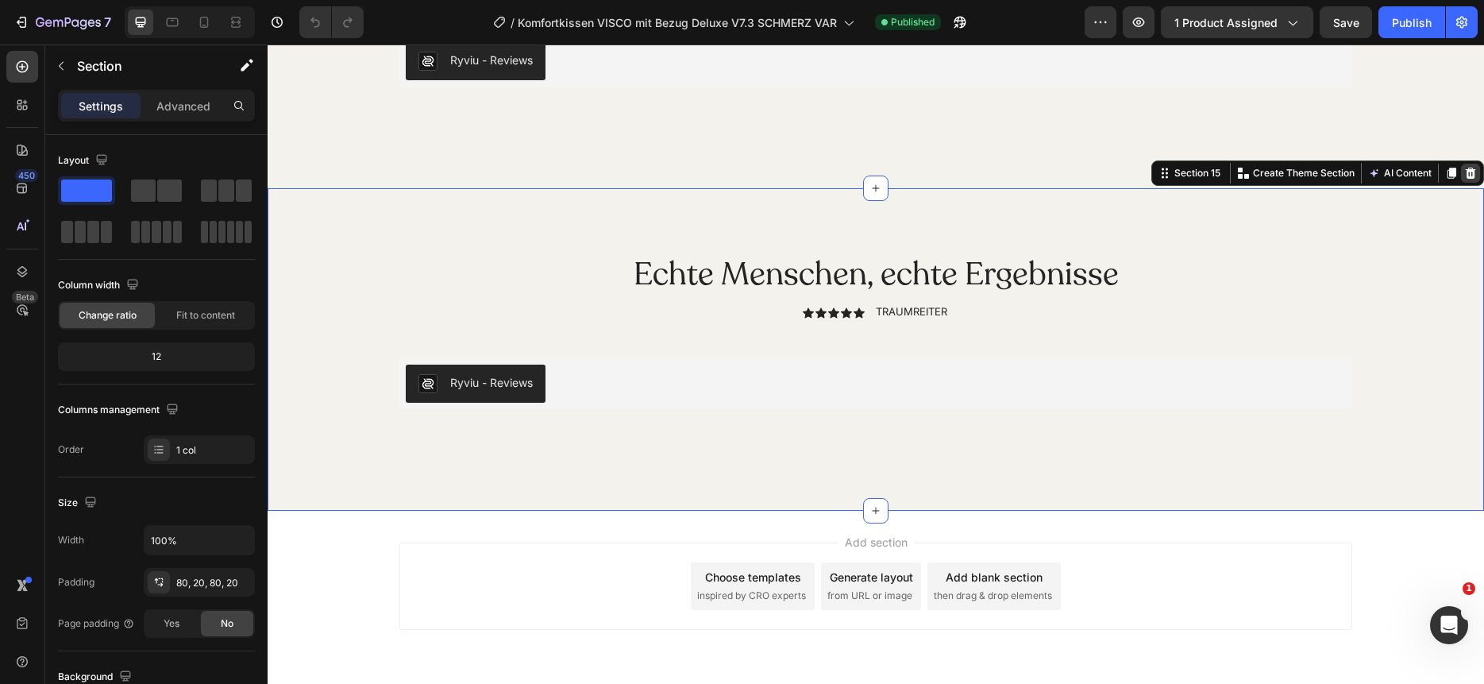
click at [1472, 175] on icon at bounding box center [1471, 173] width 10 height 11
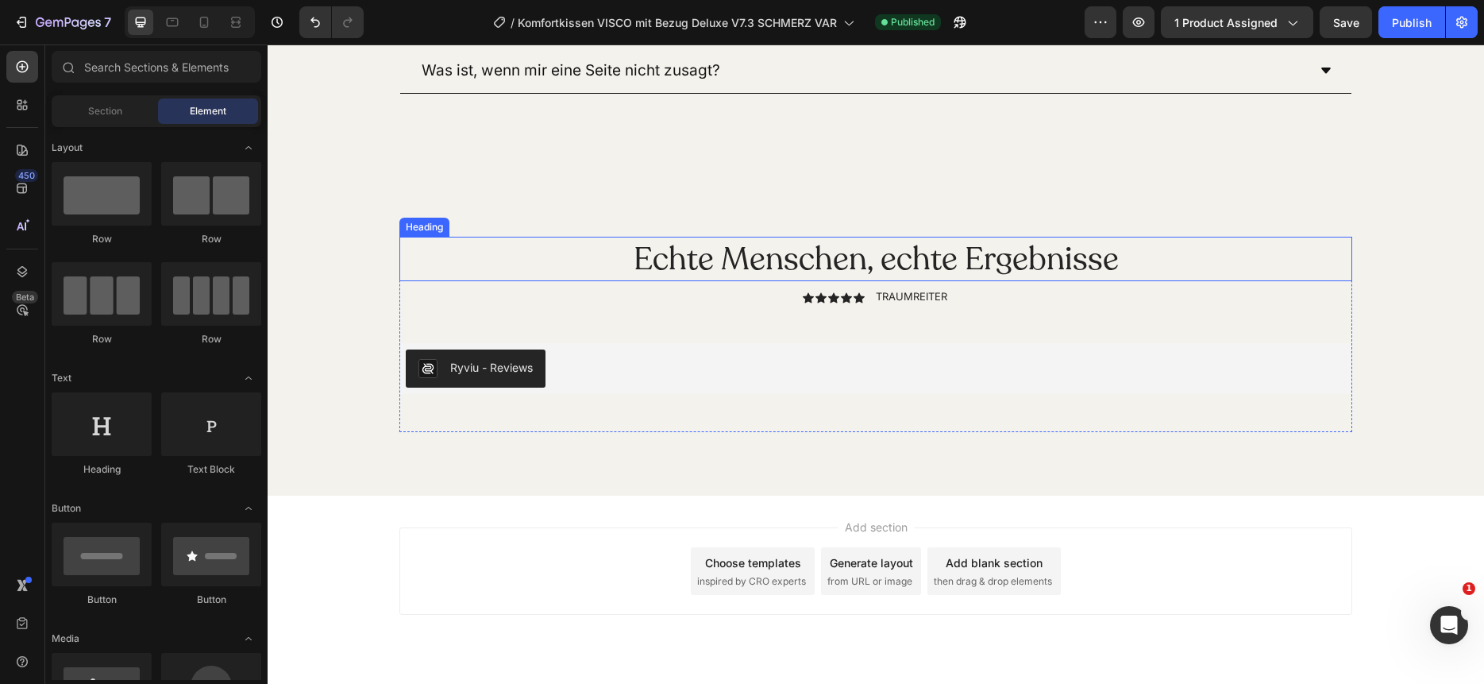
scroll to position [11822, 0]
click at [1422, 30] on div "Publish" at bounding box center [1412, 22] width 40 height 17
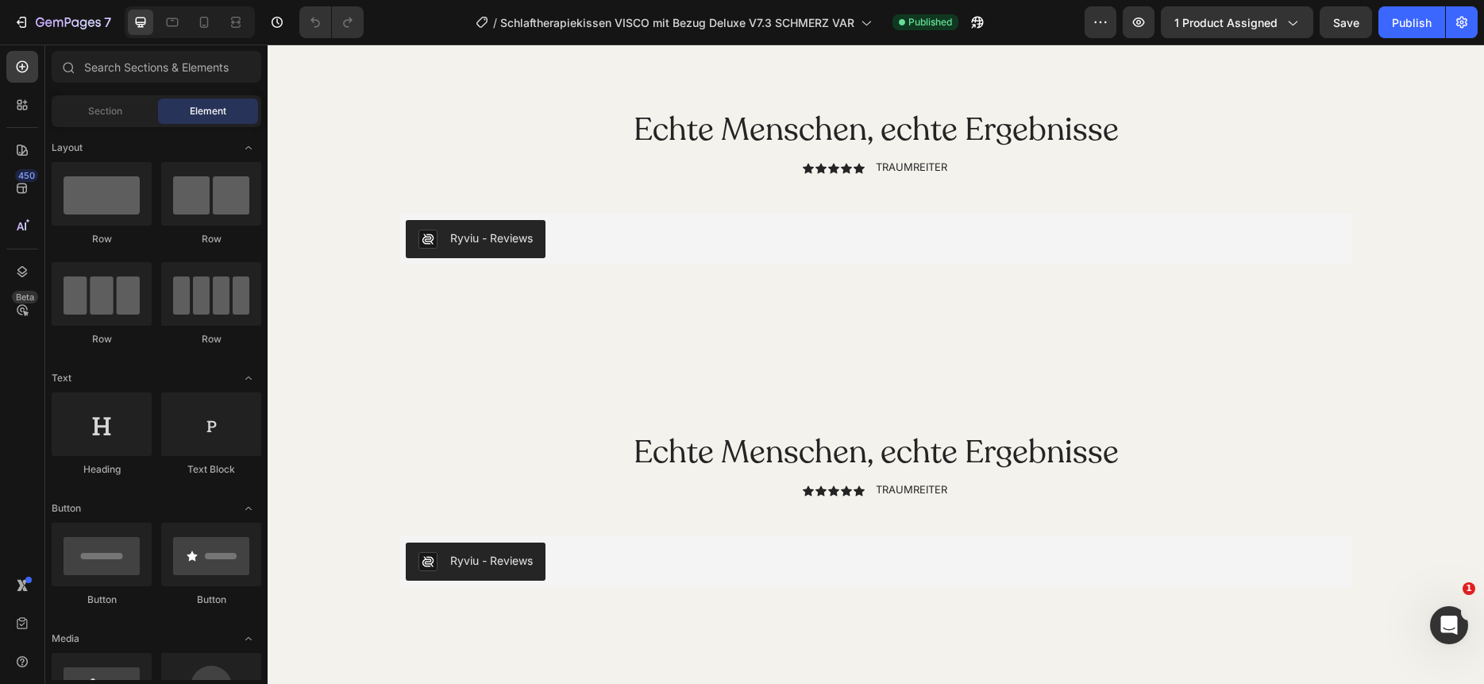
scroll to position [11957, 0]
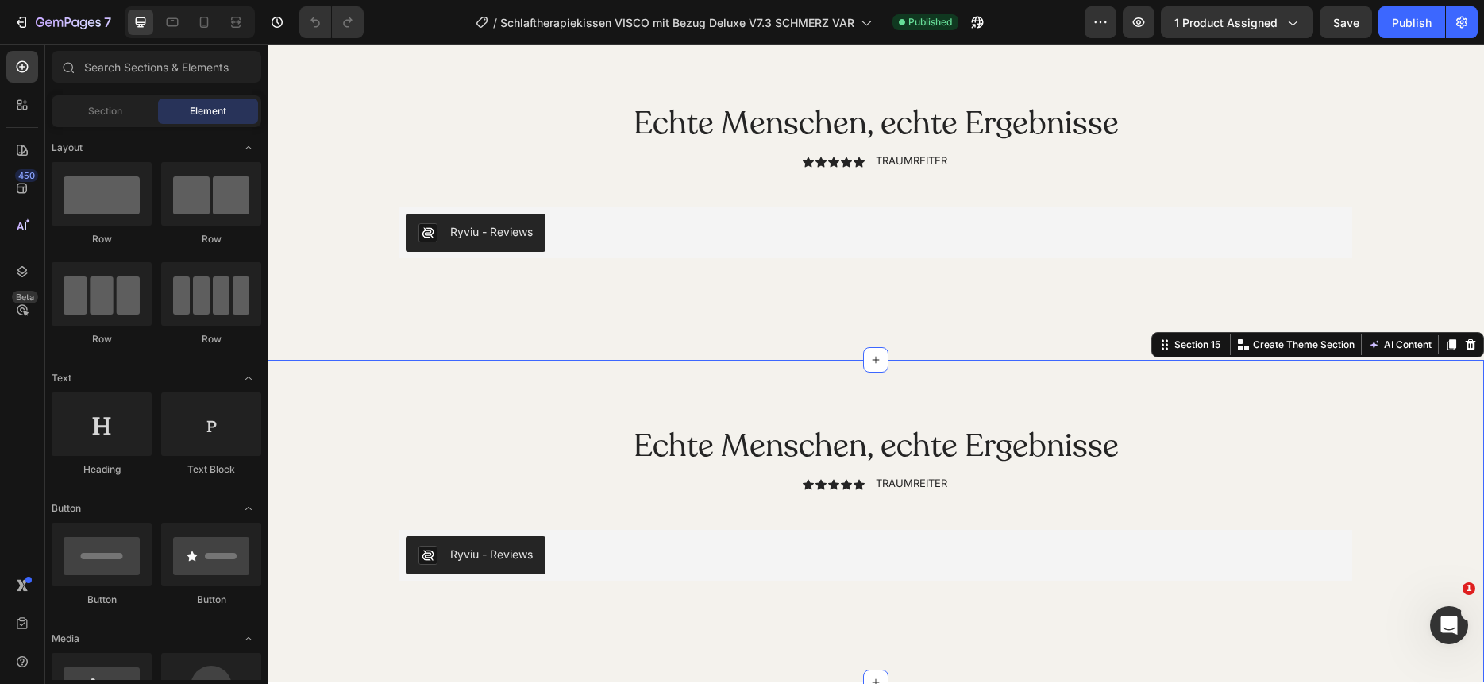
click at [1402, 445] on div "Echte Menschen, echte Ergebnisse Heading Icon Icon Icon Icon Icon Icon List TRA…" at bounding box center [875, 520] width 1185 height 195
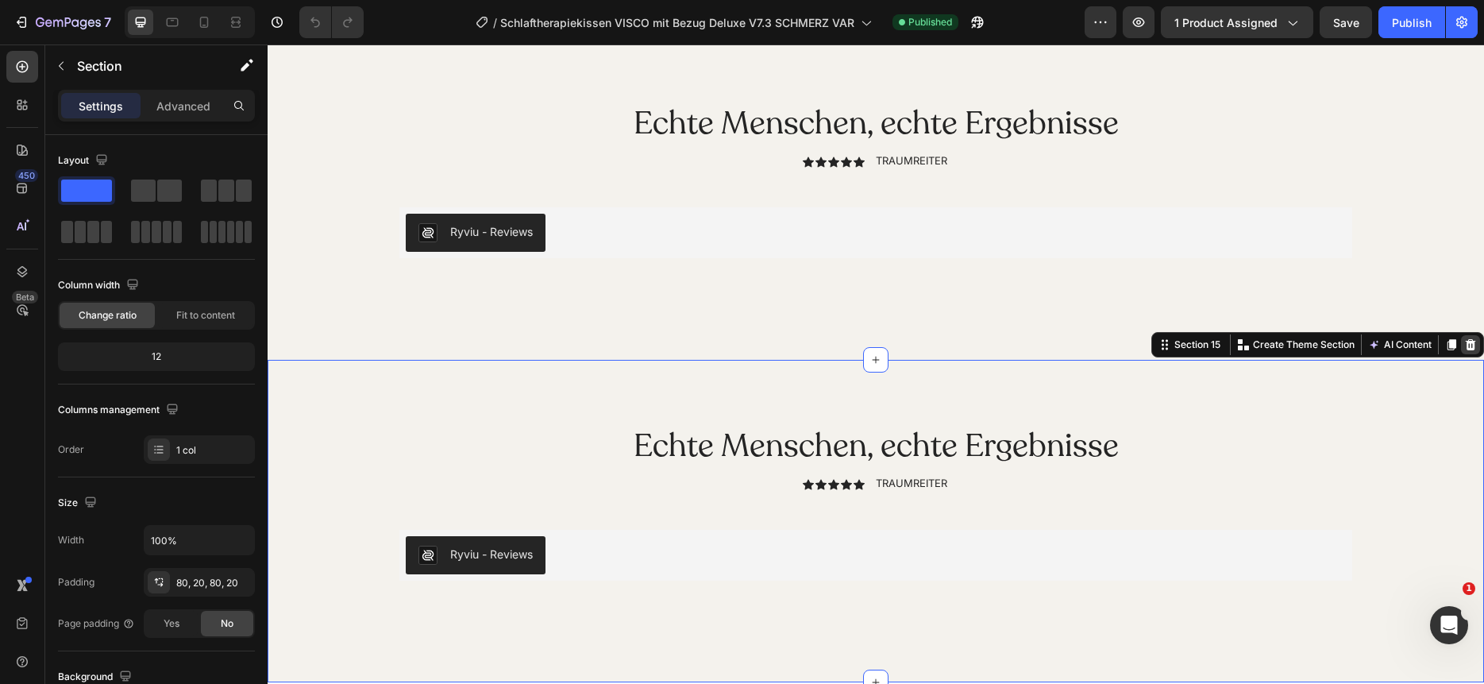
click at [1474, 341] on icon at bounding box center [1471, 344] width 10 height 11
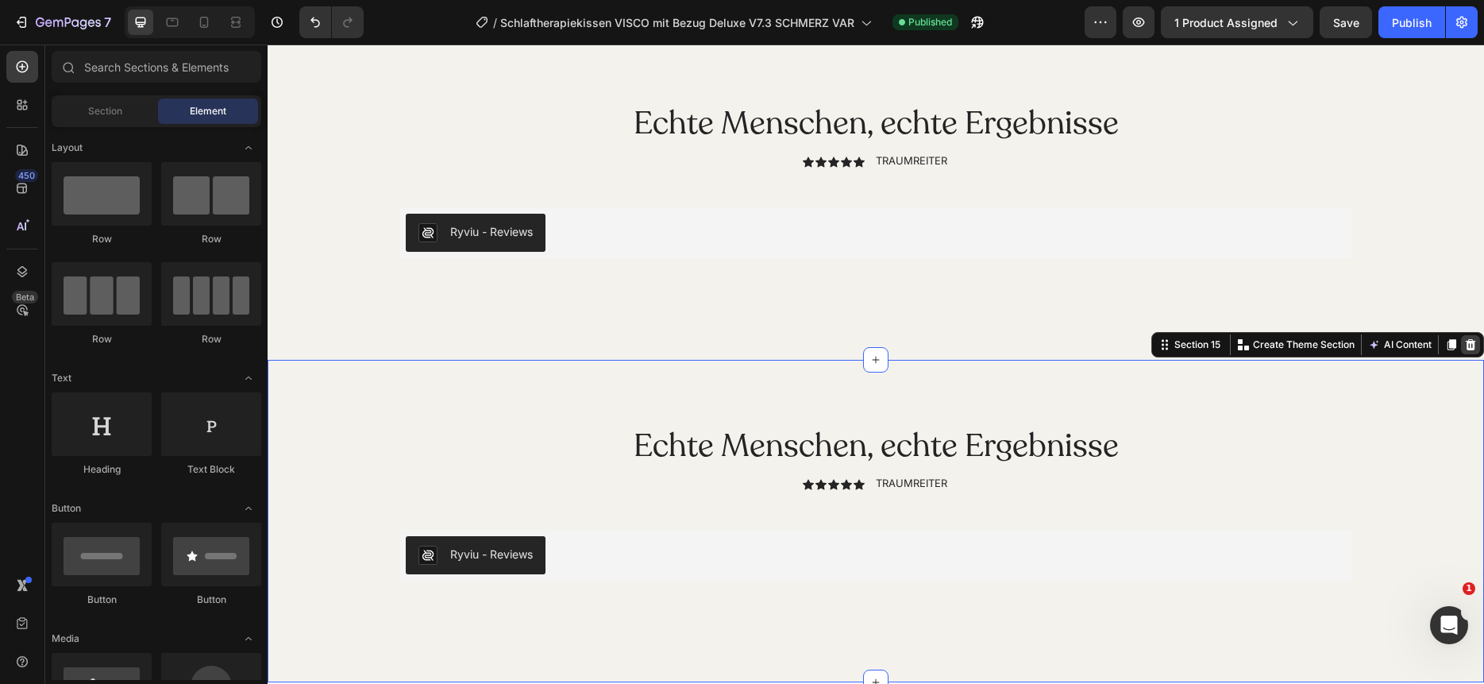
scroll to position [11862, 0]
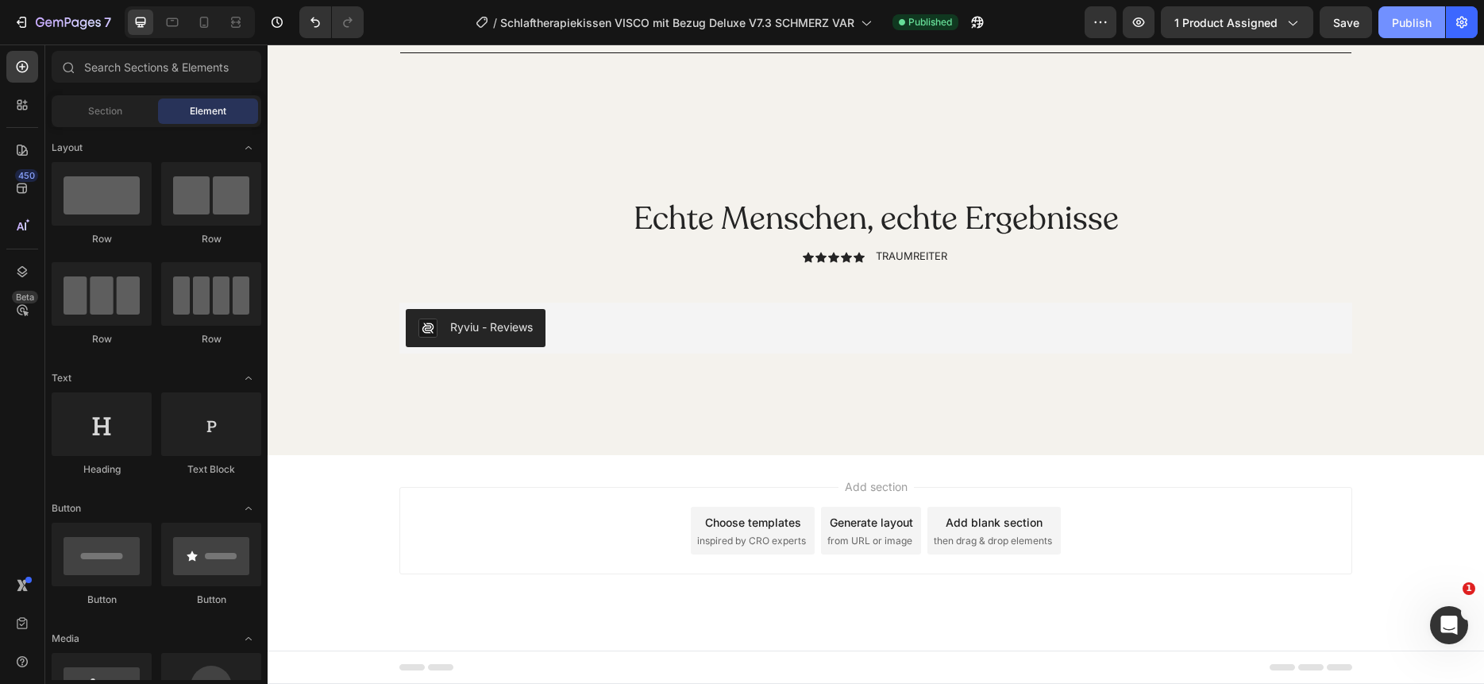
click at [1417, 18] on div "Publish" at bounding box center [1412, 22] width 40 height 17
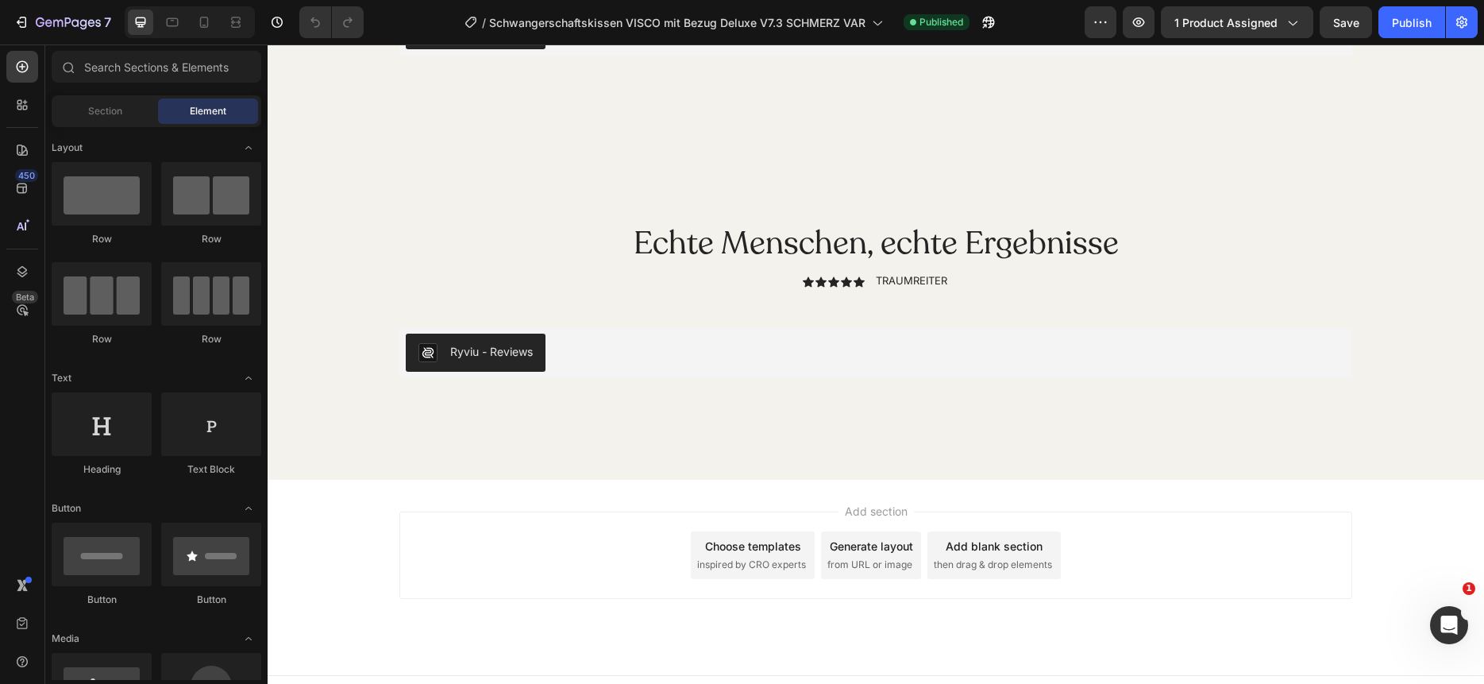
scroll to position [12184, 0]
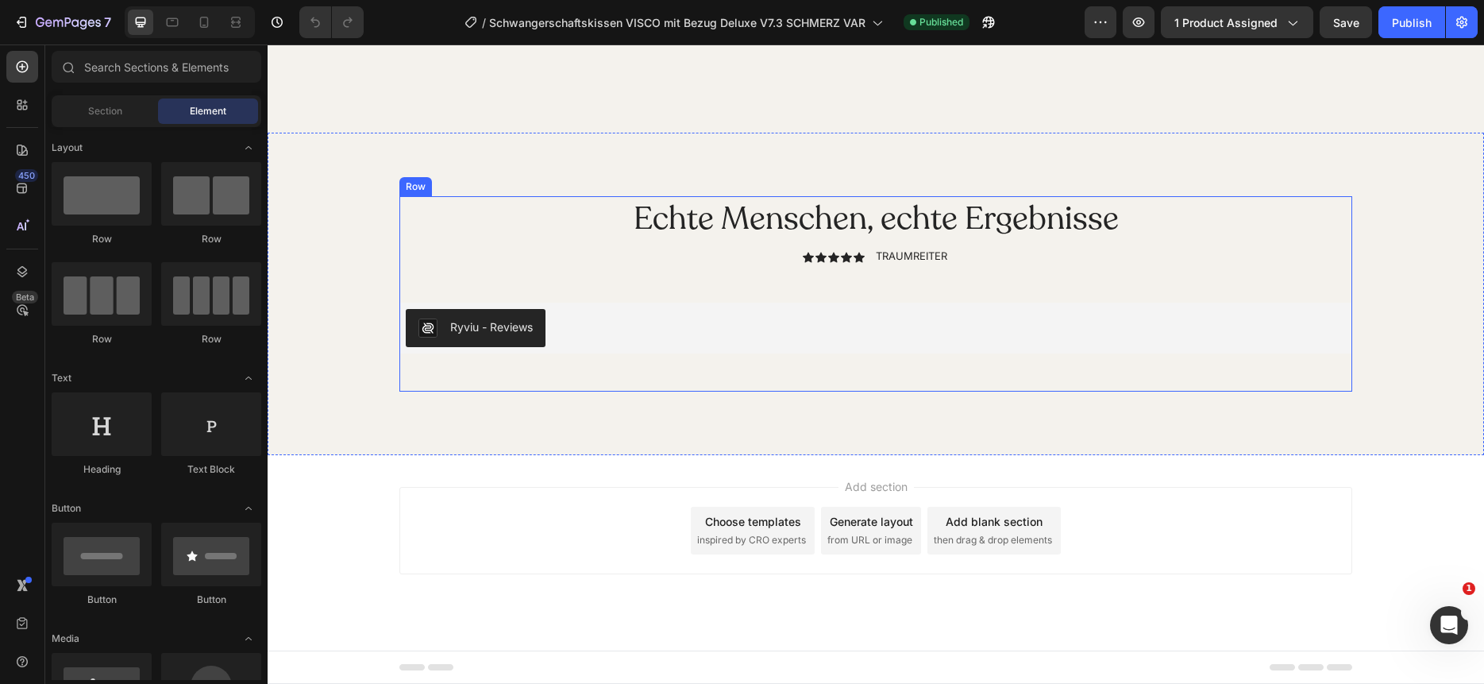
click at [1176, 265] on div "Echte Menschen, echte Ergebnisse Heading Icon Icon Icon Icon Icon Icon List TRA…" at bounding box center [875, 293] width 953 height 195
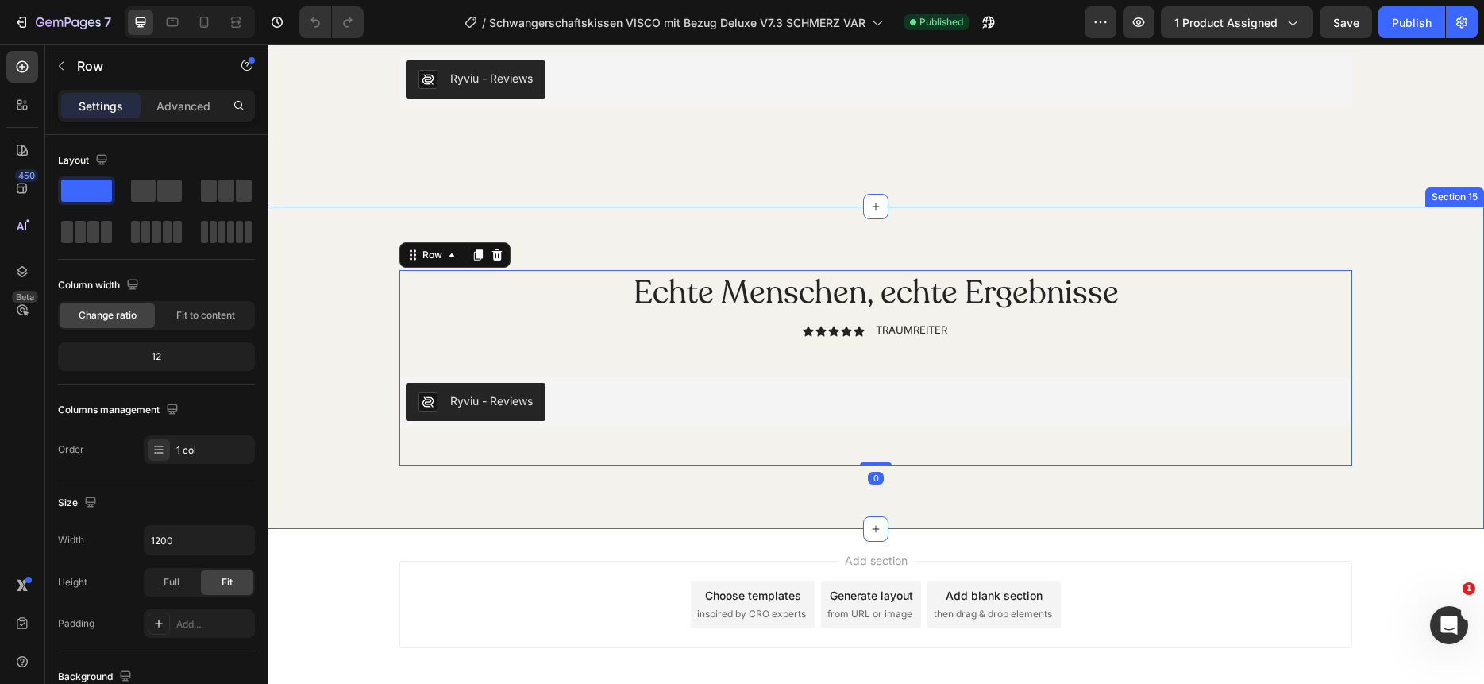
scroll to position [12045, 0]
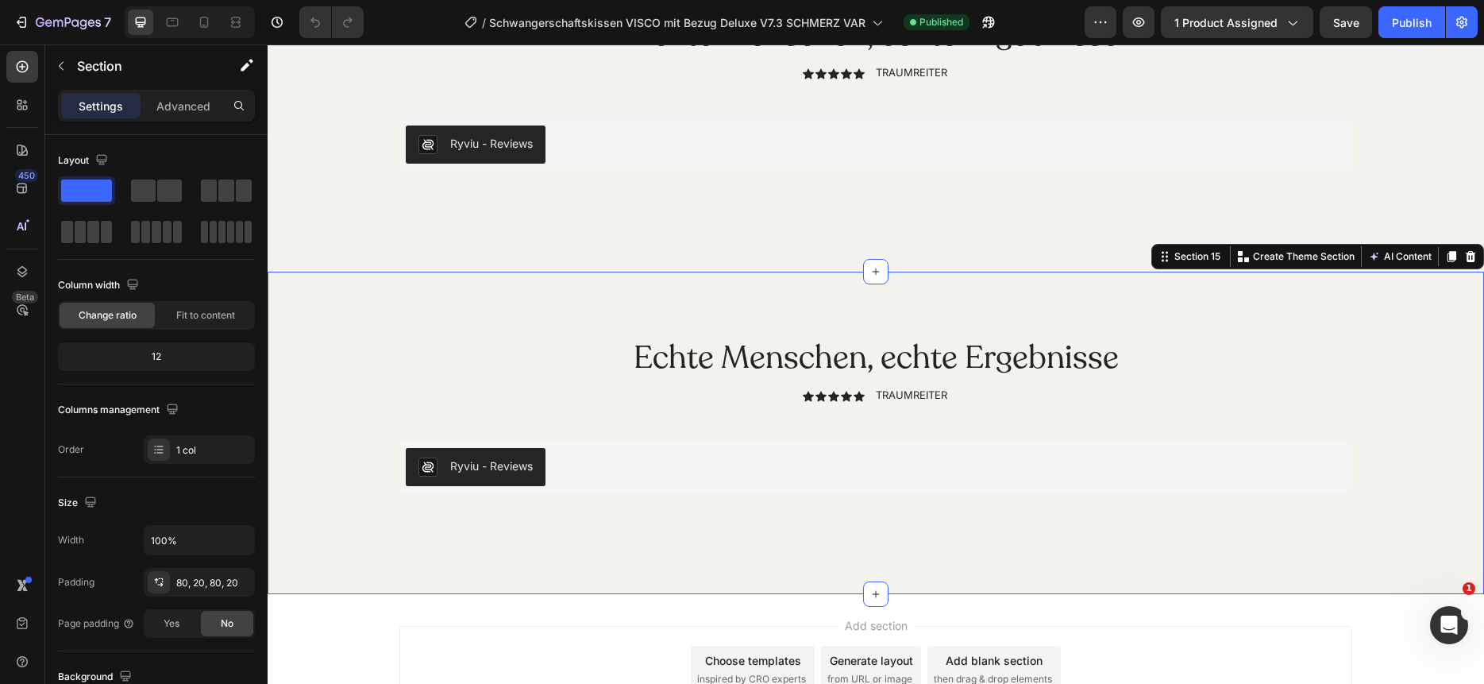
click at [1411, 332] on div "Echte Menschen, echte Ergebnisse Heading Icon Icon Icon Icon Icon Icon List TRA…" at bounding box center [876, 433] width 1217 height 322
click at [1472, 254] on icon at bounding box center [1471, 256] width 10 height 11
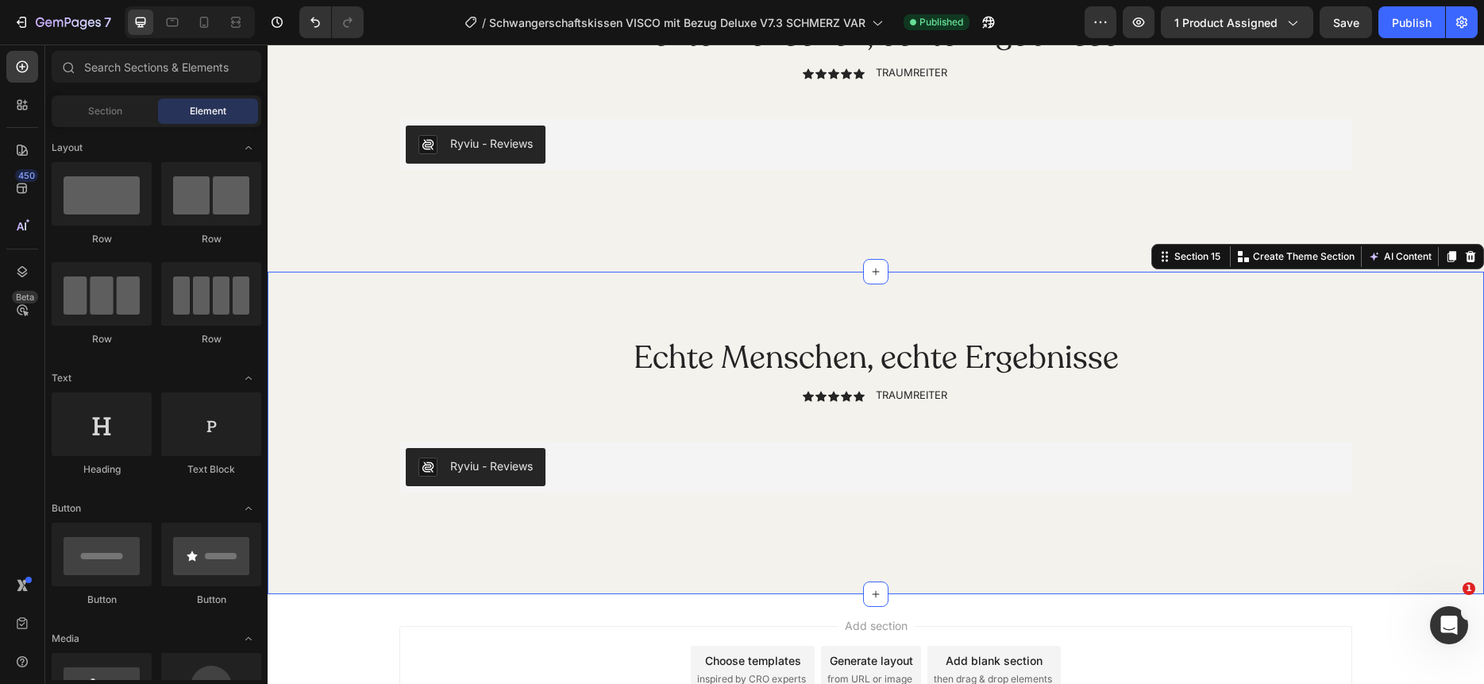
scroll to position [11862, 0]
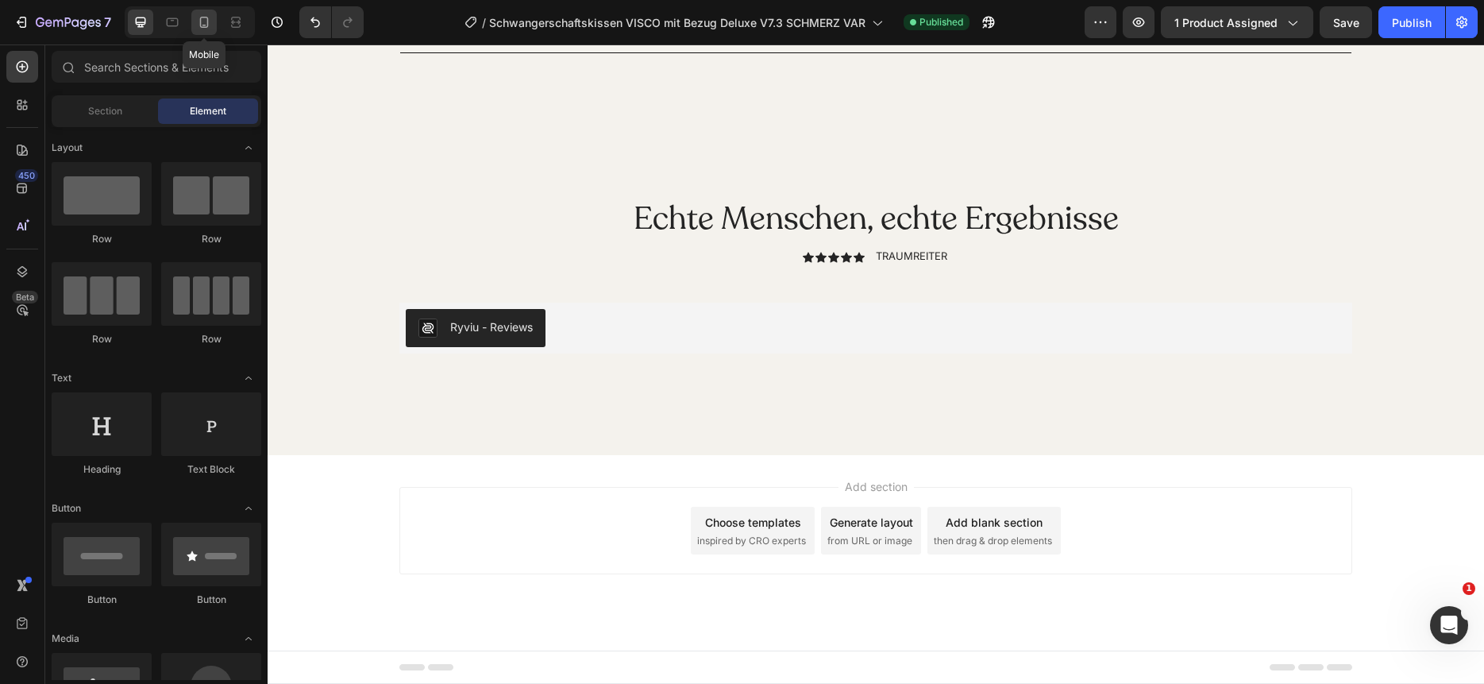
click at [213, 27] on div at bounding box center [203, 22] width 25 height 25
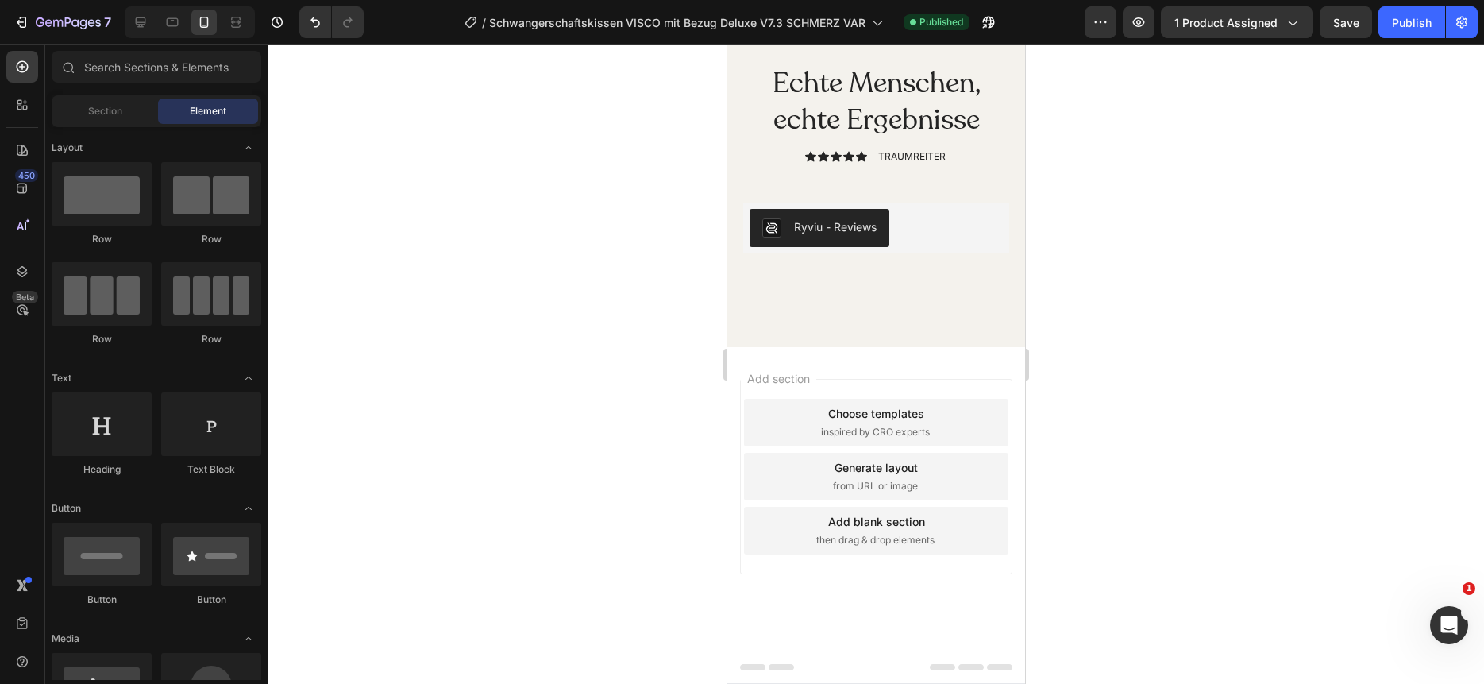
scroll to position [12747, 0]
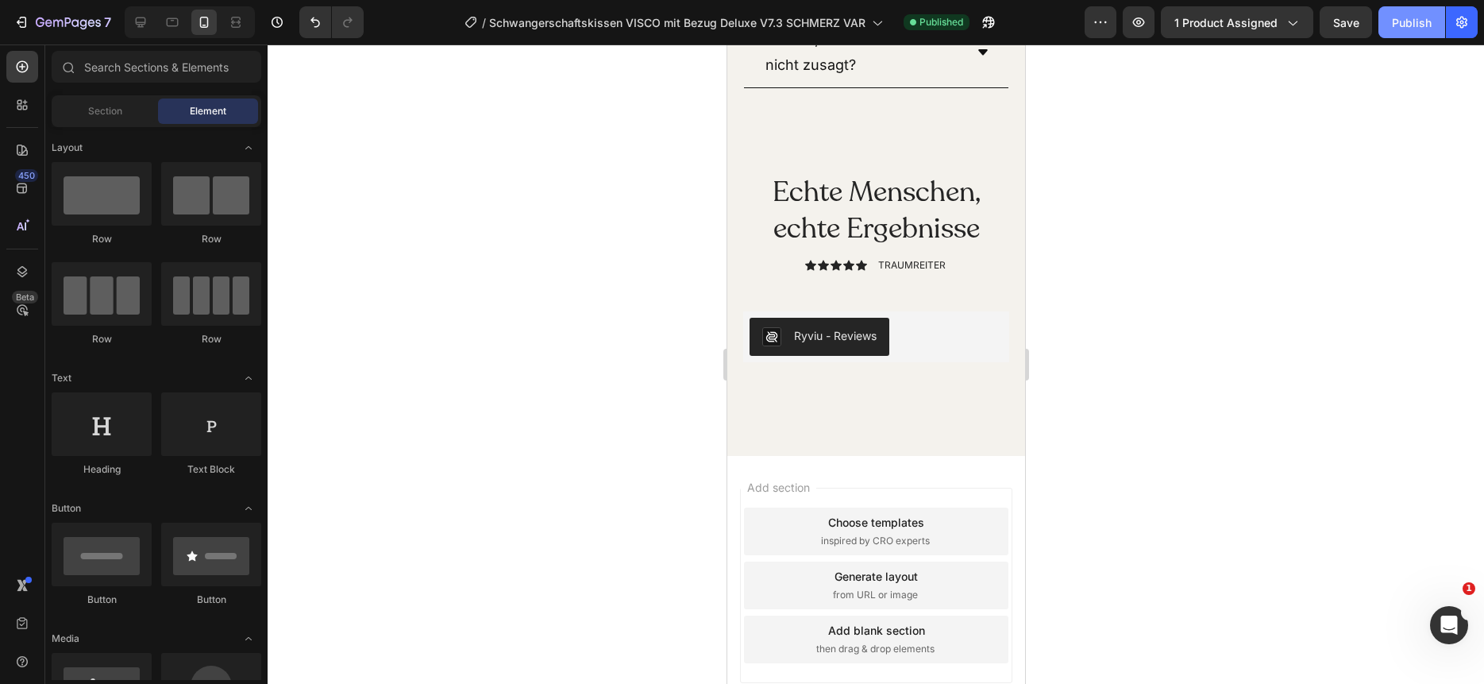
click at [1406, 27] on div "Publish" at bounding box center [1412, 22] width 40 height 17
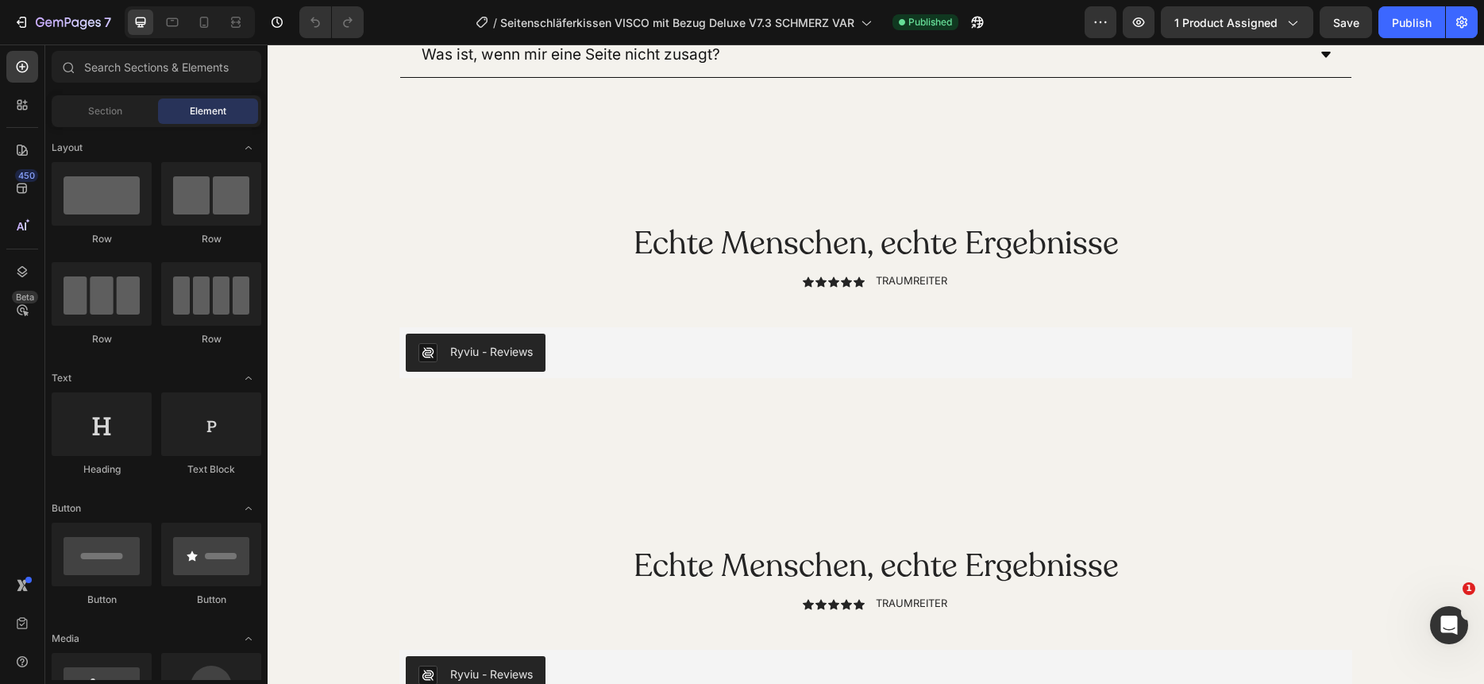
scroll to position [11841, 0]
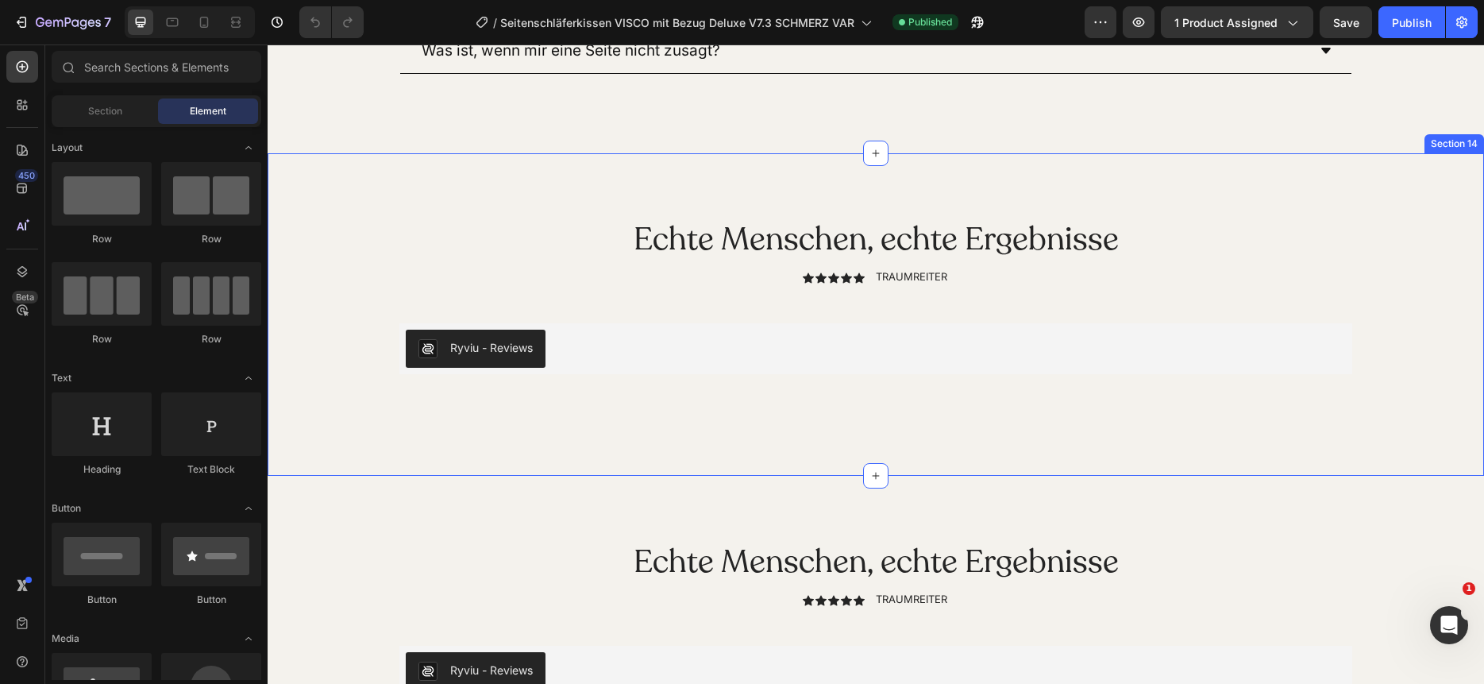
click at [881, 478] on icon at bounding box center [875, 475] width 13 height 13
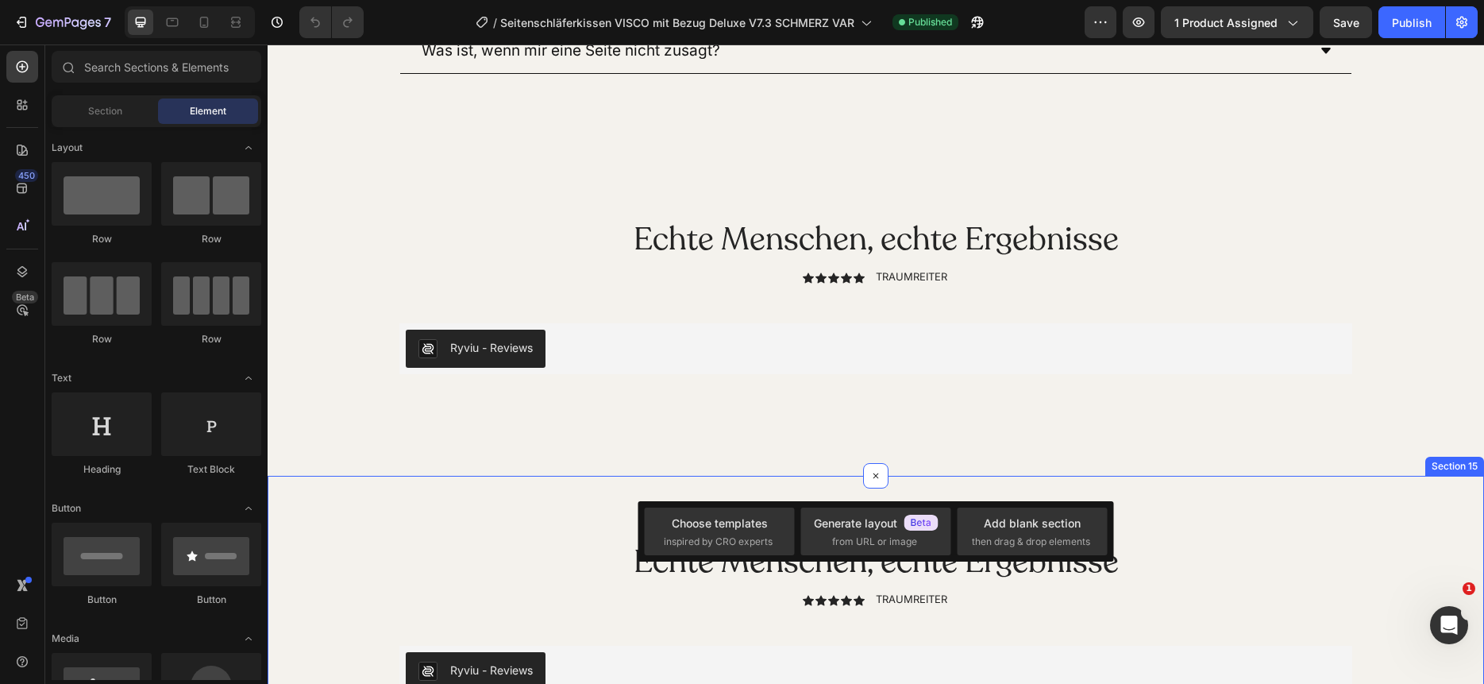
click at [1298, 503] on div "Echte Menschen, echte Ergebnisse Heading Icon Icon Icon Icon Icon Icon List TRA…" at bounding box center [876, 637] width 1217 height 322
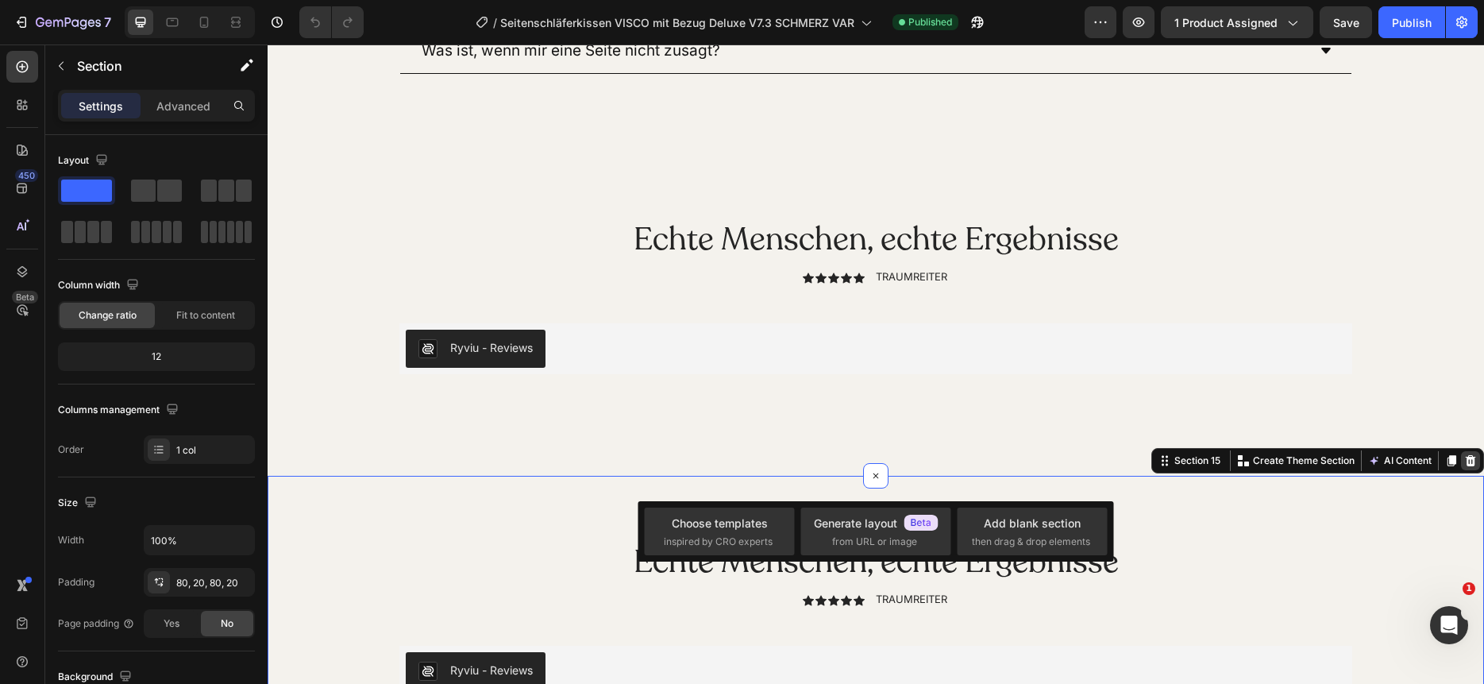
click at [1475, 461] on icon at bounding box center [1470, 460] width 13 height 13
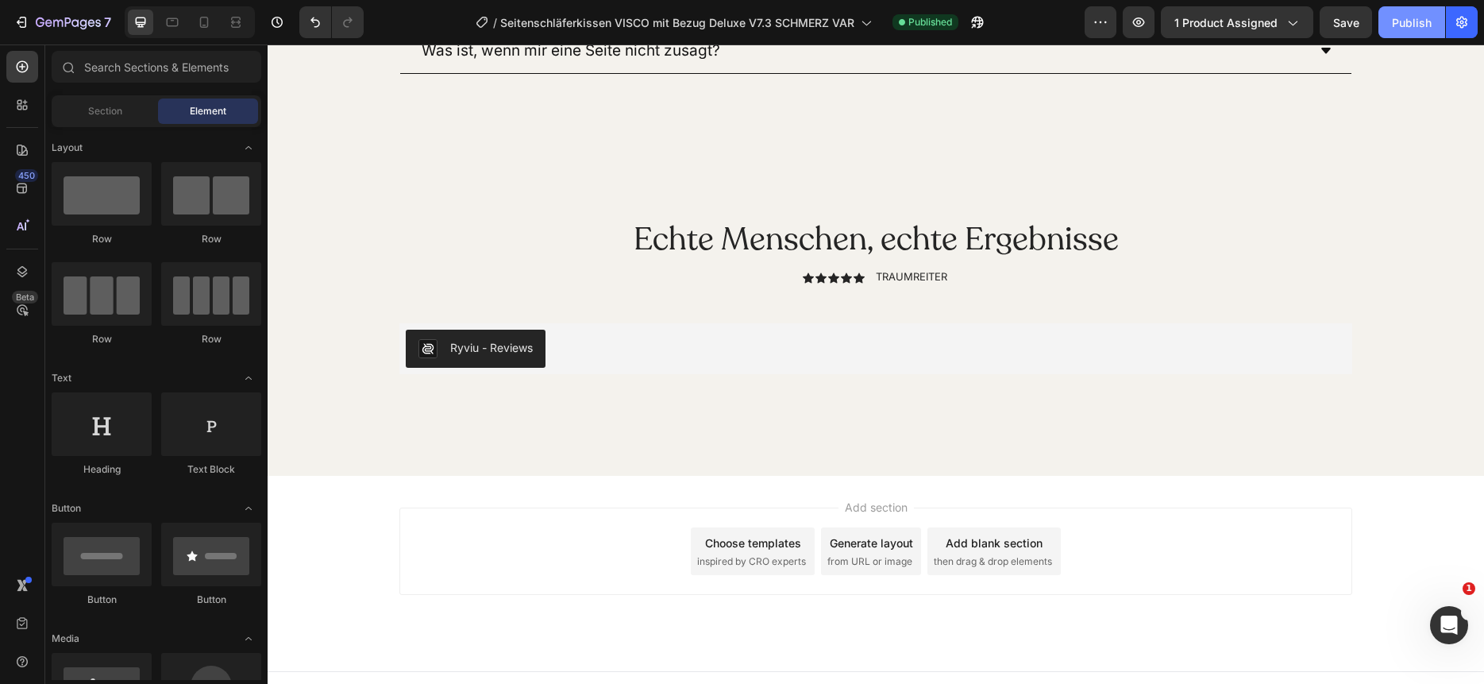
click at [1405, 29] on div "Publish" at bounding box center [1412, 22] width 40 height 17
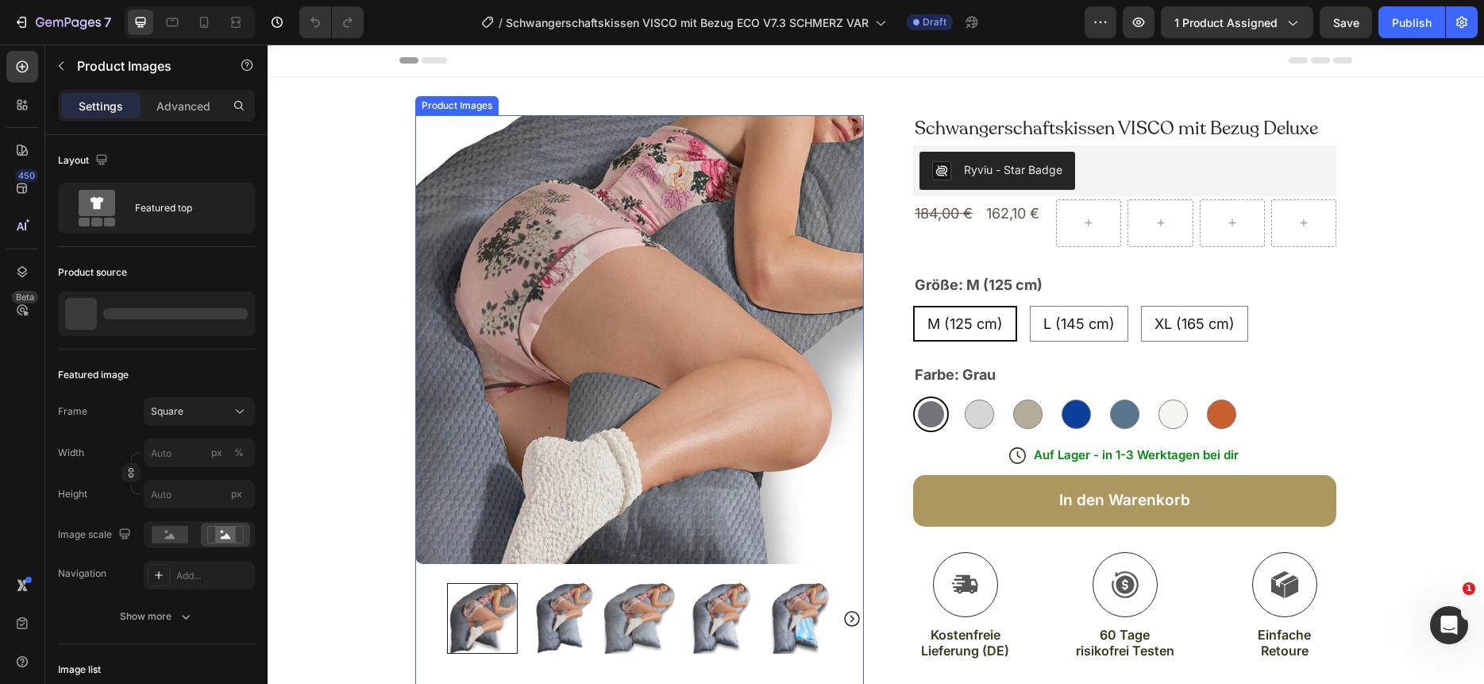
click at [649, 307] on img at bounding box center [639, 339] width 449 height 449
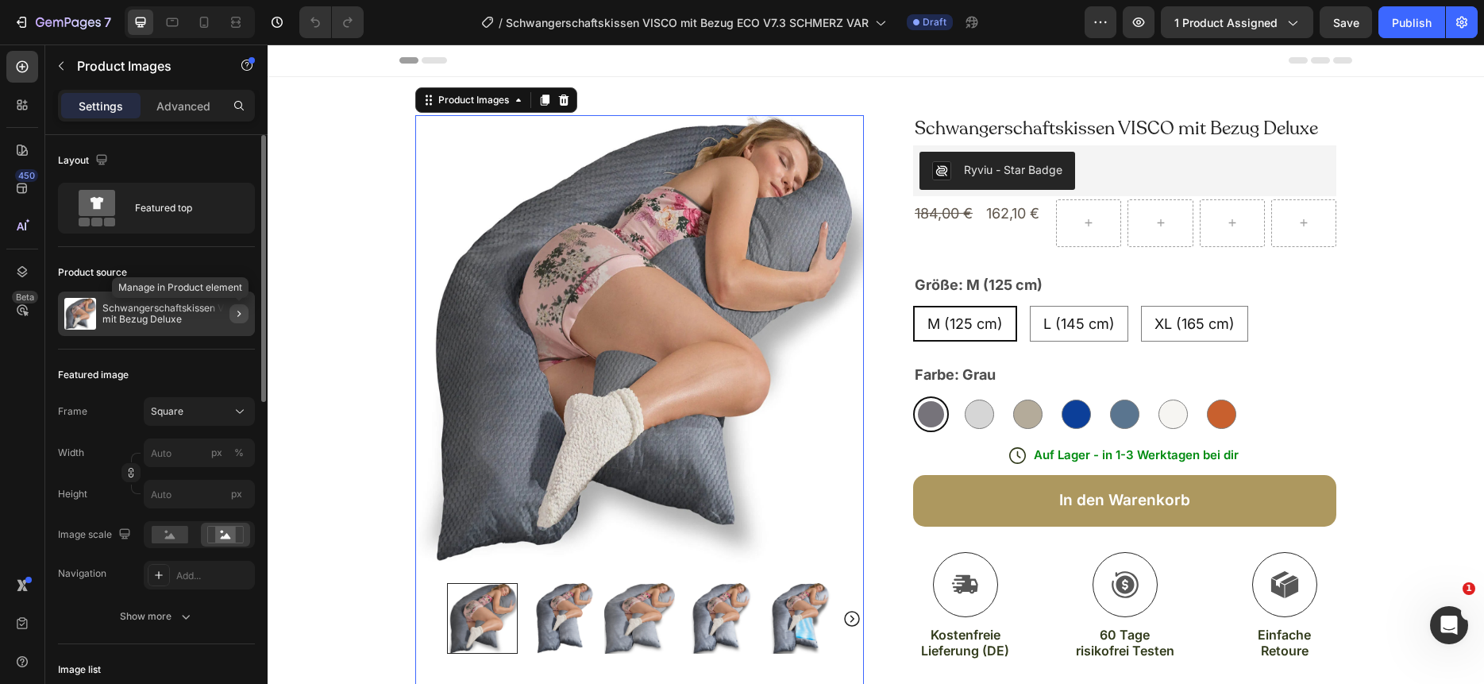
click at [239, 312] on icon "button" at bounding box center [238, 313] width 3 height 6
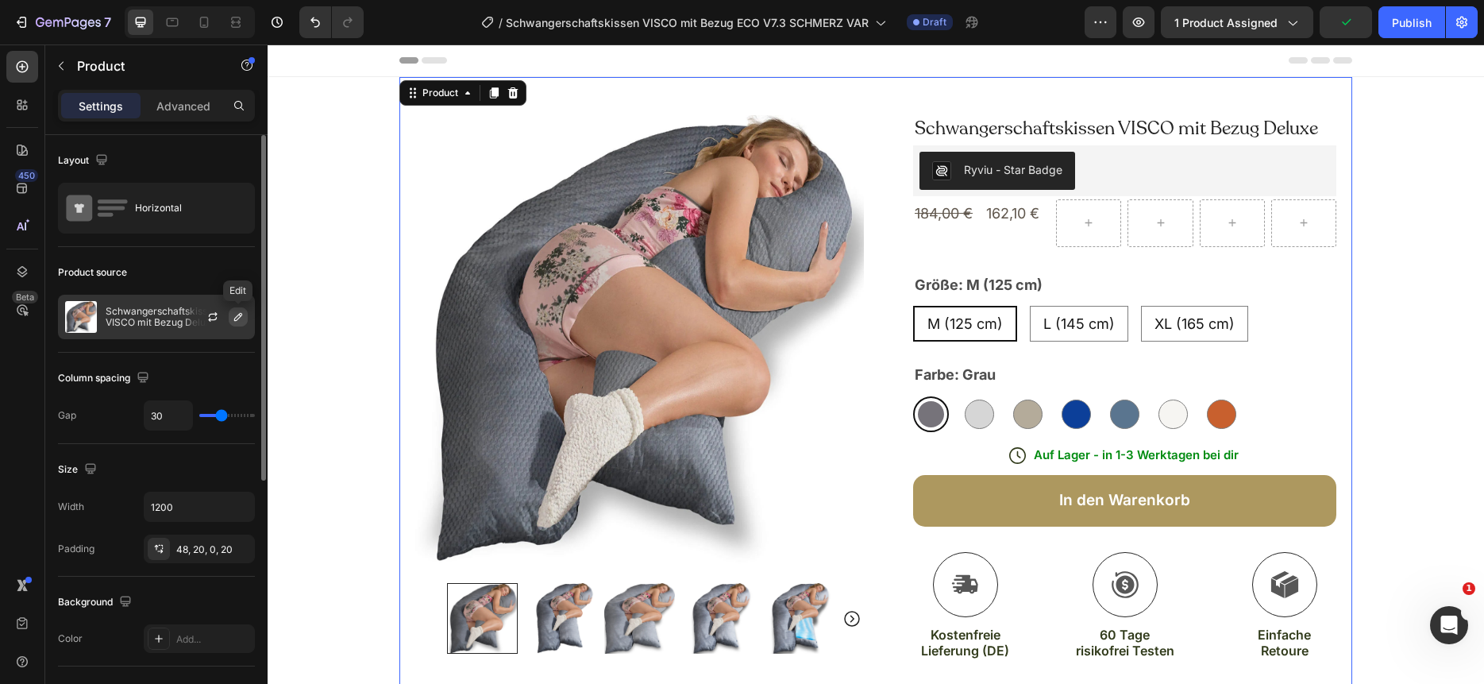
click at [238, 317] on icon "button" at bounding box center [238, 316] width 13 height 13
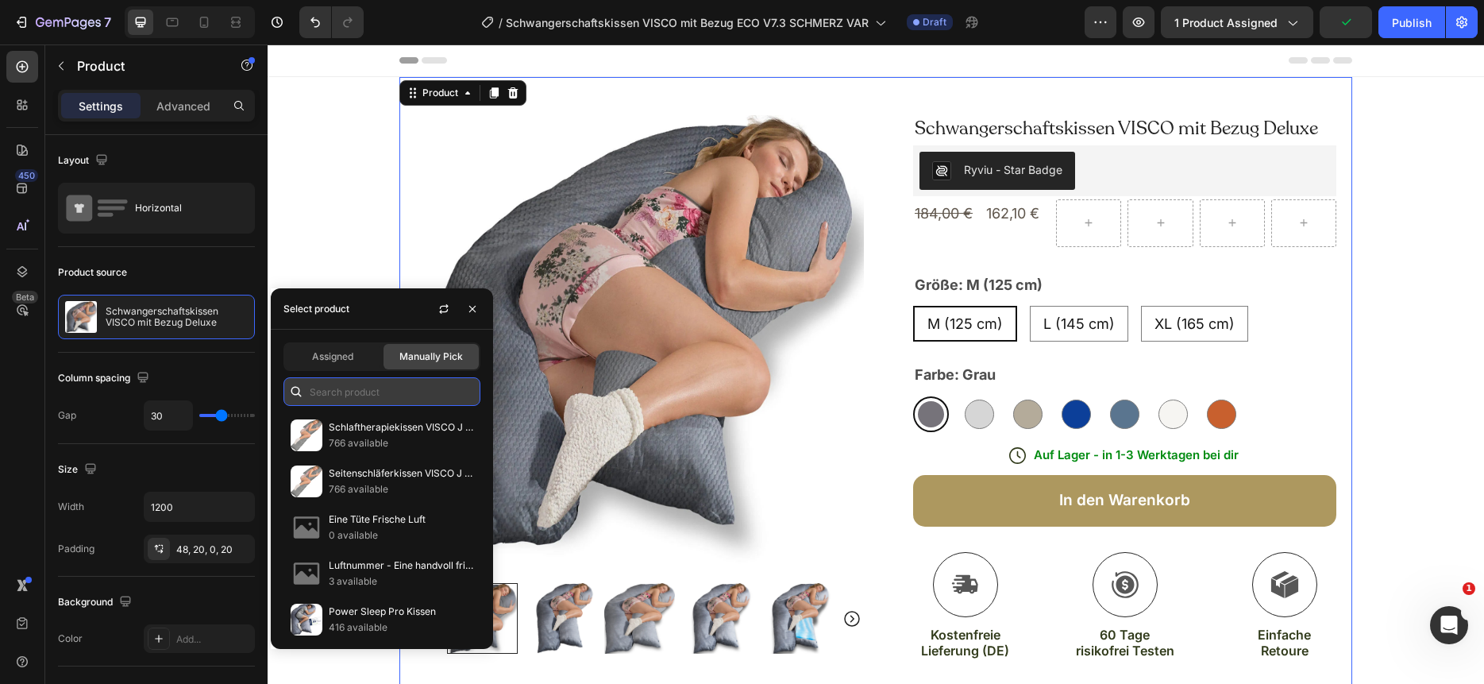
click at [323, 381] on input "text" at bounding box center [381, 391] width 197 height 29
paste input "Schwangerschaftskissen VISCO mit Bezug"
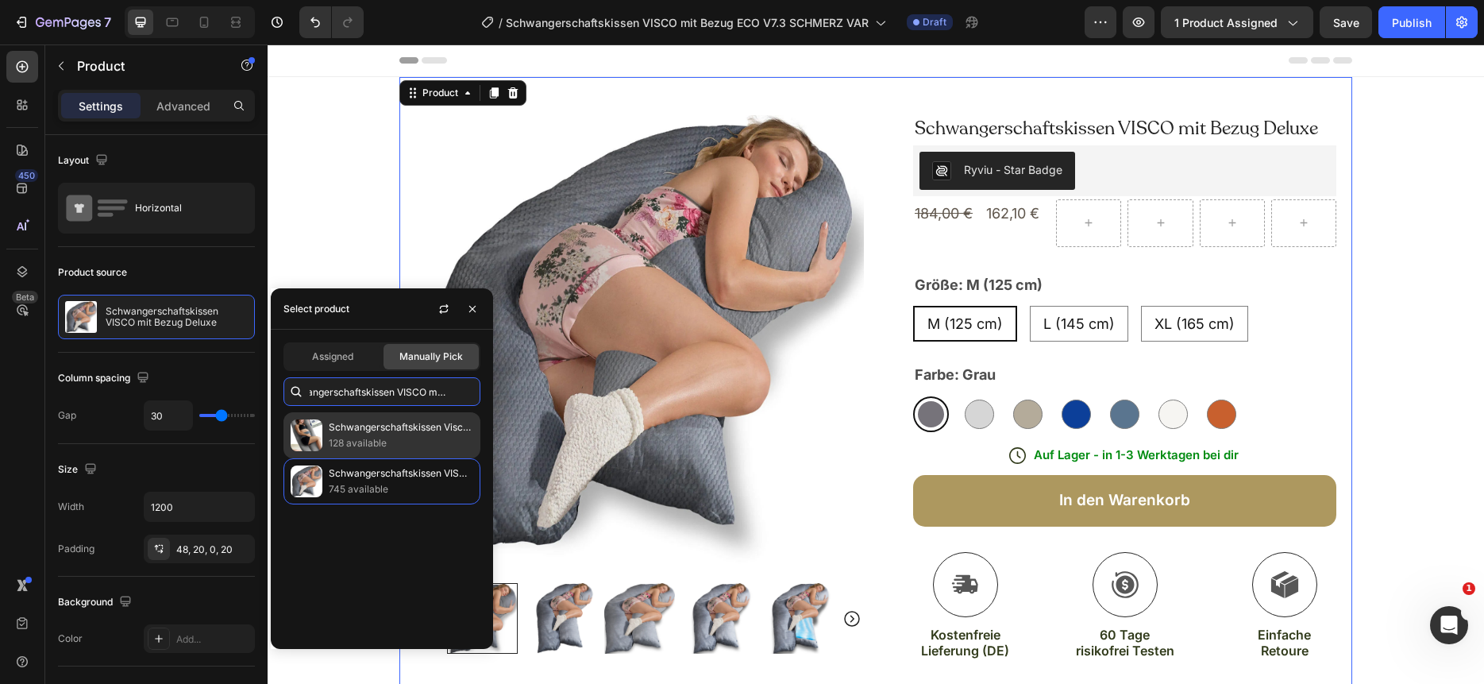
type input "Schwangerschaftskissen VISCO mit Bezug"
click at [343, 432] on p "Schwangerschaftskissen Visco mit Bezug Eco" at bounding box center [401, 427] width 145 height 16
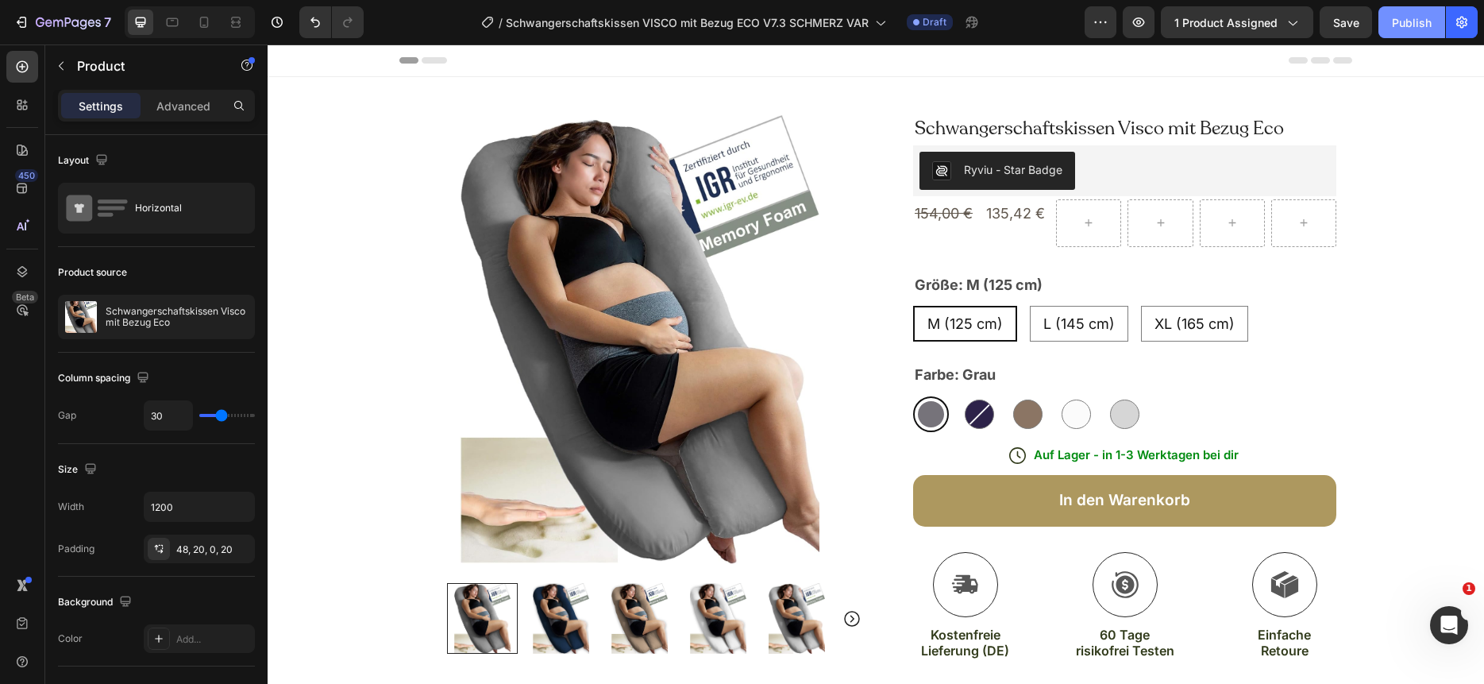
click at [1411, 28] on div "Publish" at bounding box center [1412, 22] width 40 height 17
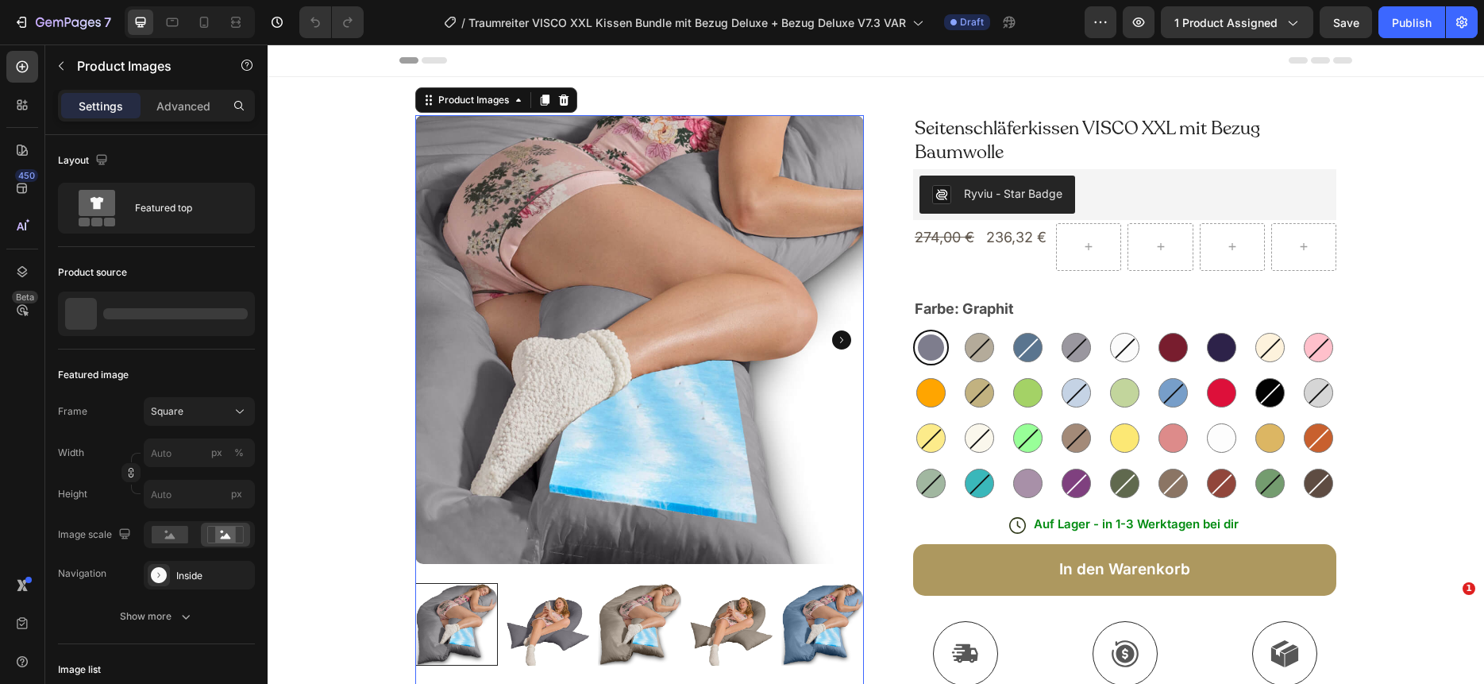
click at [707, 343] on img at bounding box center [639, 339] width 449 height 449
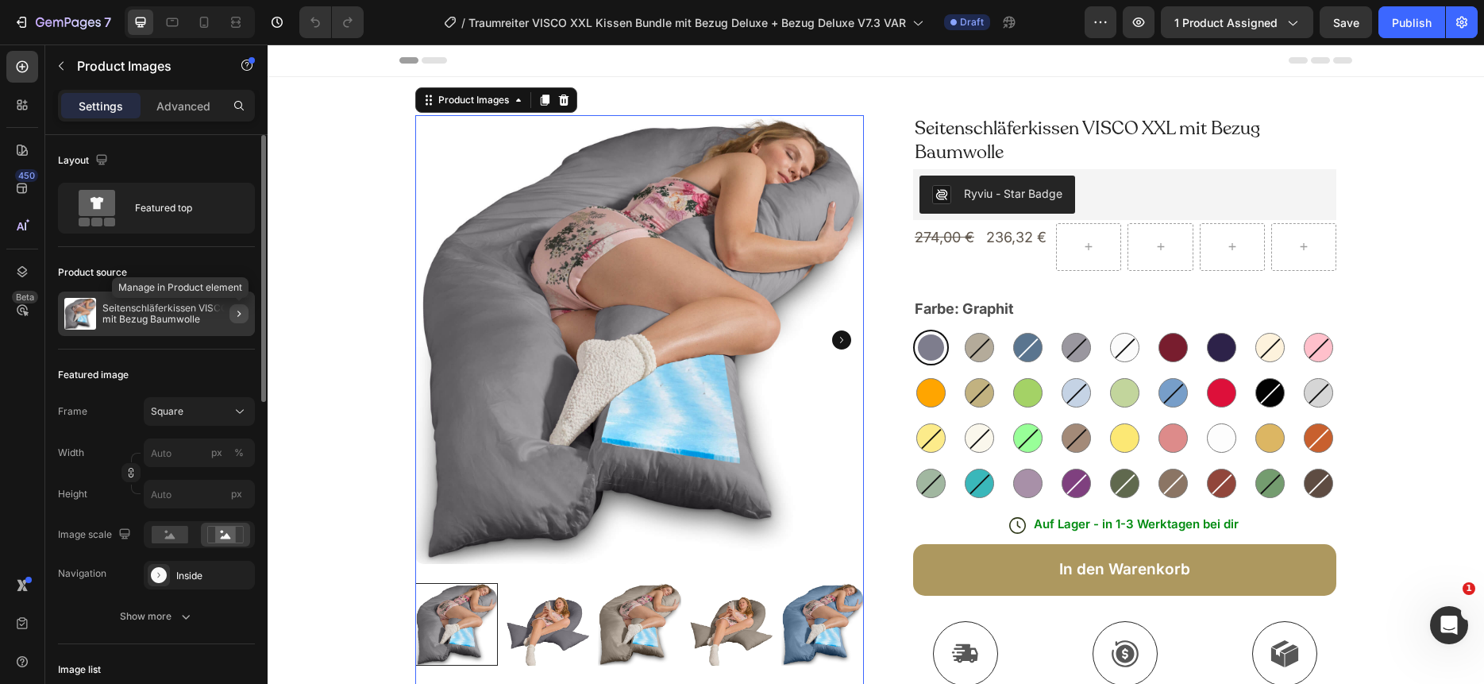
click at [238, 315] on icon "button" at bounding box center [238, 313] width 3 height 6
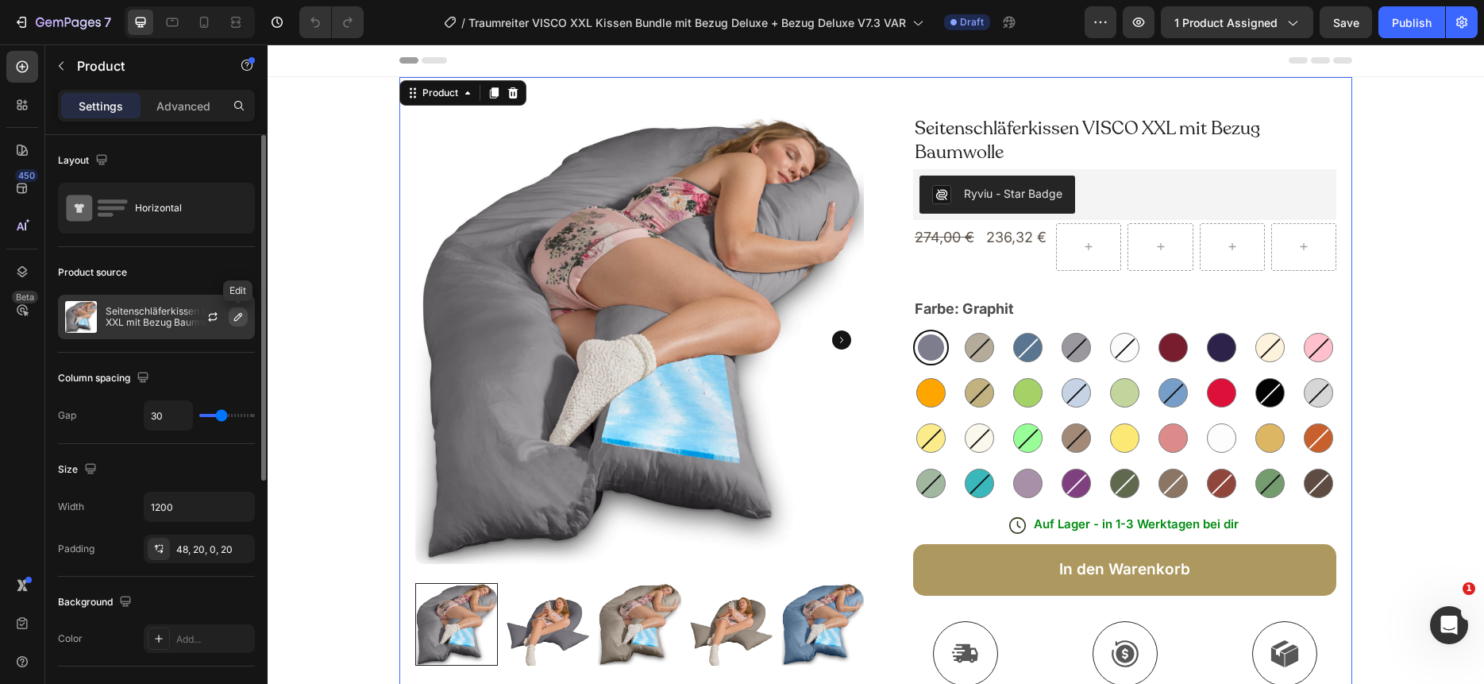
click at [238, 314] on icon "button" at bounding box center [238, 317] width 8 height 8
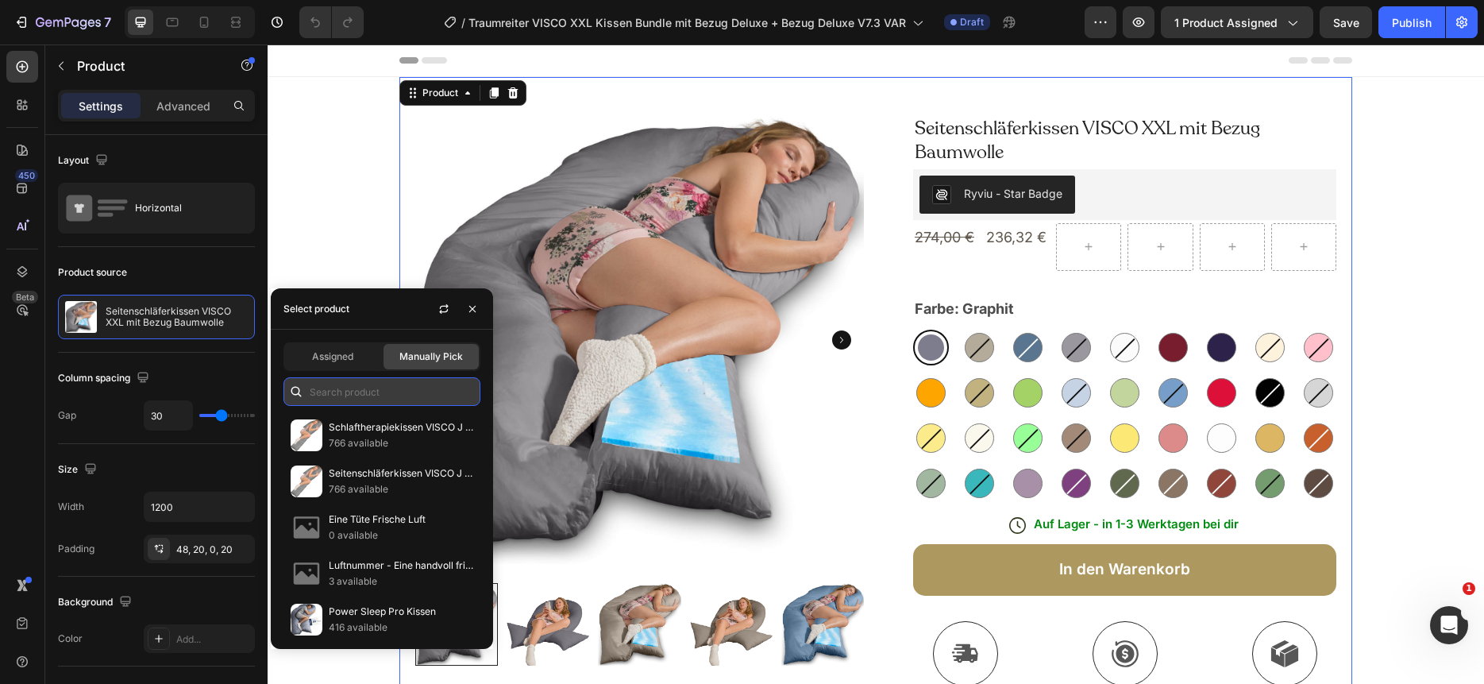
click at [342, 384] on input "text" at bounding box center [381, 391] width 197 height 29
paste input "Traumreiter VISCO XXL Kissen Bundle mit Bezug Deluxe + Bezug Deluxe"
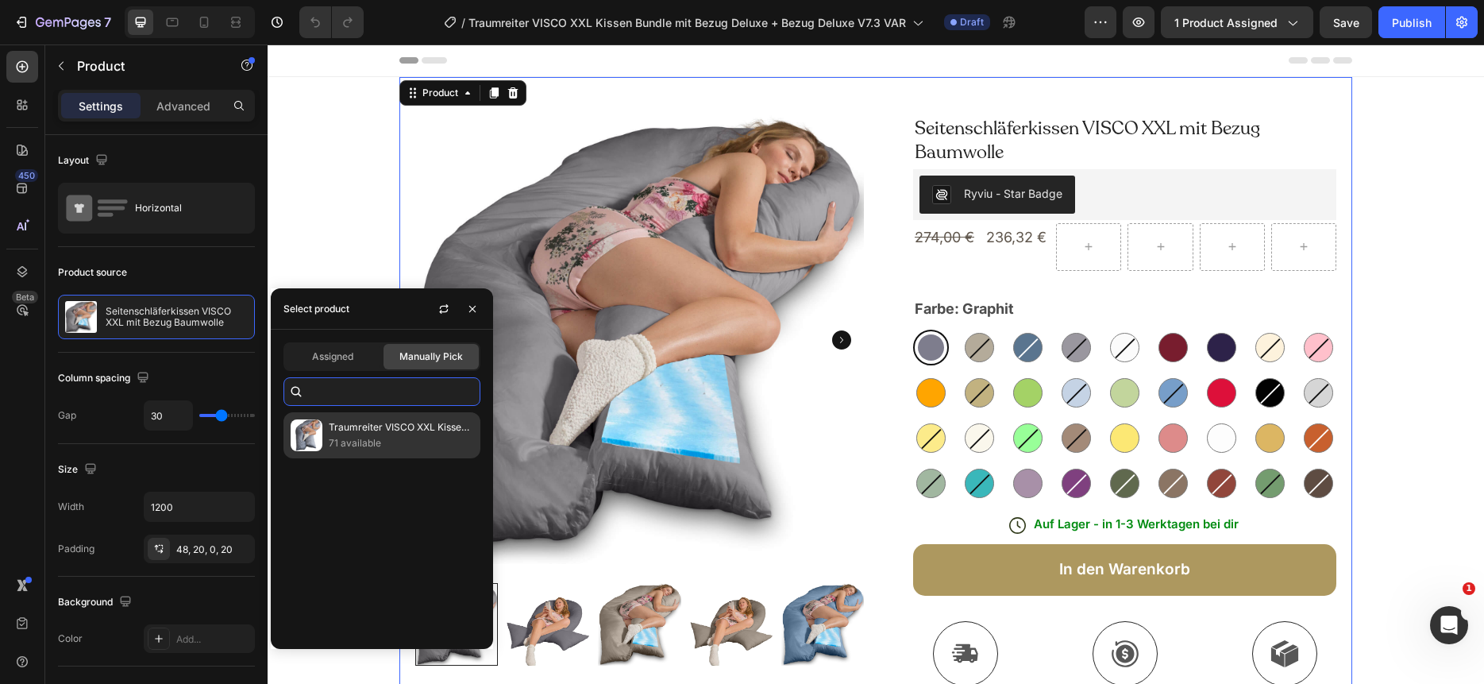
type input "Traumreiter VISCO XXL Kissen Bundle mit Bezug Deluxe + Bezug Deluxe"
click at [361, 434] on p "Traumreiter VISCO XXL Kissen Bundle mit Bezug Deluxe + Bezug Deluxe" at bounding box center [401, 427] width 145 height 16
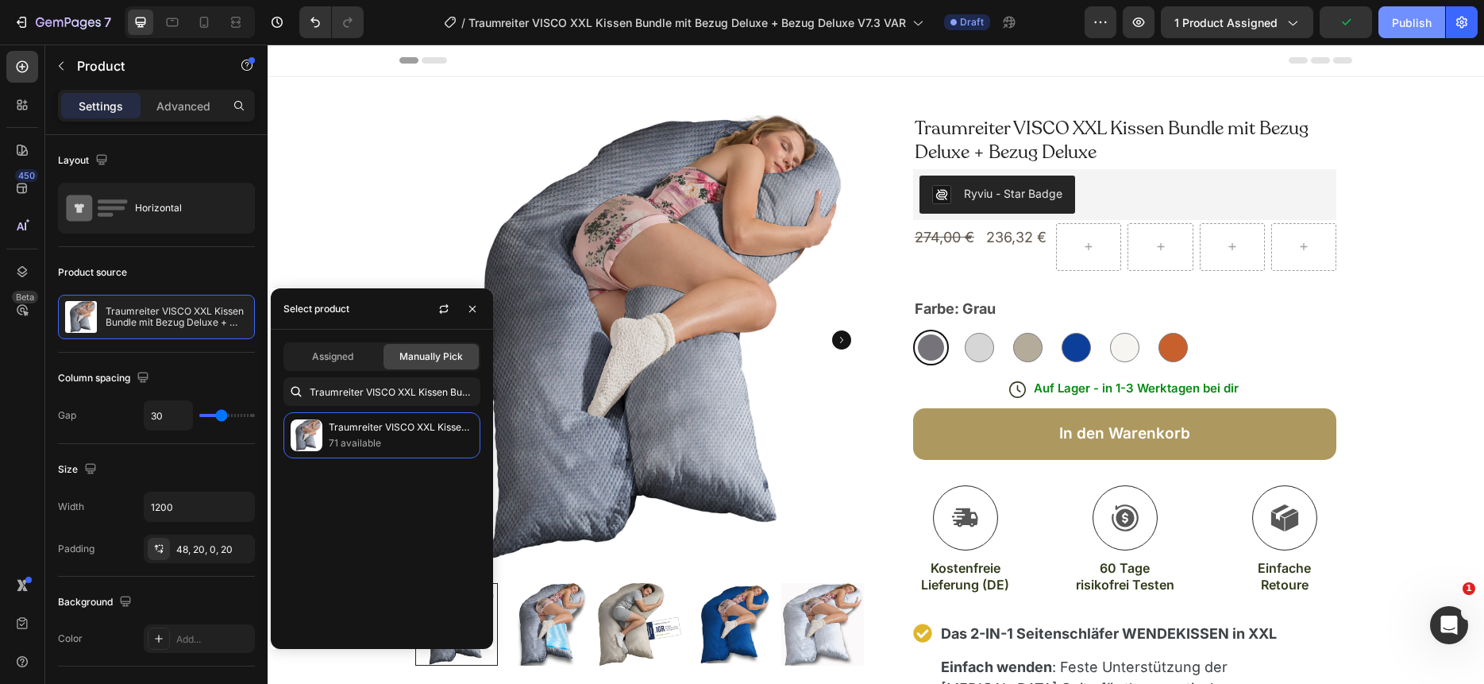
click at [1407, 23] on div "Publish" at bounding box center [1412, 22] width 40 height 17
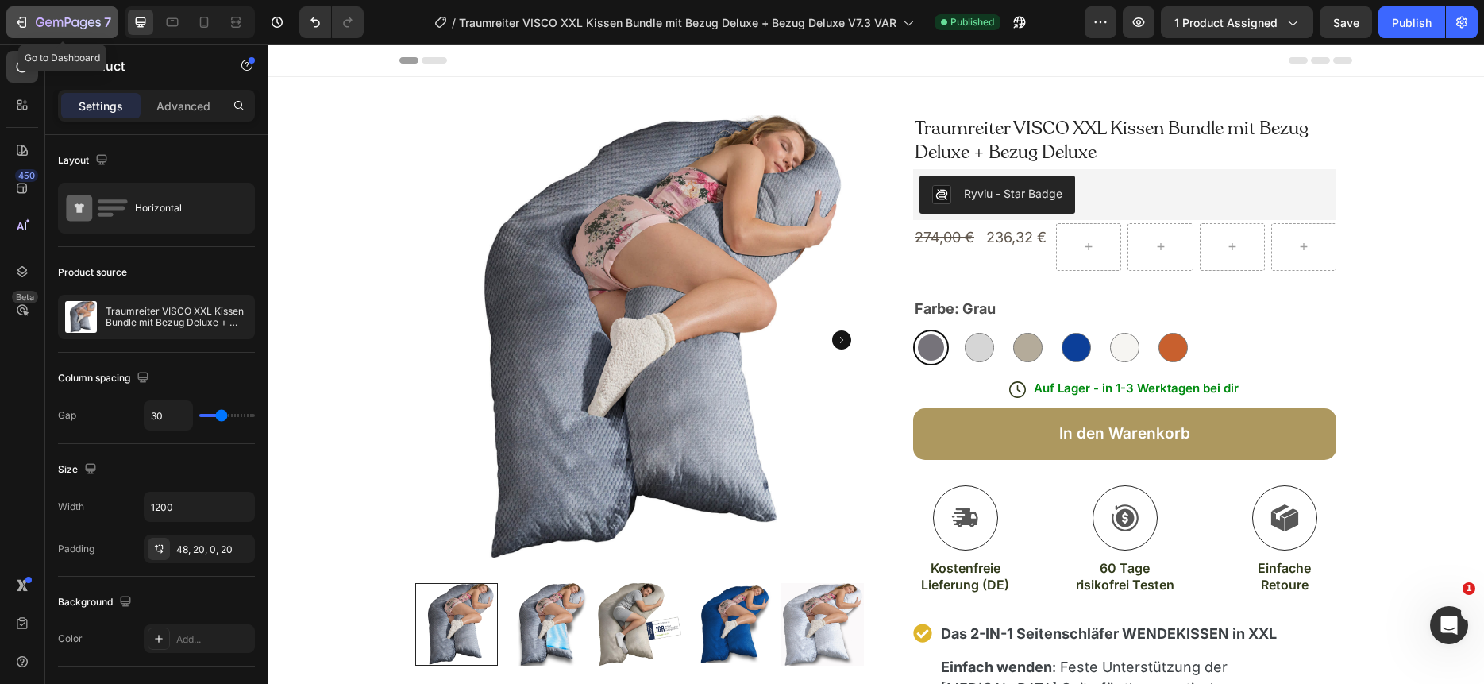
click at [29, 21] on icon "button" at bounding box center [21, 22] width 16 height 16
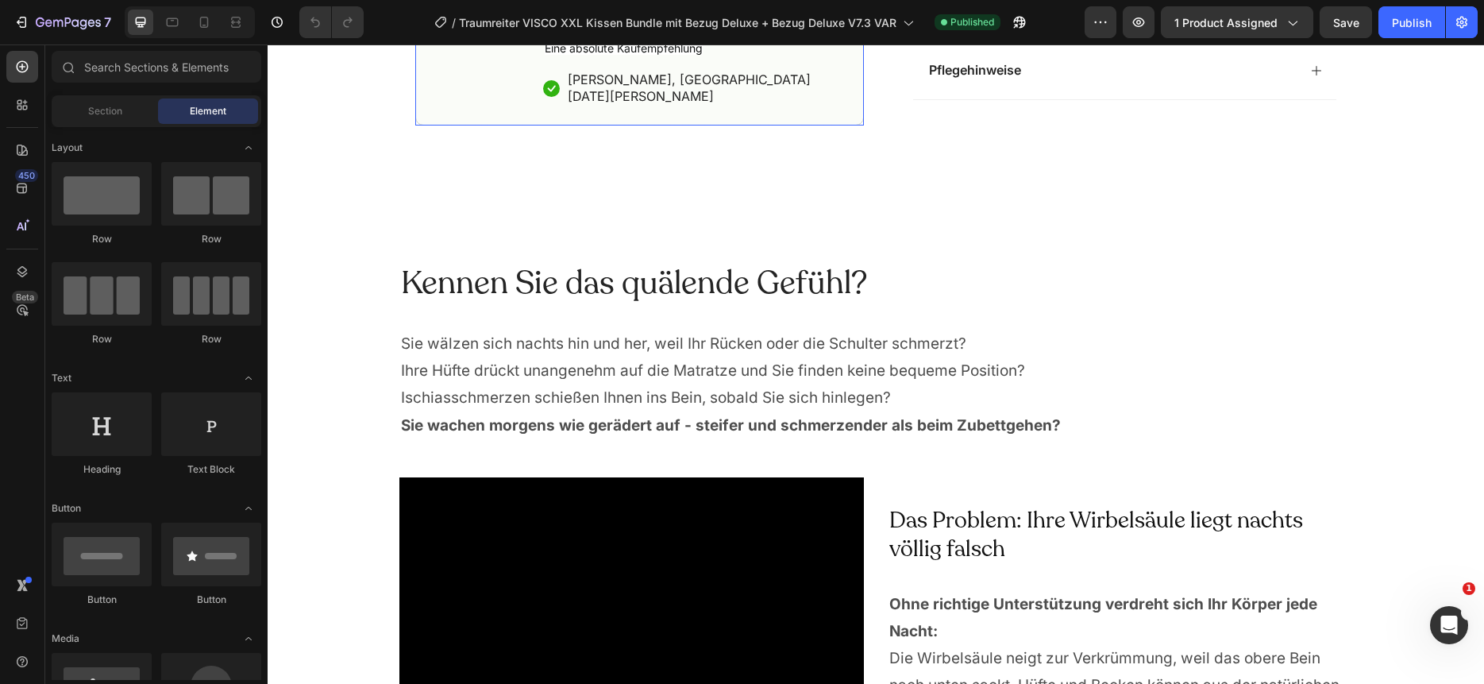
scroll to position [1284, 0]
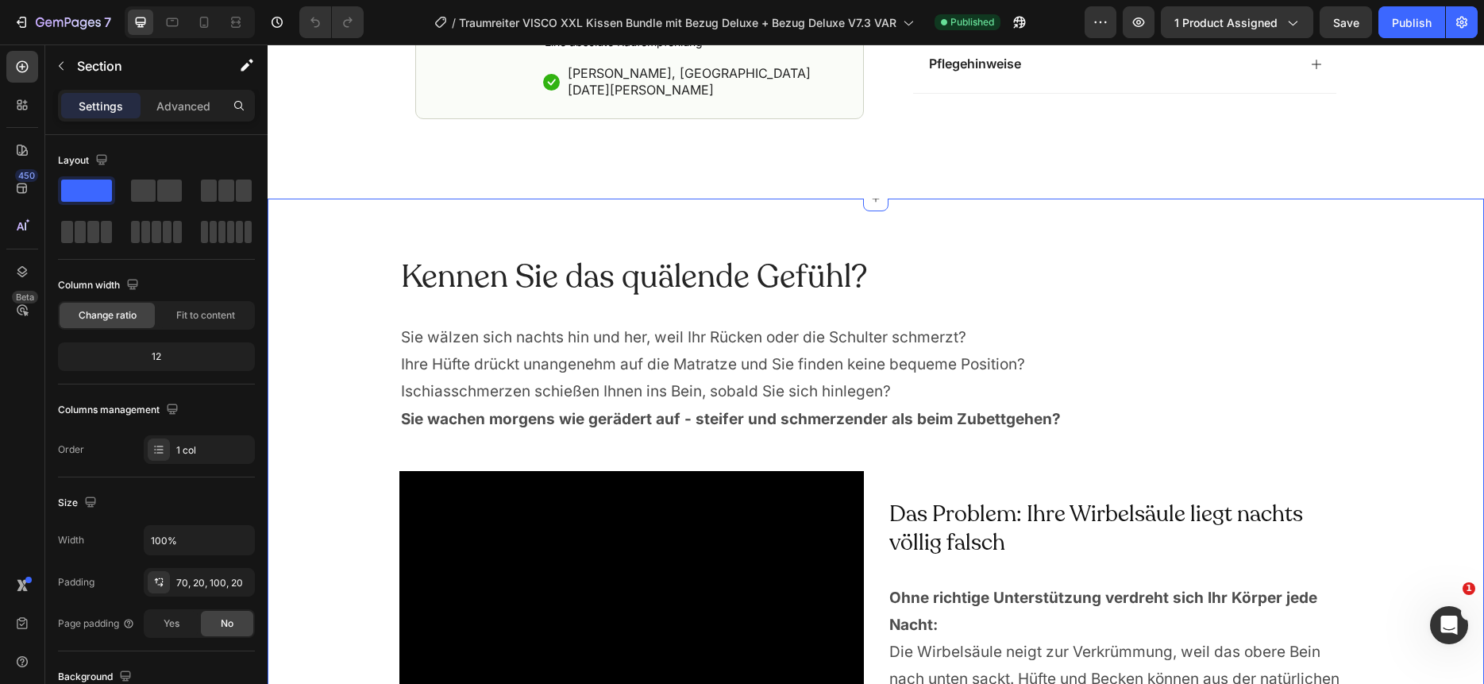
click at [802, 199] on div "Kennen Sie das quälende Gefühl? Heading Sie wälzen sich nachts hin und her, wei…" at bounding box center [876, 607] width 1217 height 816
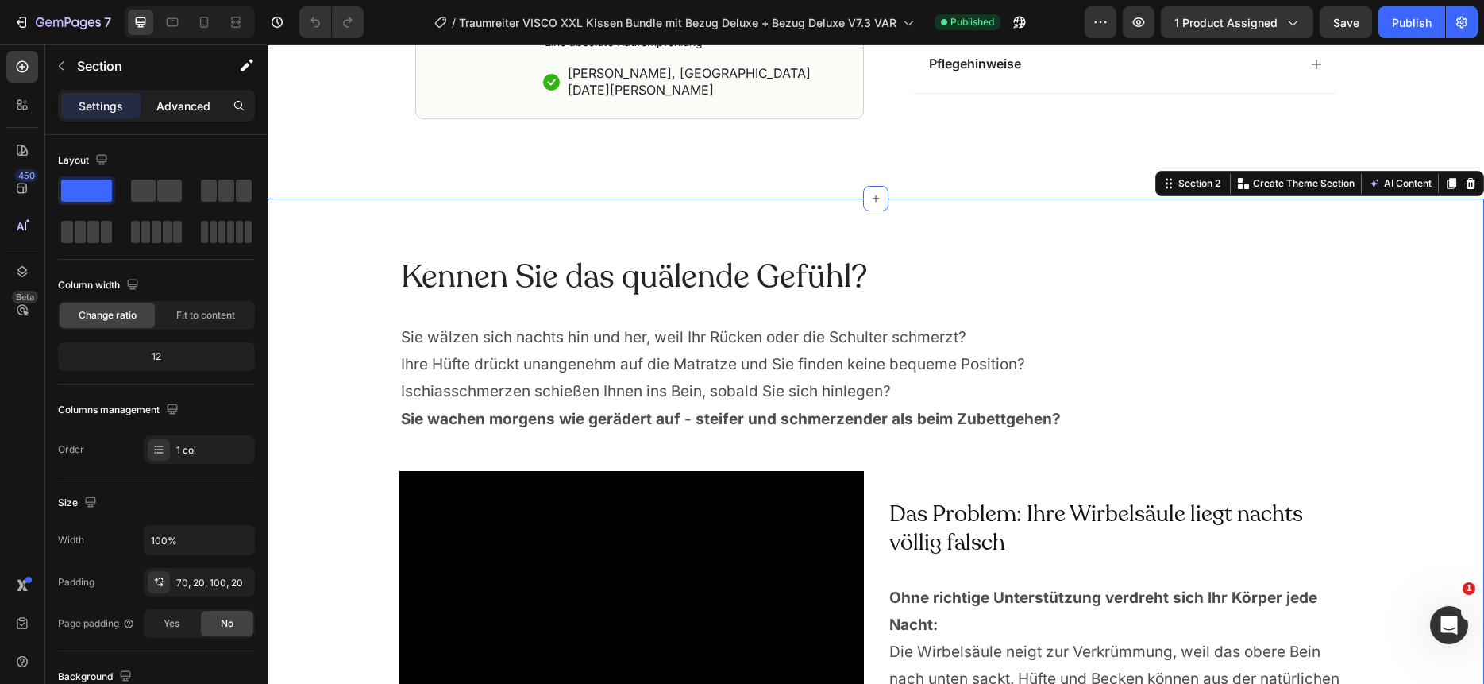
click at [187, 104] on p "Advanced" at bounding box center [183, 106] width 54 height 17
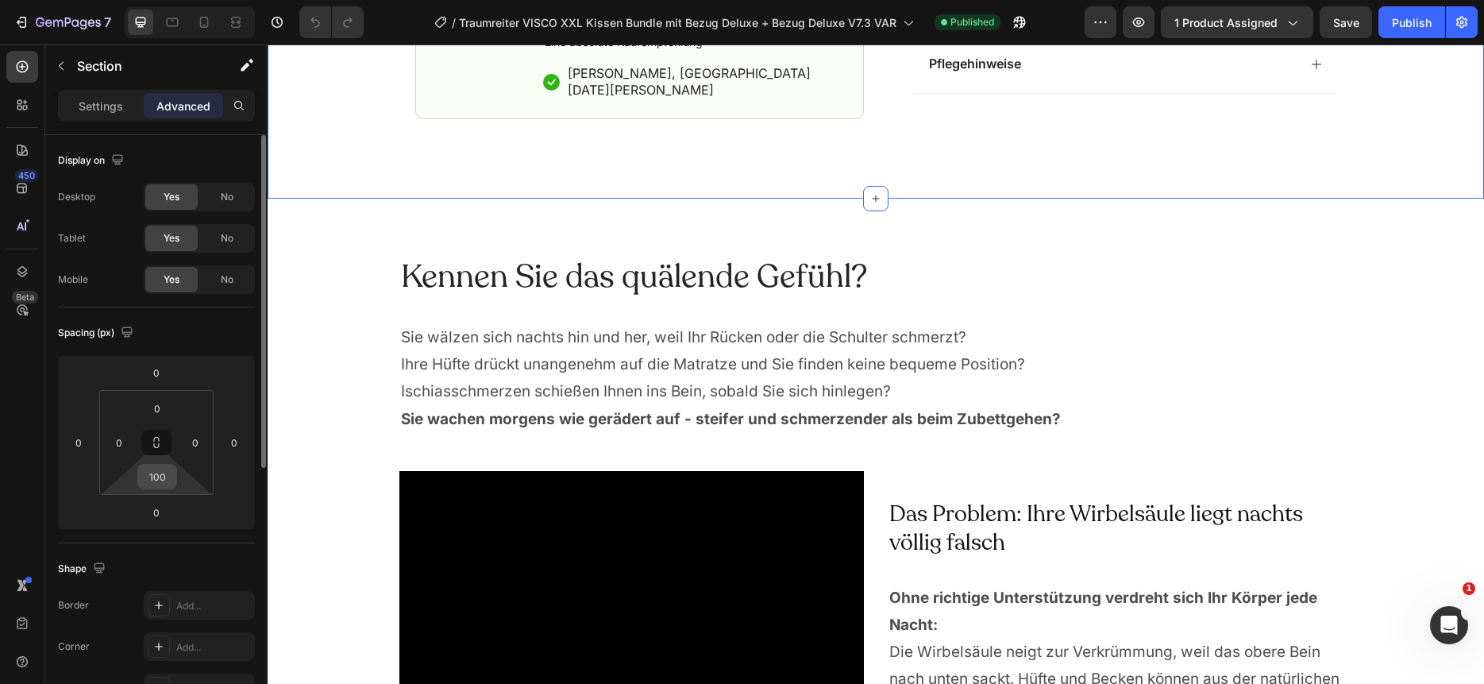
click at [170, 475] on input "100" at bounding box center [157, 477] width 32 height 24
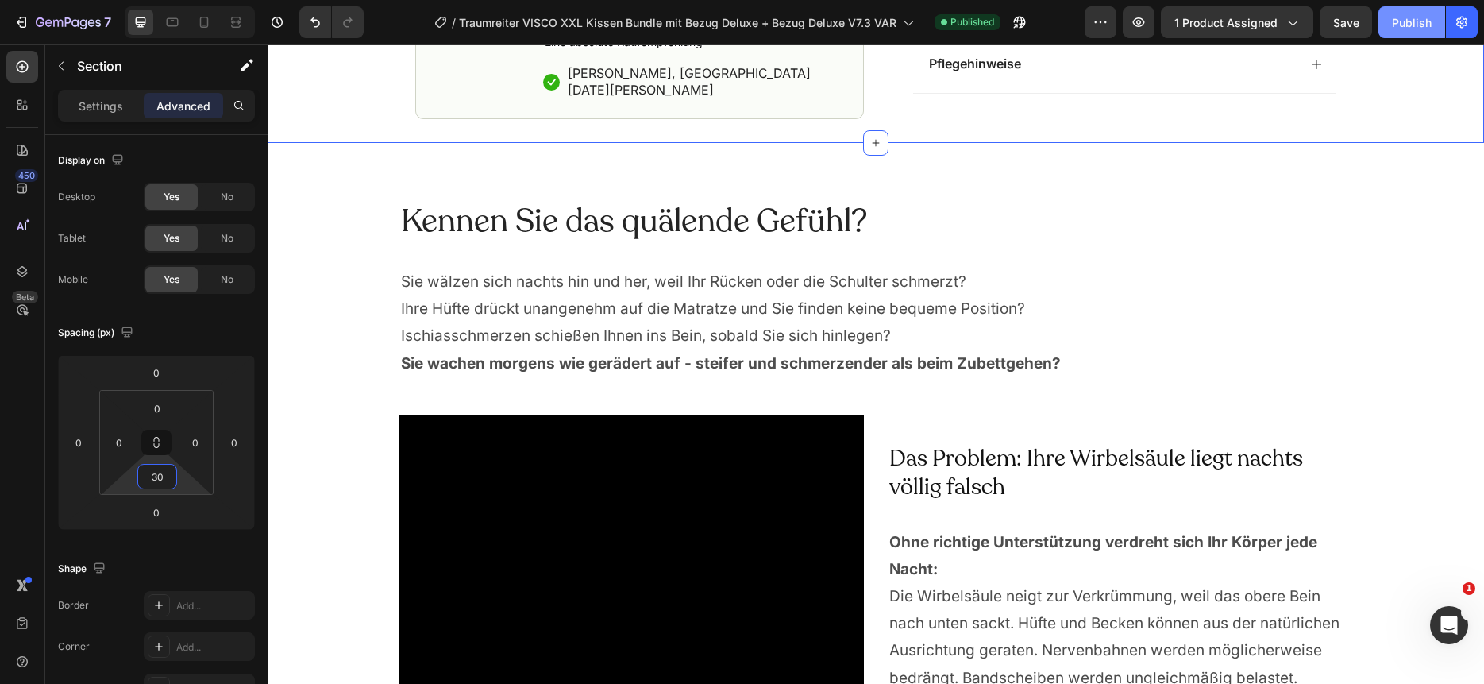
type input "30"
click at [1417, 23] on div "Publish" at bounding box center [1412, 22] width 40 height 17
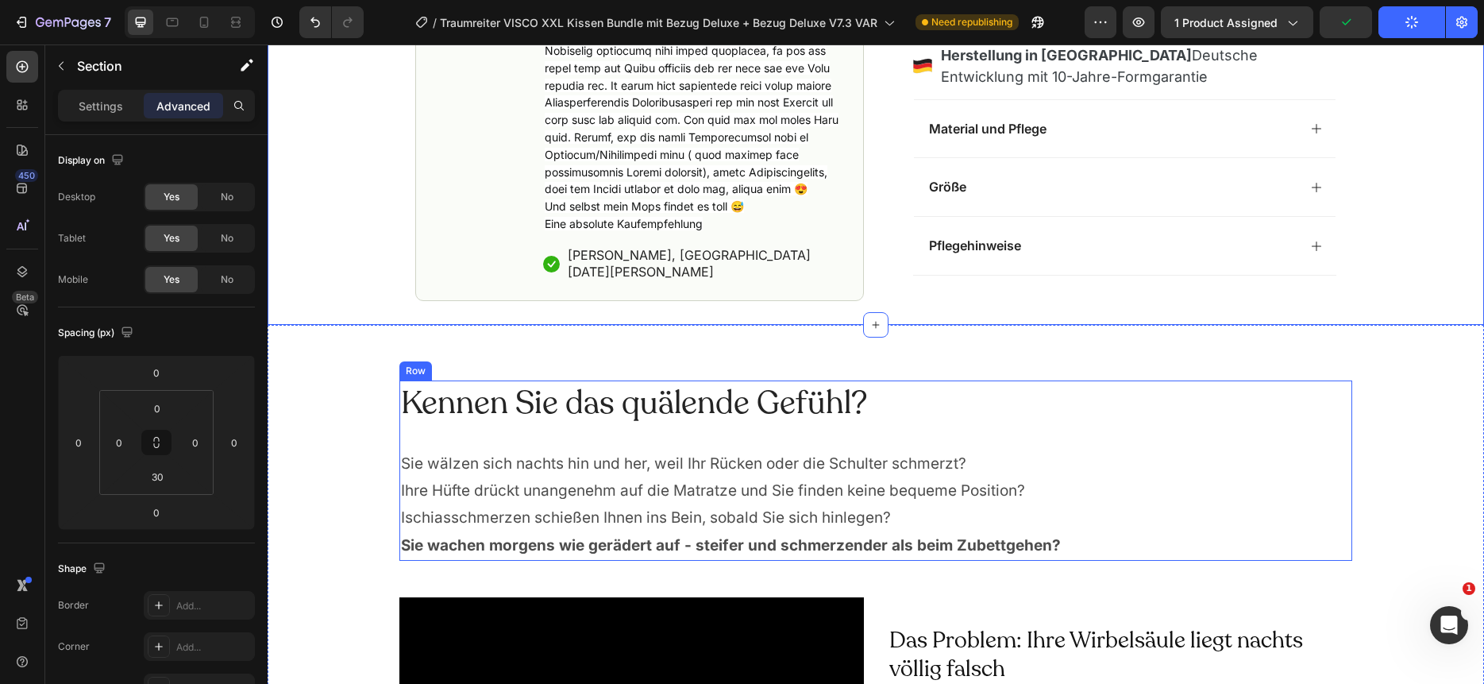
scroll to position [990, 0]
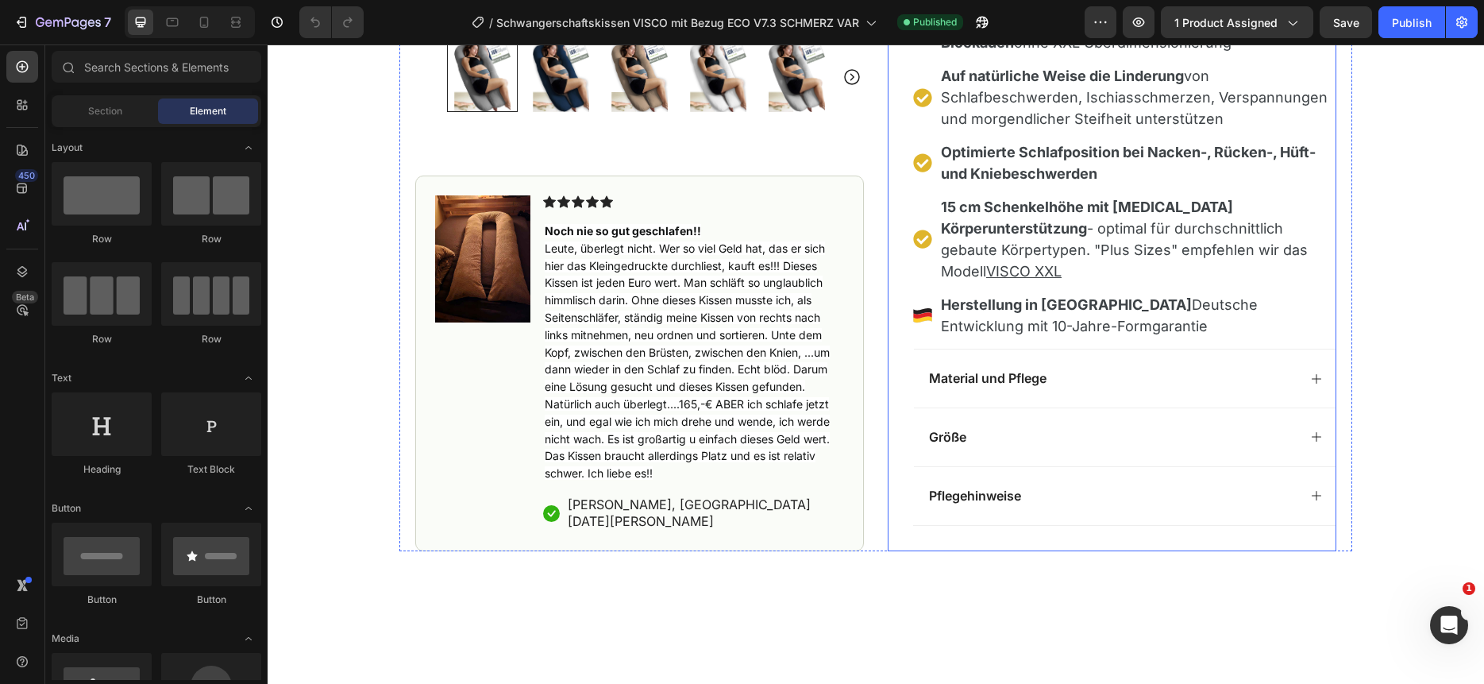
scroll to position [1186, 0]
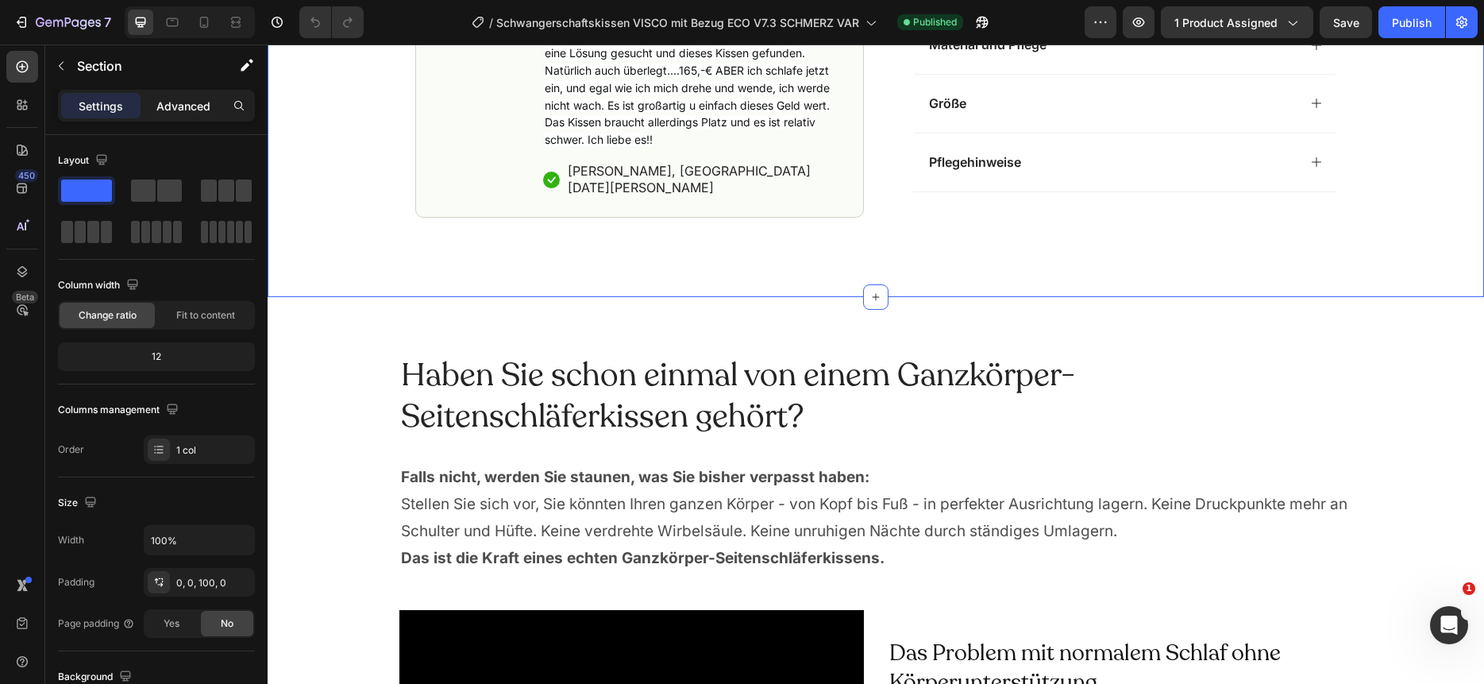
click at [179, 105] on p "Advanced" at bounding box center [183, 106] width 54 height 17
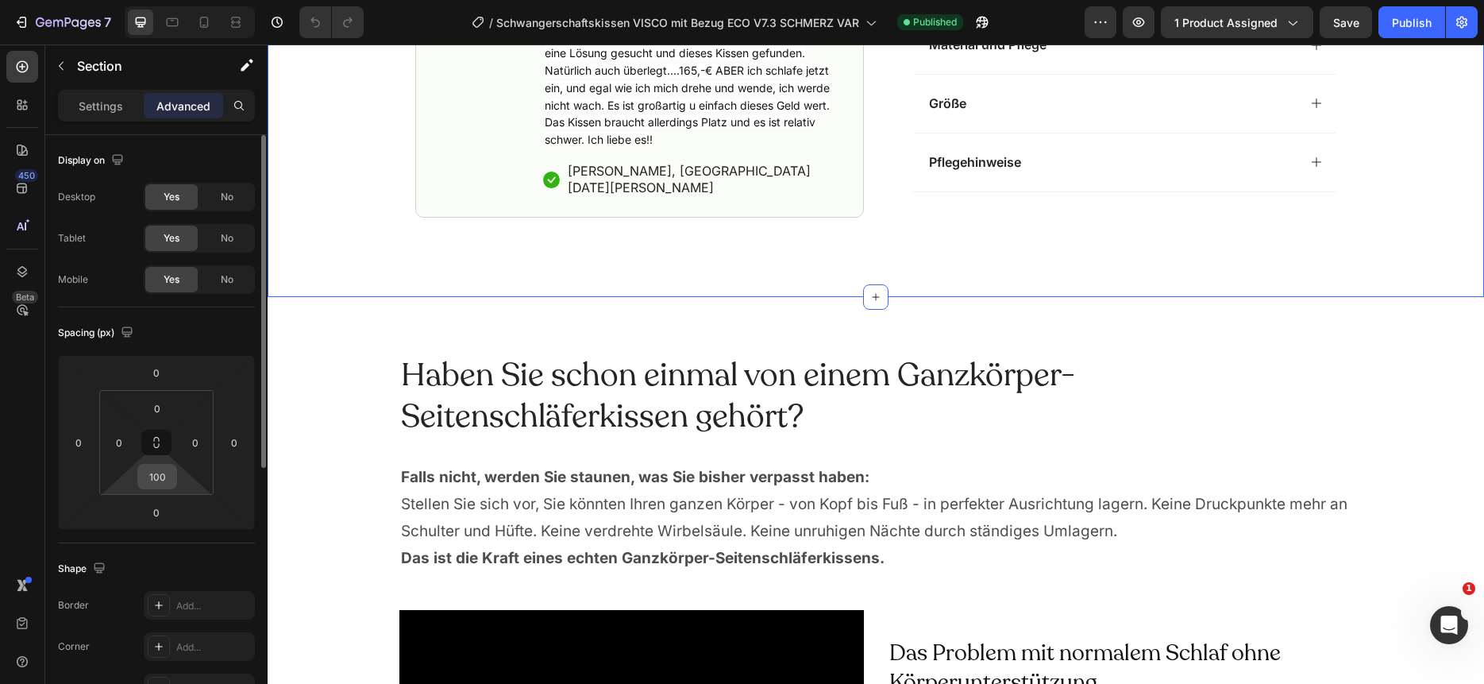
click at [160, 471] on input "100" at bounding box center [157, 477] width 32 height 24
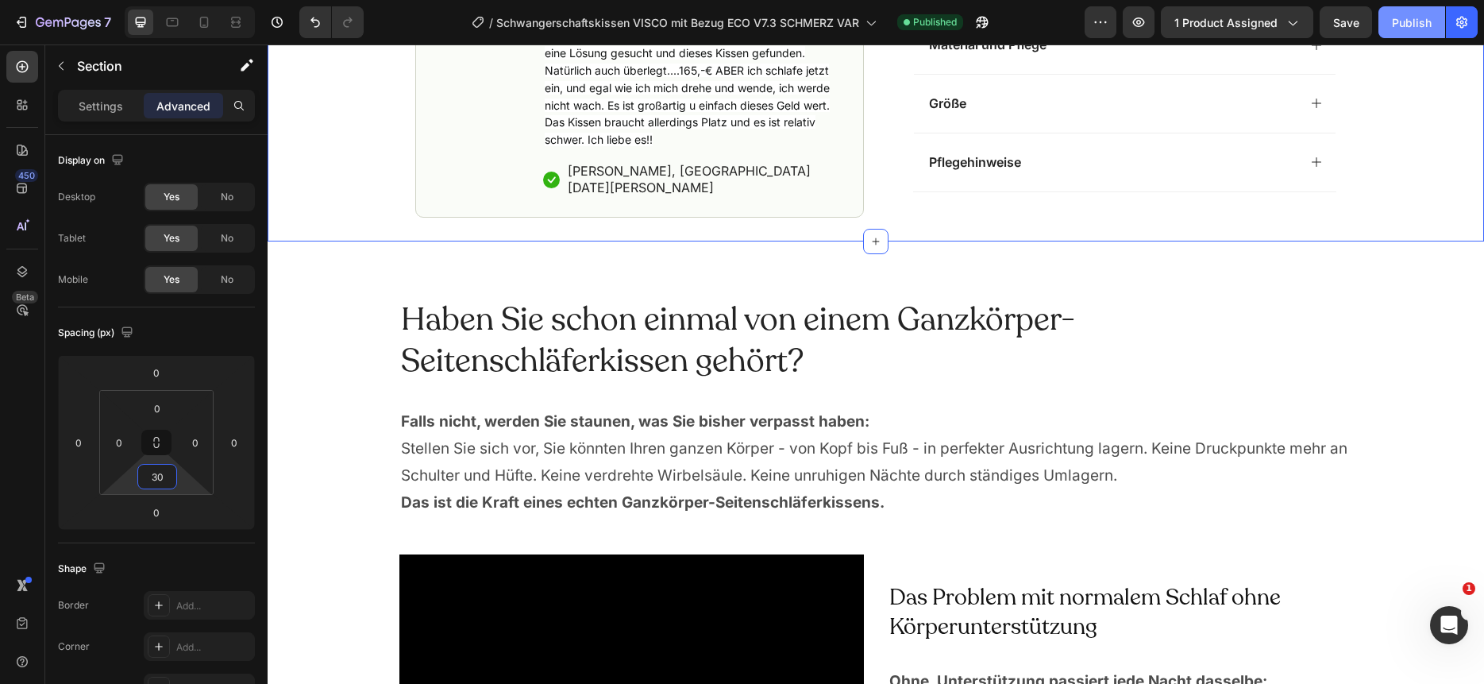
type input "30"
click at [1409, 29] on div "Publish" at bounding box center [1412, 22] width 40 height 17
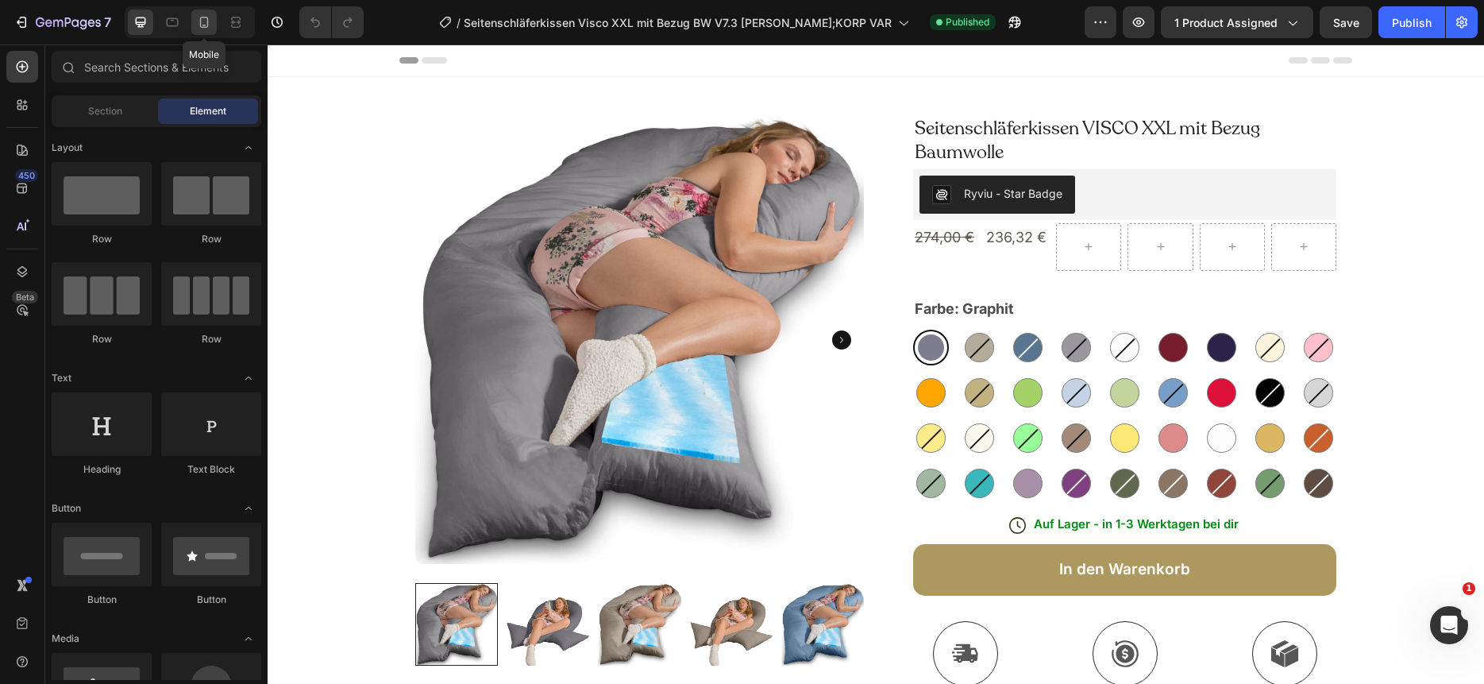
click at [205, 22] on icon at bounding box center [204, 22] width 16 height 16
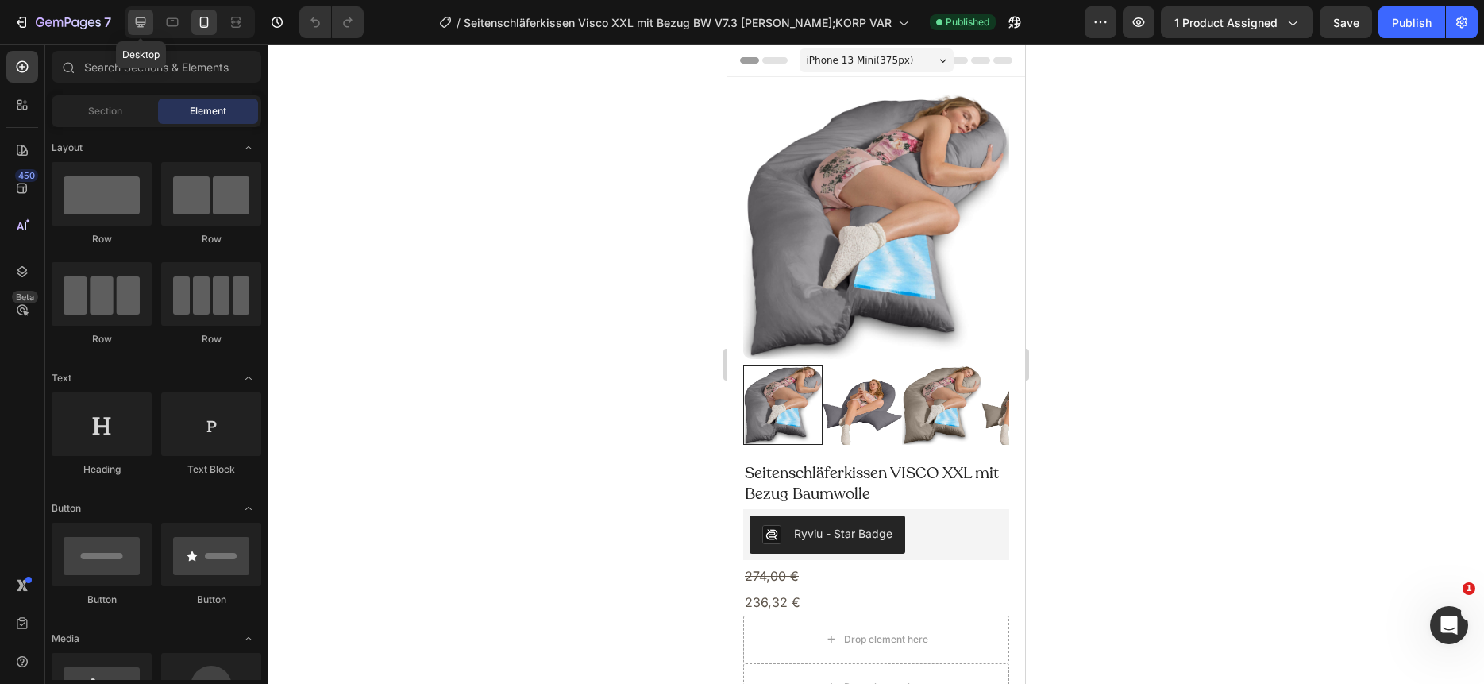
click at [140, 21] on icon at bounding box center [141, 22] width 16 height 16
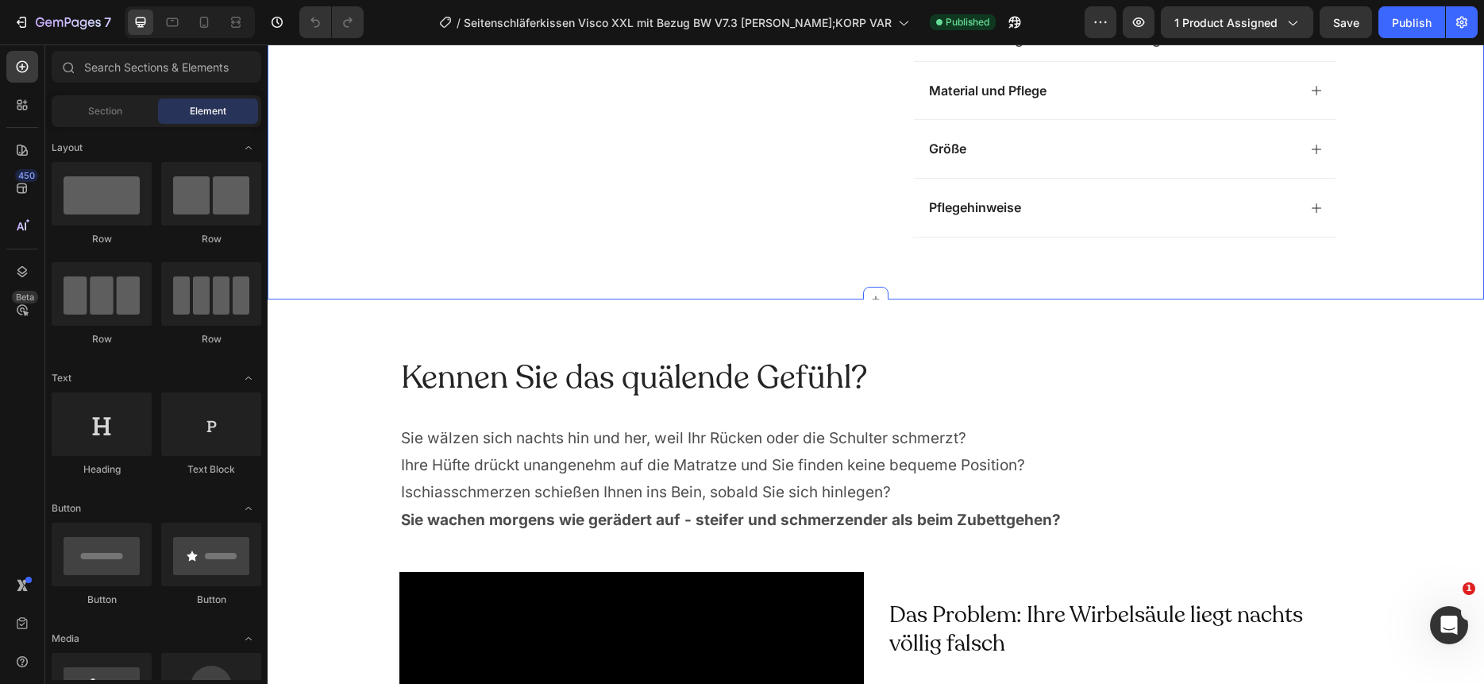
scroll to position [1275, 0]
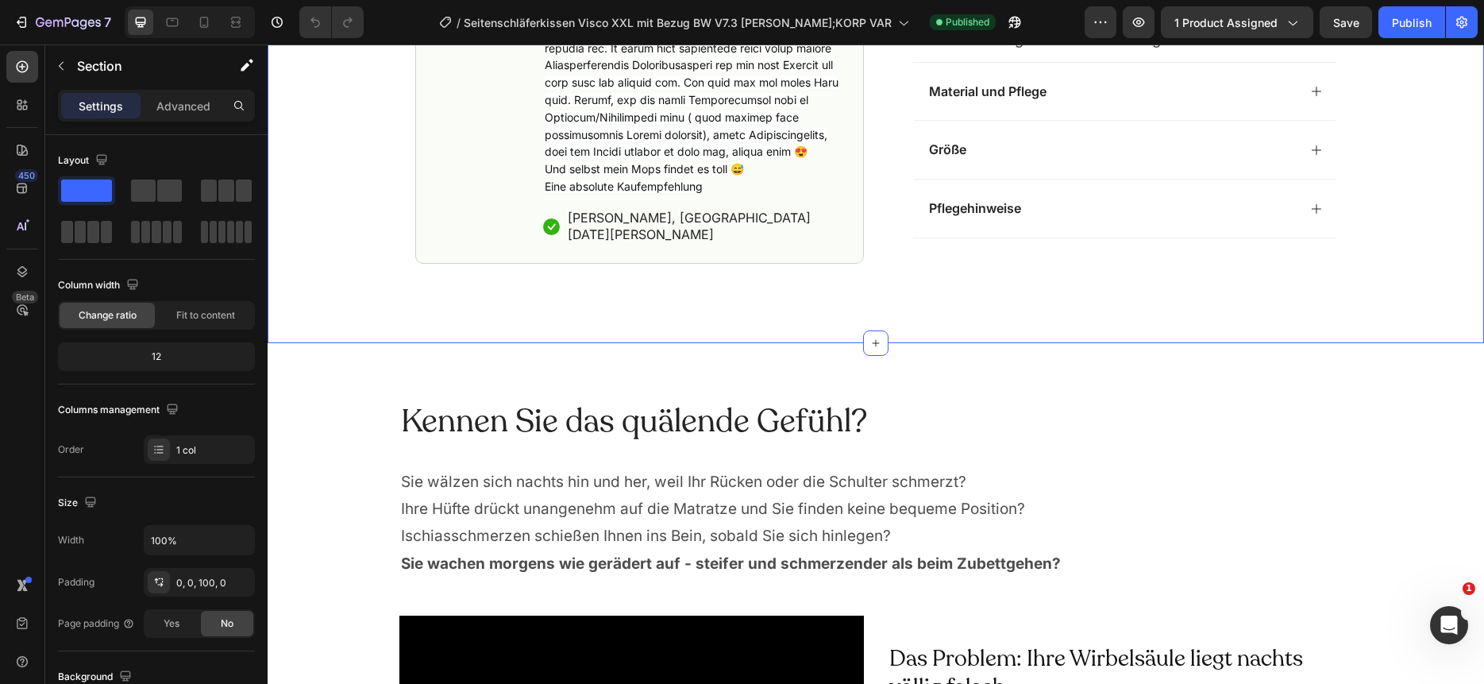
click at [188, 102] on p "Advanced" at bounding box center [183, 106] width 54 height 17
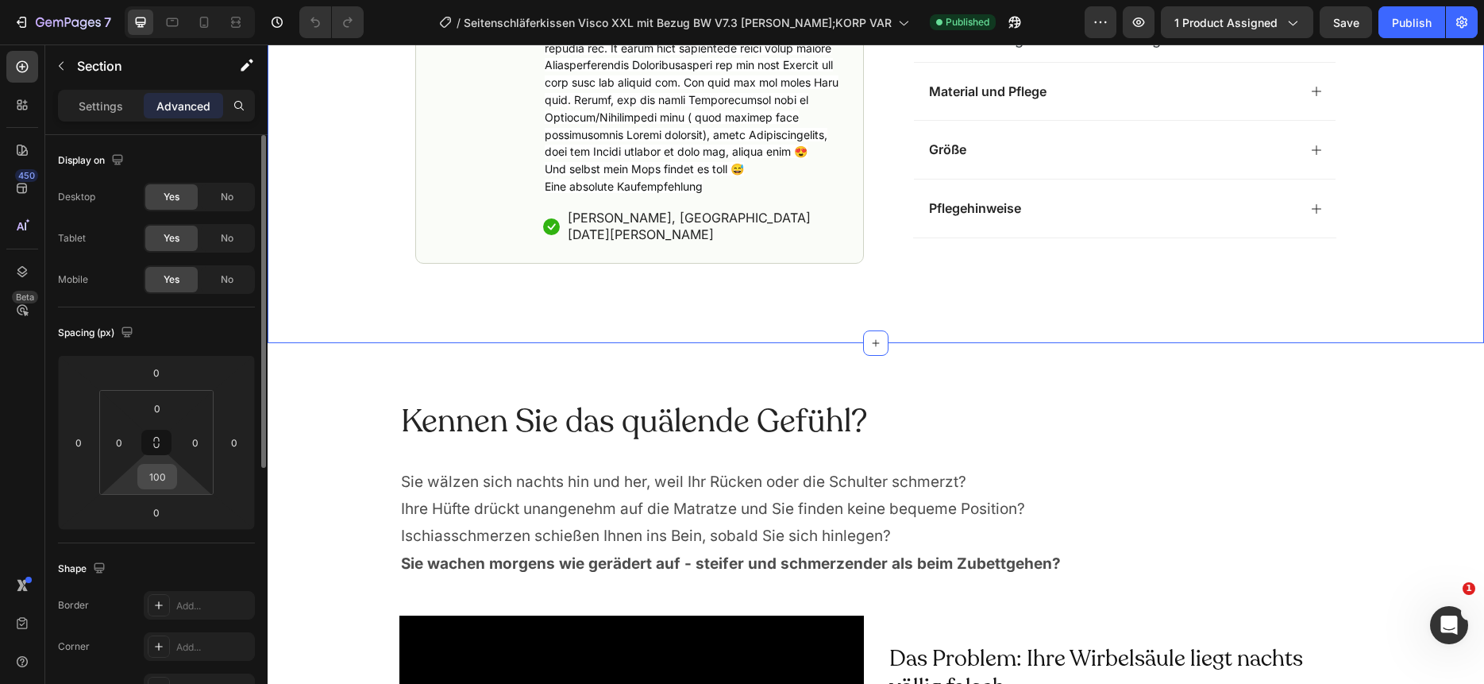
click at [152, 471] on input "100" at bounding box center [157, 477] width 32 height 24
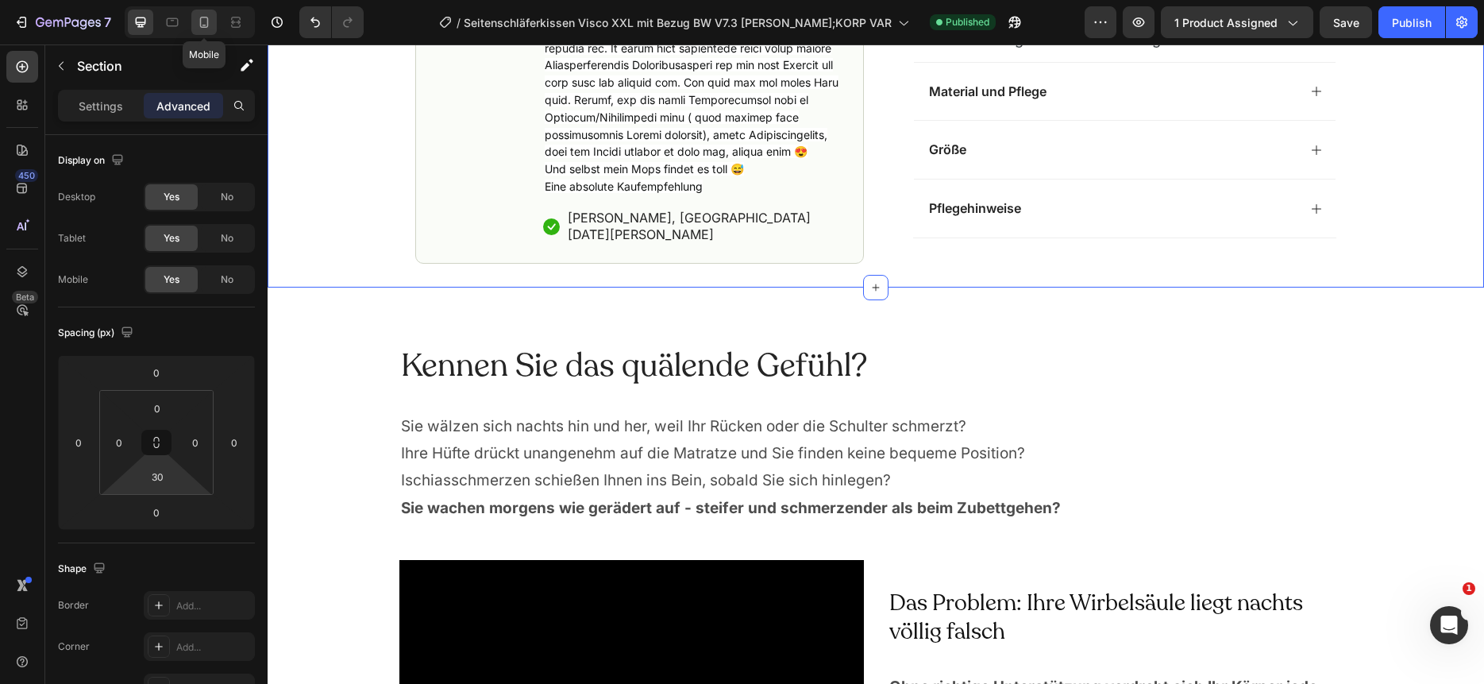
click at [200, 21] on icon at bounding box center [204, 22] width 9 height 11
type input "0"
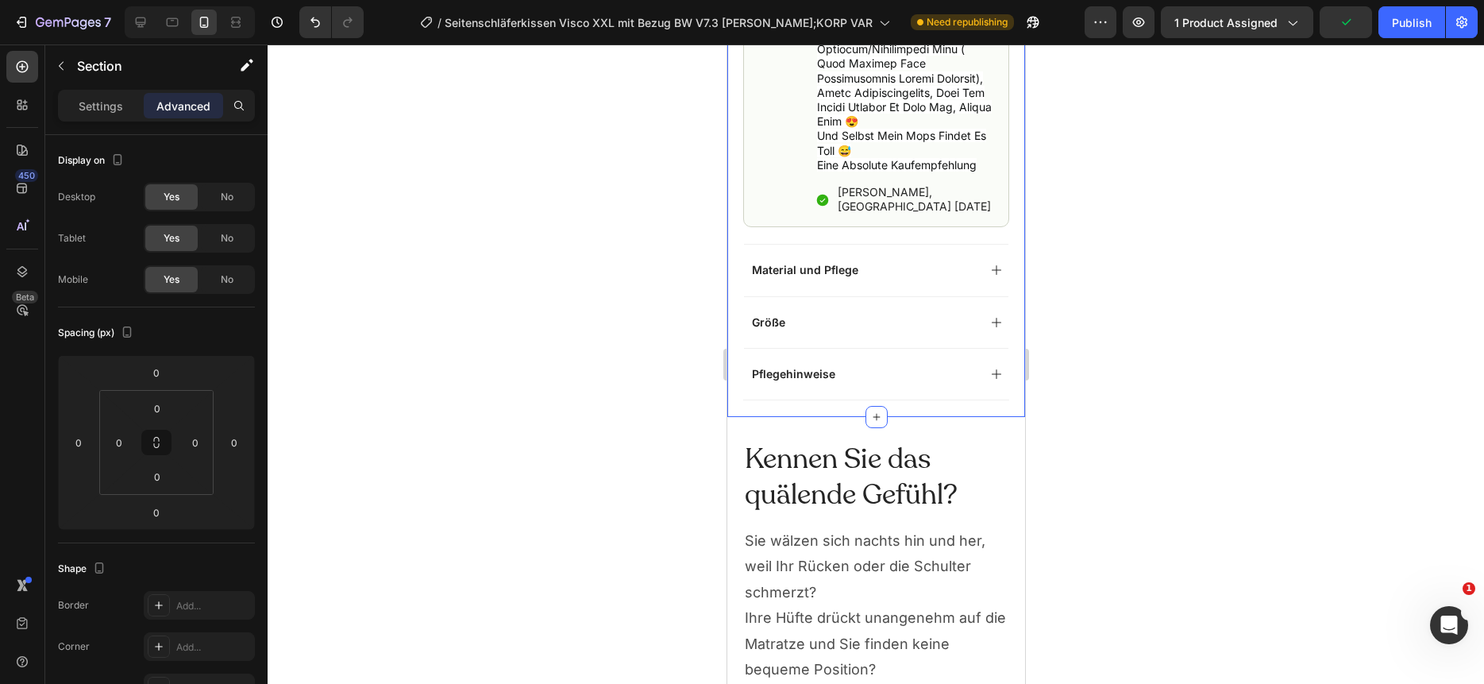
scroll to position [2905, 0]
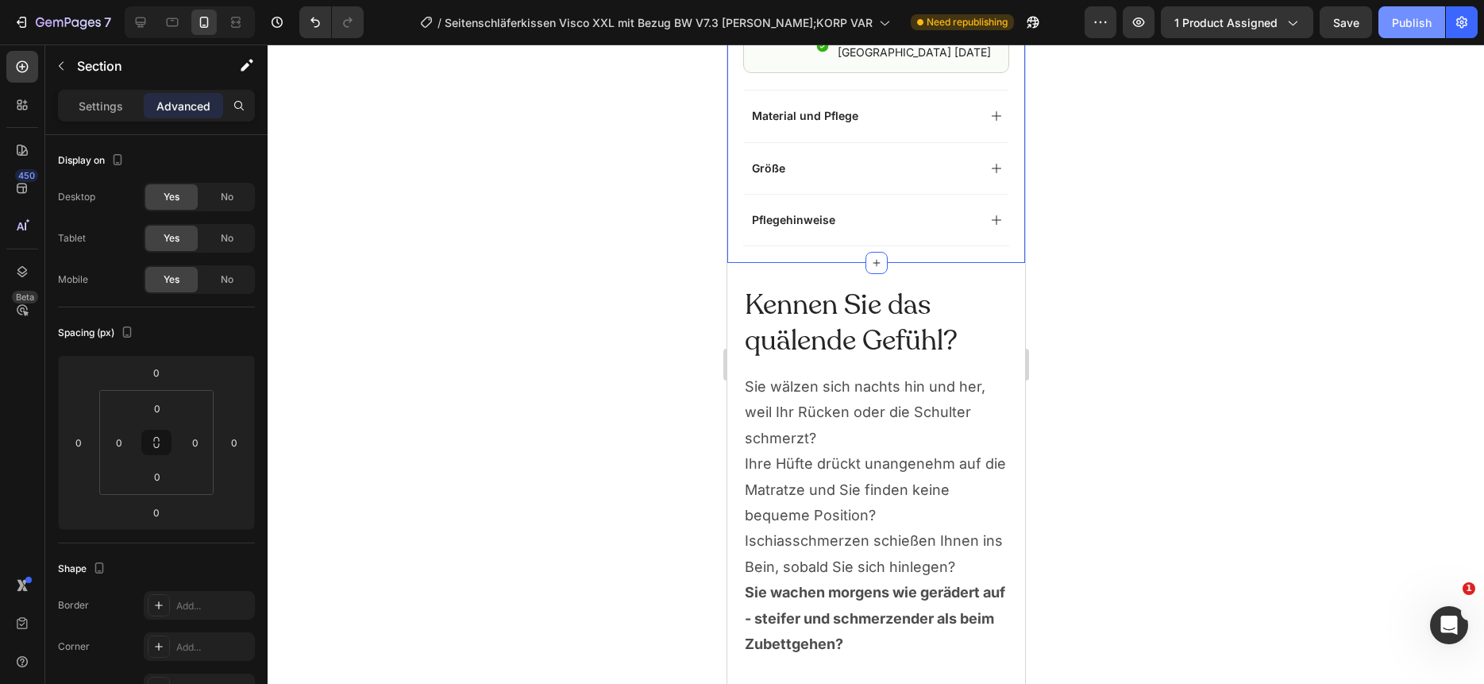
click at [1405, 21] on div "Publish" at bounding box center [1412, 22] width 40 height 17
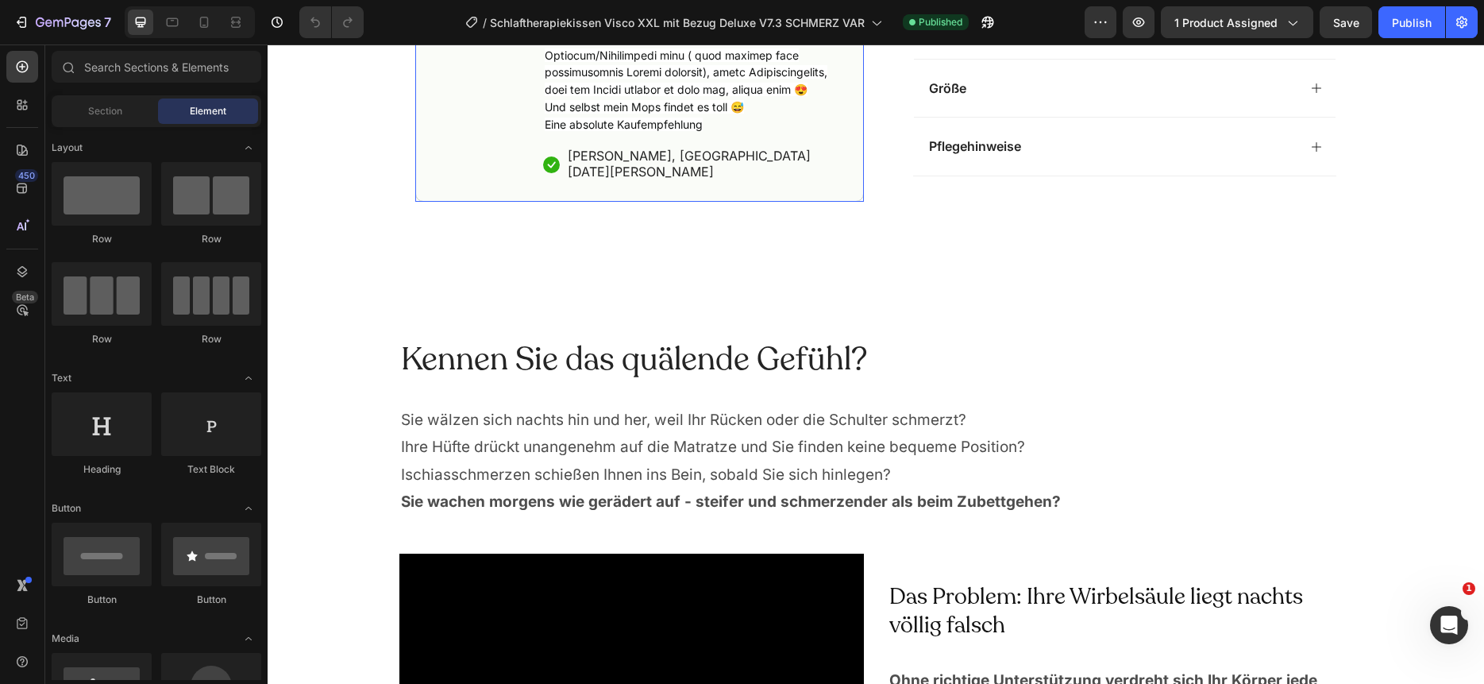
scroll to position [1171, 0]
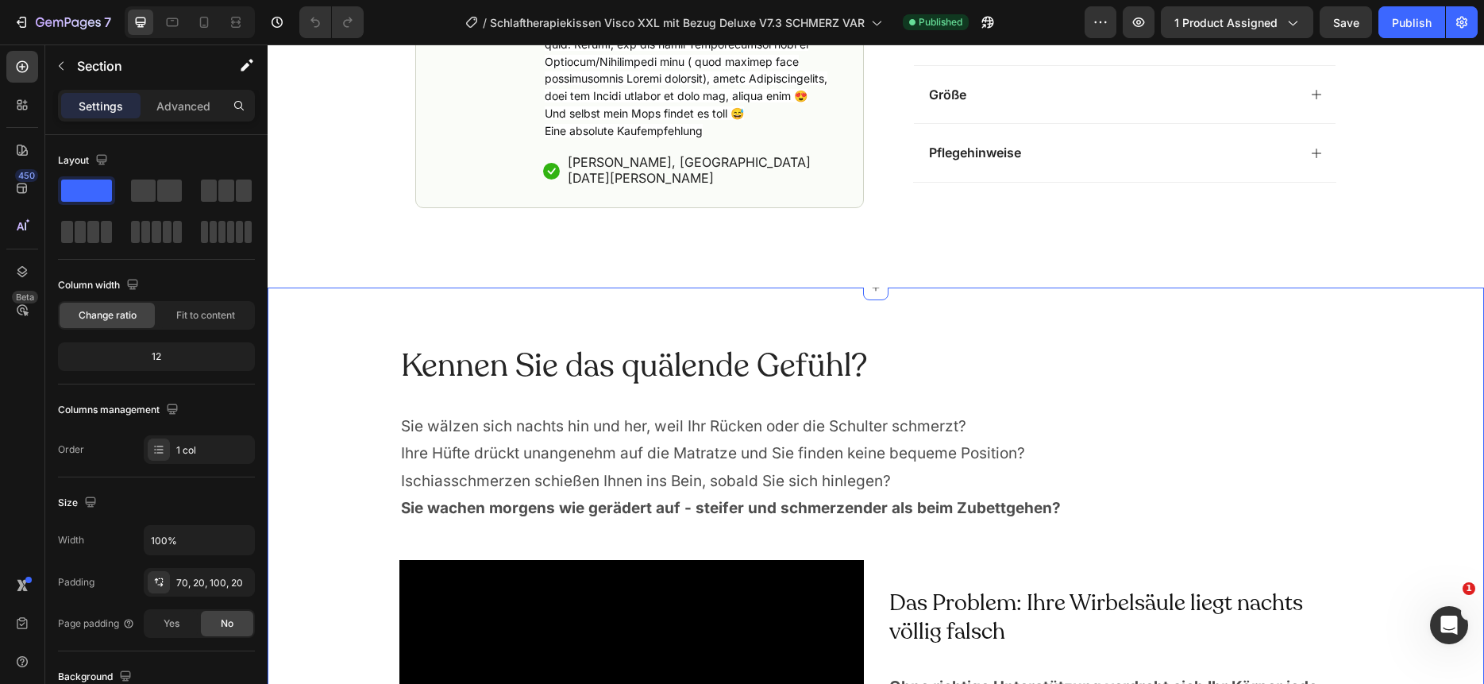
click at [578, 287] on div "Kennen Sie das quälende Gefühl? Heading Sie wälzen sich nachts hin und her, wei…" at bounding box center [876, 695] width 1217 height 816
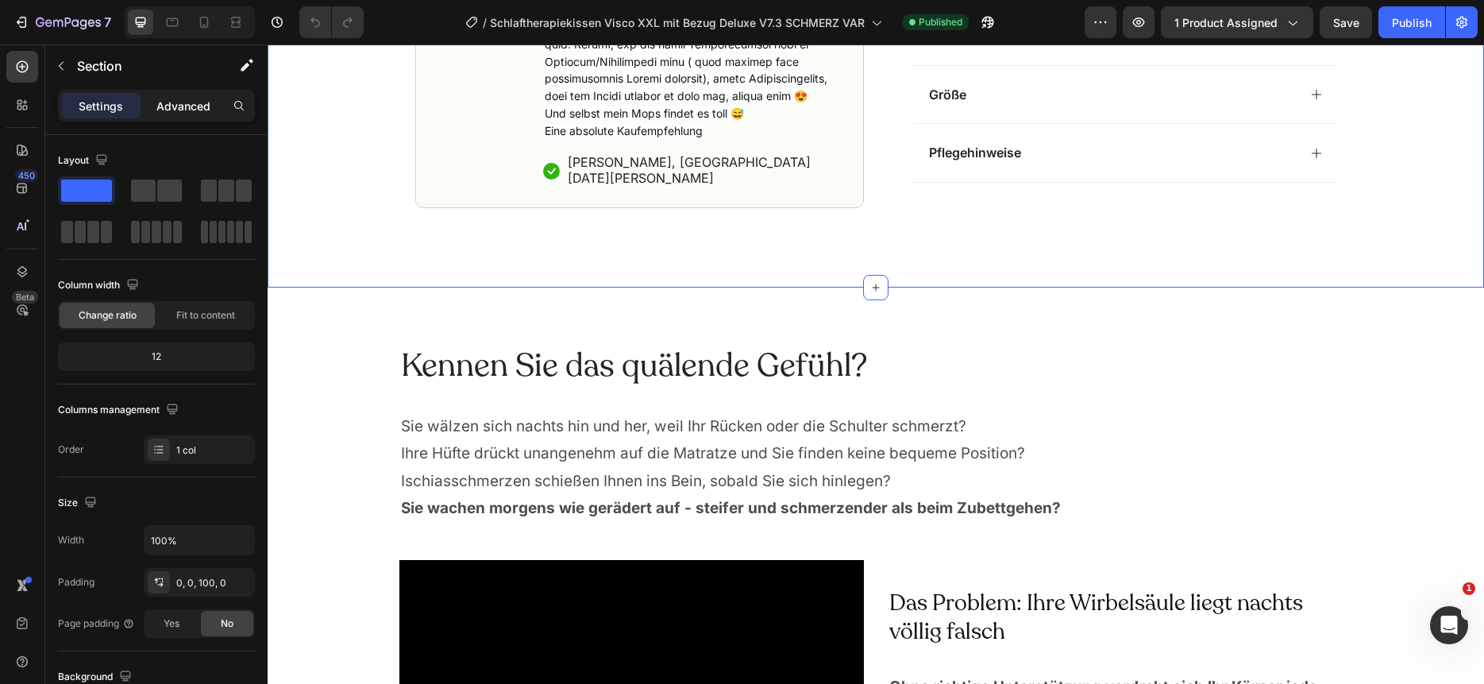
click at [178, 107] on p "Advanced" at bounding box center [183, 106] width 54 height 17
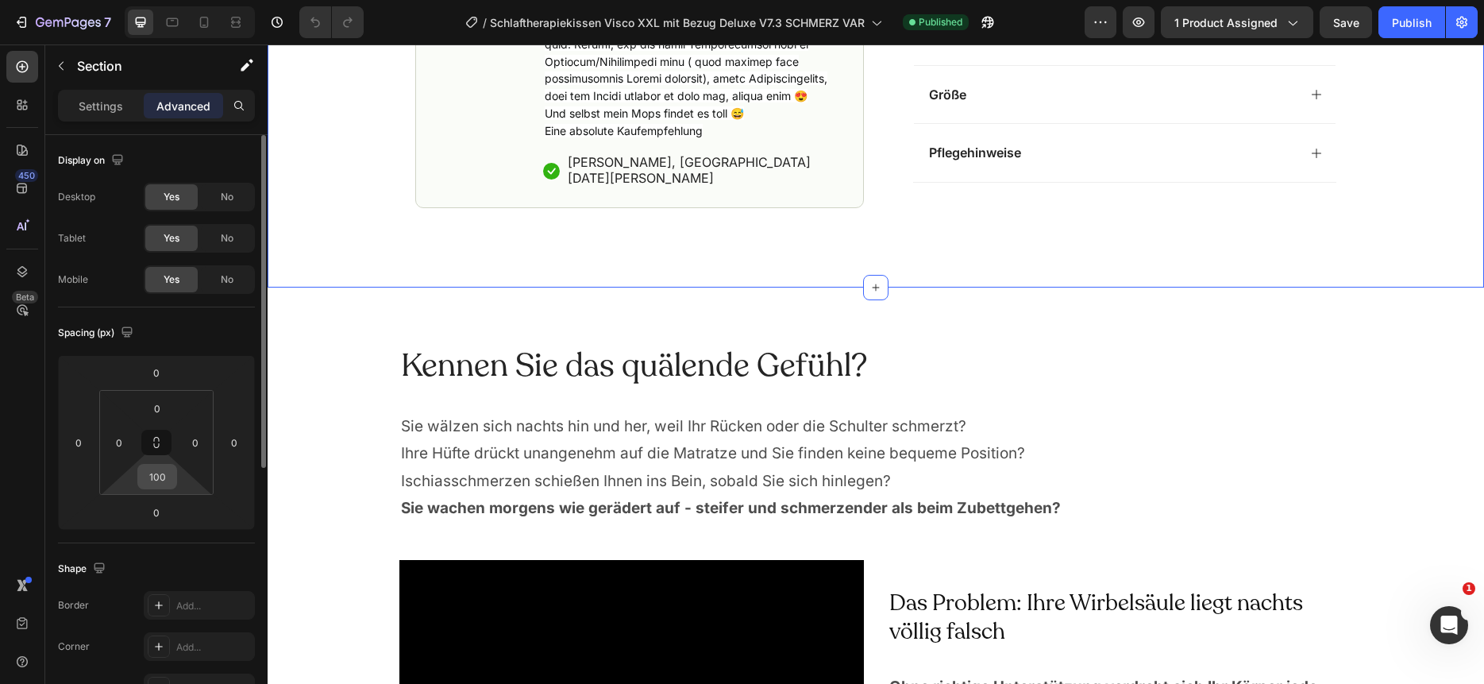
click at [158, 478] on input "100" at bounding box center [157, 477] width 32 height 24
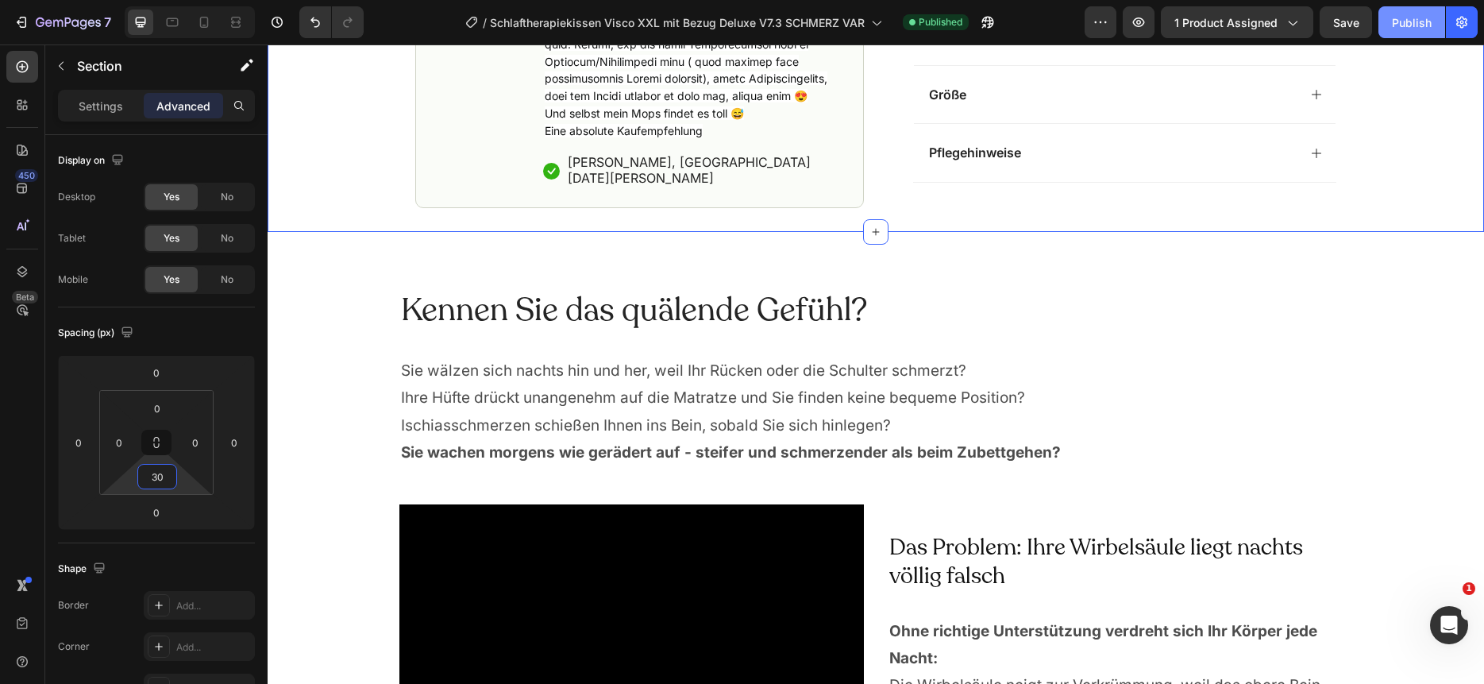
type input "30"
click at [1412, 24] on div "Publish" at bounding box center [1412, 22] width 40 height 17
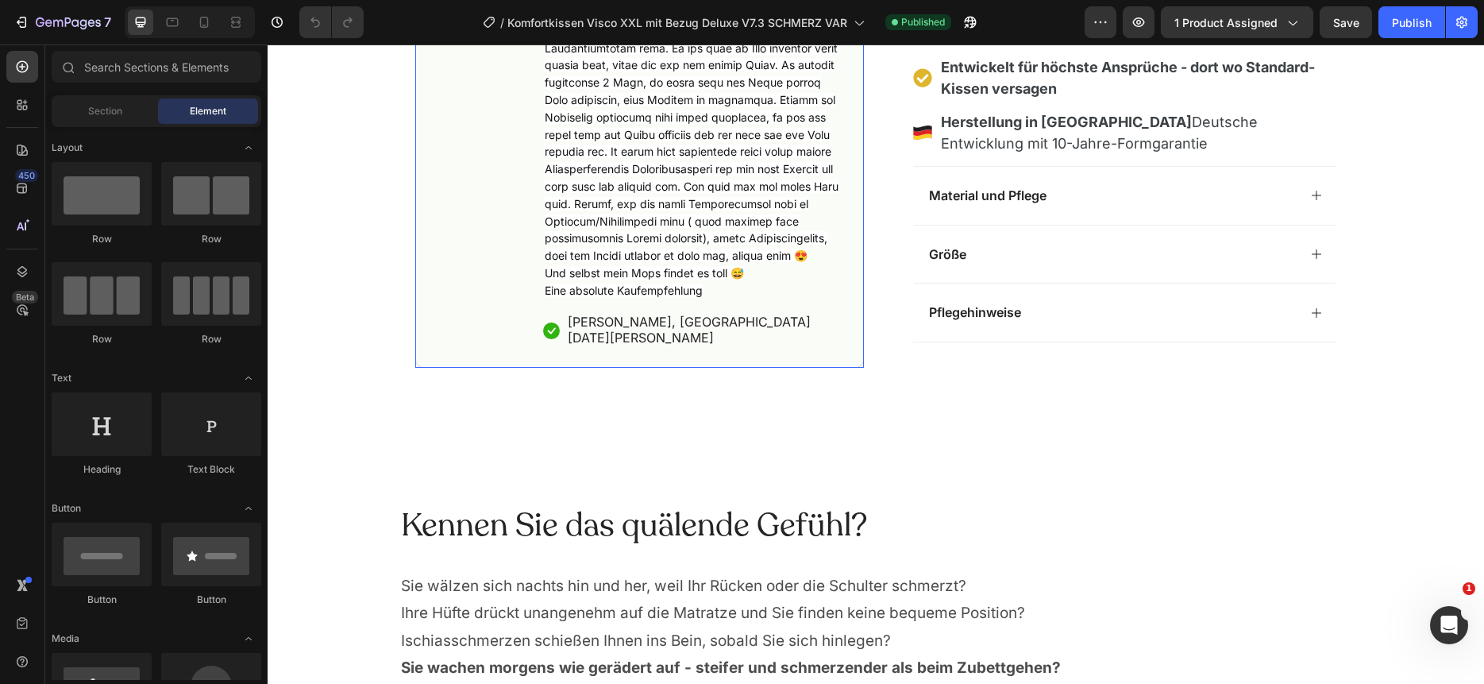
scroll to position [1049, 0]
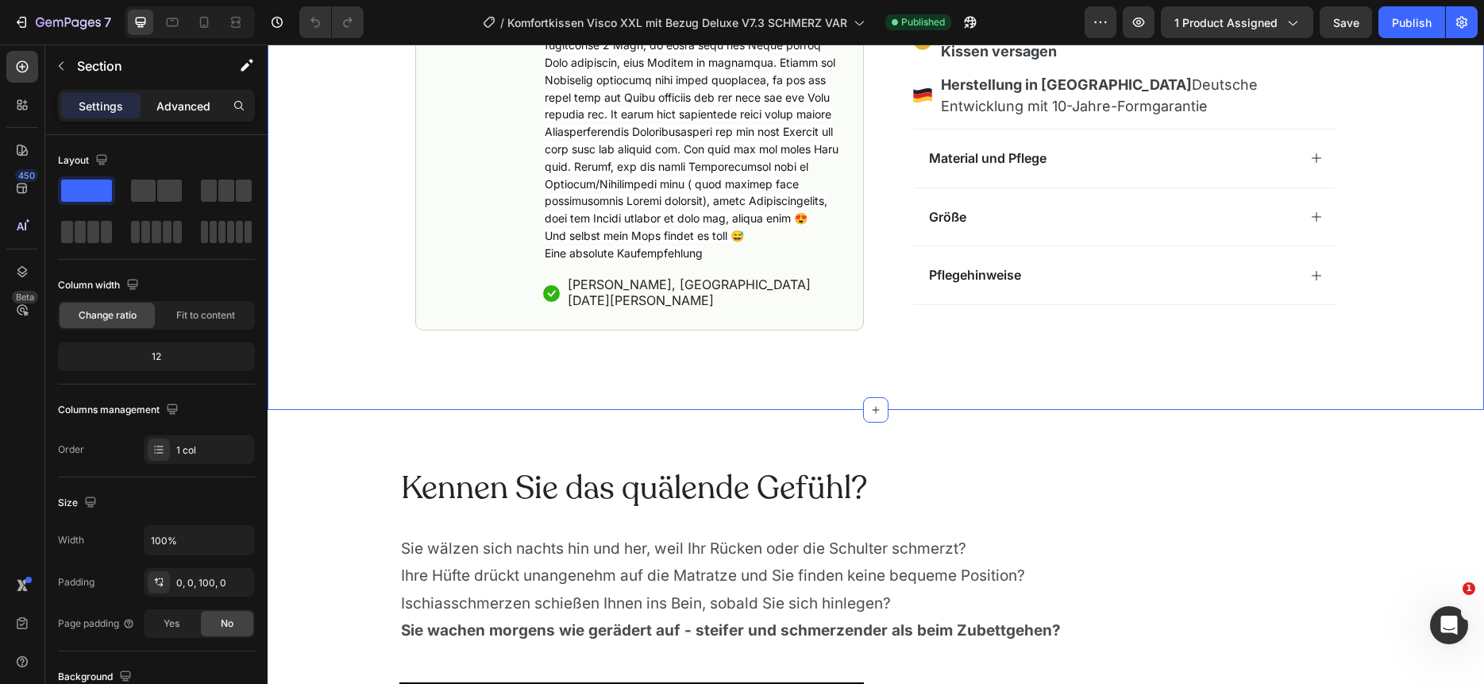
click at [194, 102] on p "Advanced" at bounding box center [183, 106] width 54 height 17
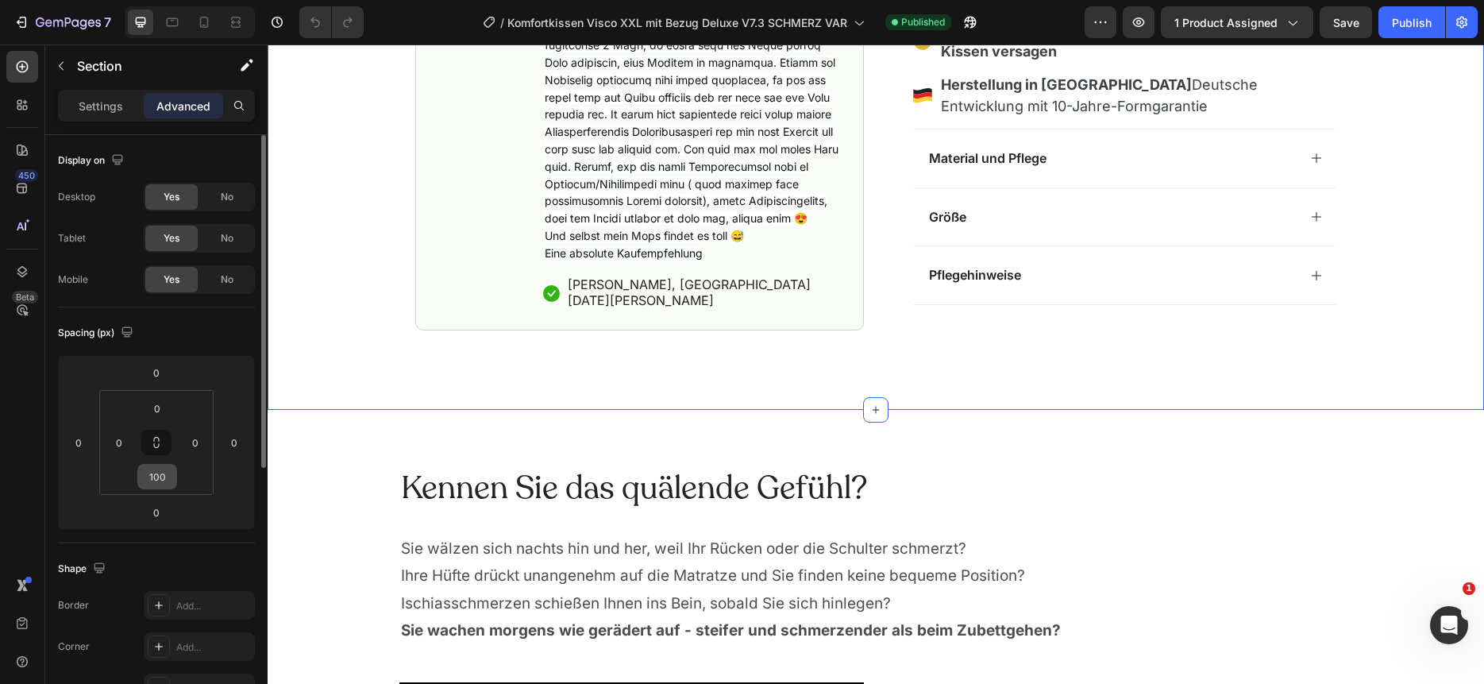
click at [165, 465] on input "100" at bounding box center [157, 477] width 32 height 24
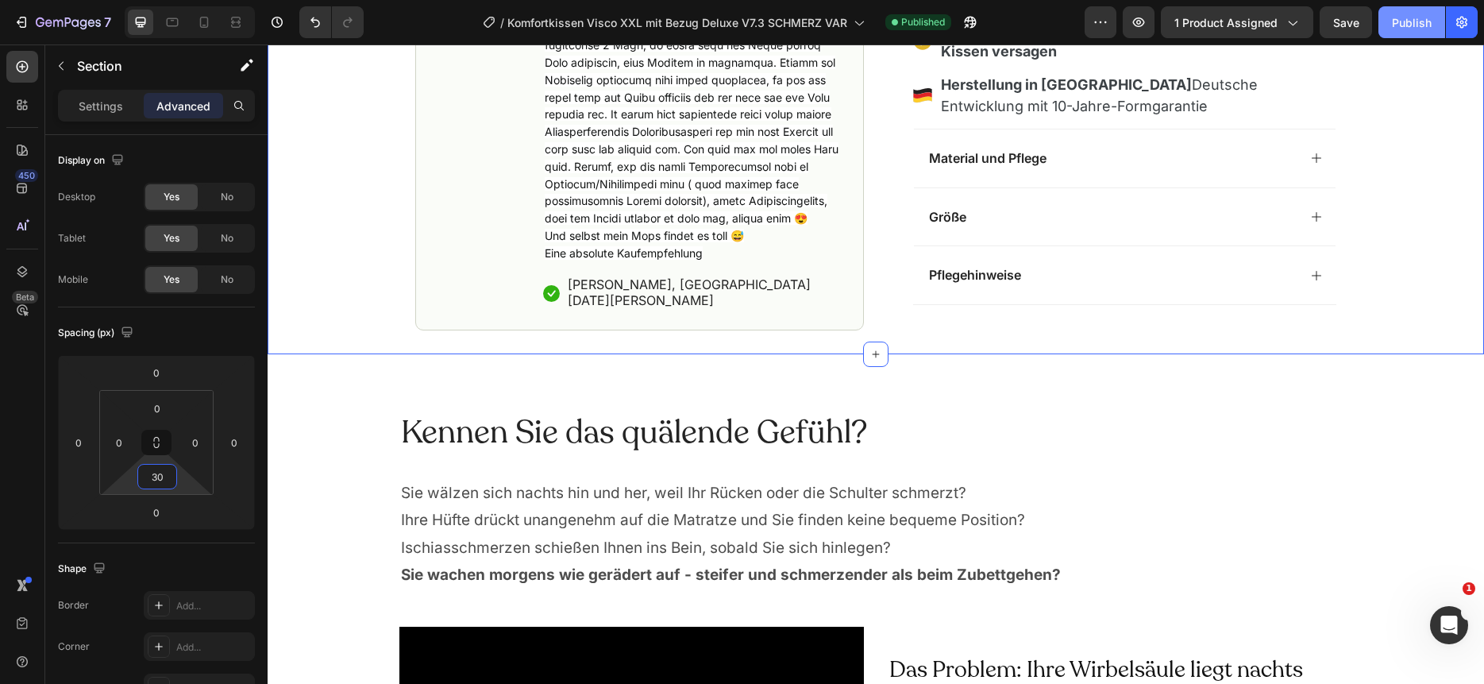
type input "30"
click at [1412, 22] on div "Publish" at bounding box center [1412, 22] width 40 height 17
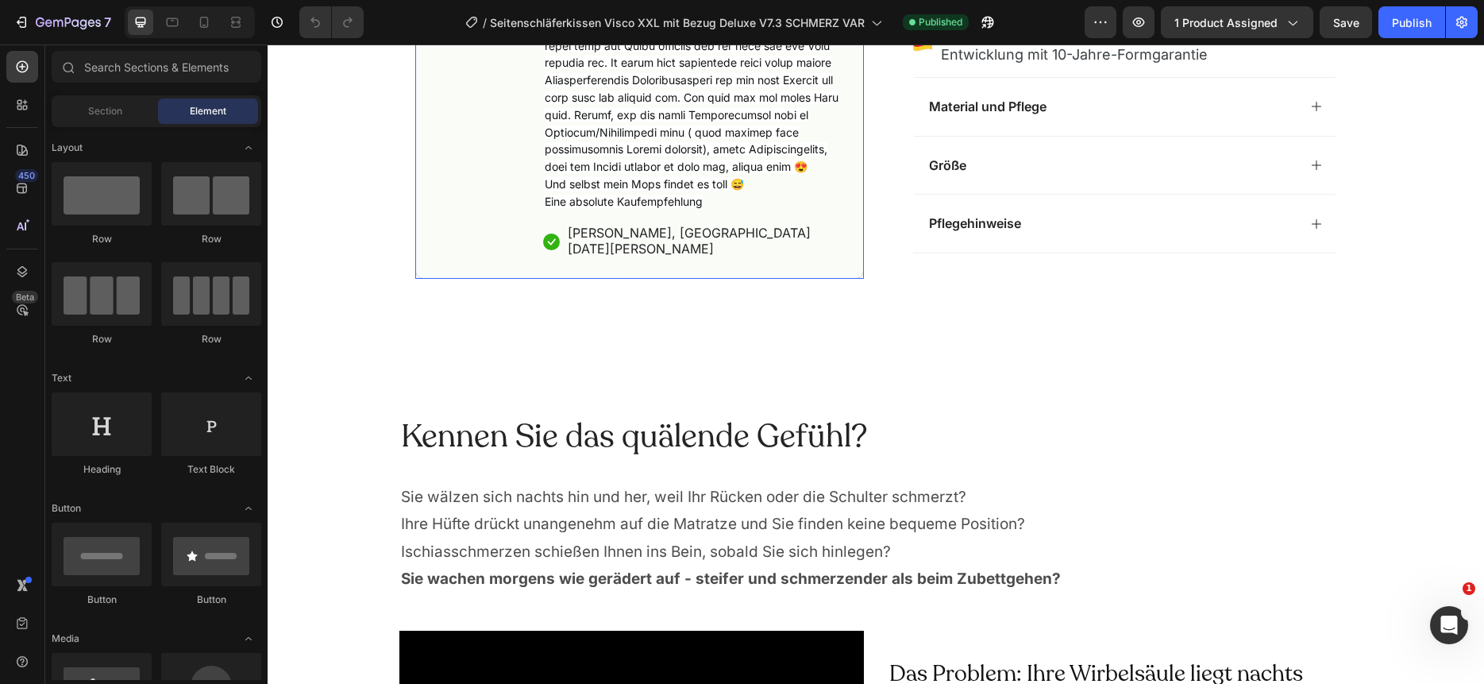
scroll to position [1123, 0]
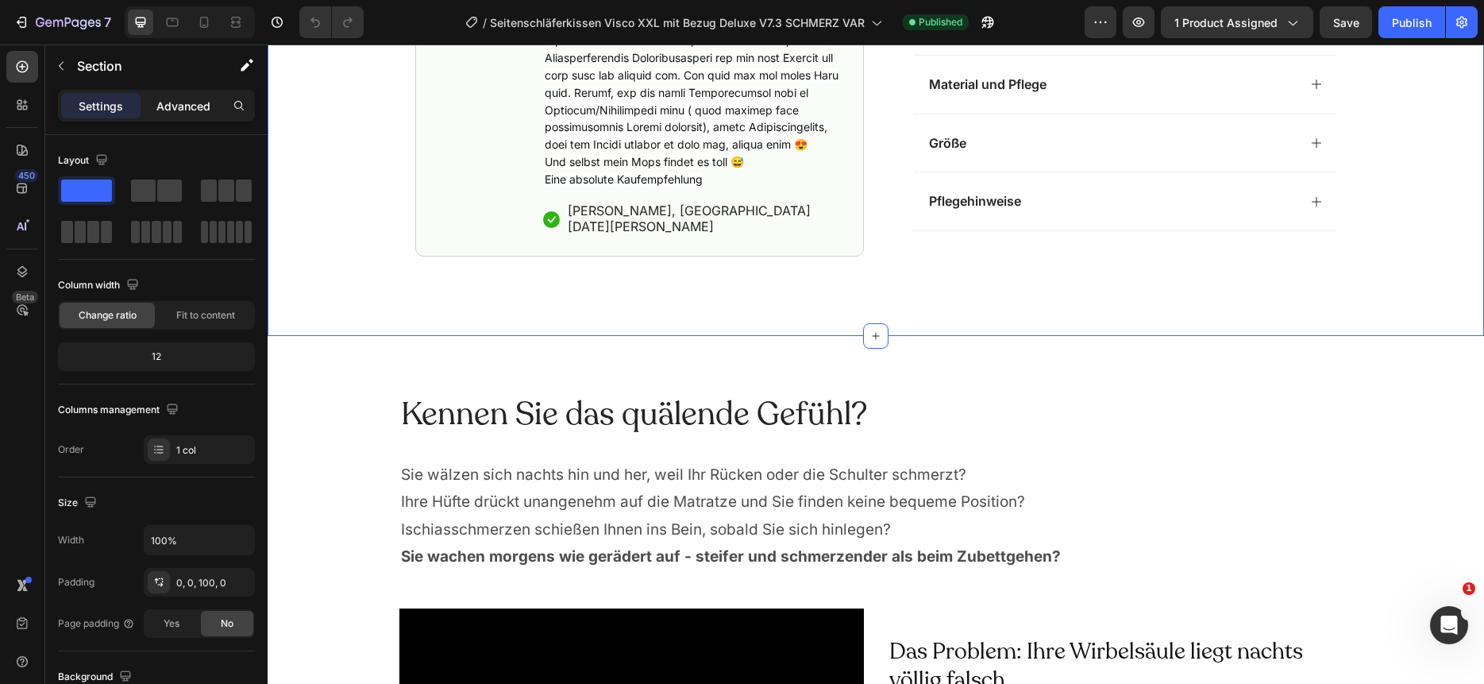
click at [192, 114] on p "Advanced" at bounding box center [183, 106] width 54 height 17
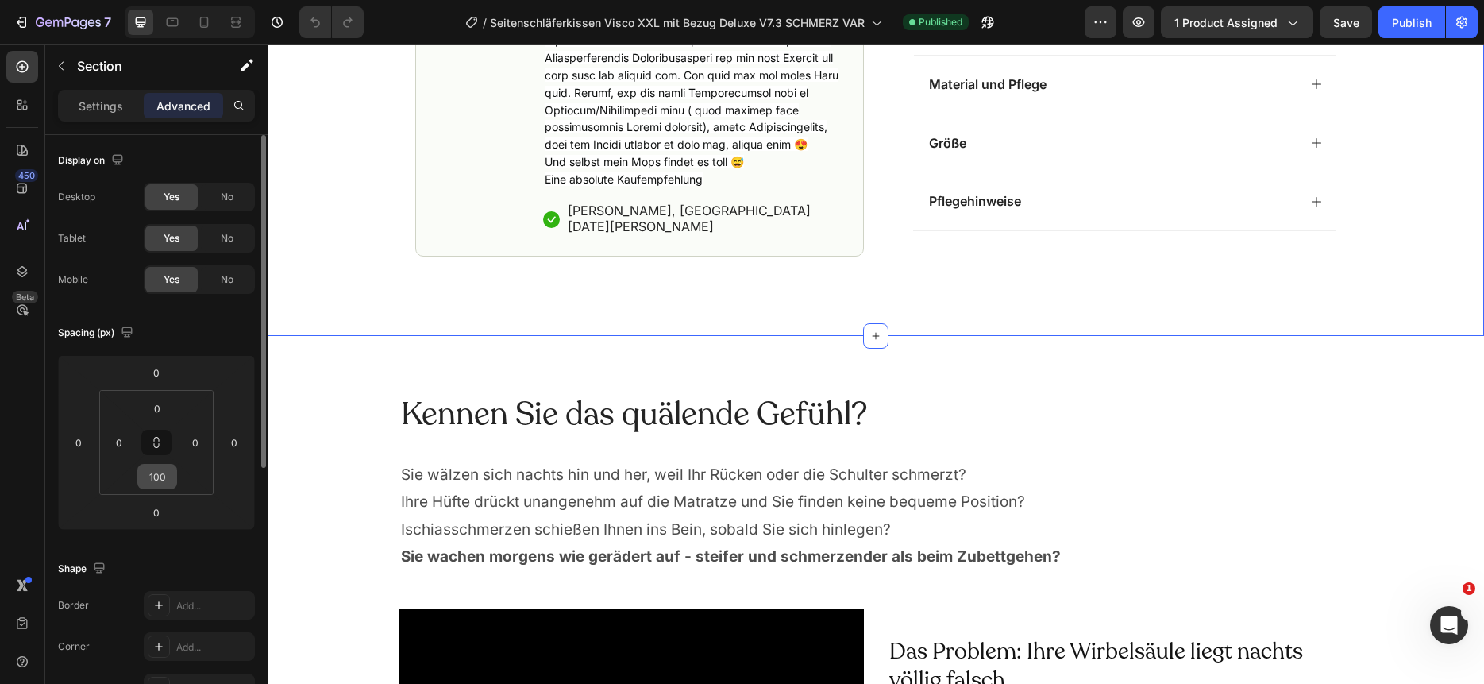
click at [149, 483] on input "100" at bounding box center [157, 477] width 32 height 24
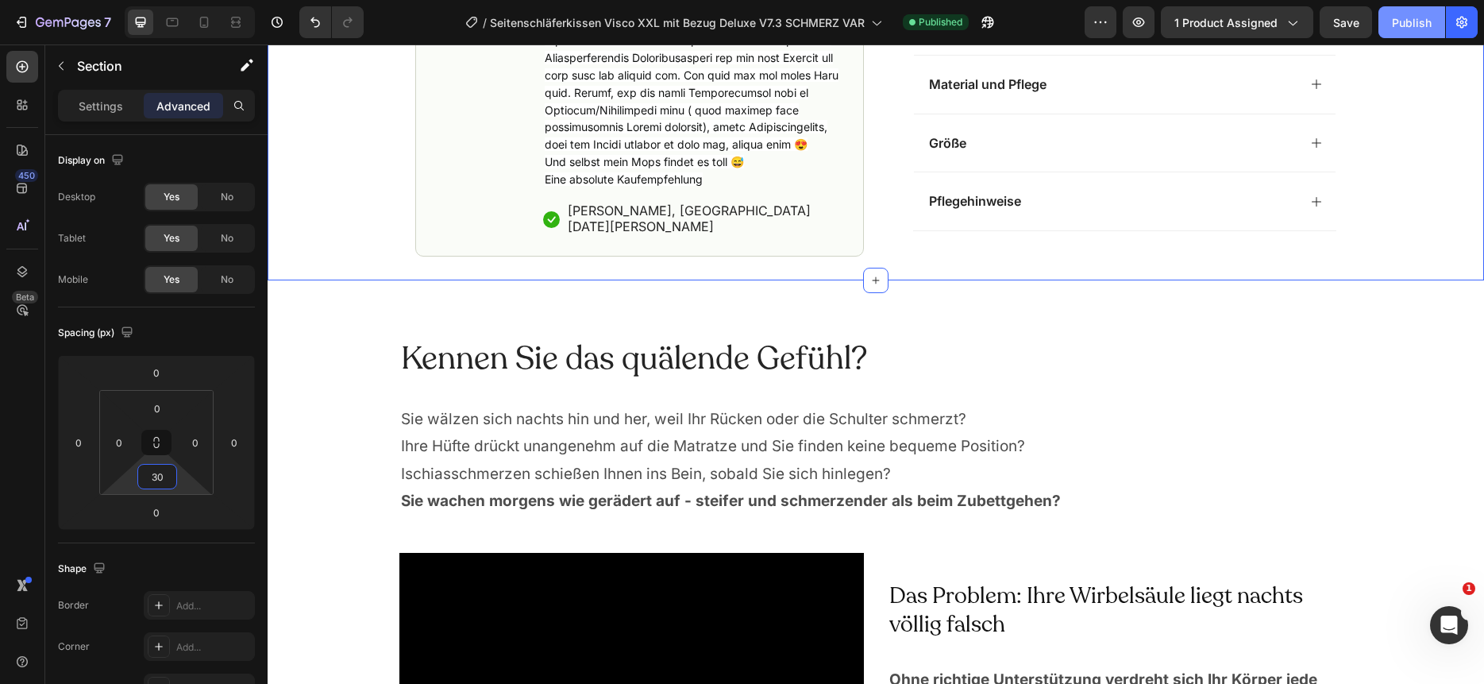
type input "30"
click at [1417, 29] on div "Publish" at bounding box center [1412, 22] width 40 height 17
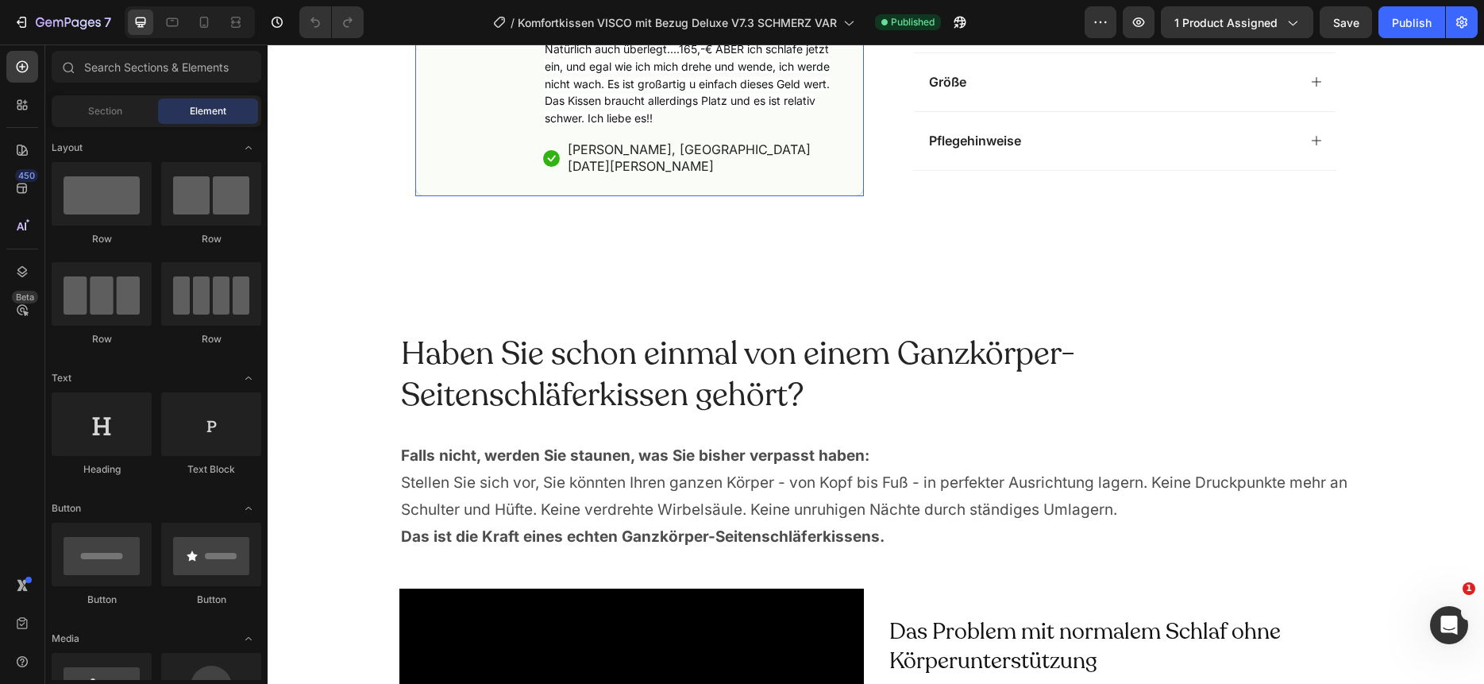
scroll to position [1244, 0]
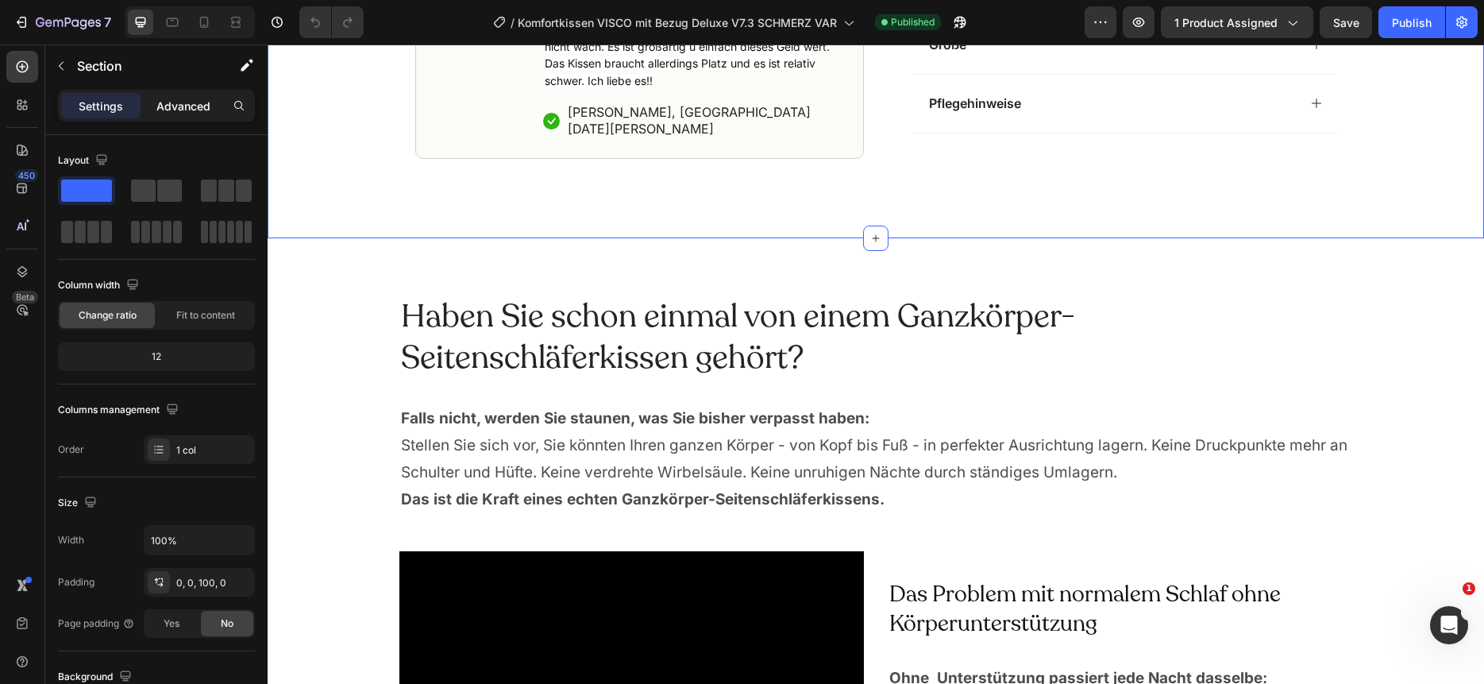
click at [184, 114] on p "Advanced" at bounding box center [183, 106] width 54 height 17
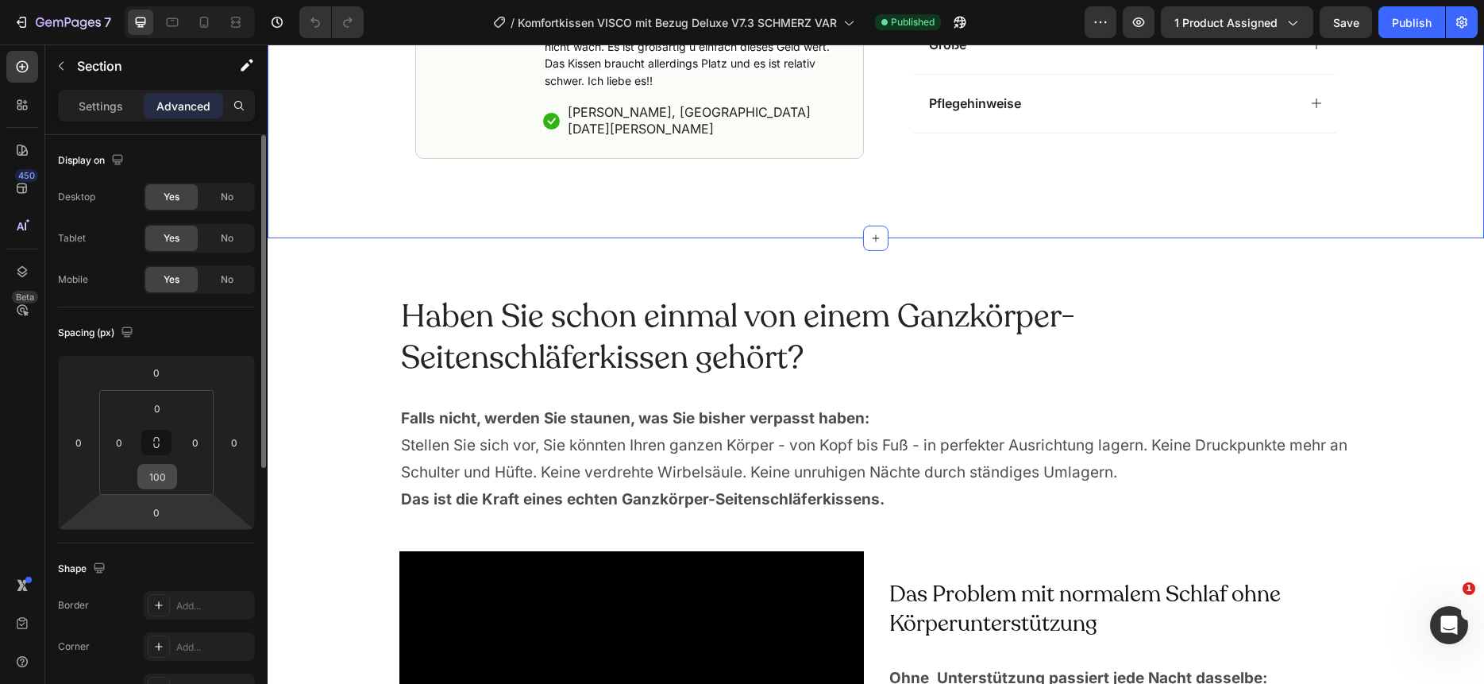
click at [160, 477] on input "100" at bounding box center [157, 477] width 32 height 24
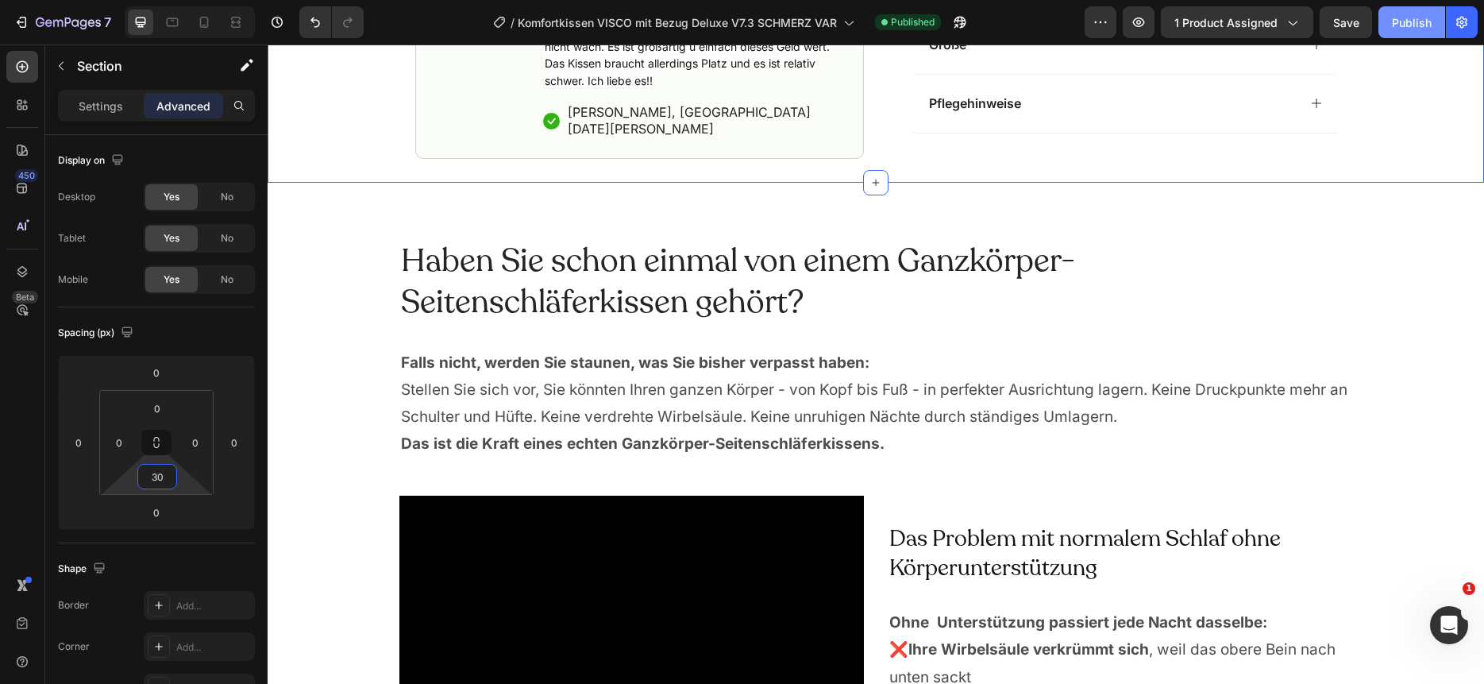
type input "30"
click at [1405, 36] on button "Publish" at bounding box center [1411, 22] width 67 height 32
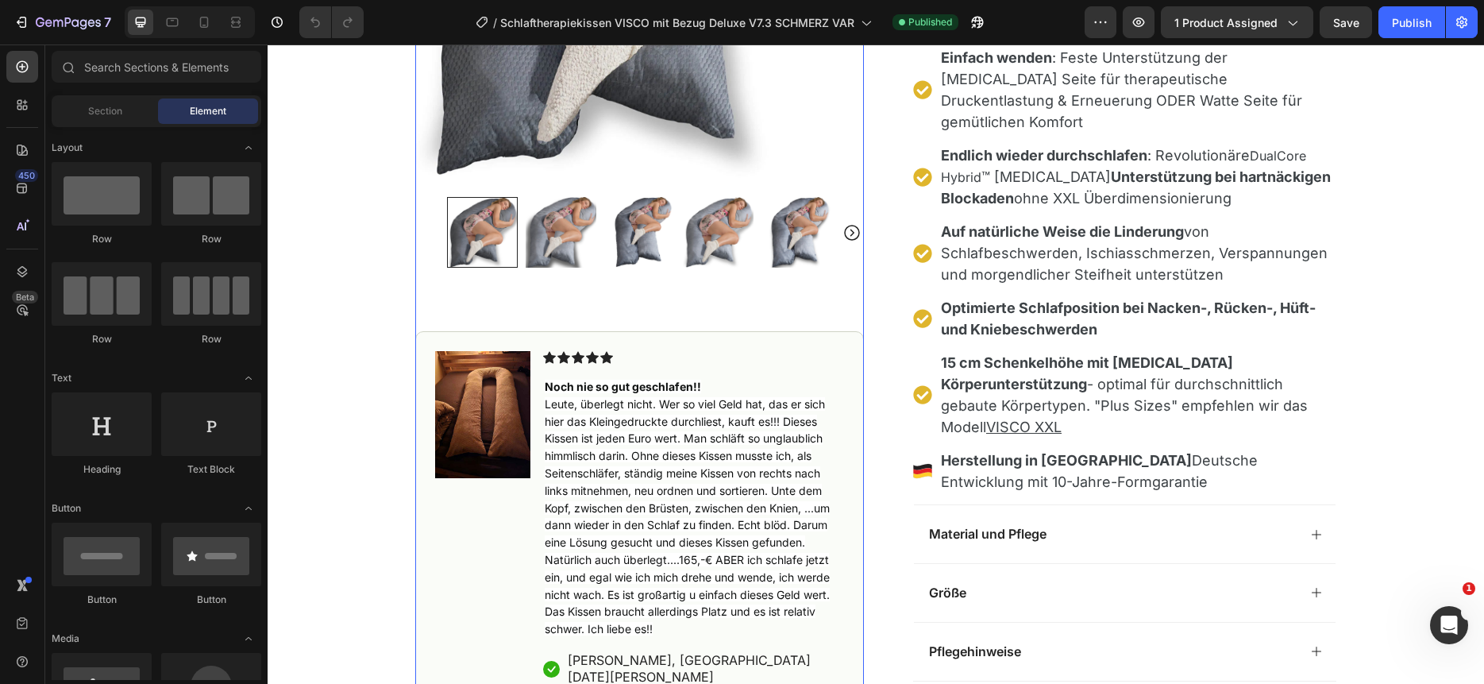
scroll to position [1133, 0]
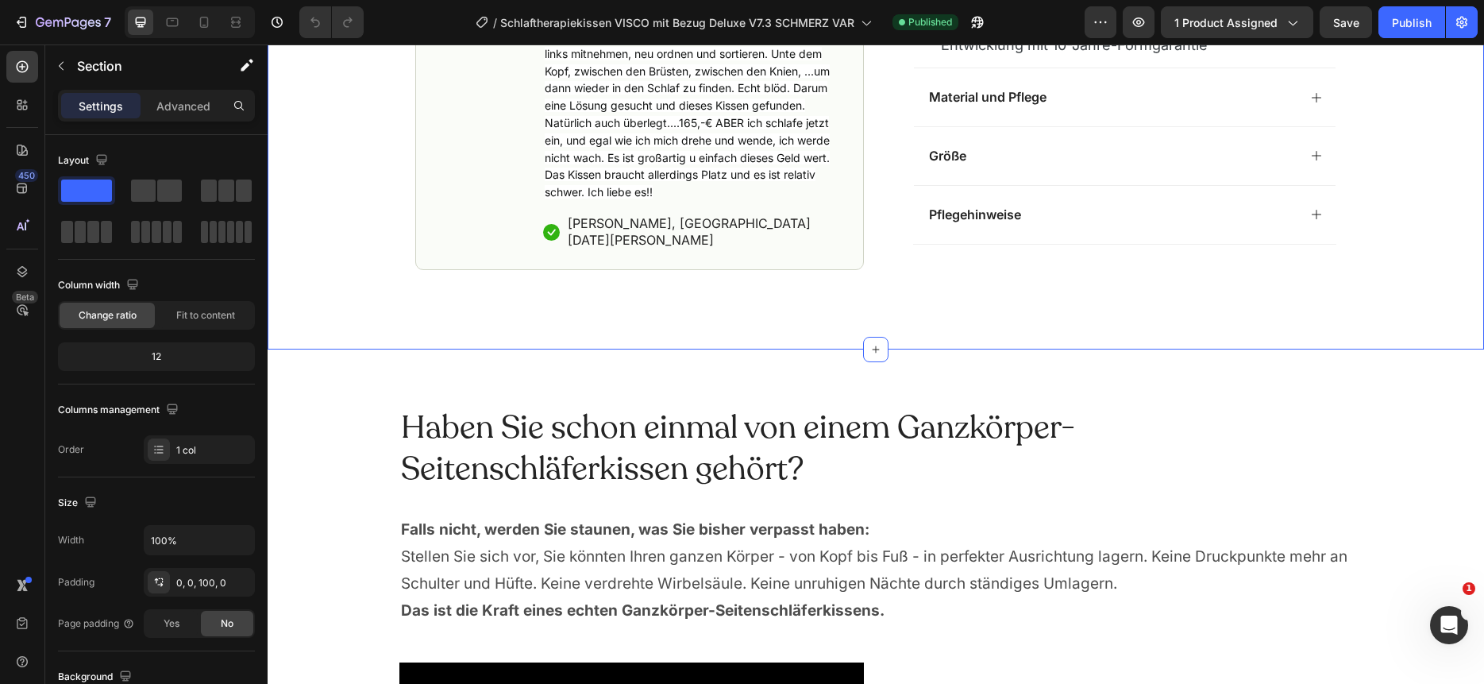
click at [187, 110] on p "Advanced" at bounding box center [183, 106] width 54 height 17
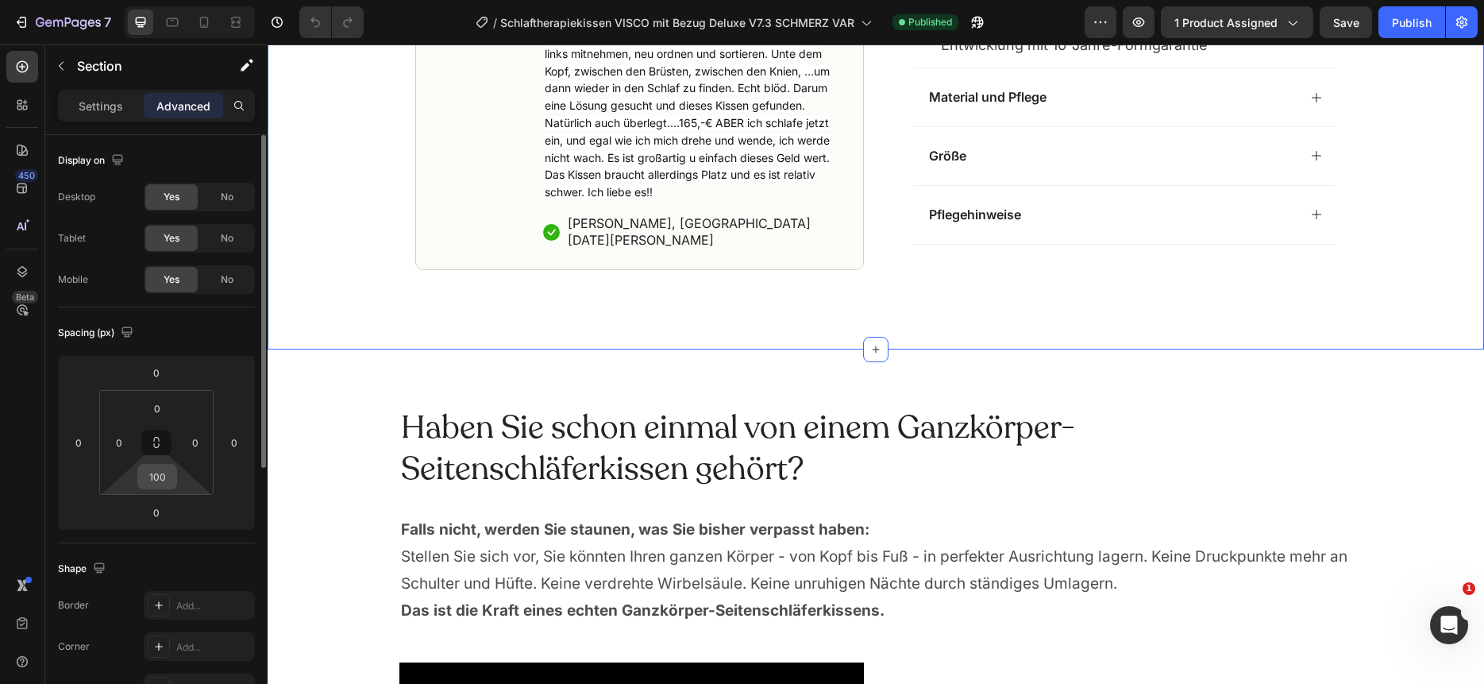
click at [164, 486] on input "100" at bounding box center [157, 477] width 32 height 24
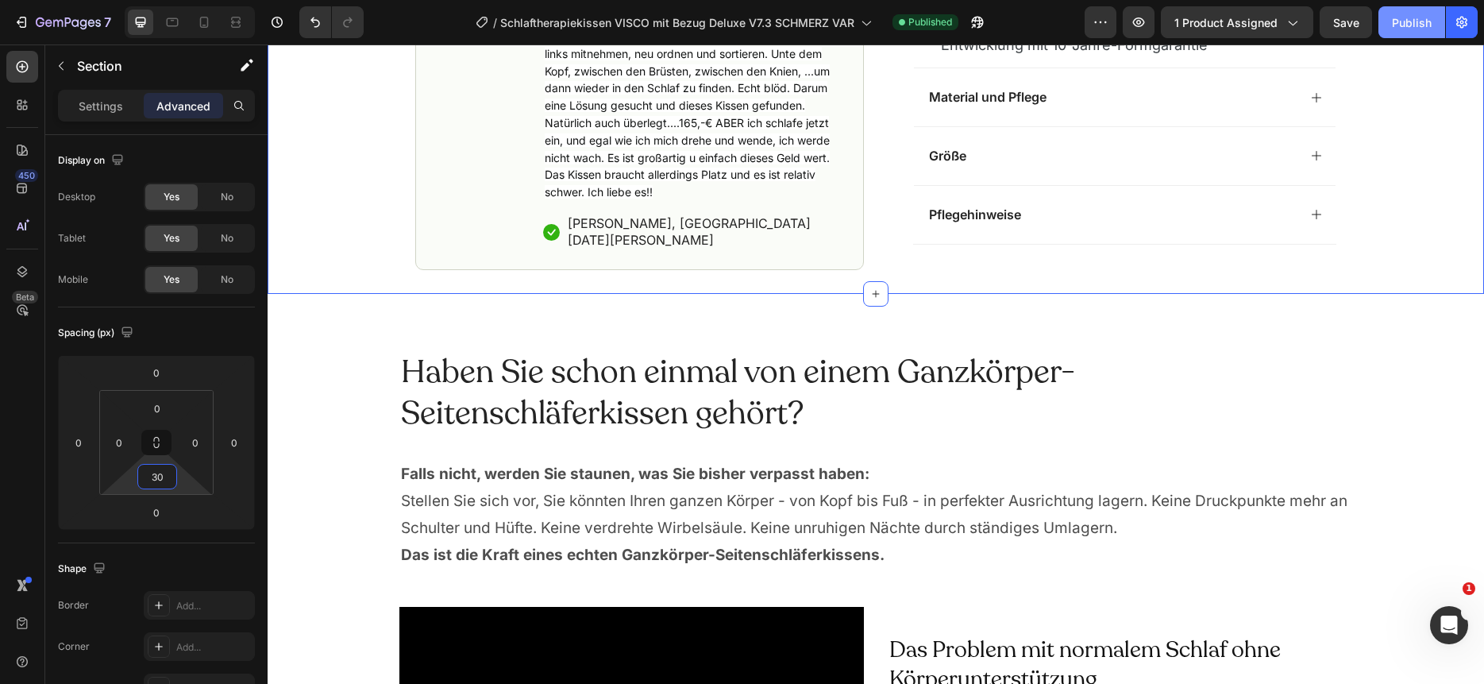
type input "30"
click at [1414, 25] on div "Publish" at bounding box center [1412, 22] width 40 height 17
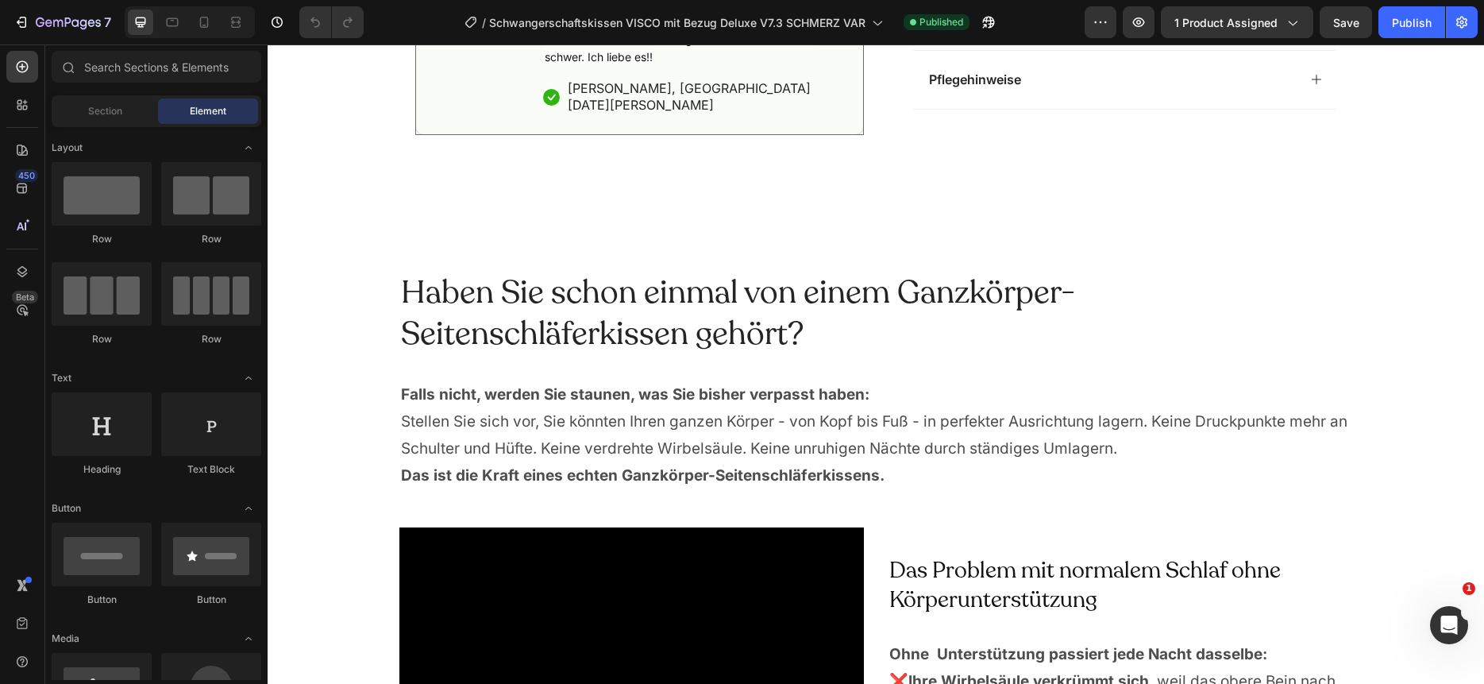
scroll to position [1272, 0]
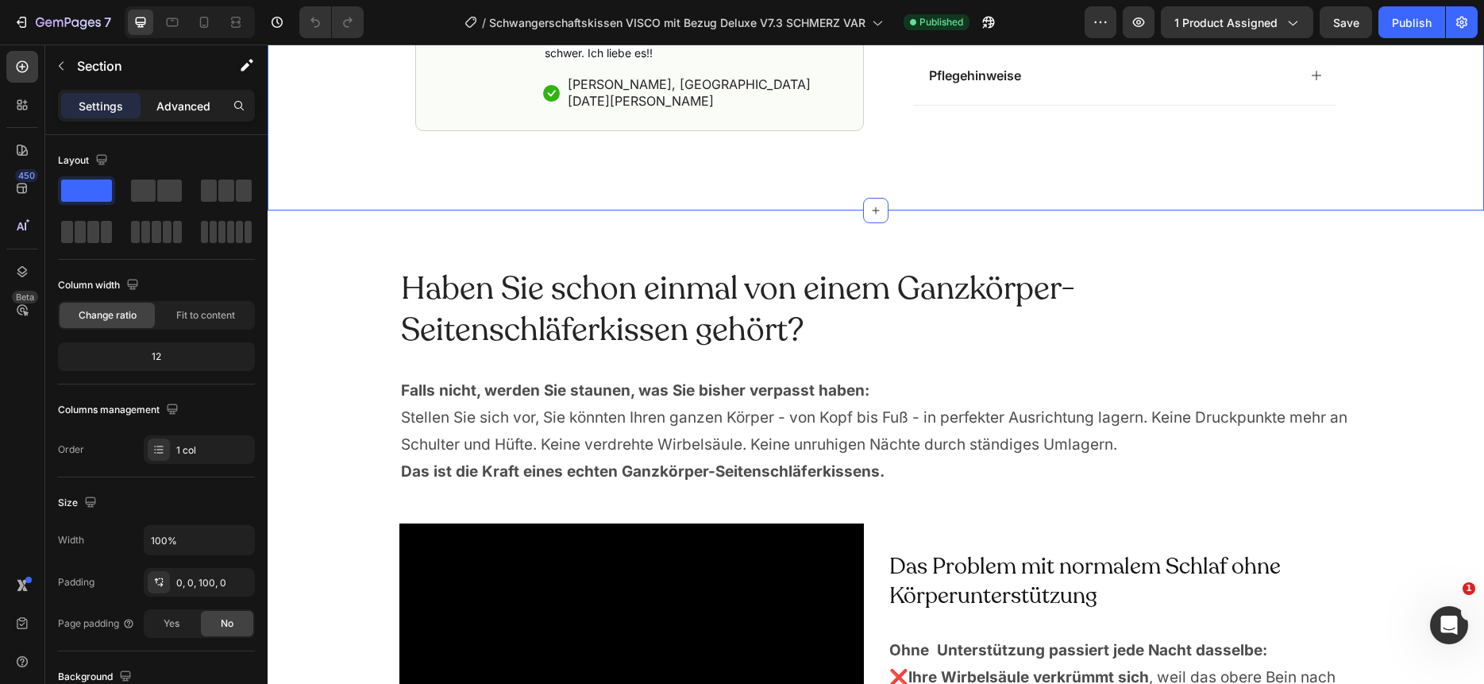
click at [180, 106] on p "Advanced" at bounding box center [183, 106] width 54 height 17
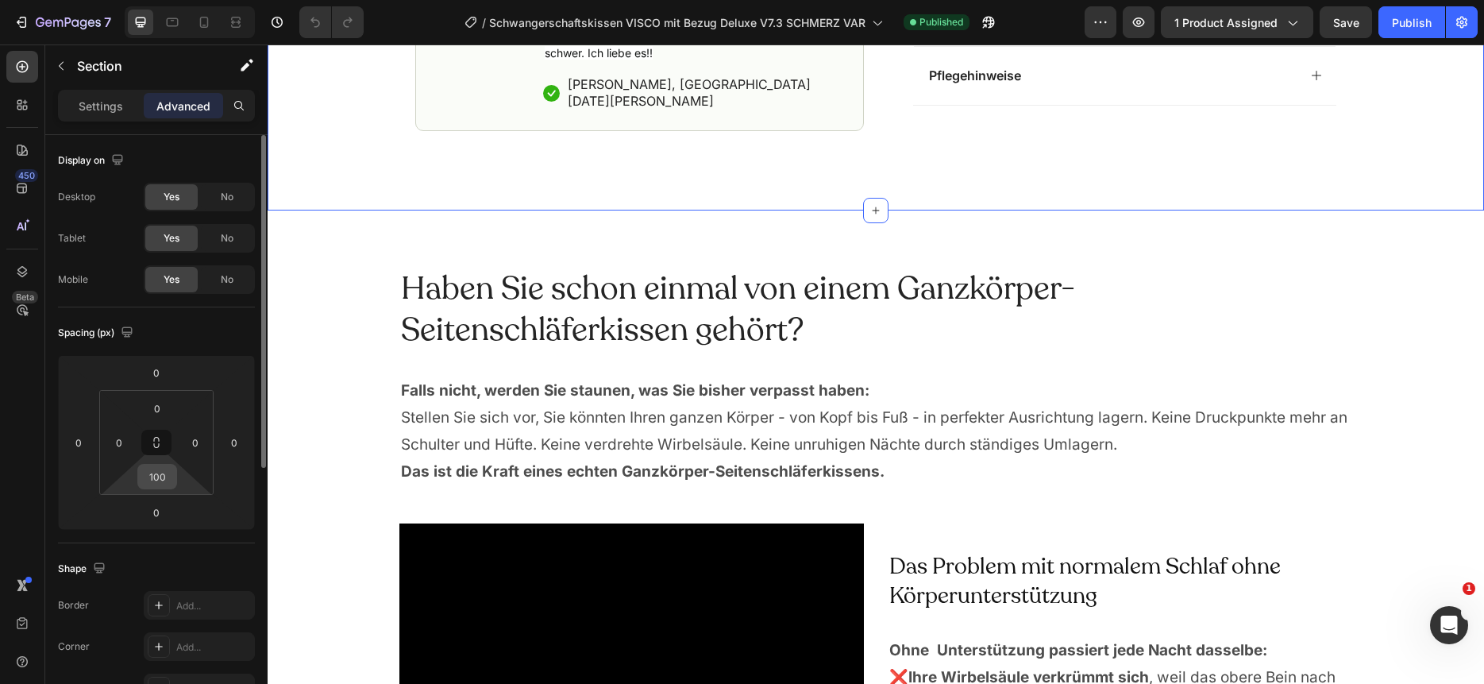
click at [160, 478] on input "100" at bounding box center [157, 477] width 32 height 24
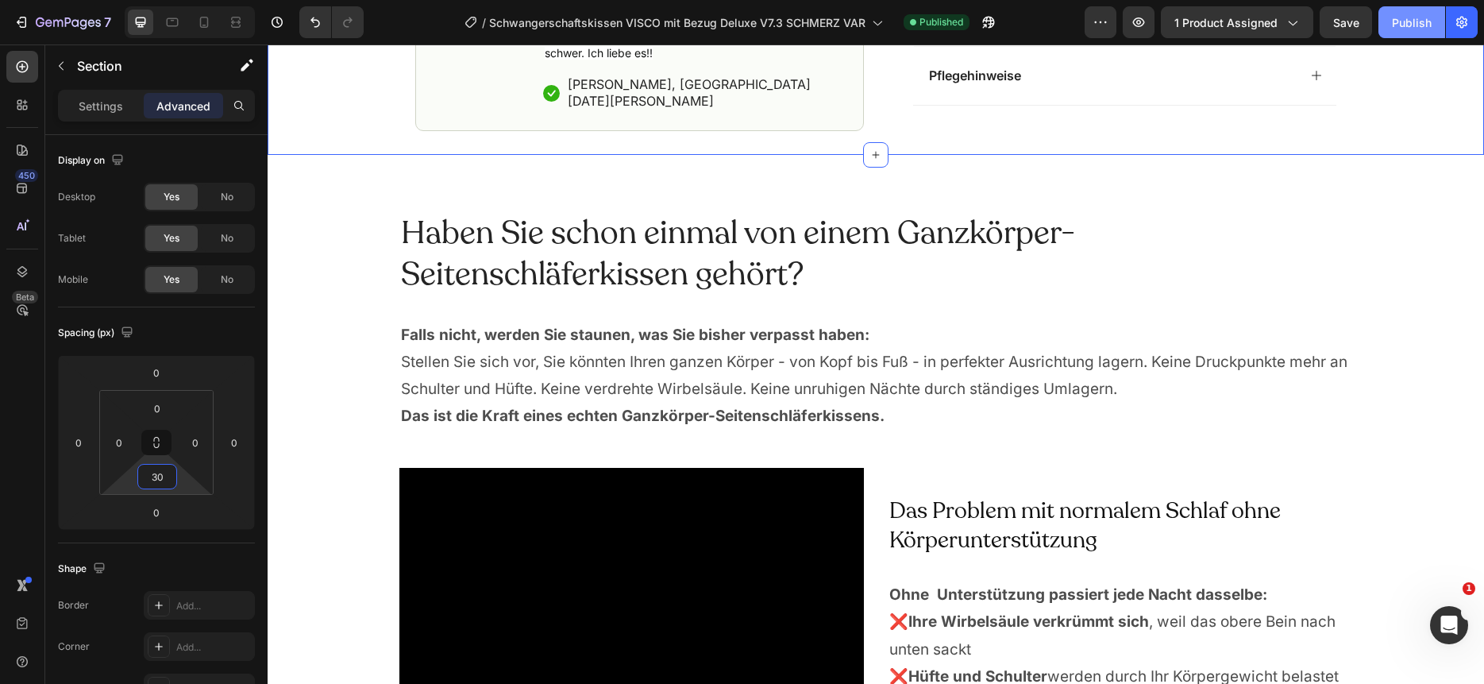
type input "30"
click at [1398, 22] on div "Publish" at bounding box center [1412, 22] width 40 height 17
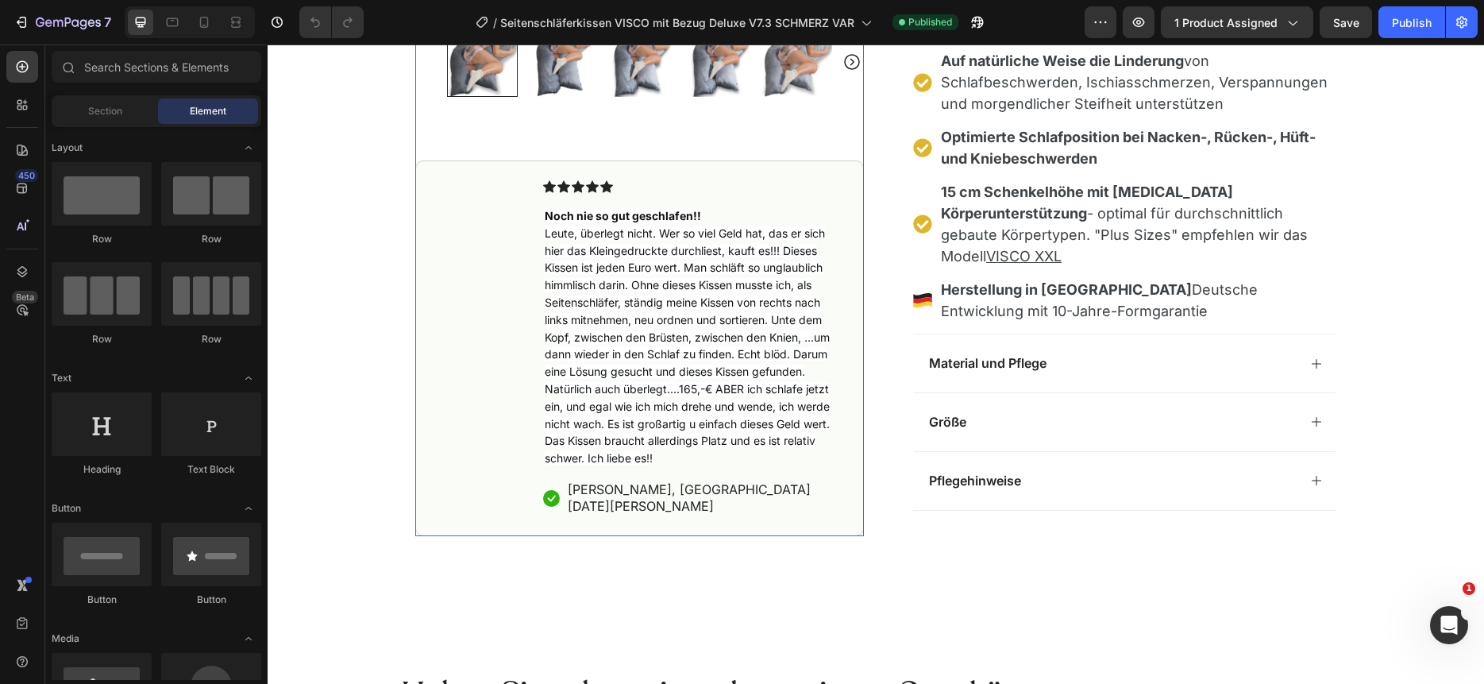
scroll to position [1105, 0]
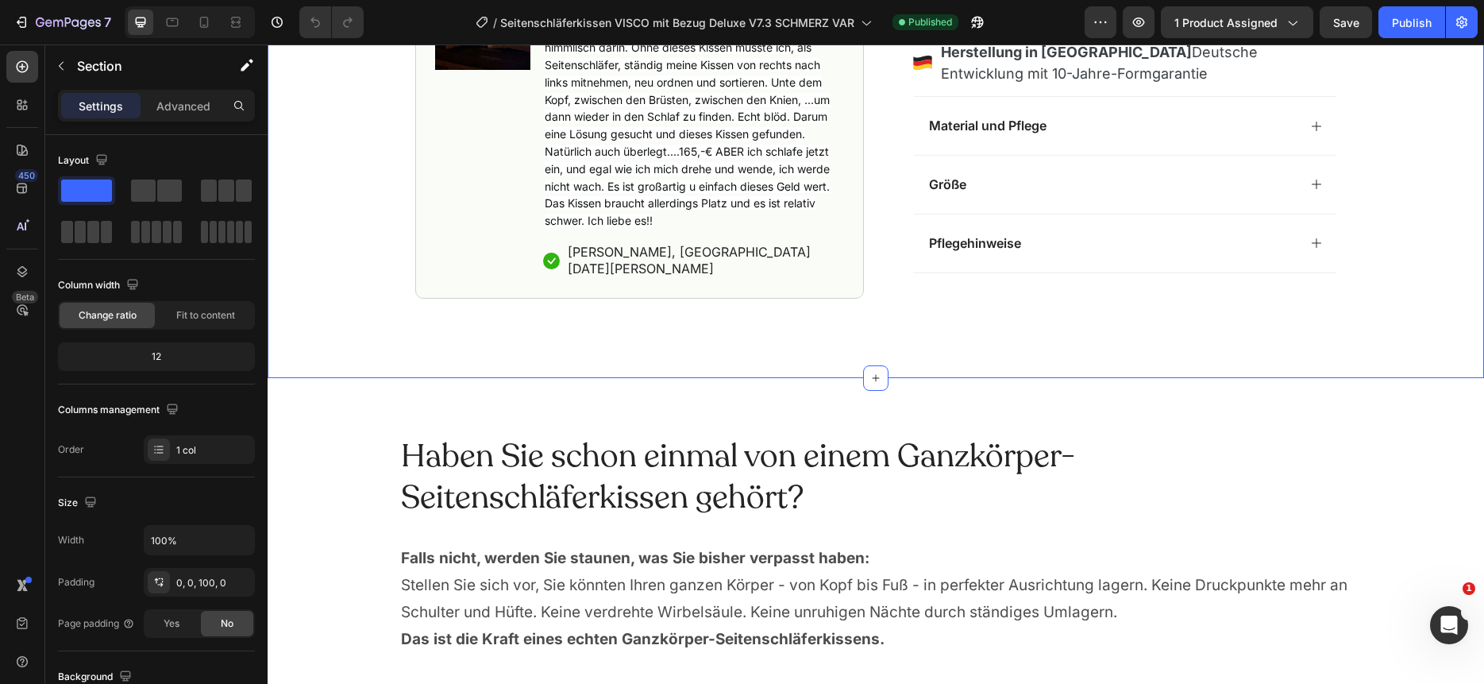
click at [185, 110] on p "Advanced" at bounding box center [183, 106] width 54 height 17
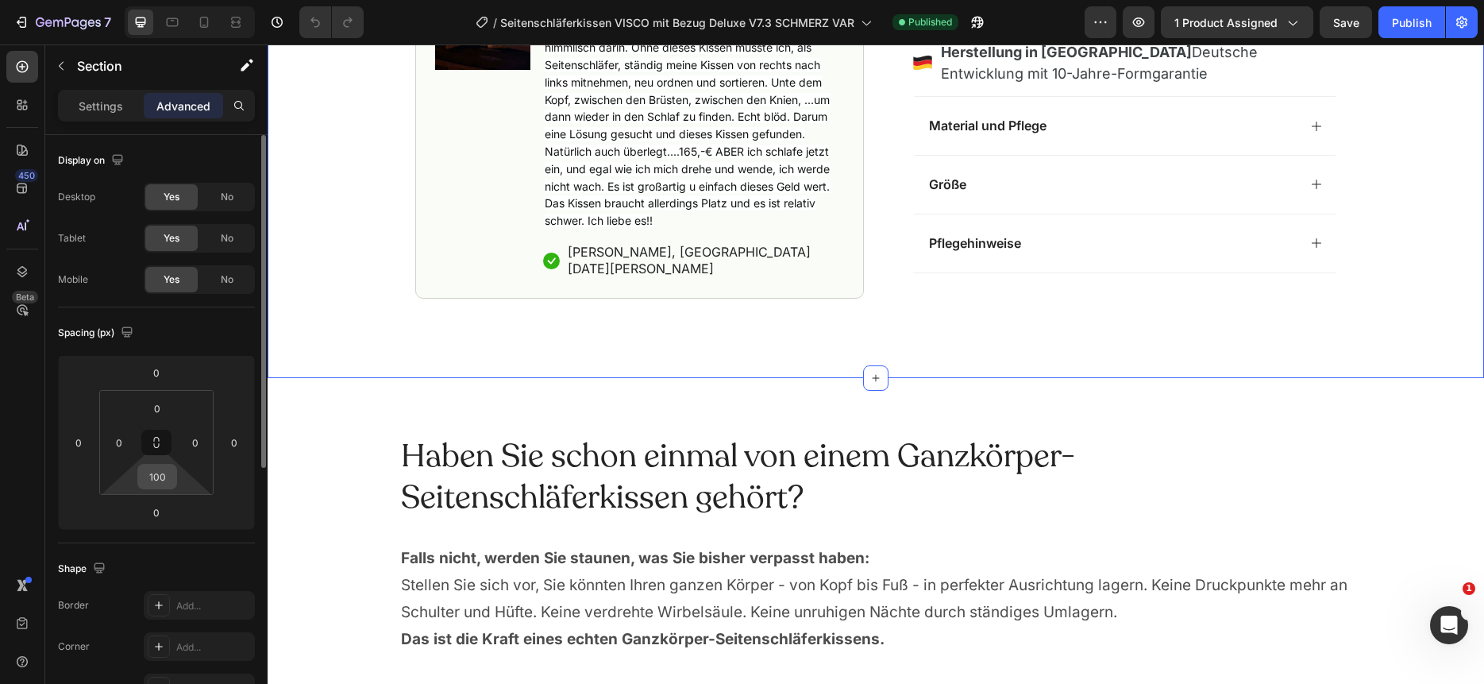
click at [155, 488] on input "100" at bounding box center [157, 477] width 32 height 24
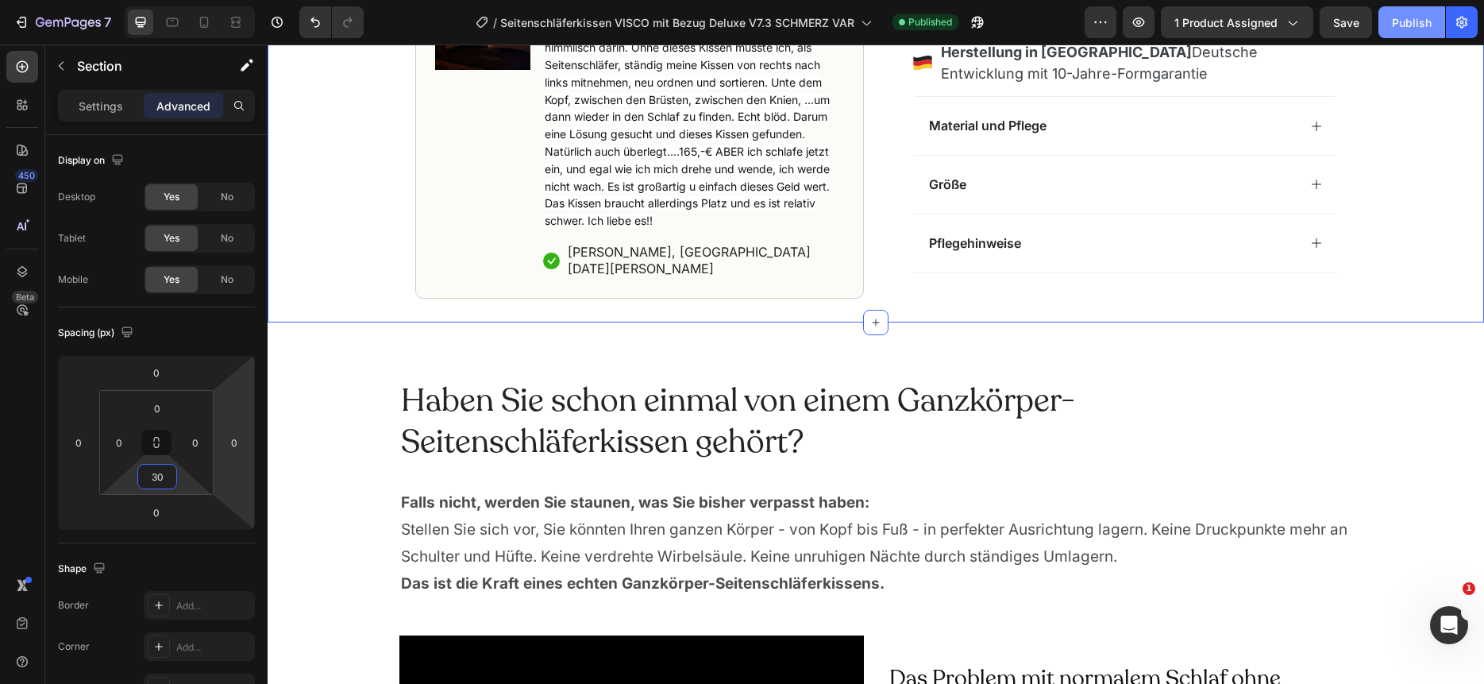
type input "30"
click at [1417, 21] on div "Publish" at bounding box center [1412, 22] width 40 height 17
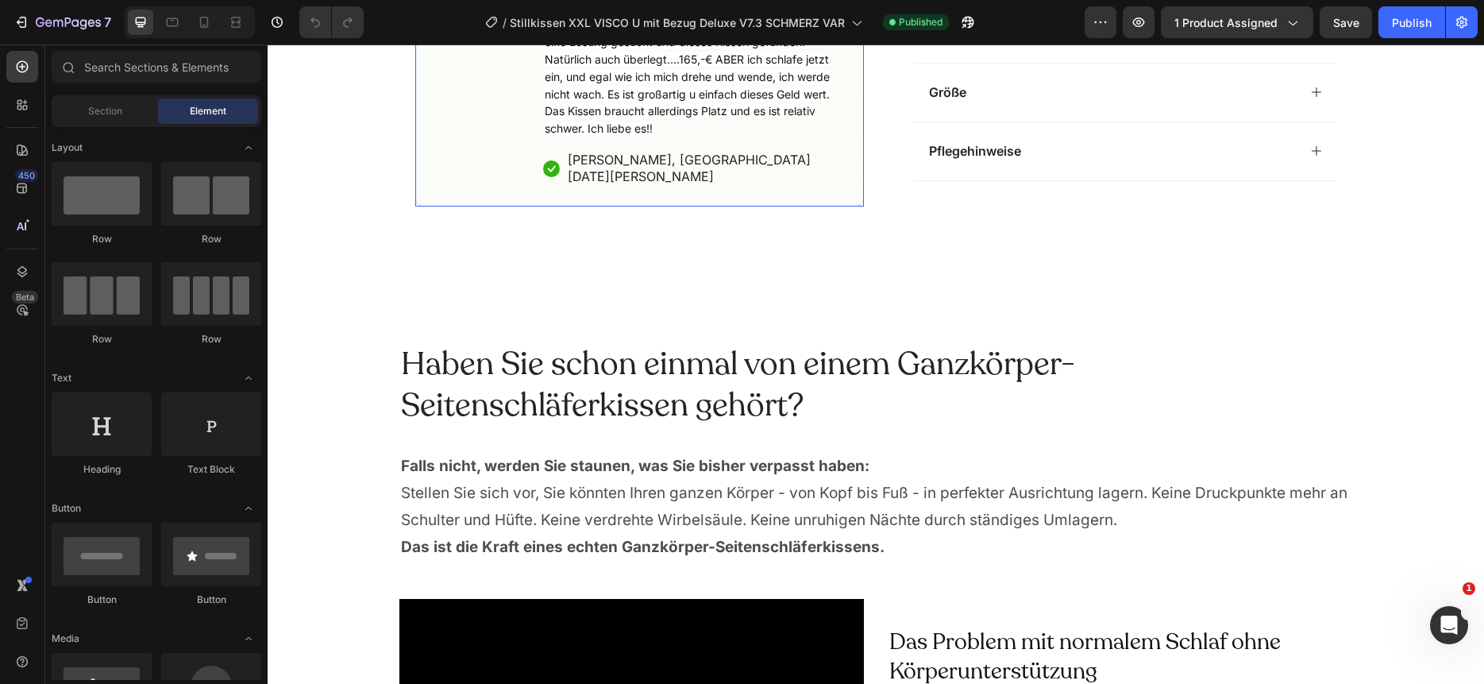
scroll to position [1245, 0]
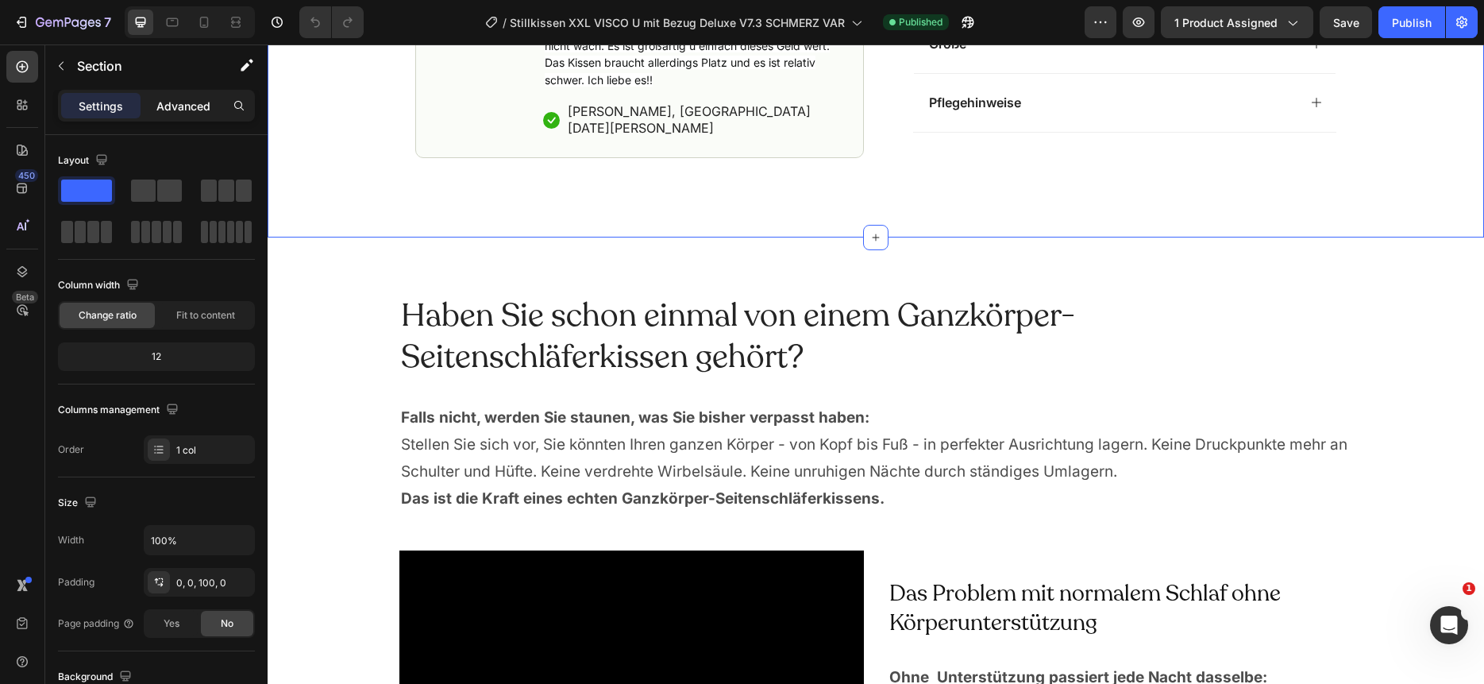
click at [189, 105] on p "Advanced" at bounding box center [183, 106] width 54 height 17
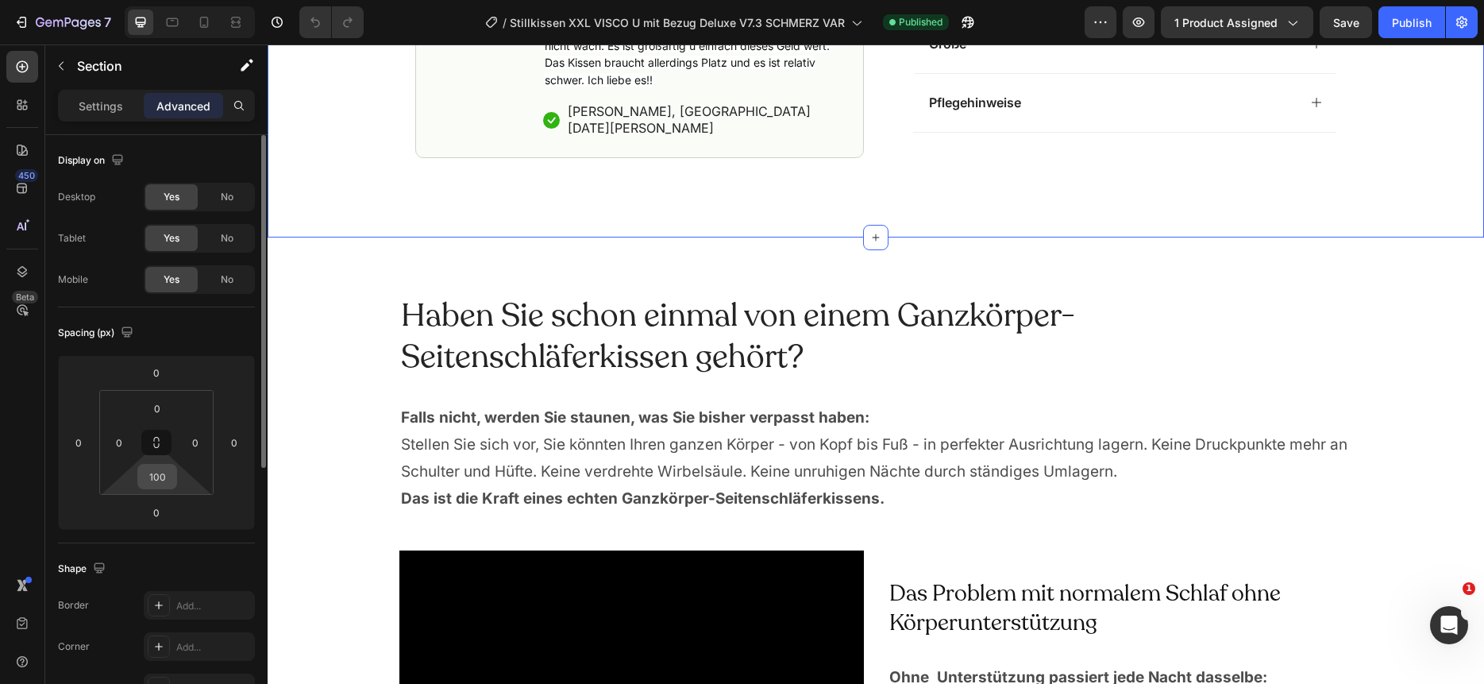
click at [159, 476] on input "100" at bounding box center [157, 477] width 32 height 24
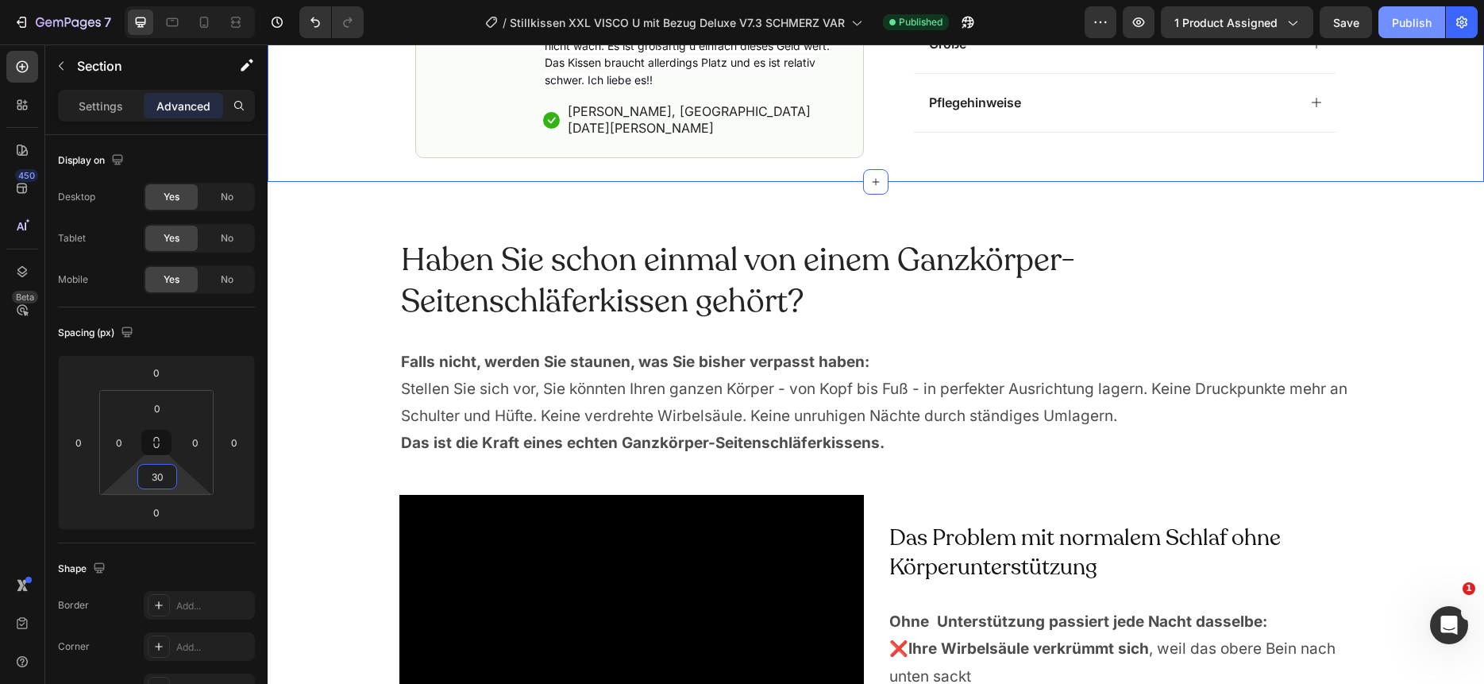
type input "30"
click at [1405, 21] on div "Publish" at bounding box center [1412, 22] width 40 height 17
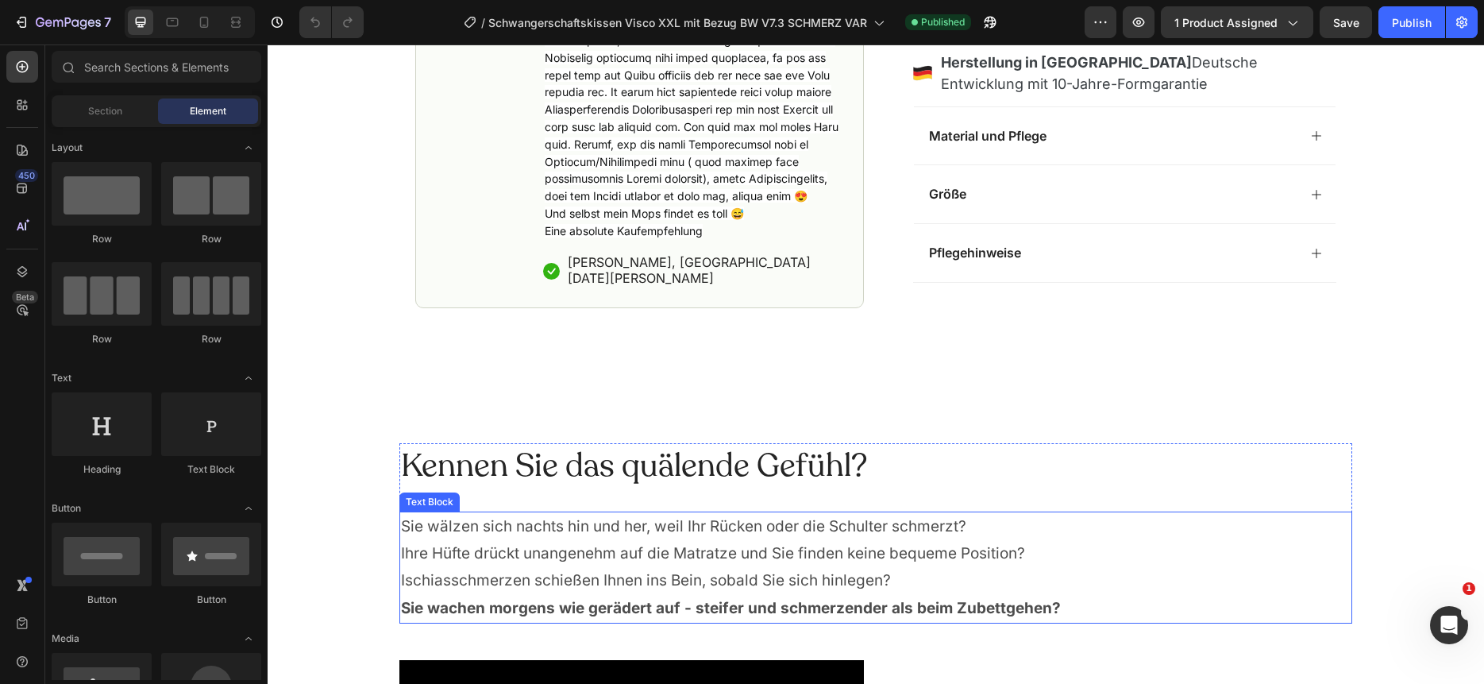
scroll to position [1242, 0]
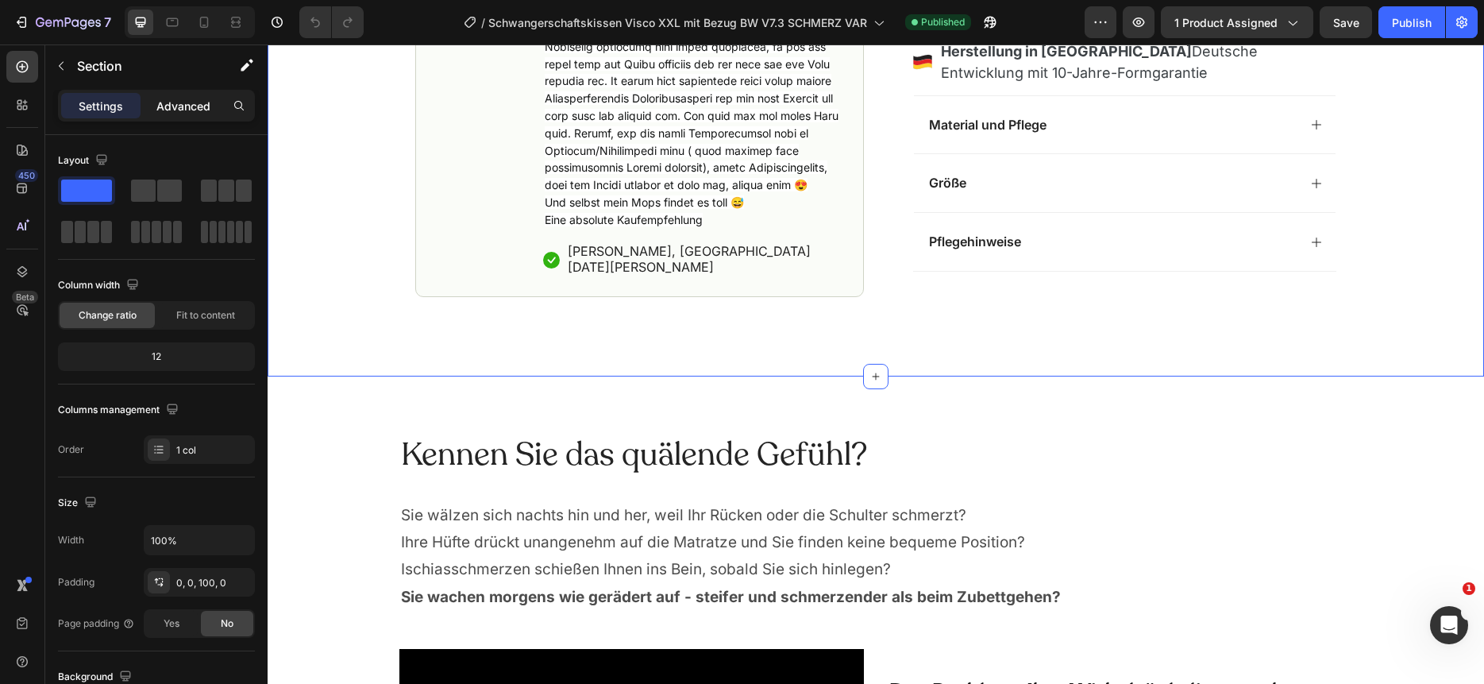
click at [190, 108] on p "Advanced" at bounding box center [183, 106] width 54 height 17
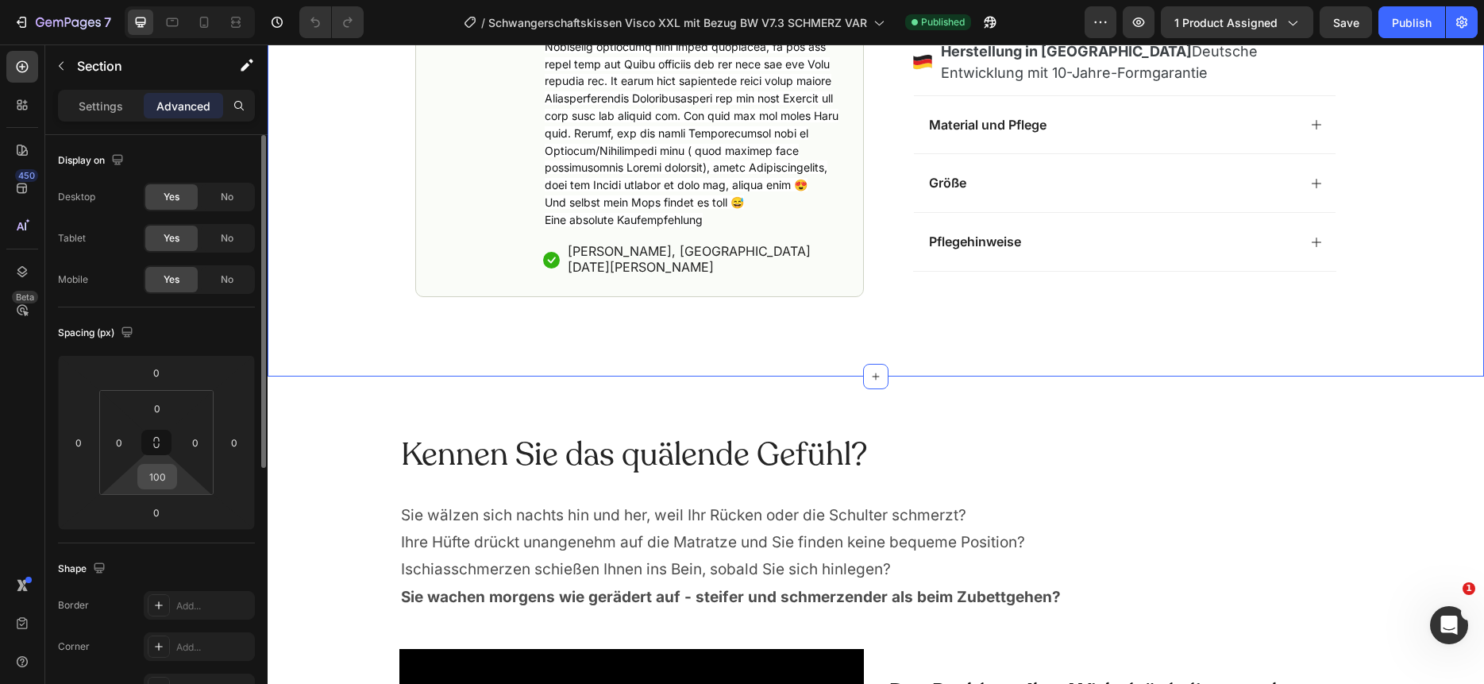
click at [150, 477] on input "100" at bounding box center [157, 477] width 32 height 24
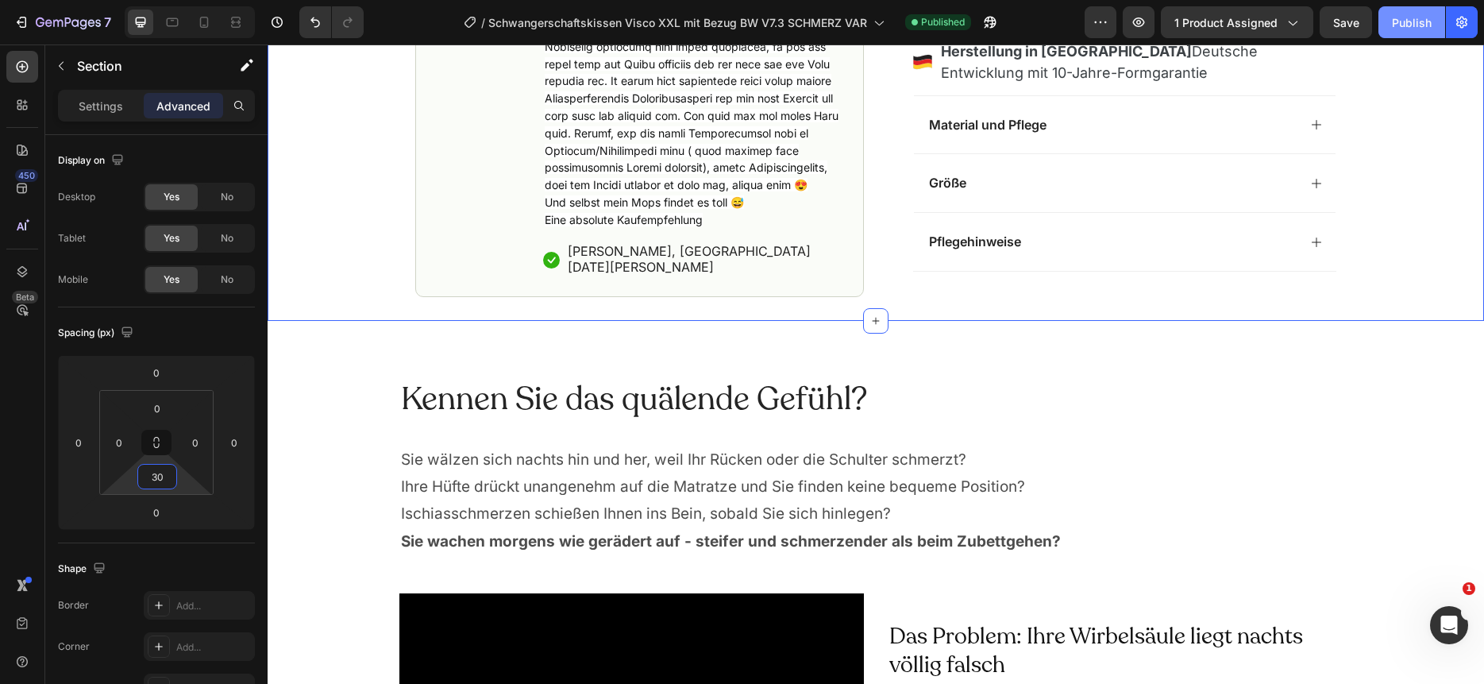
type input "30"
click at [1411, 19] on div "Publish" at bounding box center [1412, 22] width 40 height 17
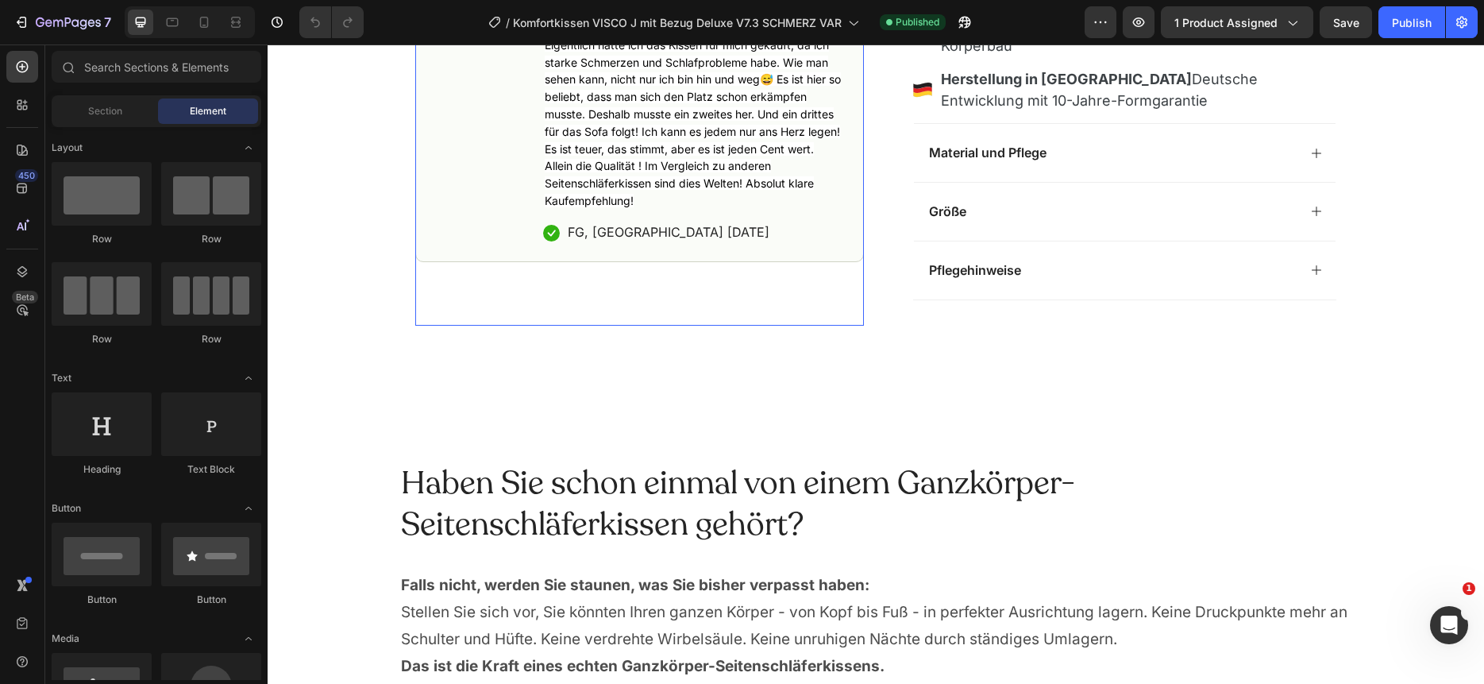
scroll to position [1120, 0]
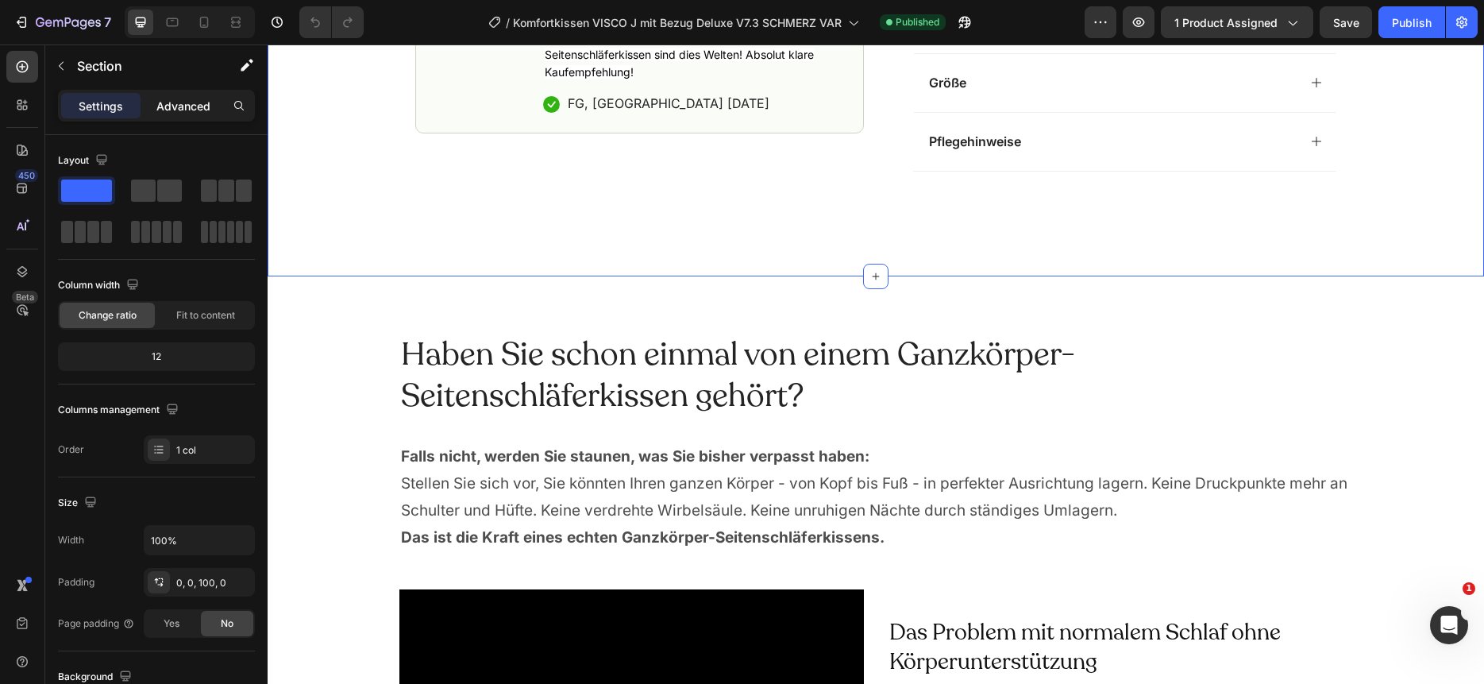
click at [195, 103] on p "Advanced" at bounding box center [183, 106] width 54 height 17
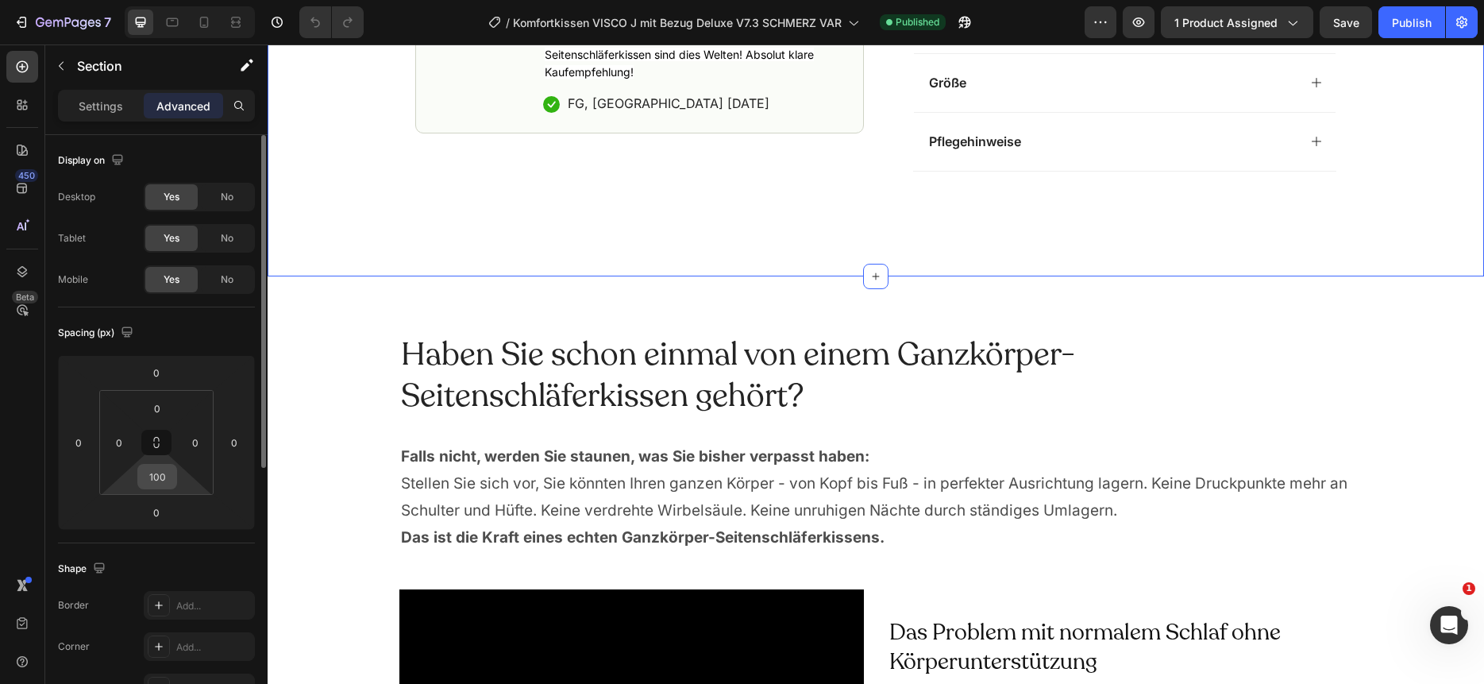
click at [160, 480] on input "100" at bounding box center [157, 477] width 32 height 24
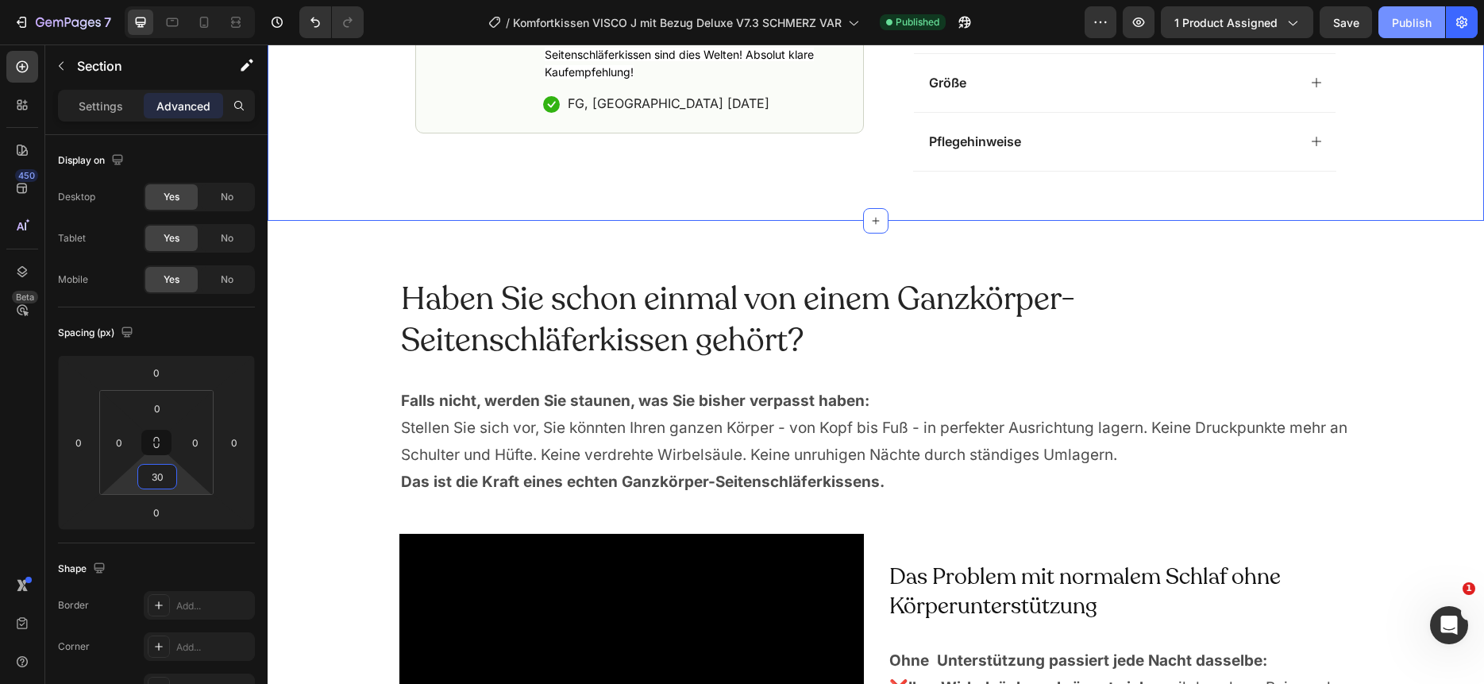
type input "30"
click at [1405, 21] on div "Publish" at bounding box center [1412, 22] width 40 height 17
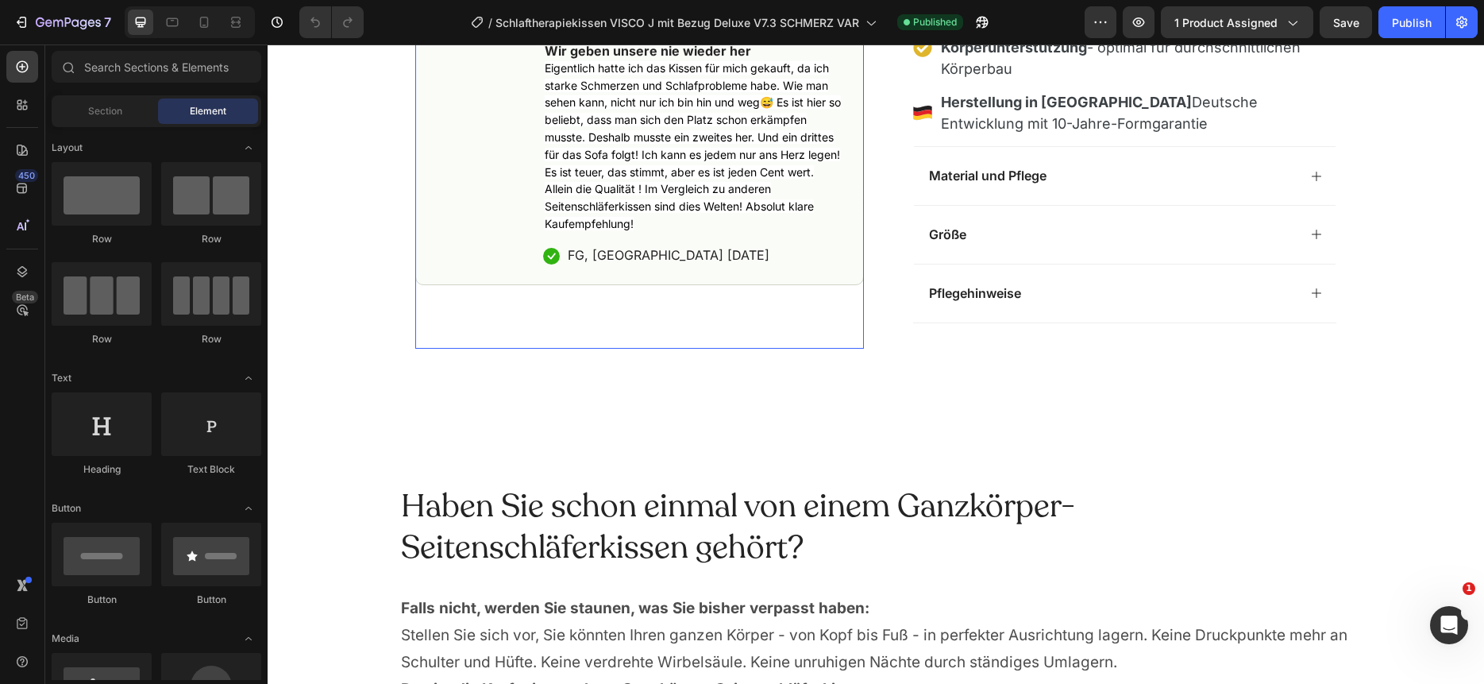
scroll to position [1032, 0]
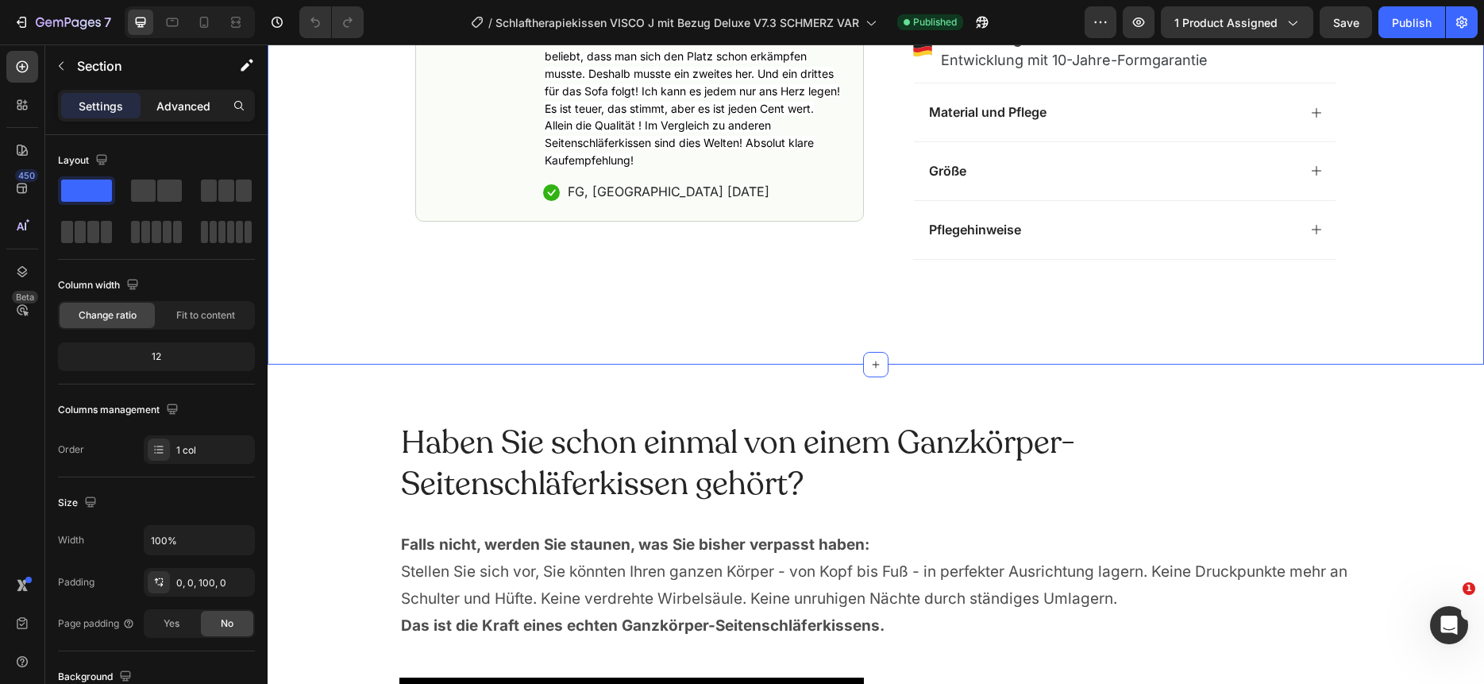
click at [189, 104] on p "Advanced" at bounding box center [183, 106] width 54 height 17
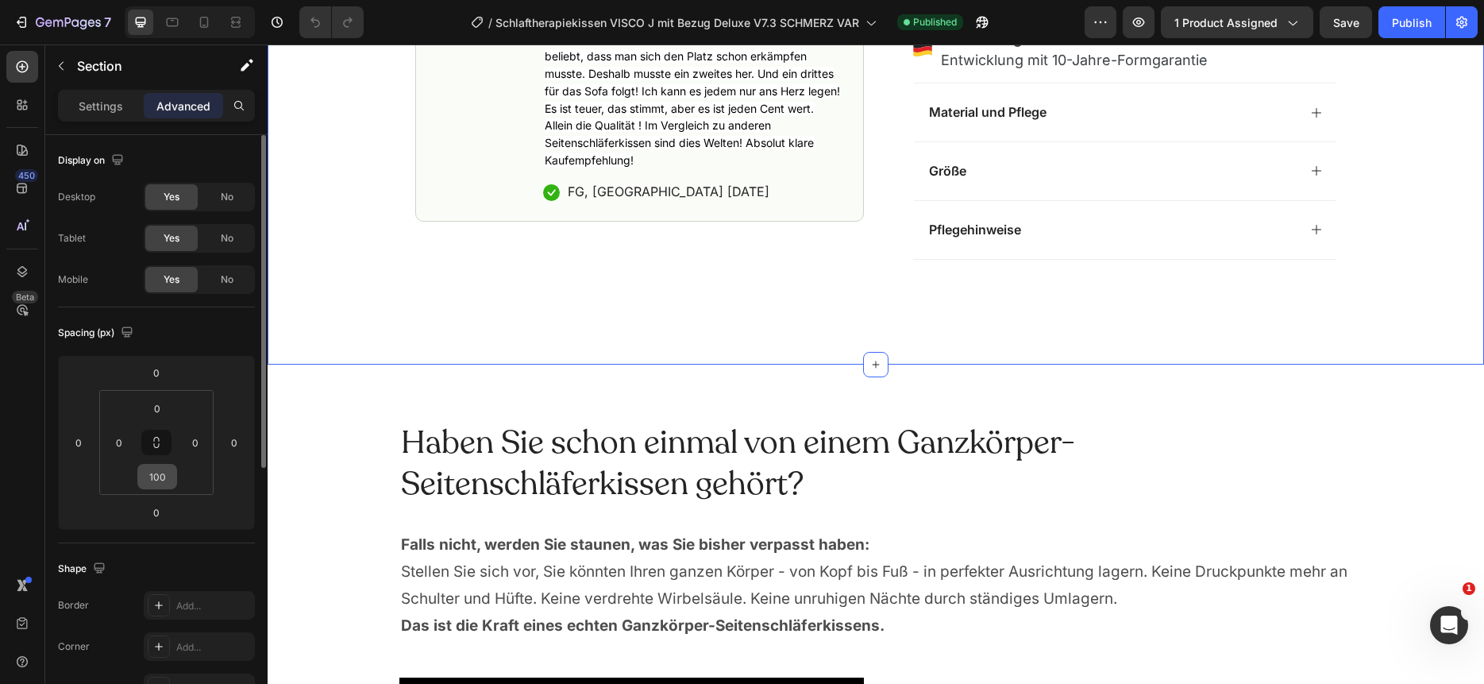
click at [157, 468] on input "100" at bounding box center [157, 477] width 32 height 24
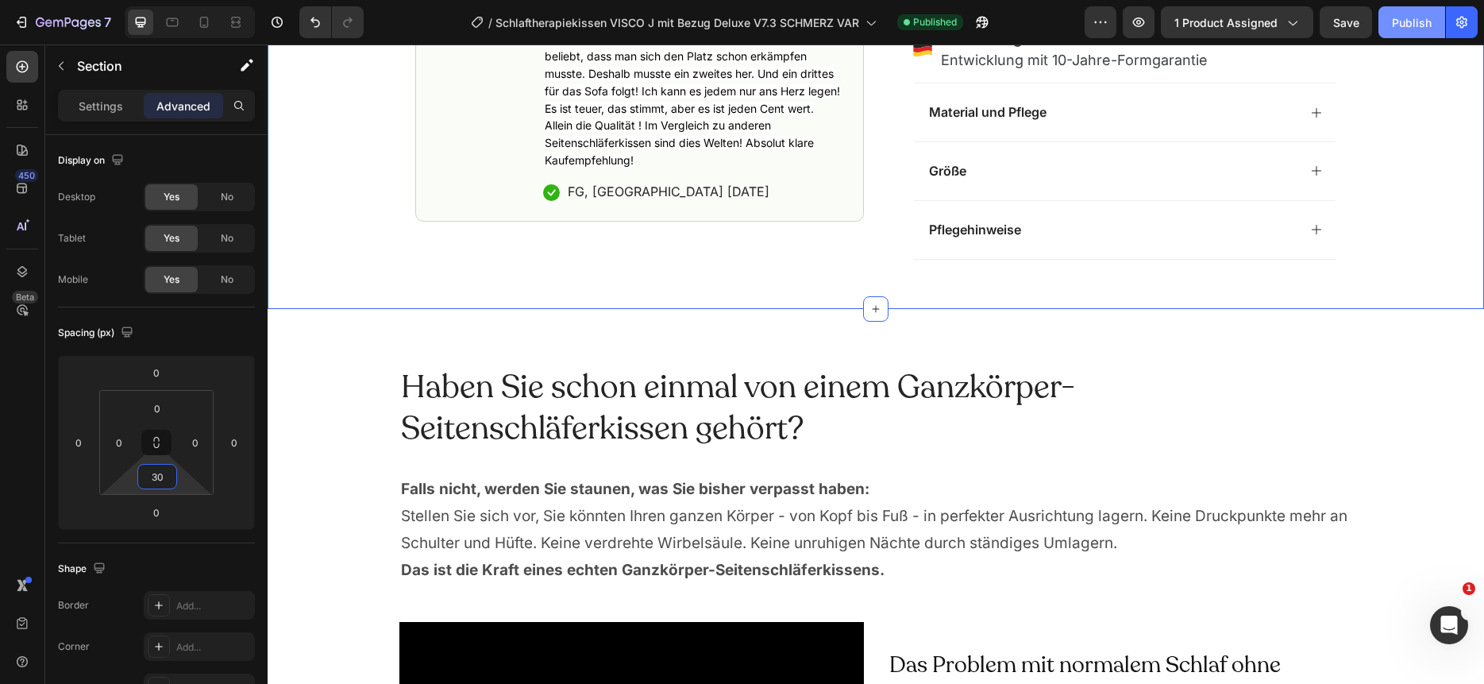
type input "30"
click at [1410, 21] on div "Publish" at bounding box center [1412, 22] width 40 height 17
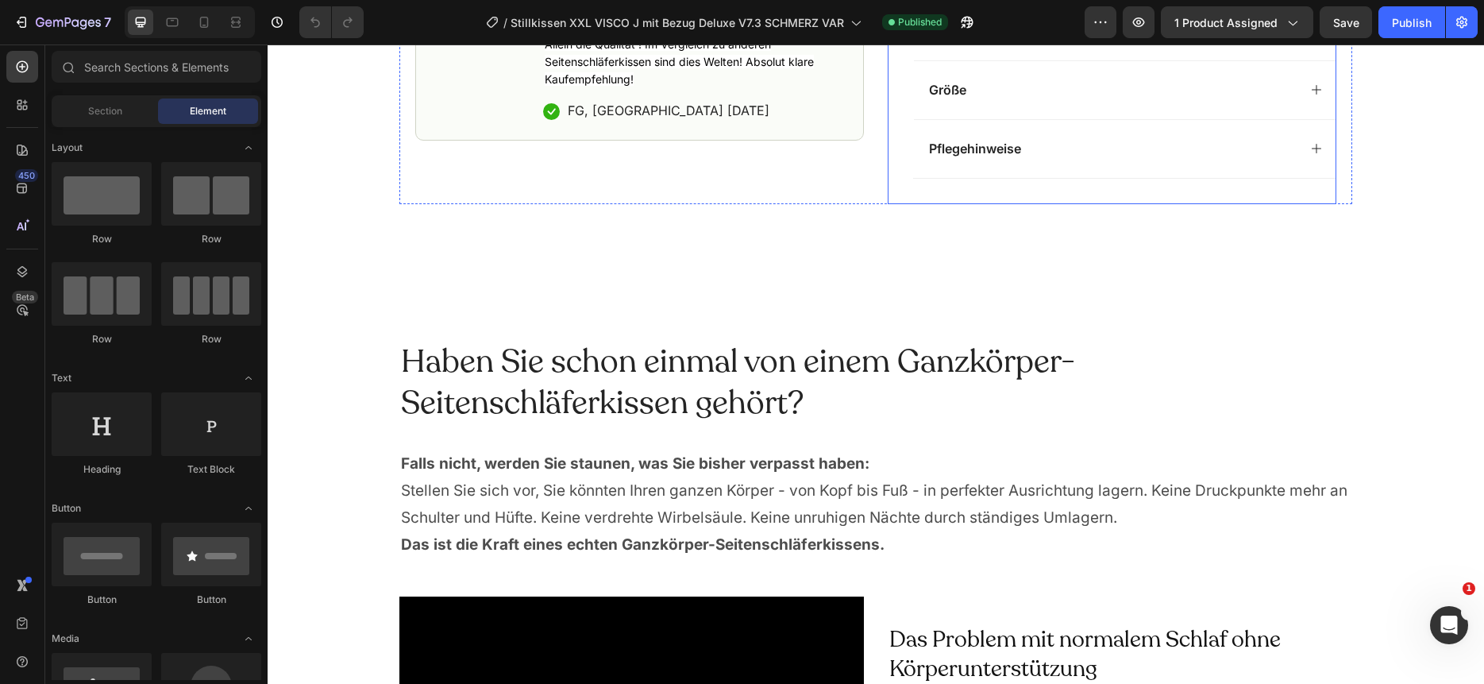
scroll to position [1115, 0]
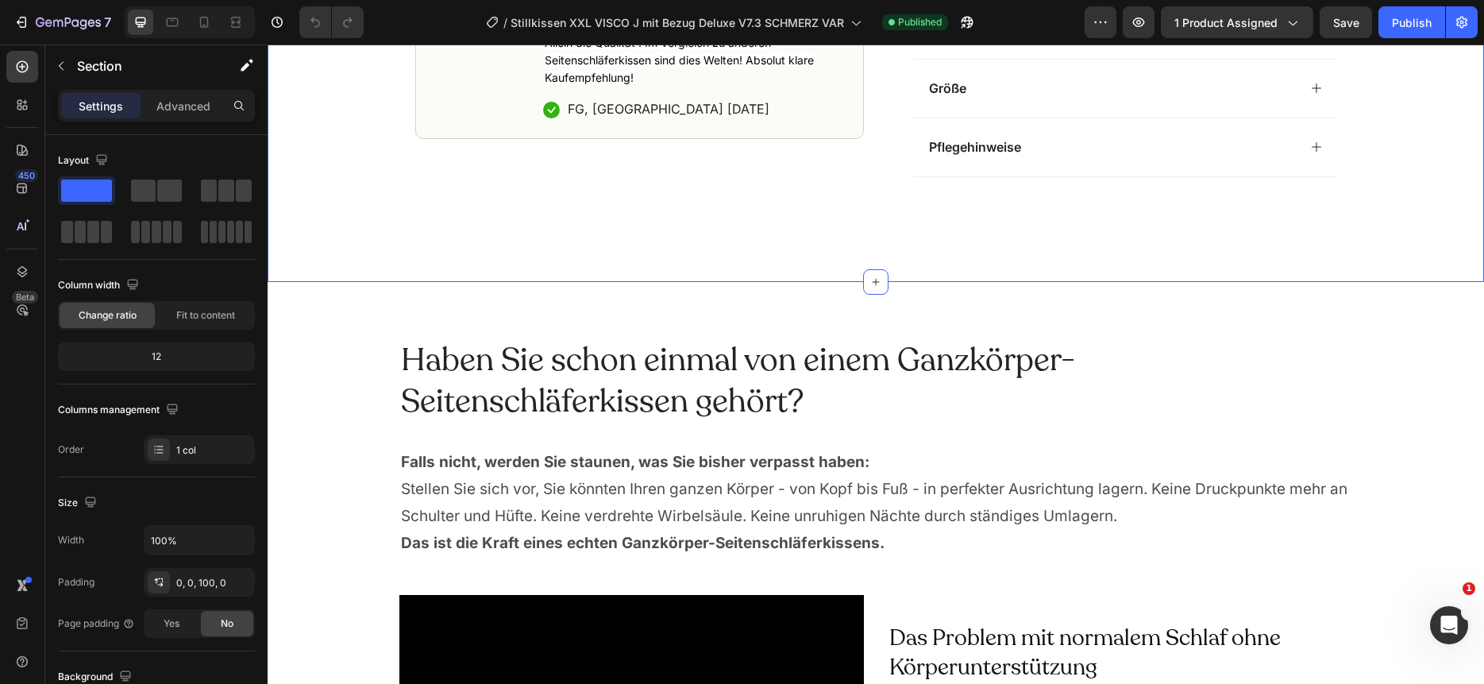
click at [185, 93] on div "Advanced" at bounding box center [183, 105] width 79 height 25
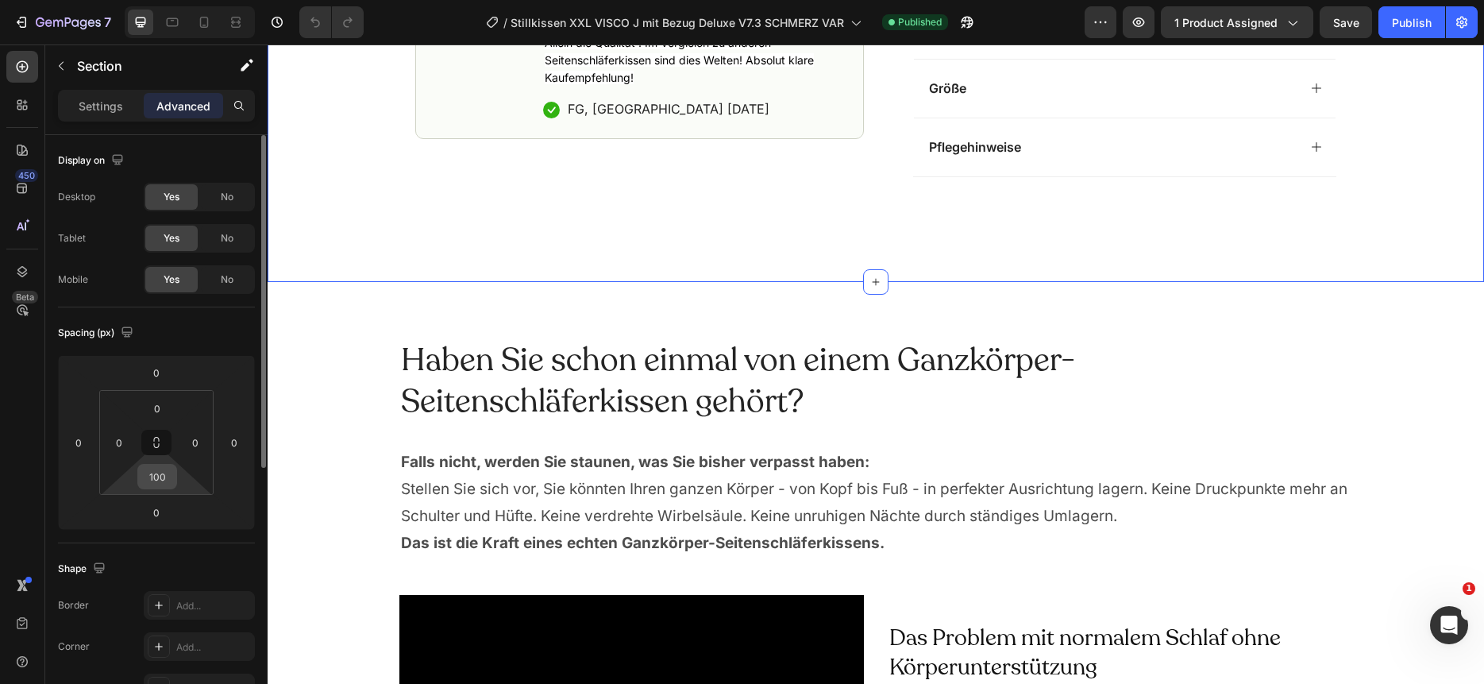
click at [151, 477] on input "100" at bounding box center [157, 477] width 32 height 24
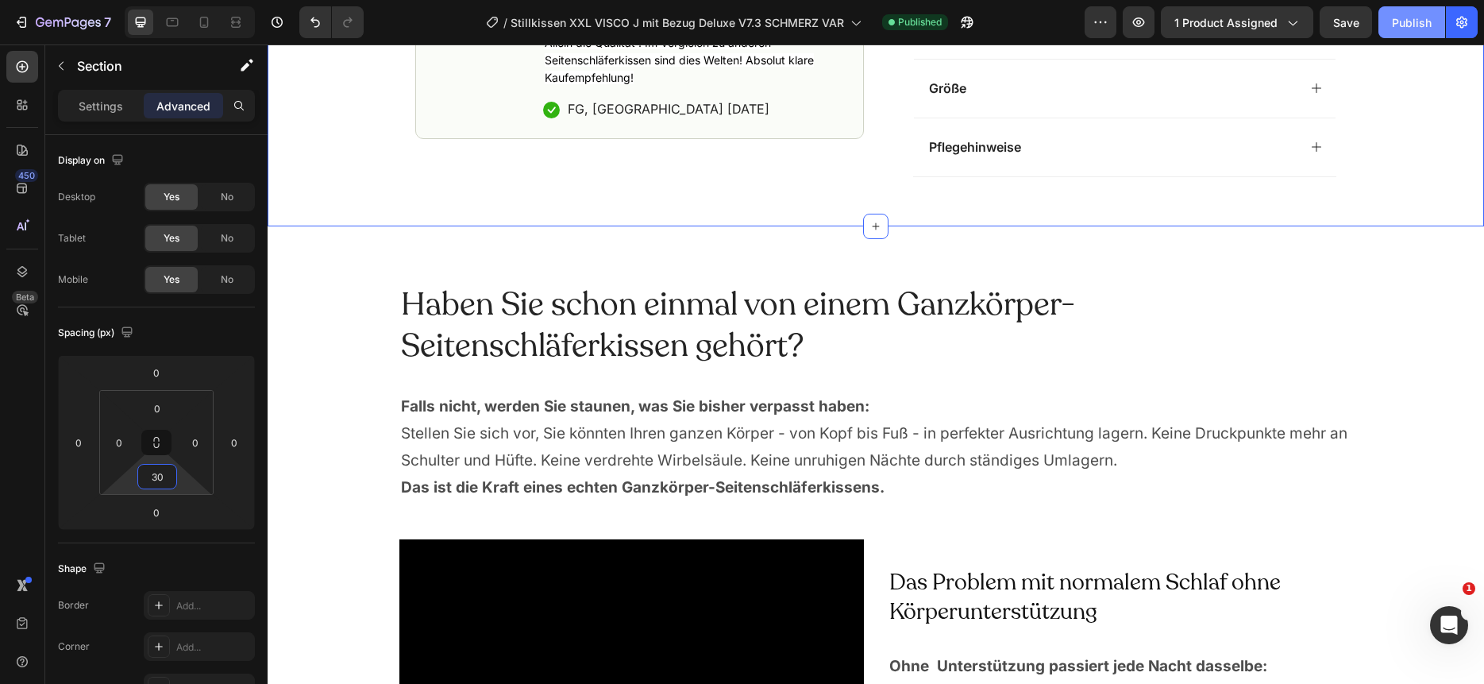
type input "30"
click at [1400, 16] on div "Publish" at bounding box center [1412, 22] width 40 height 17
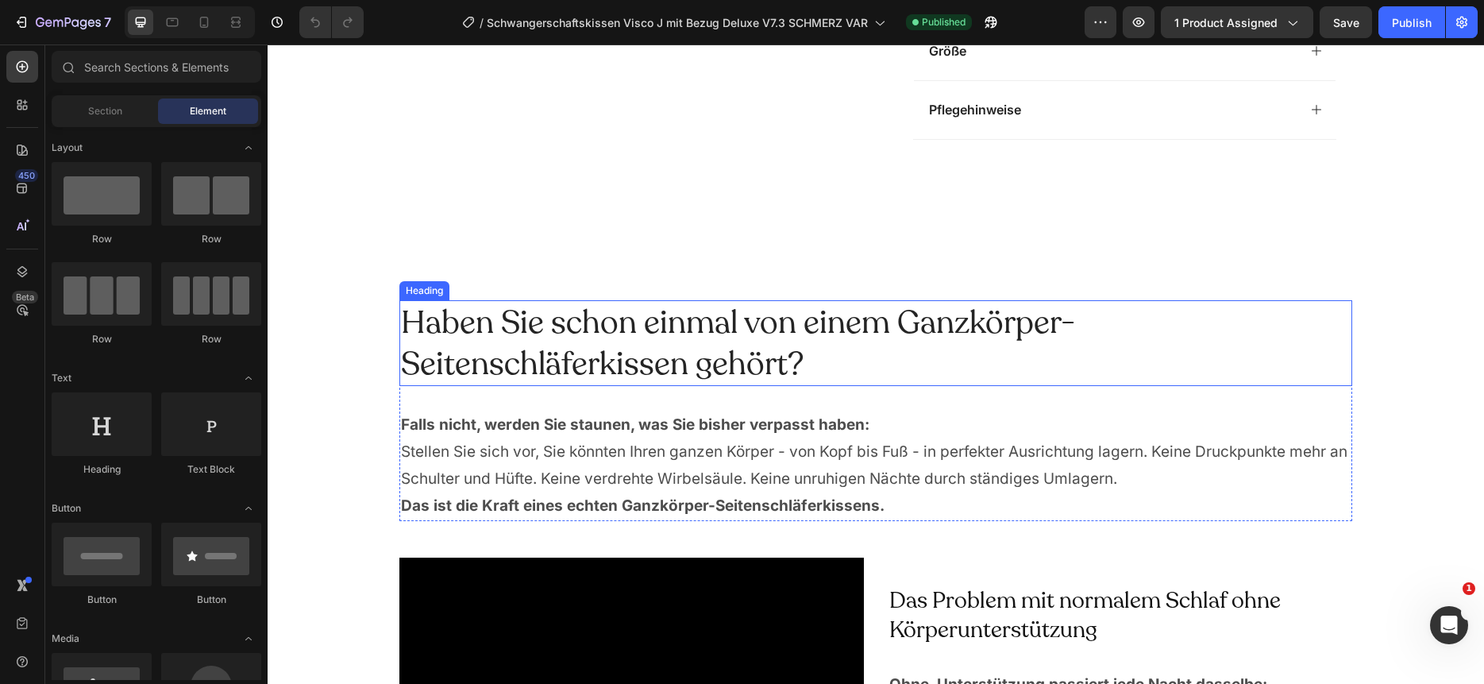
scroll to position [1155, 0]
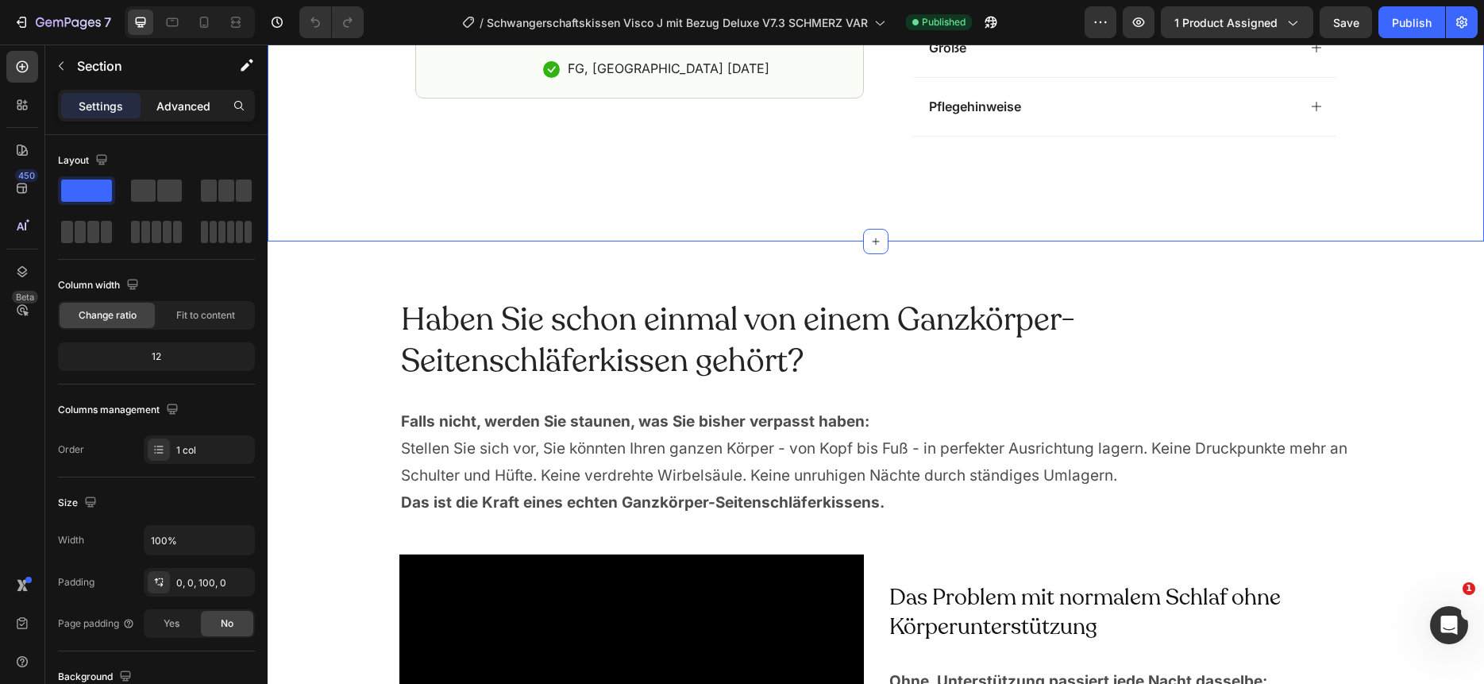
click at [192, 98] on p "Advanced" at bounding box center [183, 106] width 54 height 17
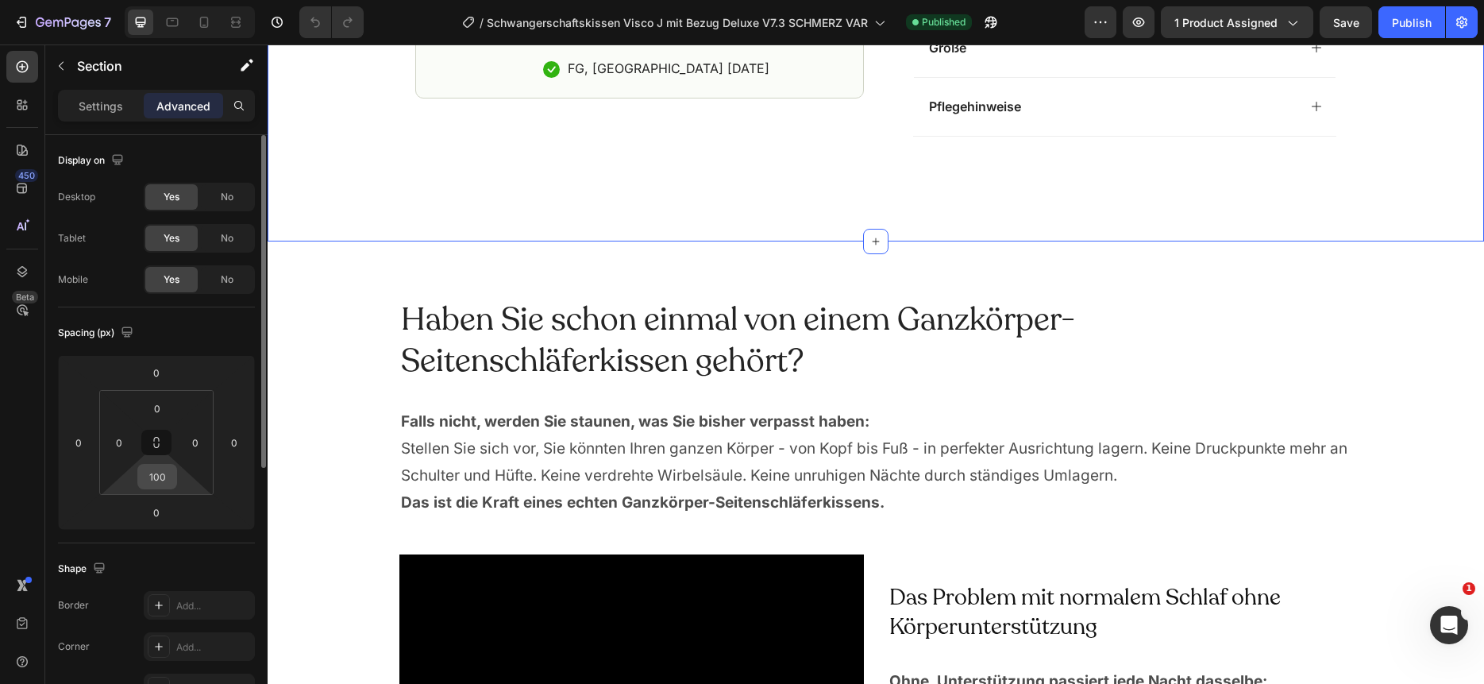
click at [154, 480] on input "100" at bounding box center [157, 477] width 32 height 24
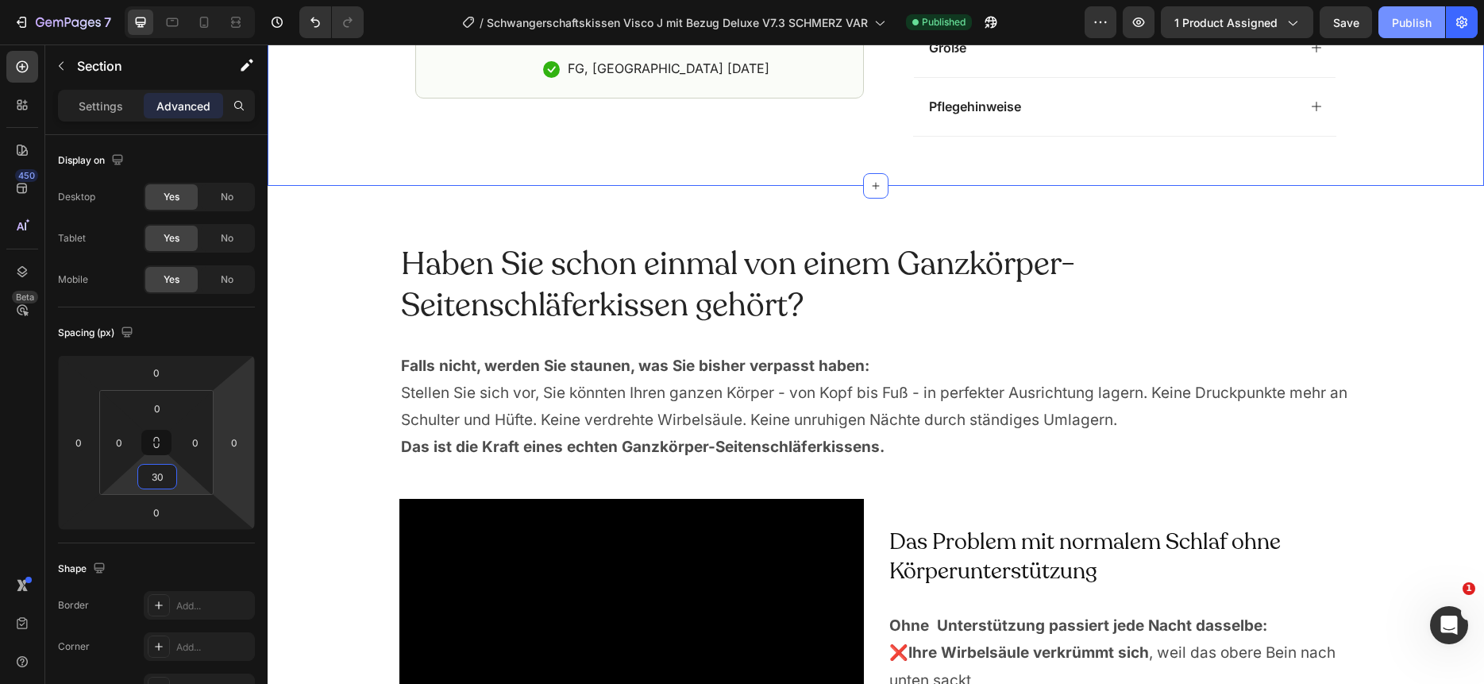
type input "30"
click at [1401, 19] on div "Publish" at bounding box center [1412, 22] width 40 height 17
click at [1404, 15] on div "Publish" at bounding box center [1412, 22] width 40 height 17
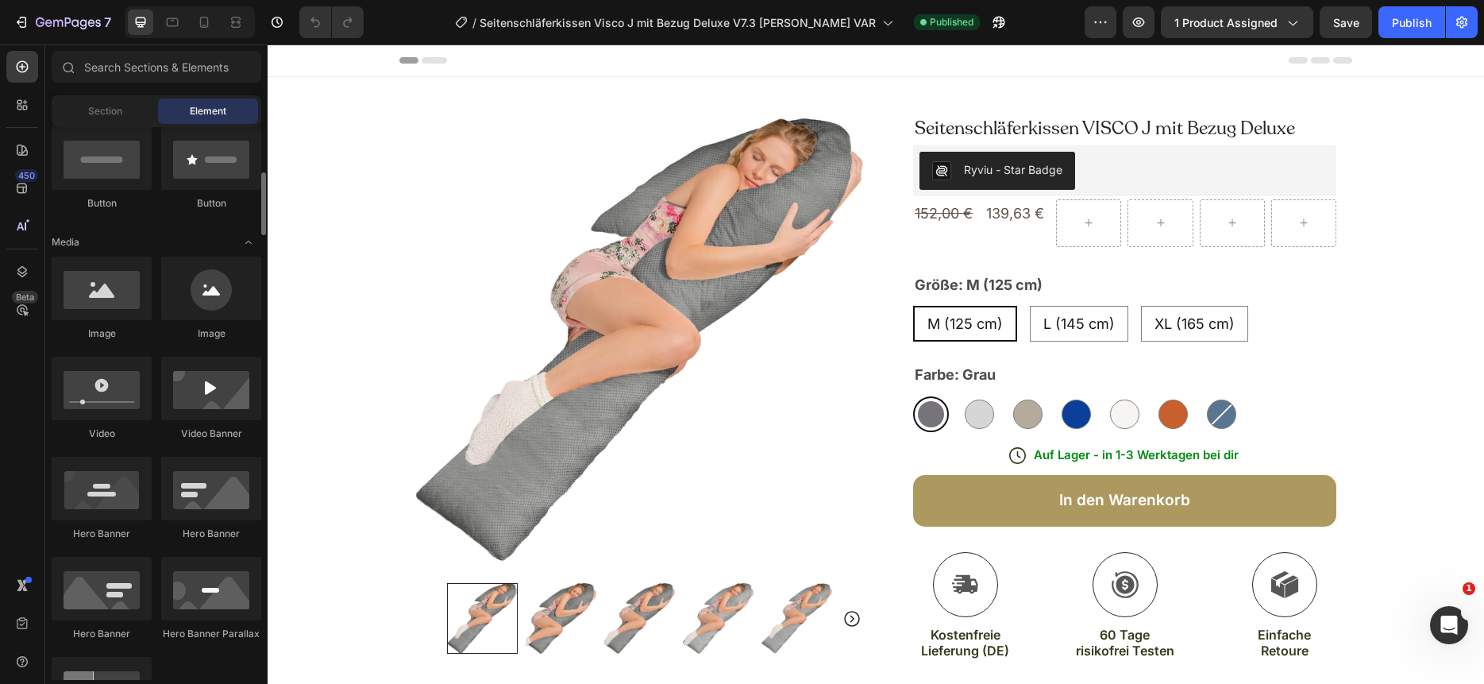
scroll to position [381, 0]
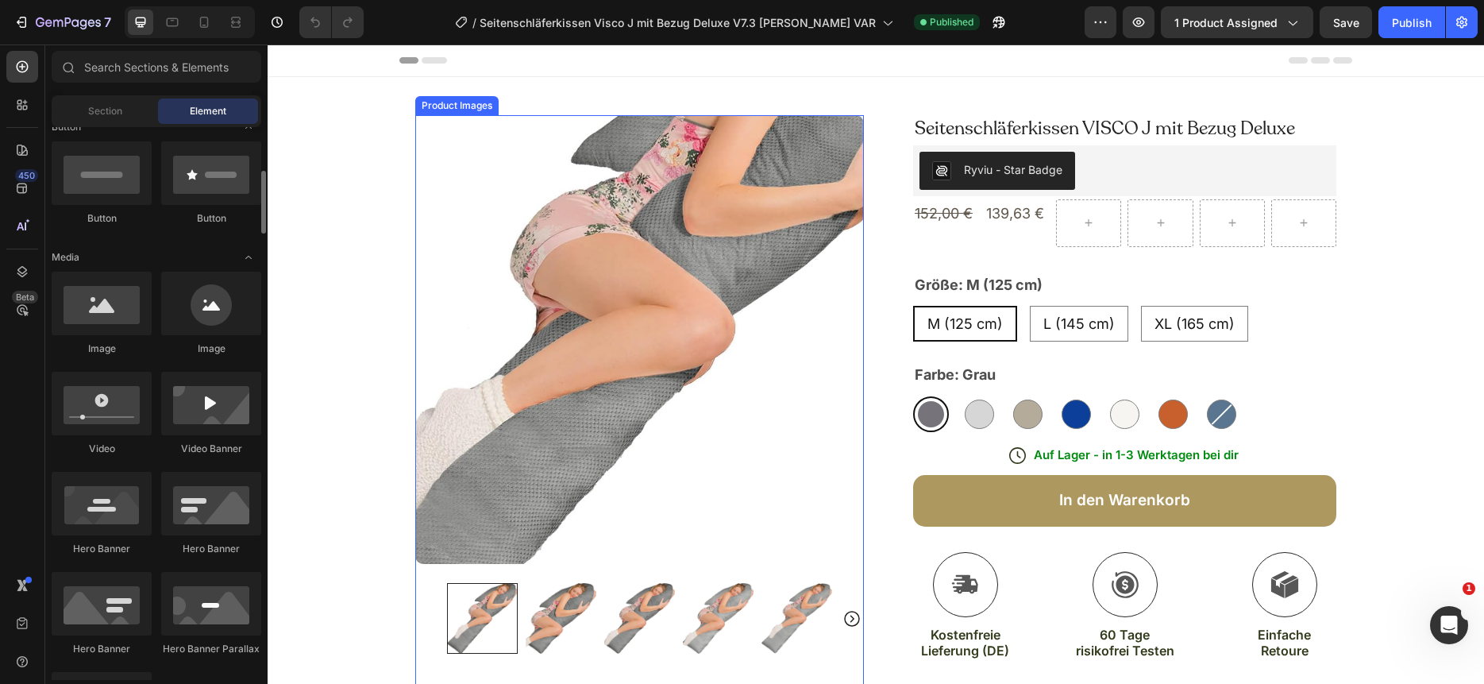
click at [673, 362] on img at bounding box center [639, 339] width 449 height 449
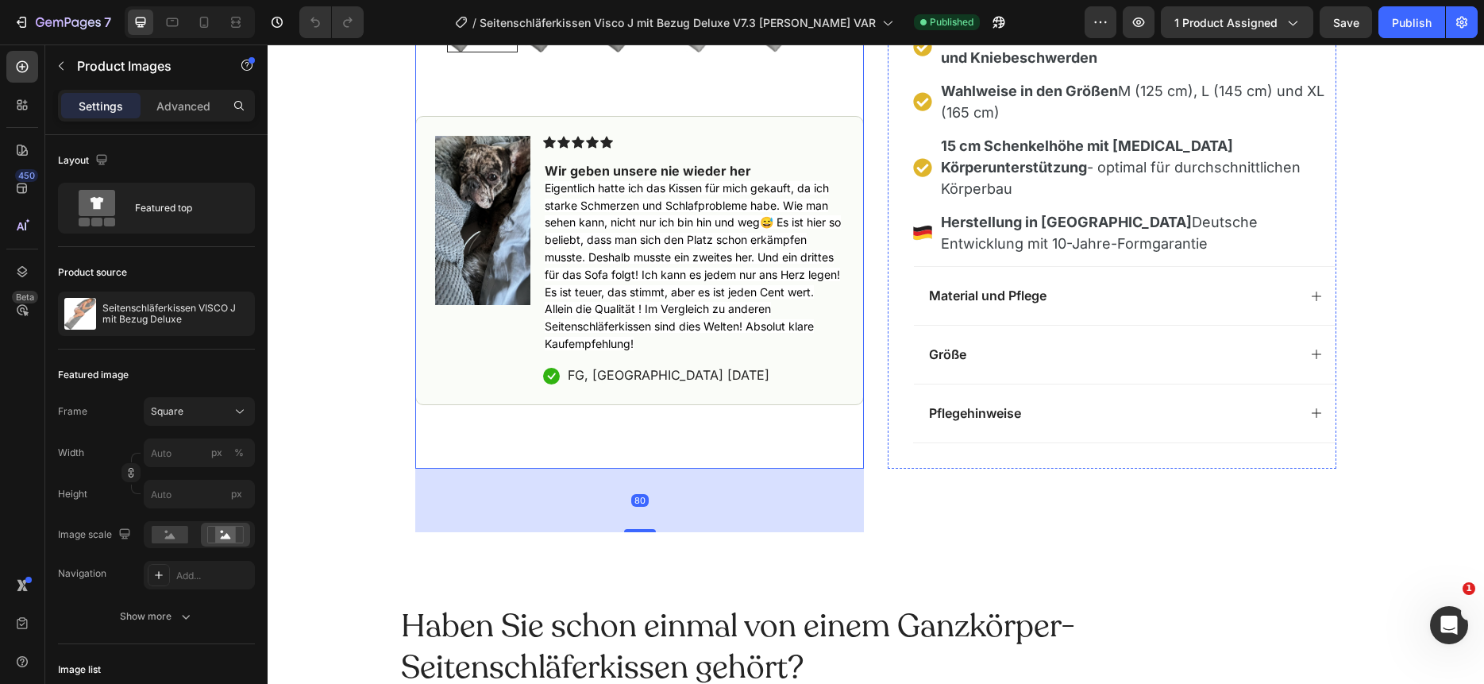
scroll to position [1096, 0]
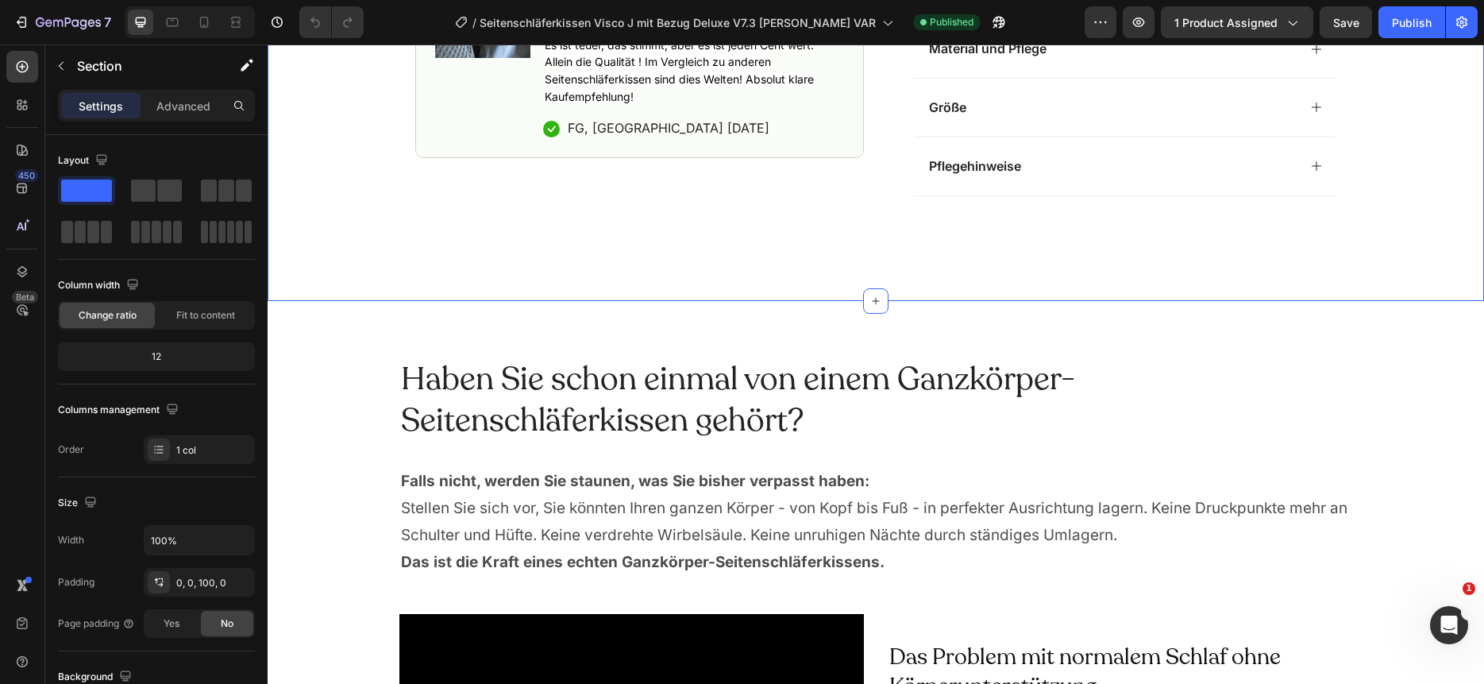
click at [191, 106] on p "Advanced" at bounding box center [183, 106] width 54 height 17
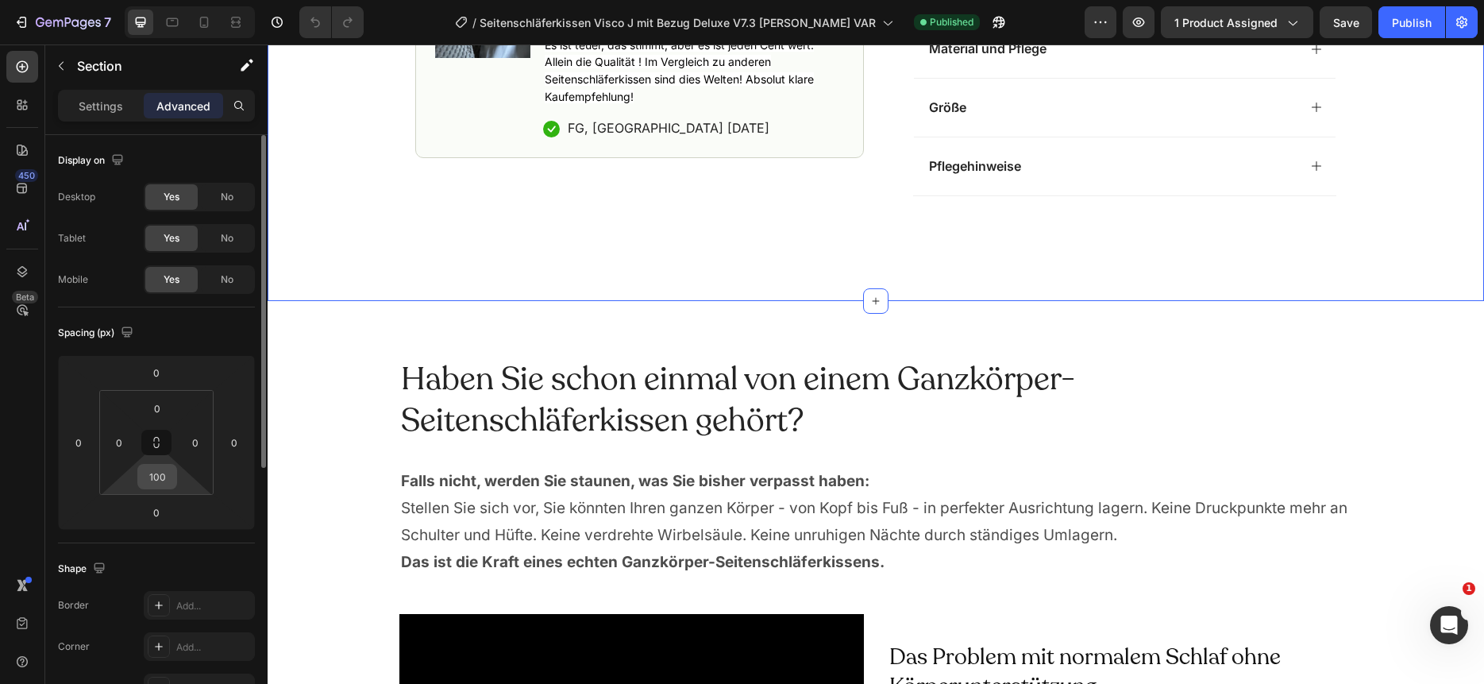
click at [153, 478] on input "100" at bounding box center [157, 477] width 32 height 24
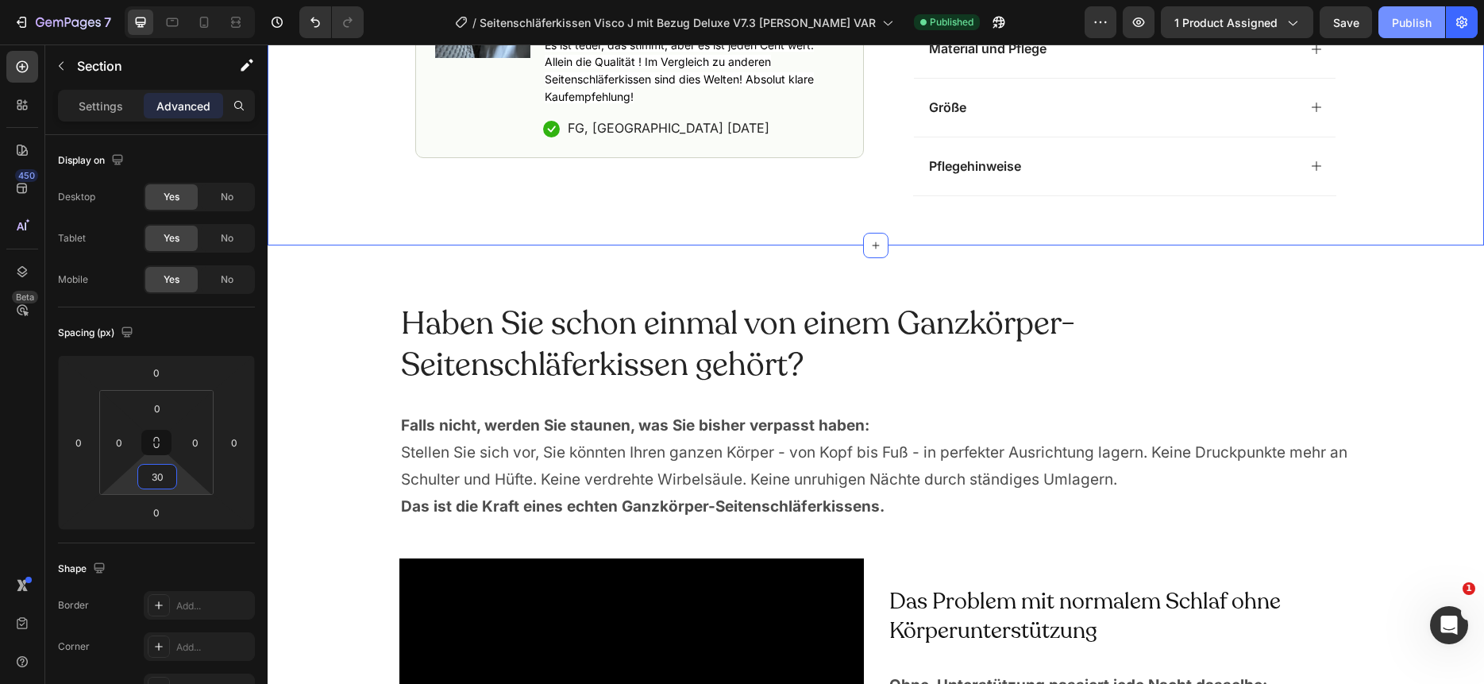
type input "30"
click at [1411, 26] on div "Publish" at bounding box center [1412, 22] width 40 height 17
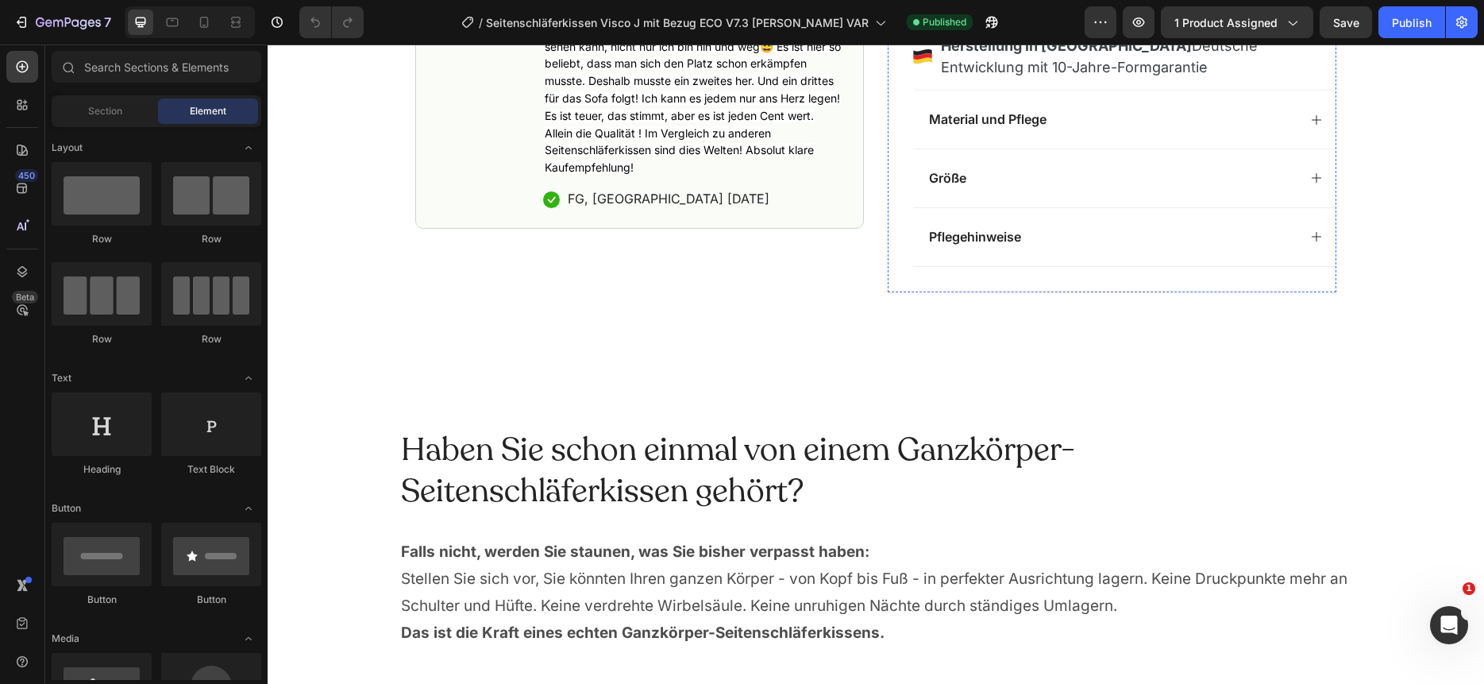
scroll to position [1061, 0]
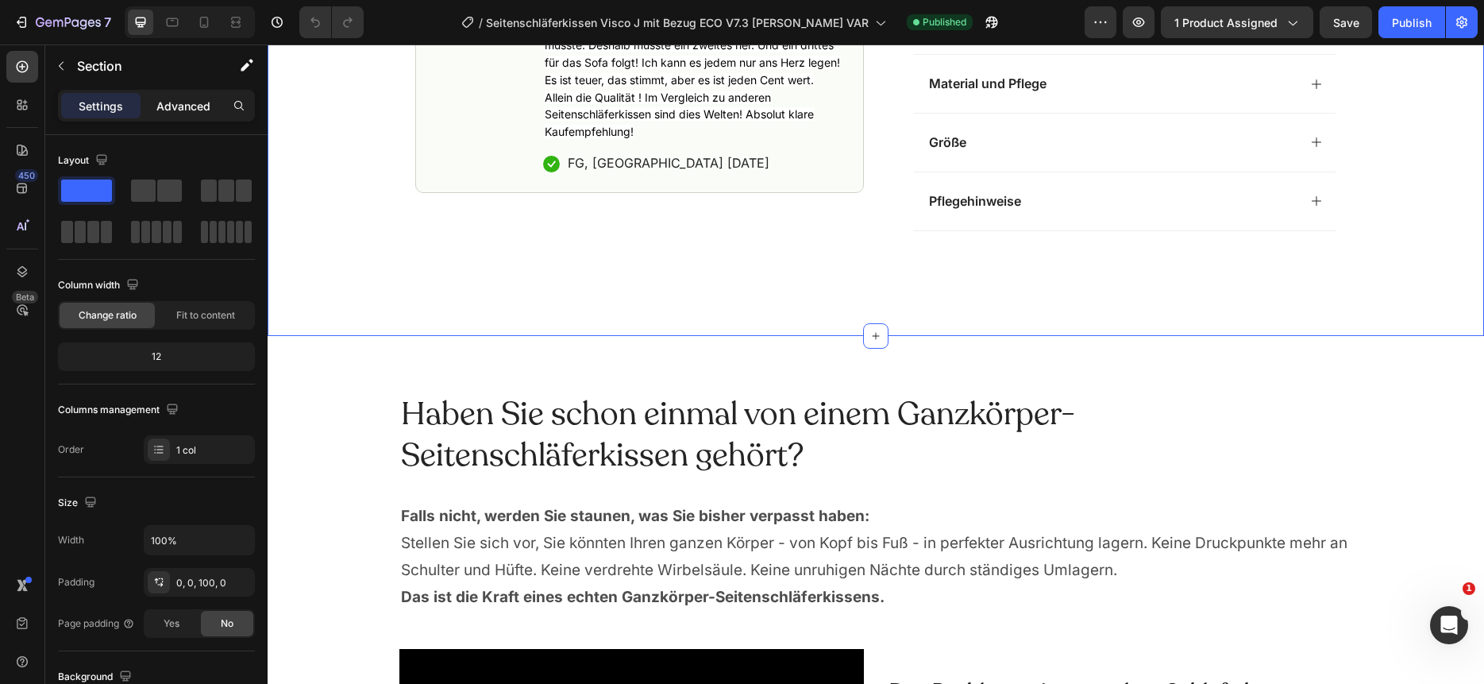
click at [177, 104] on p "Advanced" at bounding box center [183, 106] width 54 height 17
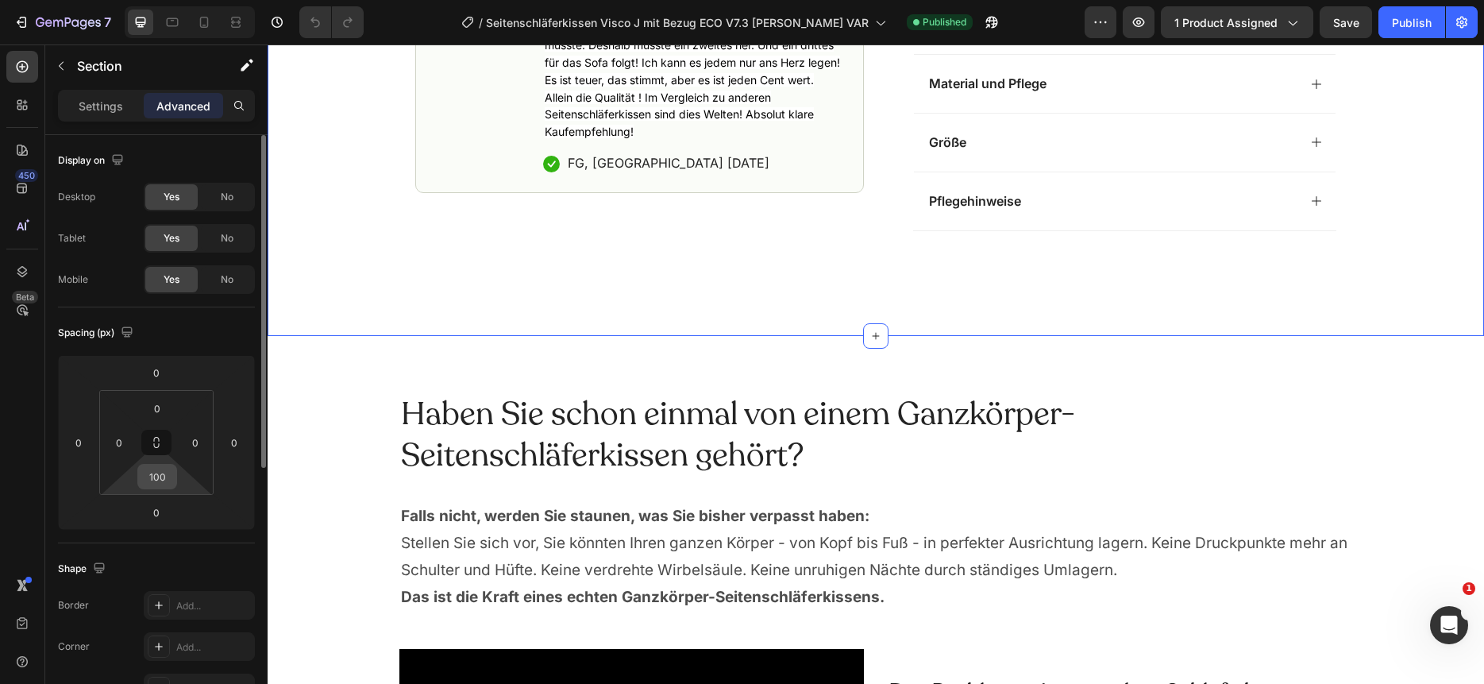
click at [158, 477] on input "100" at bounding box center [157, 477] width 32 height 24
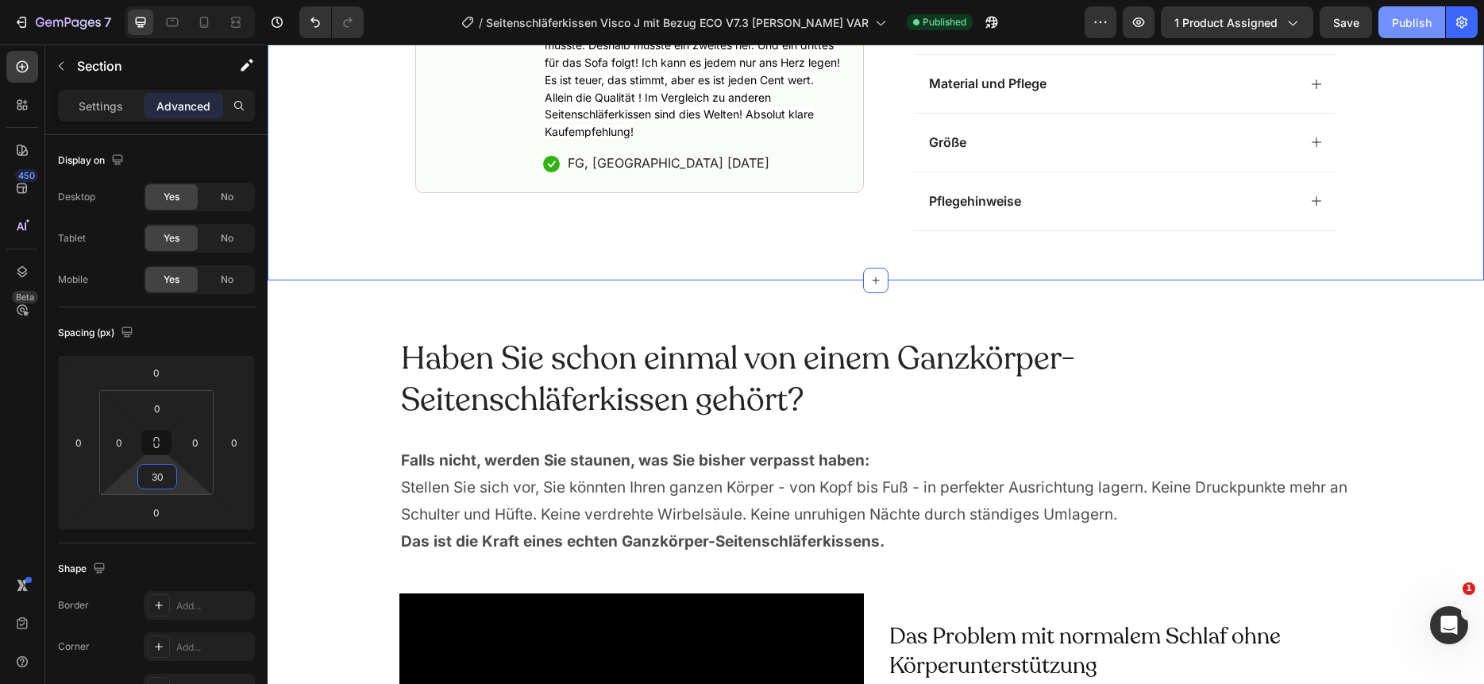
type input "30"
click at [1427, 33] on button "Publish" at bounding box center [1411, 22] width 67 height 32
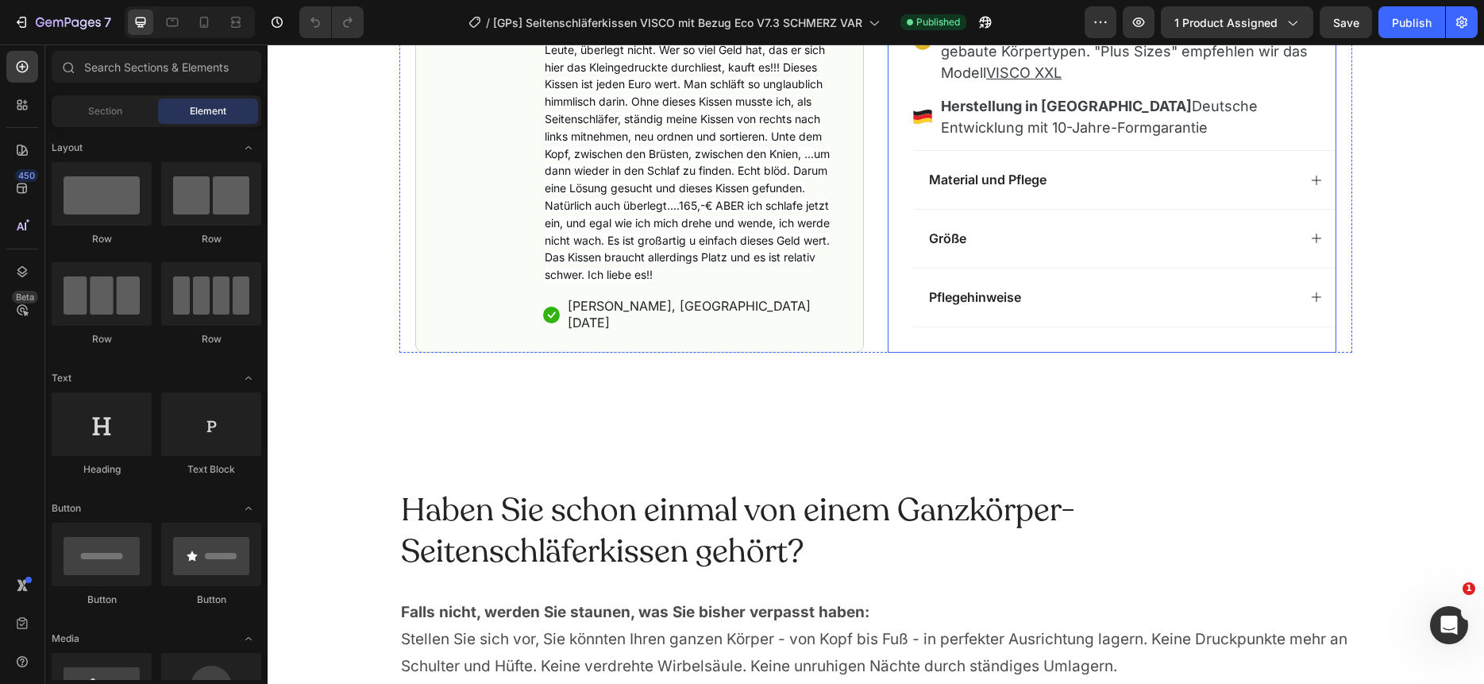
scroll to position [1058, 0]
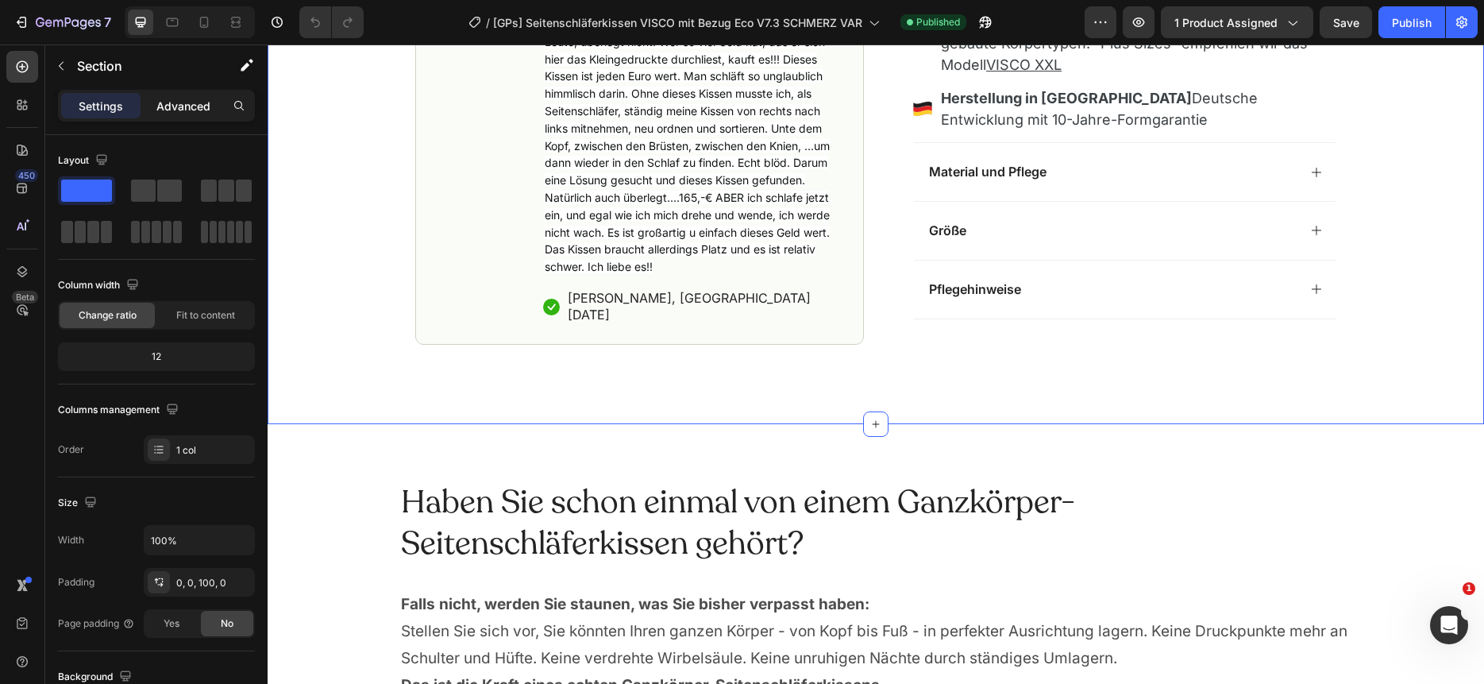
click at [181, 106] on p "Advanced" at bounding box center [183, 106] width 54 height 17
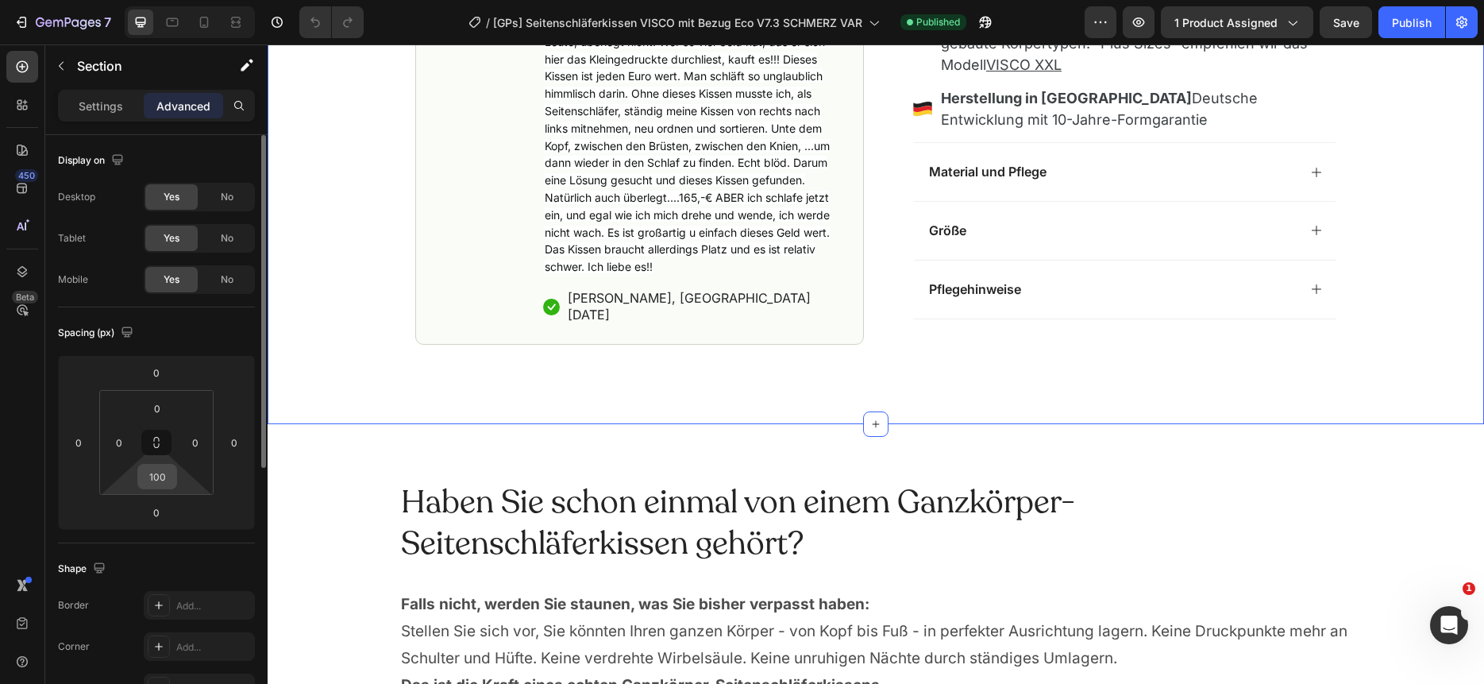
click at [172, 480] on input "100" at bounding box center [157, 477] width 32 height 24
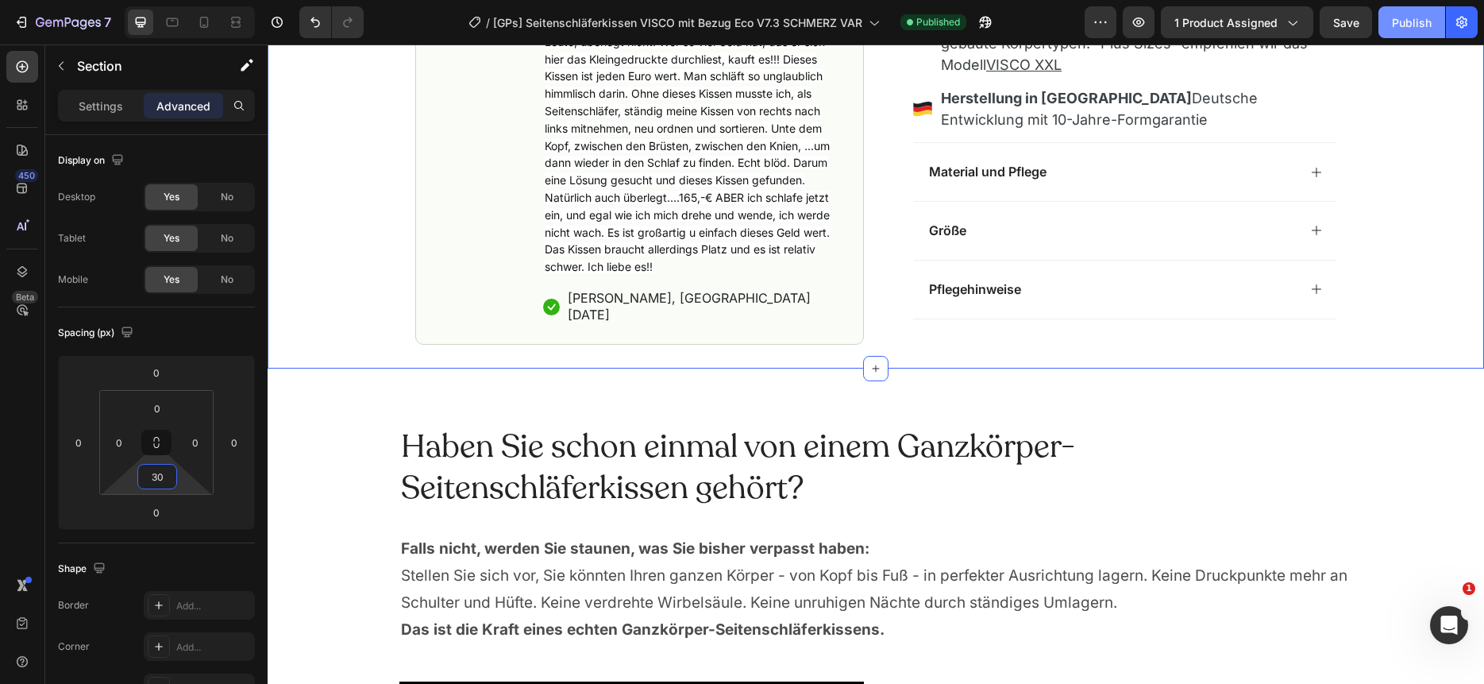
type input "30"
click at [1398, 20] on div "Publish" at bounding box center [1412, 22] width 40 height 17
